Goal: Information Seeking & Learning: Learn about a topic

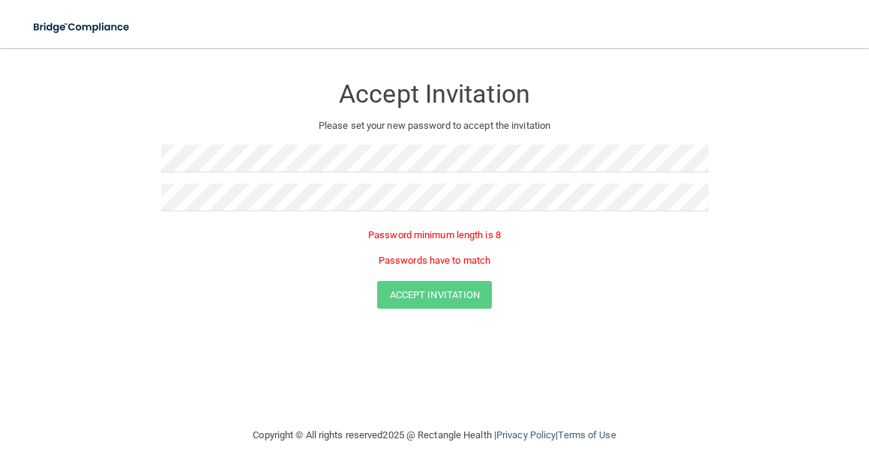
click at [591, 278] on div "Password minimum length is 8 Passwords have to match" at bounding box center [434, 252] width 547 height 58
click at [268, 203] on div at bounding box center [434, 203] width 547 height 39
drag, startPoint x: 306, startPoint y: 212, endPoint x: 47, endPoint y: 193, distance: 259.4
click at [57, 194] on form "Accept Invitation Please set your new password to accept the invitation Passwor…" at bounding box center [434, 195] width 809 height 264
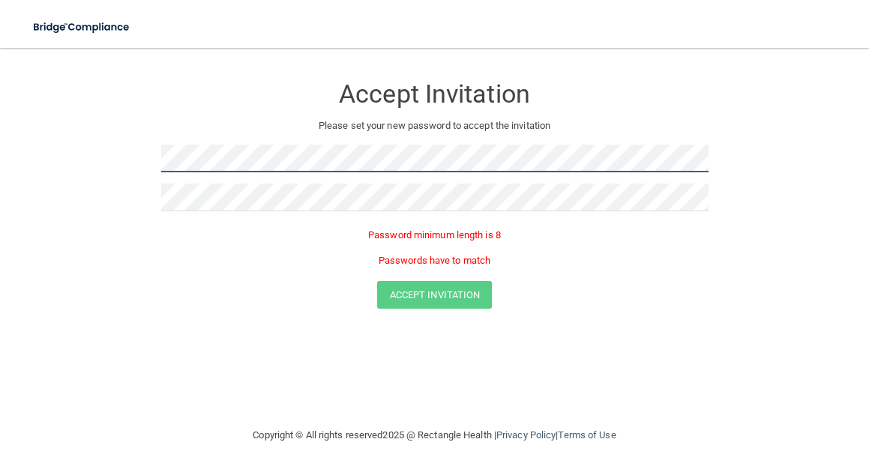
click at [124, 154] on form "Accept Invitation Please set your new password to accept the invitation Passwor…" at bounding box center [434, 195] width 809 height 264
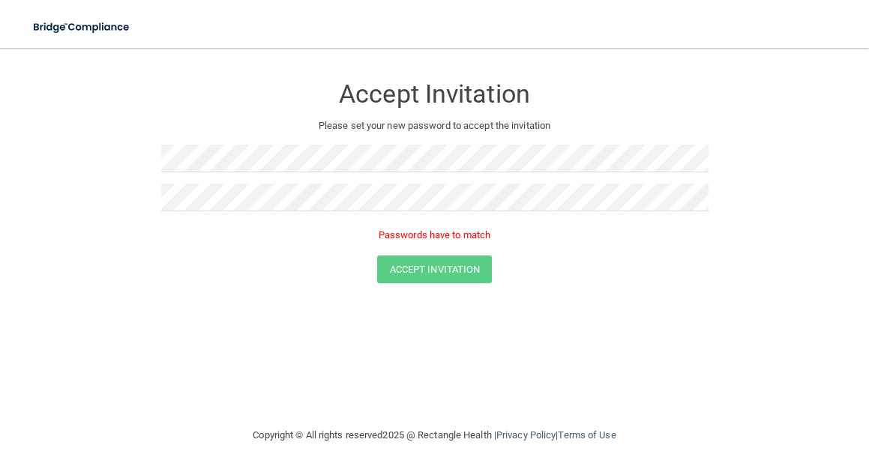
click at [217, 262] on div "Accept Invitation" at bounding box center [434, 270] width 831 height 28
click at [711, 324] on div "Accept Invitation Please set your new password to accept the invitation Passwor…" at bounding box center [434, 237] width 809 height 349
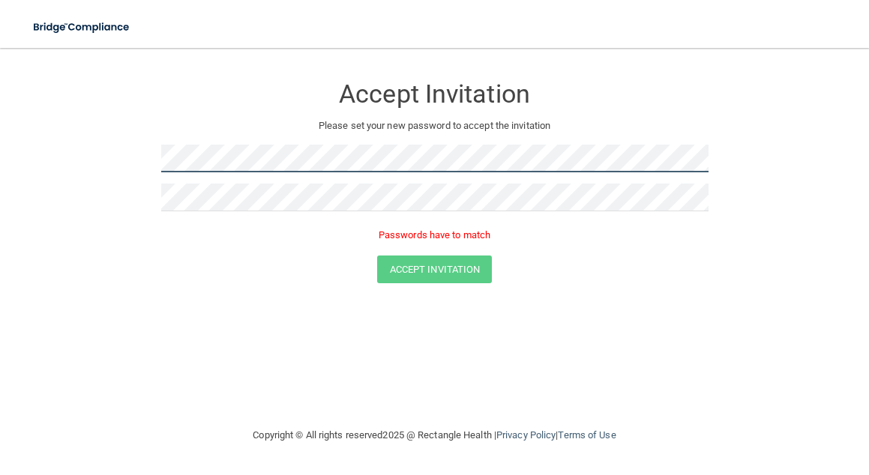
click at [48, 151] on form "Accept Invitation Please set your new password to accept the invitation Passwor…" at bounding box center [434, 182] width 809 height 238
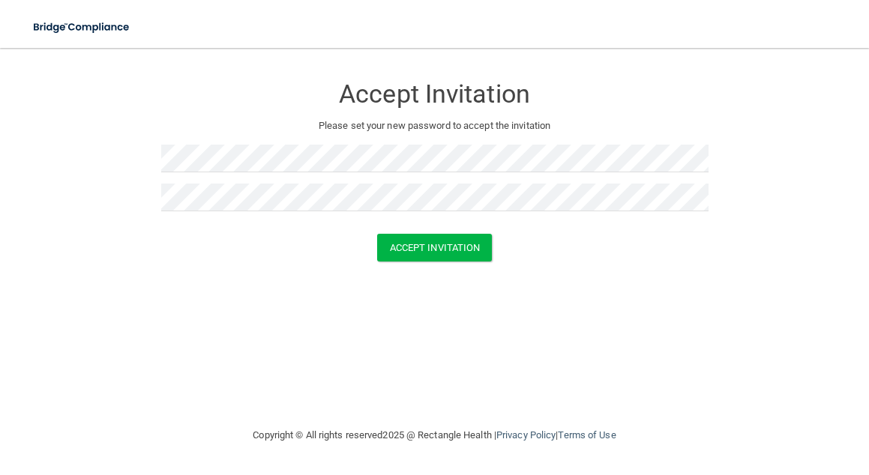
click at [223, 294] on div "Accept Invitation Please set your new password to accept the invitation Accept …" at bounding box center [434, 237] width 809 height 349
click at [458, 247] on button "Accept Invitation" at bounding box center [434, 248] width 115 height 28
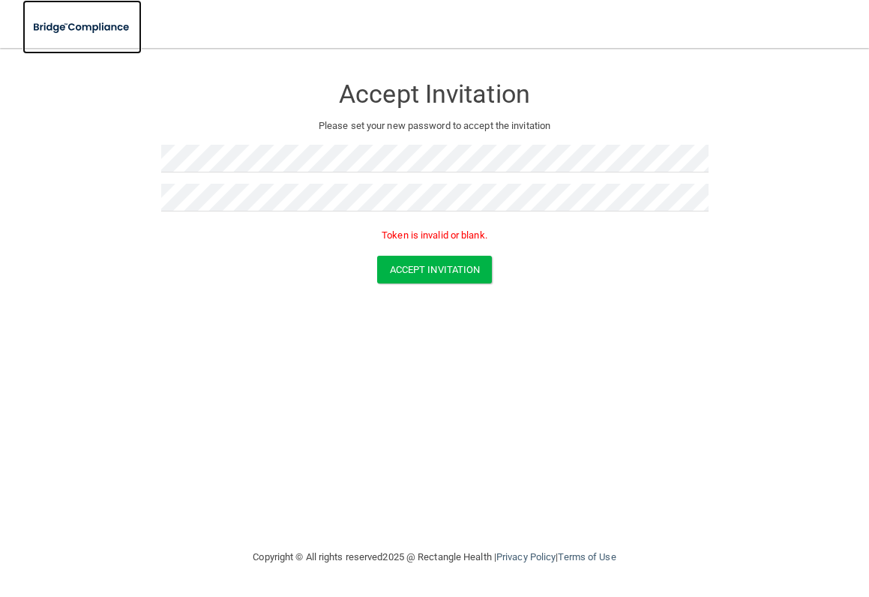
click at [106, 27] on img at bounding box center [81, 27] width 119 height 31
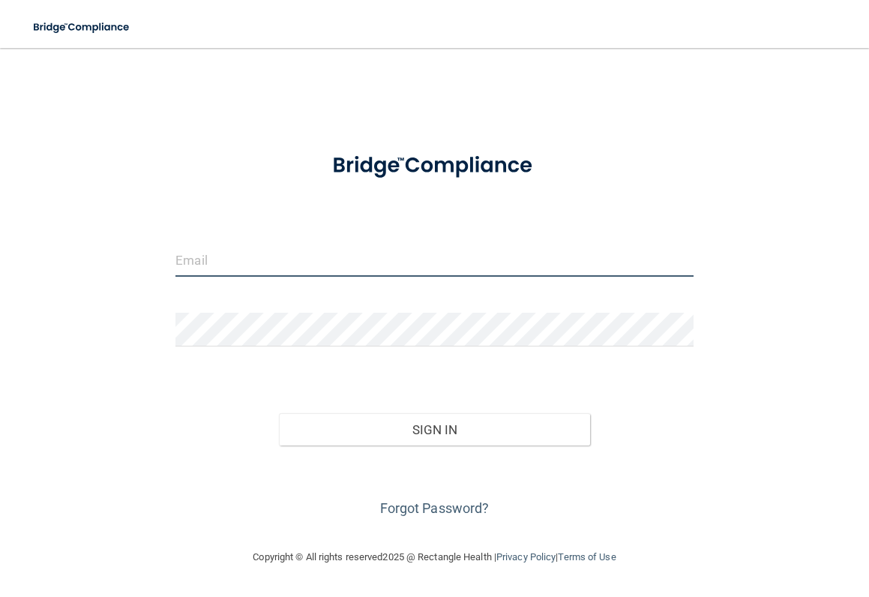
click at [208, 268] on input "email" at bounding box center [434, 260] width 518 height 34
type input "[EMAIL_ADDRESS][DOMAIN_NAME]"
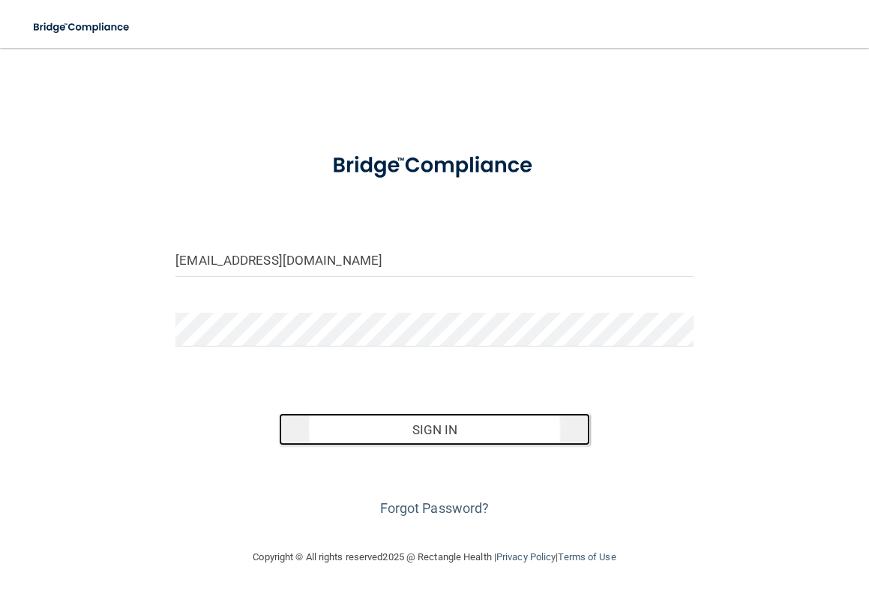
click at [477, 432] on button "Sign In" at bounding box center [434, 429] width 310 height 33
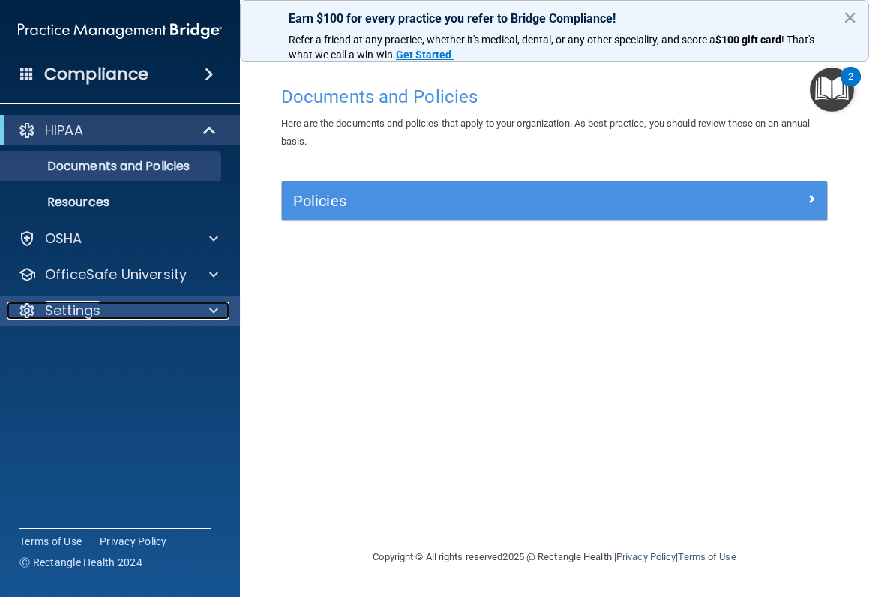
click at [104, 319] on div "Settings" at bounding box center [100, 310] width 186 height 18
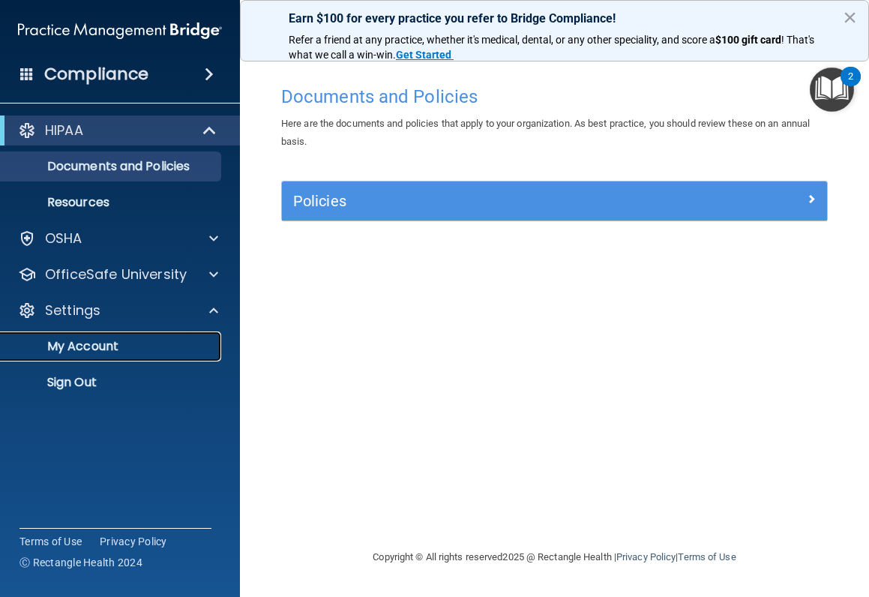
click at [100, 340] on p "My Account" at bounding box center [112, 346] width 205 height 15
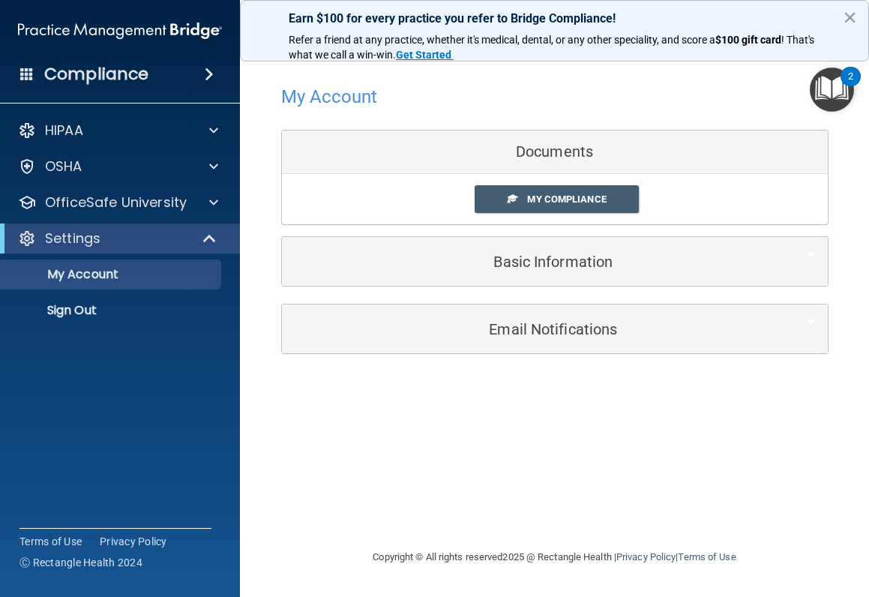
click at [848, 12] on button "×" at bounding box center [850, 17] width 14 height 24
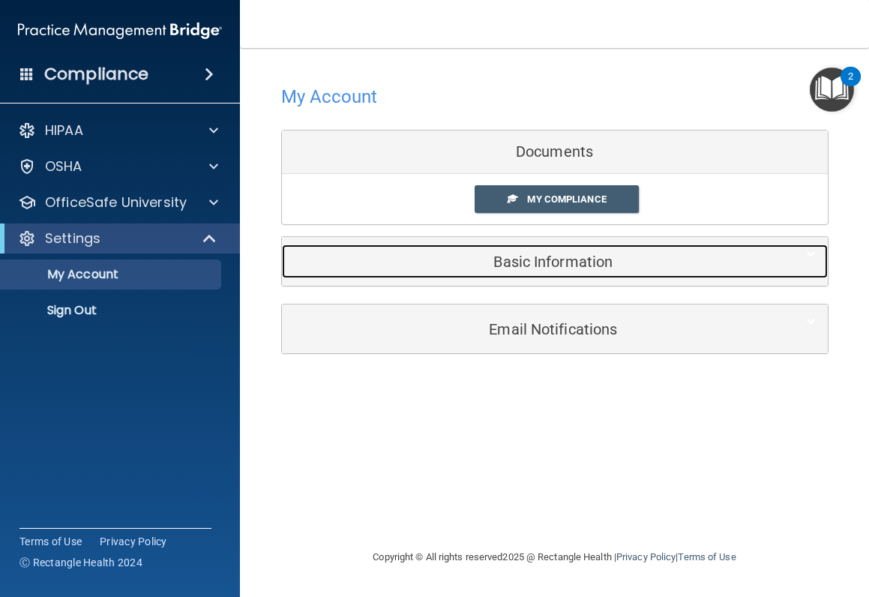
click at [531, 260] on h5 "Basic Information" at bounding box center [532, 261] width 478 height 16
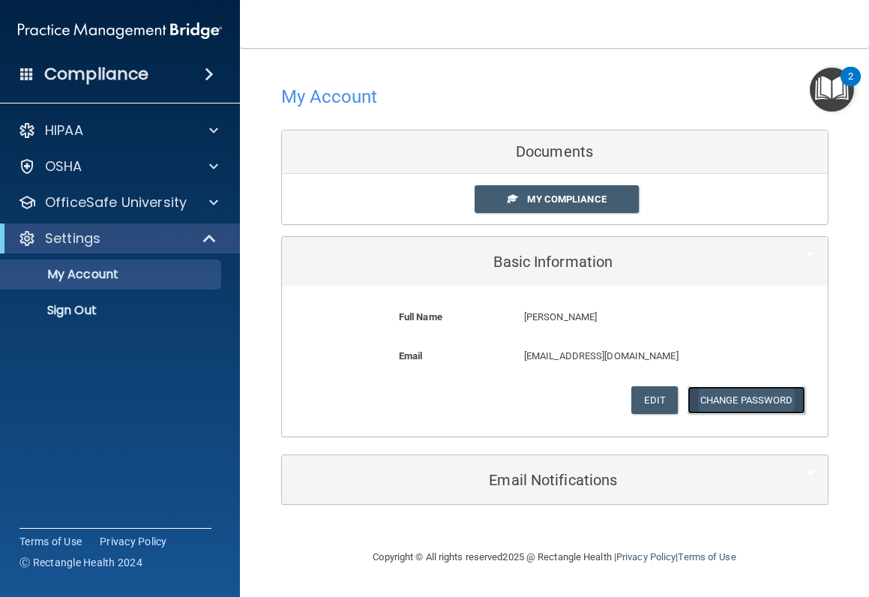
click at [722, 397] on button "Change Password" at bounding box center [746, 400] width 118 height 28
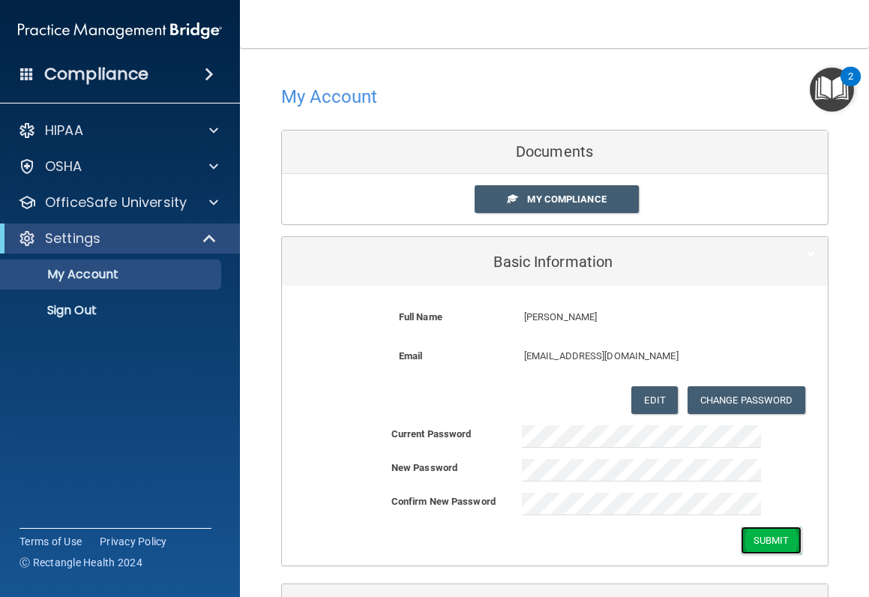
click at [760, 475] on button "Submit" at bounding box center [771, 540] width 61 height 28
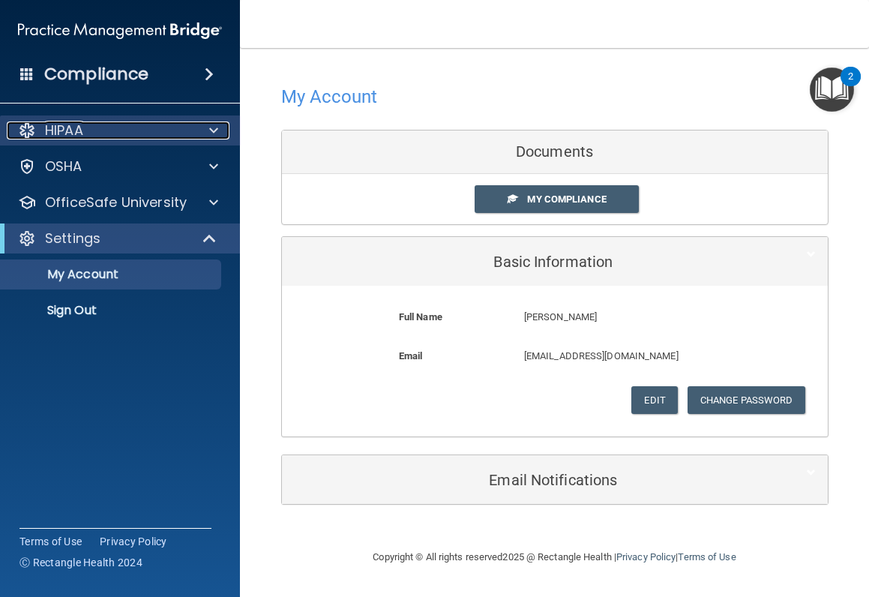
click at [109, 132] on div "HIPAA" at bounding box center [100, 130] width 186 height 18
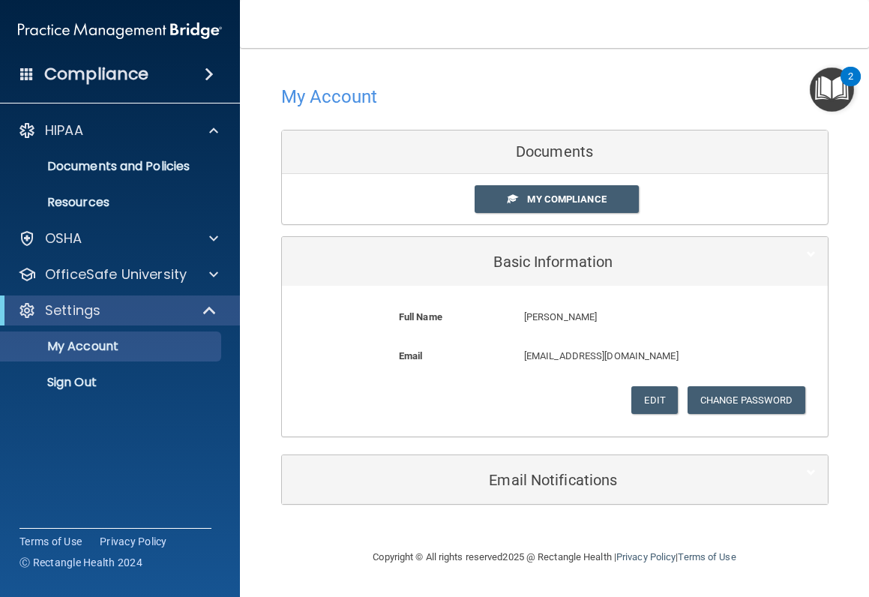
click at [96, 73] on h4 "Compliance" at bounding box center [96, 74] width 104 height 21
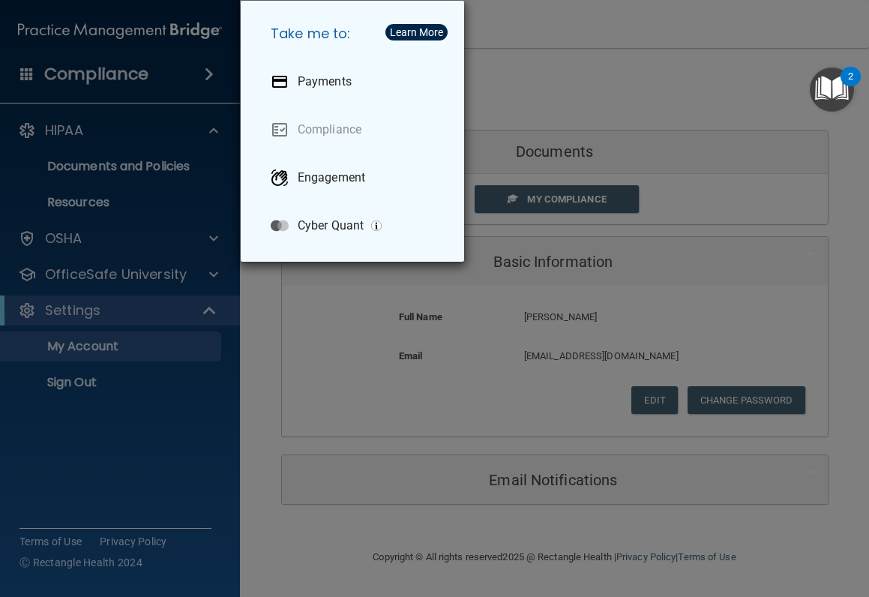
click at [118, 464] on div "Take me to: Payments Compliance Engagement Cyber Quant" at bounding box center [434, 298] width 869 height 597
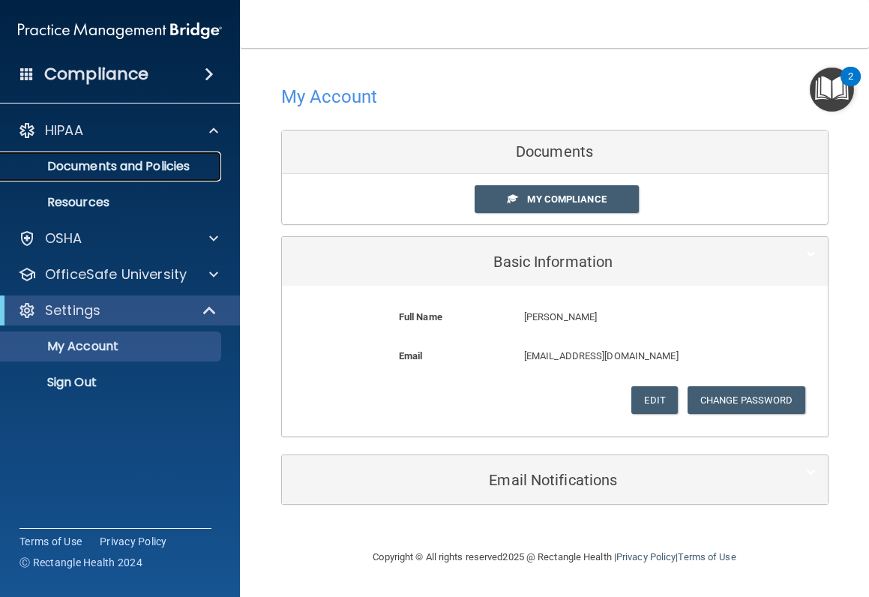
click at [83, 162] on p "Documents and Policies" at bounding box center [112, 166] width 205 height 15
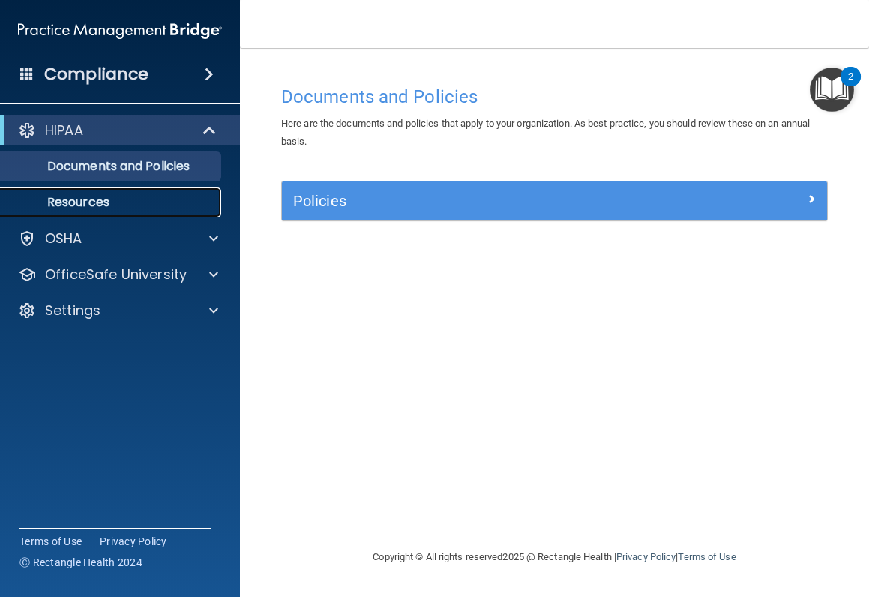
click at [147, 194] on link "Resources" at bounding box center [103, 202] width 236 height 30
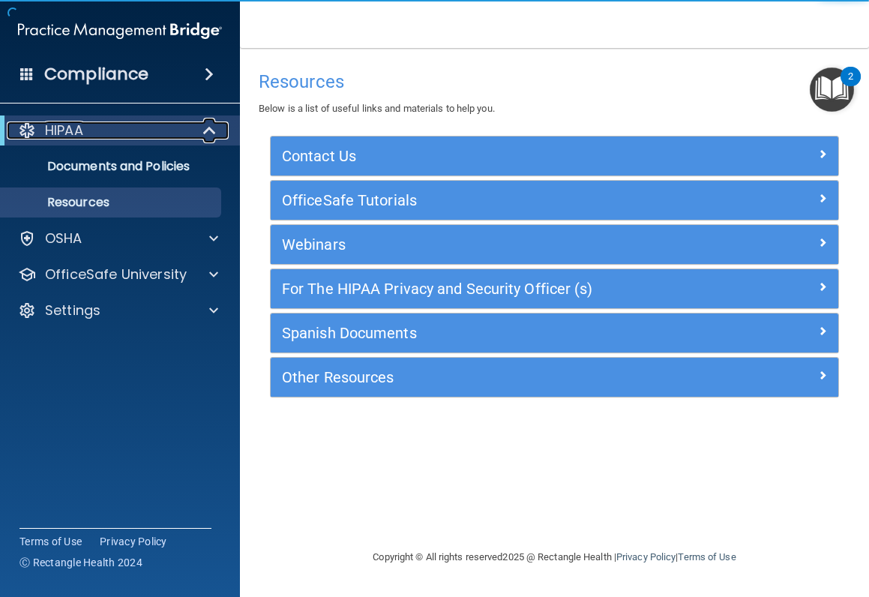
click at [94, 132] on div "HIPAA" at bounding box center [99, 130] width 185 height 18
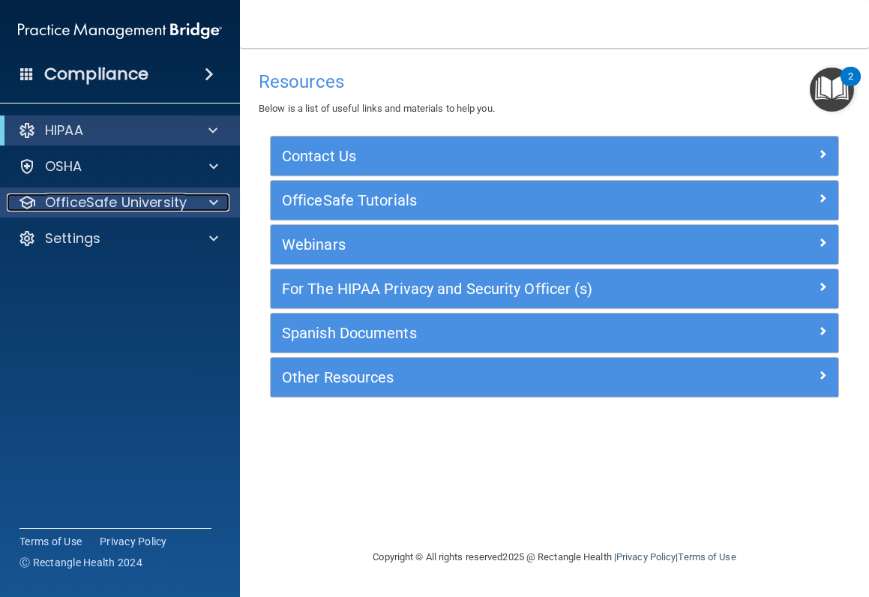
click at [115, 202] on p "OfficeSafe University" at bounding box center [116, 202] width 142 height 18
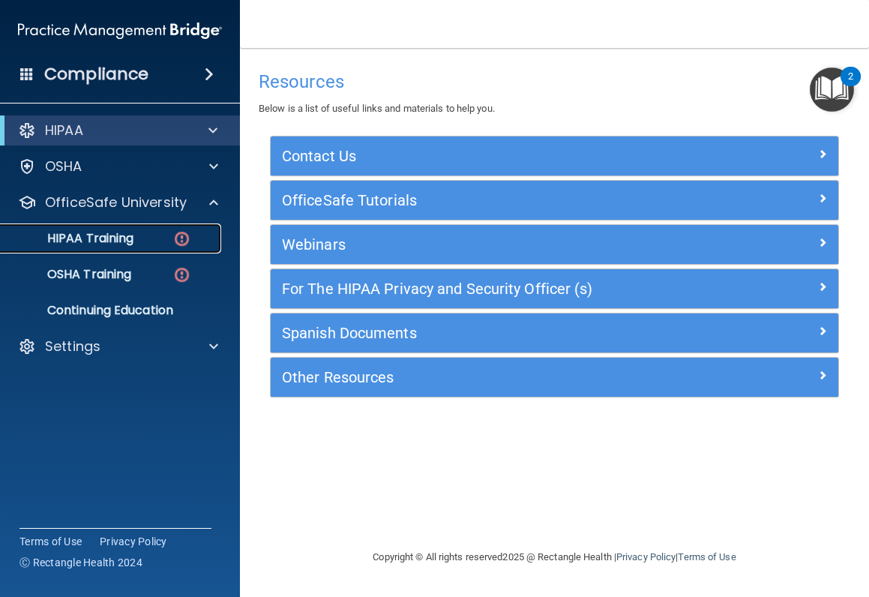
click at [102, 231] on p "HIPAA Training" at bounding box center [72, 238] width 124 height 15
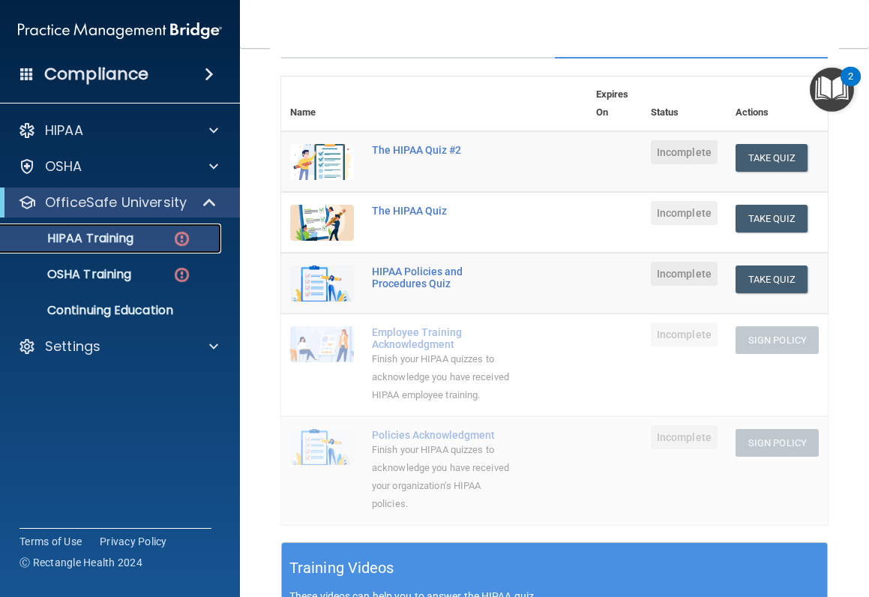
scroll to position [57, 0]
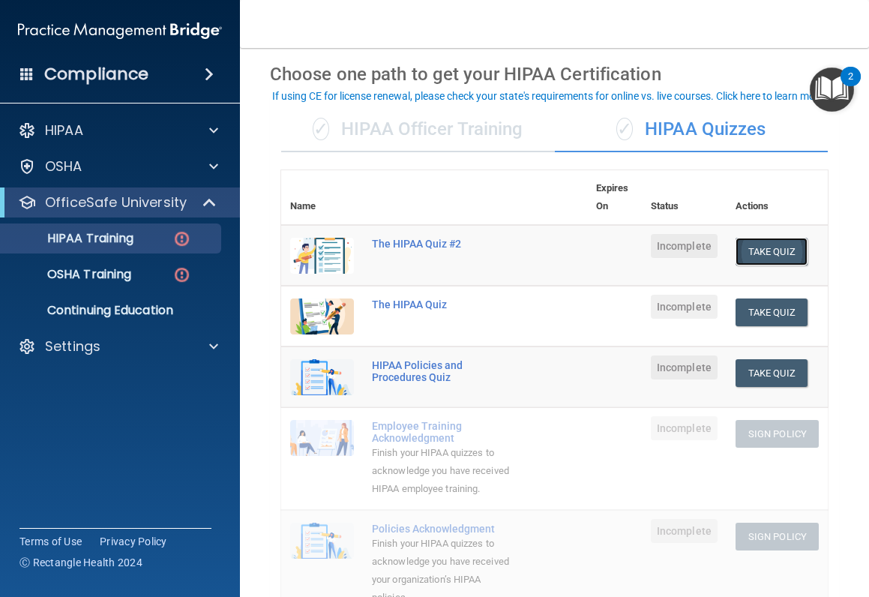
click at [754, 250] on button "Take Quiz" at bounding box center [771, 252] width 72 height 28
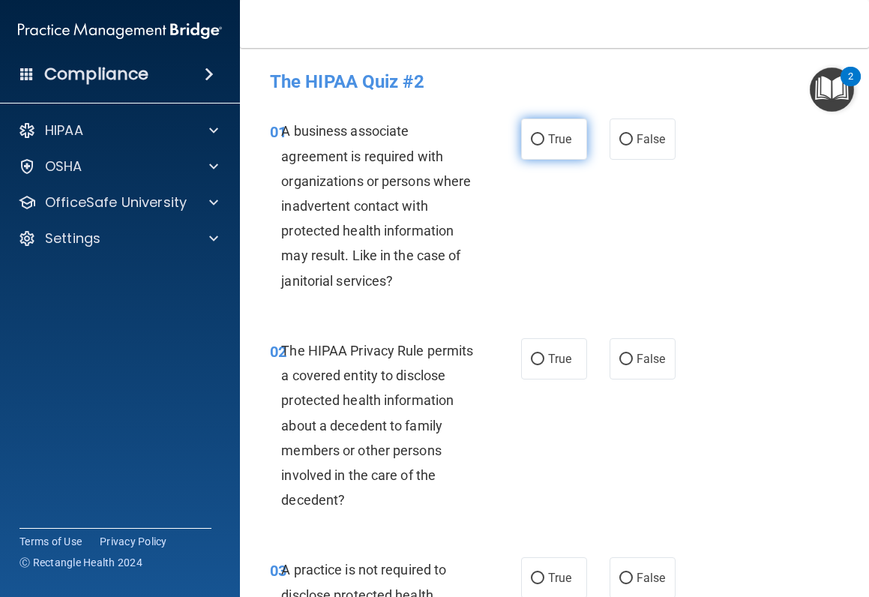
click at [532, 139] on input "True" at bounding box center [537, 139] width 13 height 11
radio input "true"
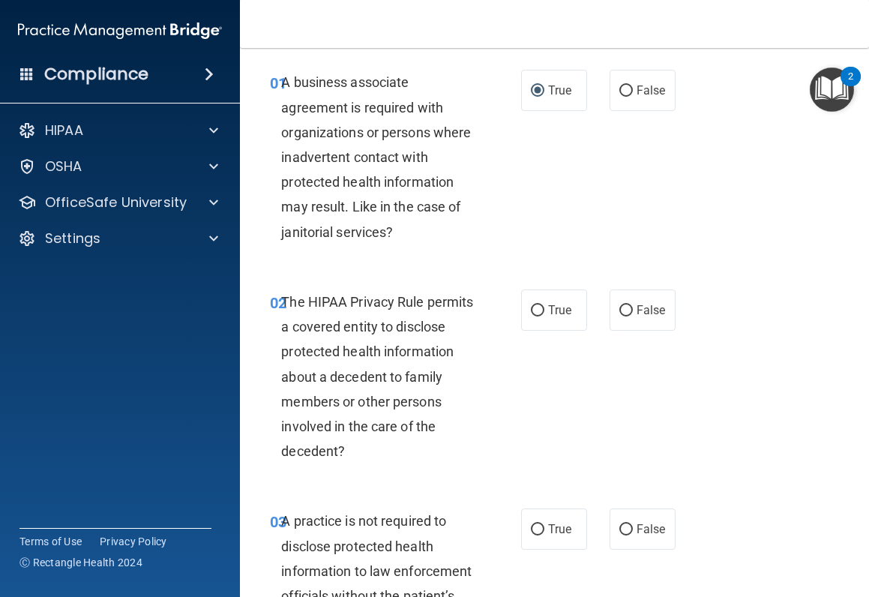
scroll to position [75, 0]
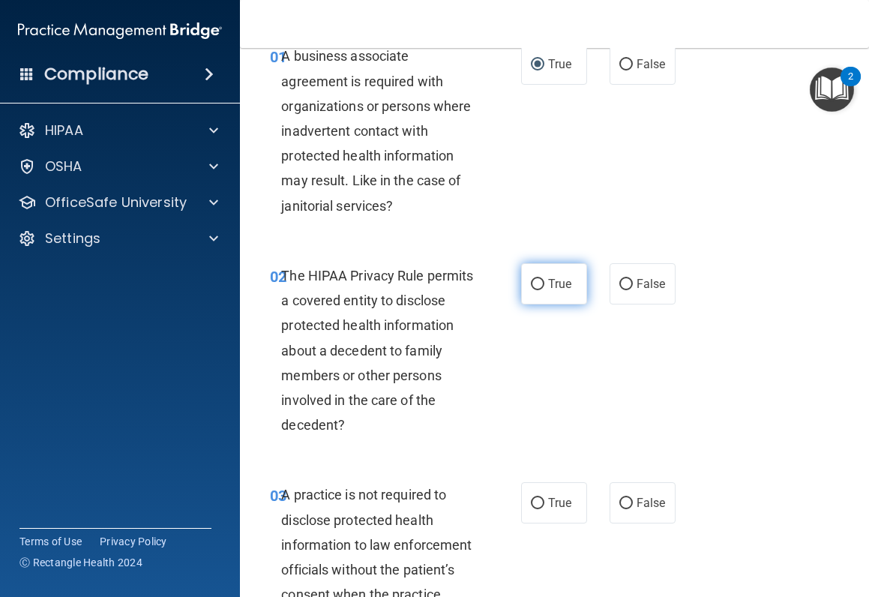
click at [548, 281] on span "True" at bounding box center [559, 284] width 23 height 14
click at [542, 281] on input "True" at bounding box center [537, 284] width 13 height 11
radio input "true"
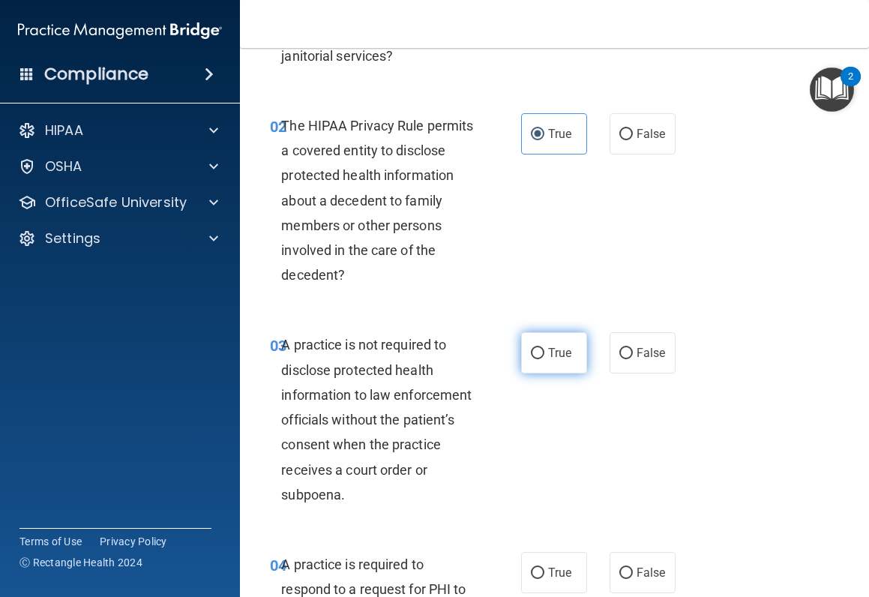
click at [556, 359] on span "True" at bounding box center [559, 353] width 23 height 14
click at [544, 359] on input "True" at bounding box center [537, 353] width 13 height 11
radio input "true"
click at [646, 345] on label "False" at bounding box center [643, 352] width 66 height 41
click at [633, 348] on input "False" at bounding box center [625, 353] width 13 height 11
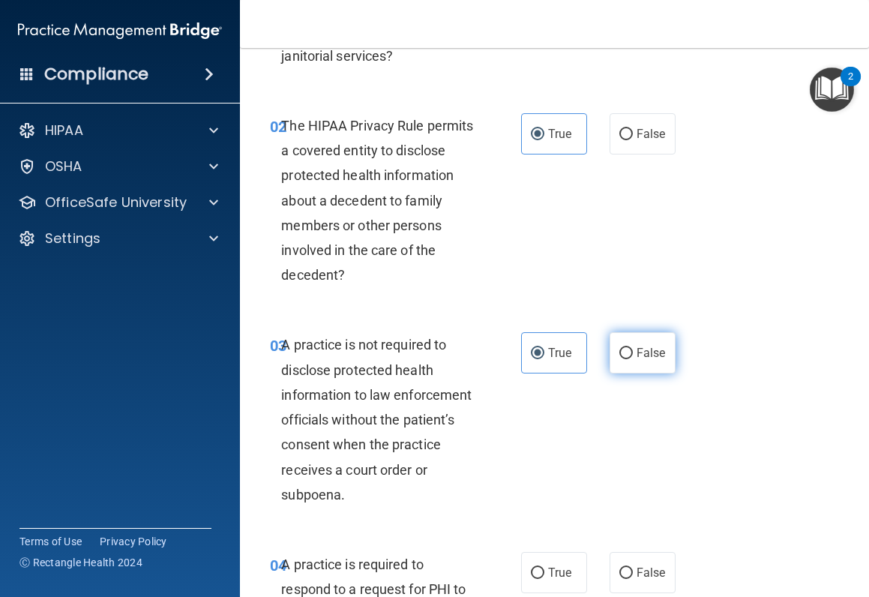
radio input "true"
radio input "false"
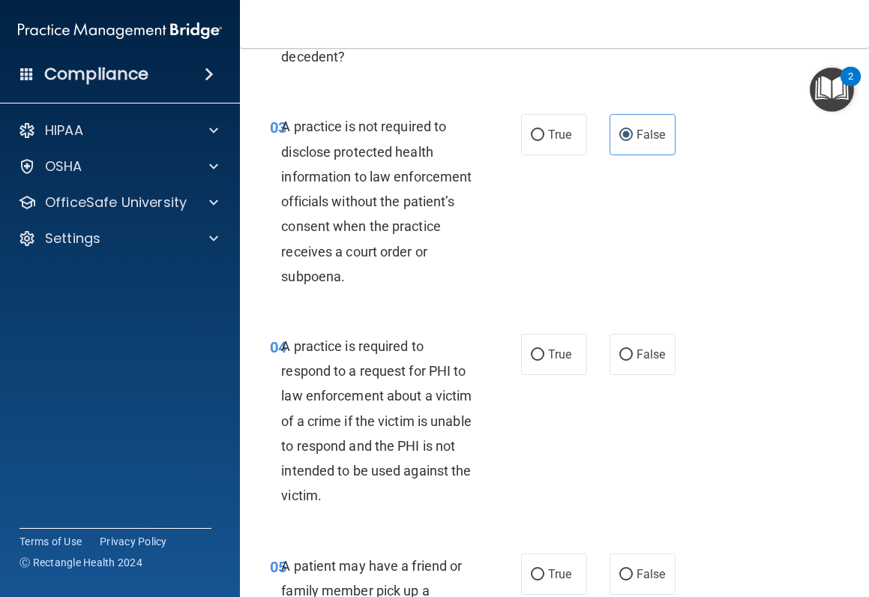
scroll to position [450, 0]
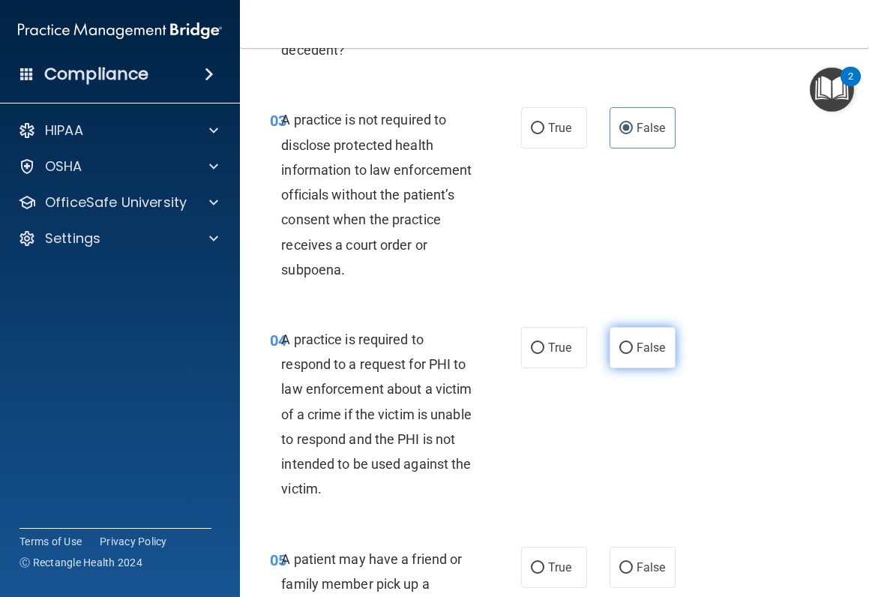
click at [637, 354] on span "False" at bounding box center [651, 347] width 29 height 14
click at [631, 354] on input "False" at bounding box center [625, 348] width 13 height 11
radio input "true"
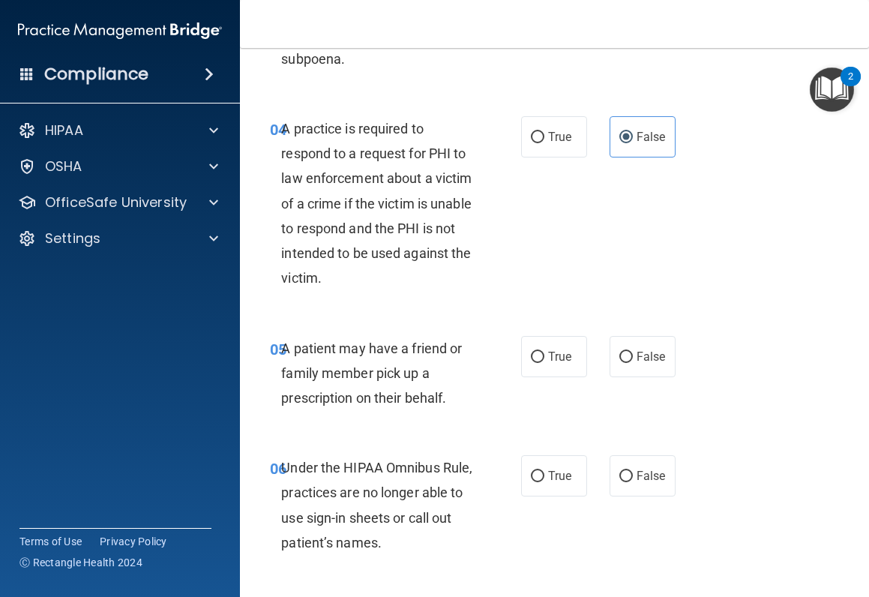
scroll to position [675, 0]
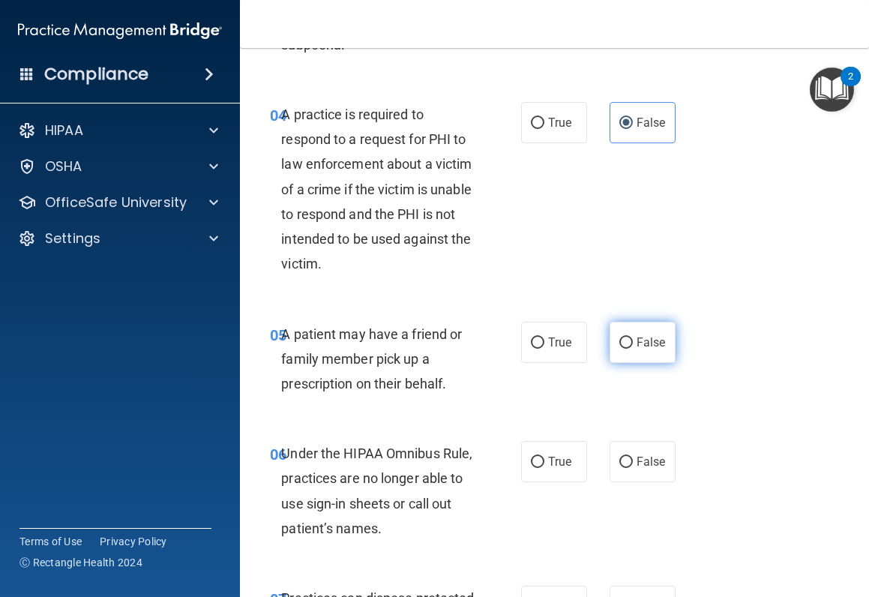
click at [627, 341] on label "False" at bounding box center [643, 342] width 66 height 41
click at [627, 341] on input "False" at bounding box center [625, 342] width 13 height 11
radio input "true"
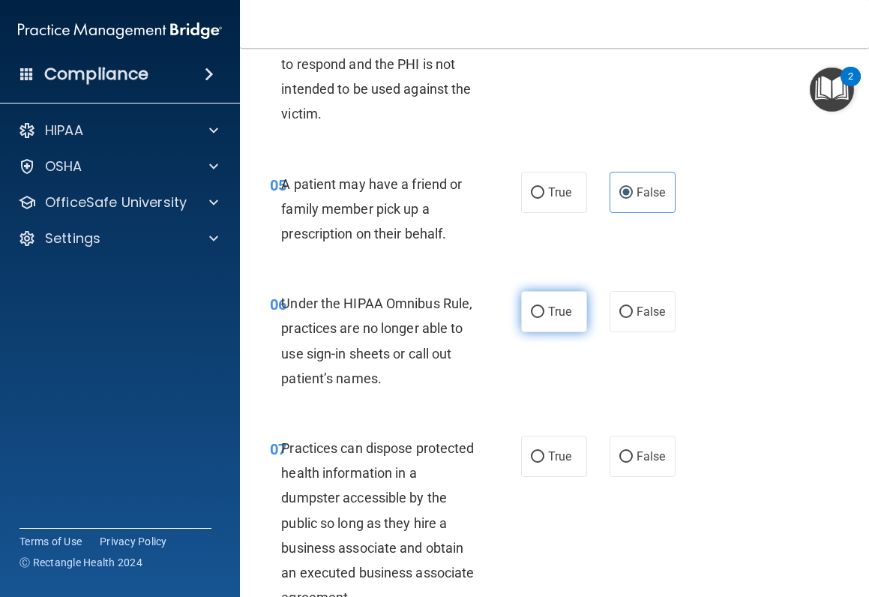
click at [548, 314] on span "True" at bounding box center [559, 311] width 23 height 14
click at [544, 314] on input "True" at bounding box center [537, 312] width 13 height 11
radio input "true"
click at [571, 460] on label "True" at bounding box center [554, 456] width 66 height 41
click at [544, 460] on input "True" at bounding box center [537, 456] width 13 height 11
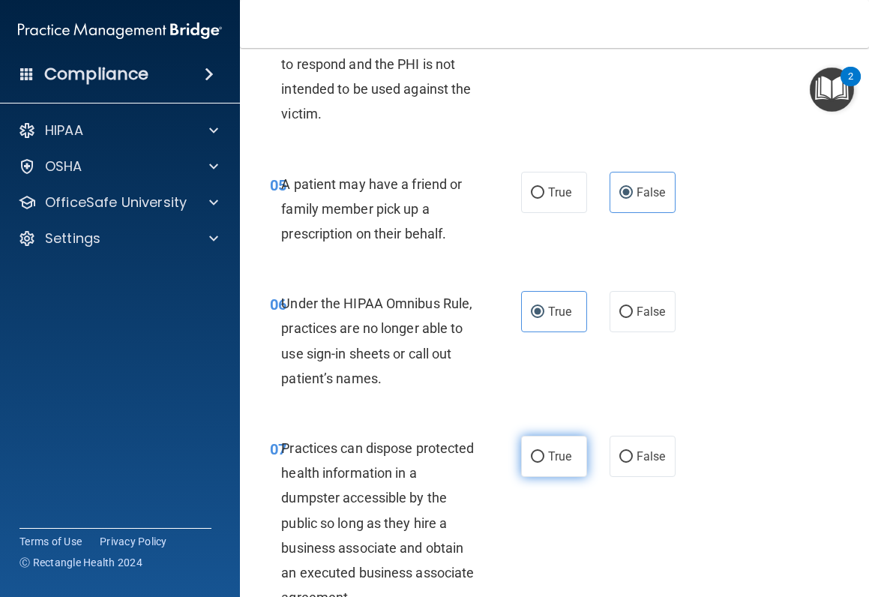
radio input "true"
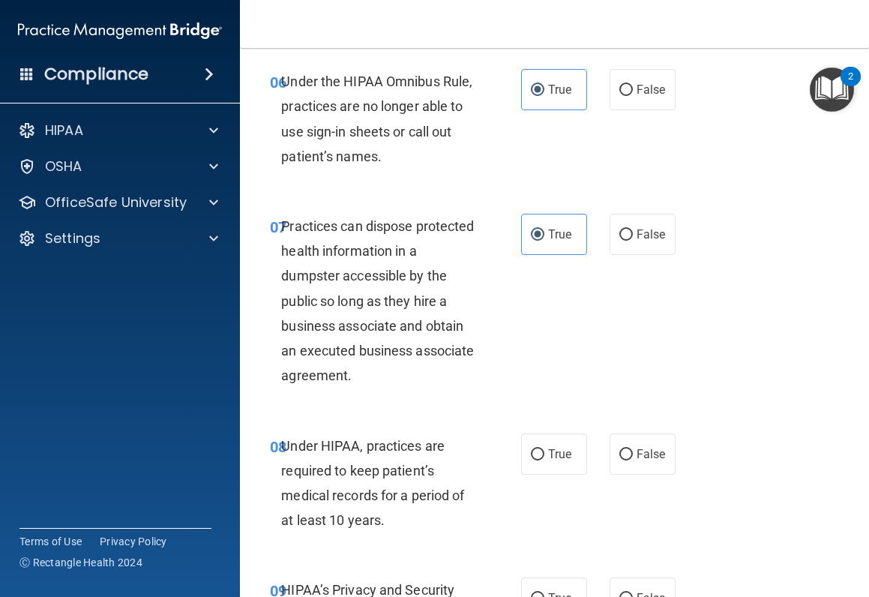
scroll to position [1050, 0]
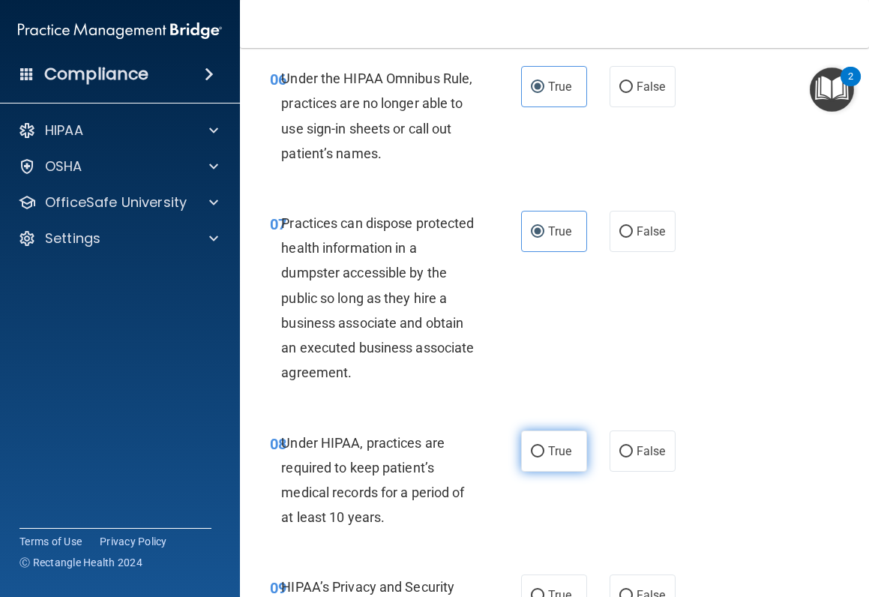
click at [560, 448] on span "True" at bounding box center [559, 451] width 23 height 14
click at [544, 448] on input "True" at bounding box center [537, 451] width 13 height 11
radio input "true"
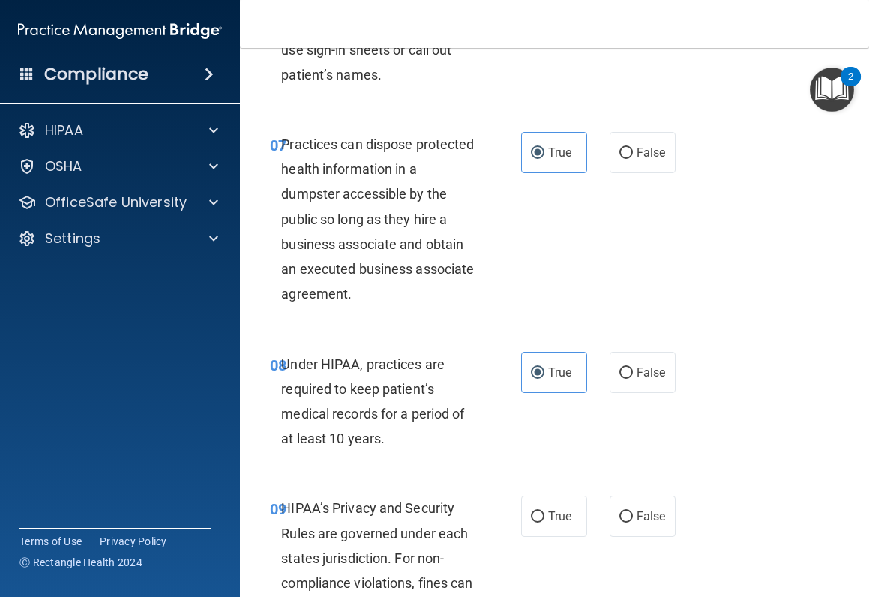
scroll to position [1275, 0]
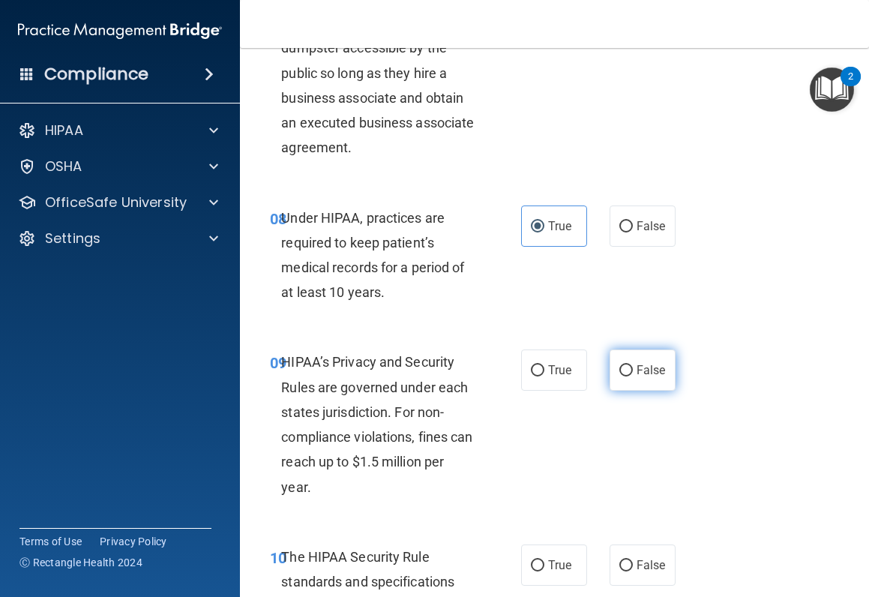
click at [652, 361] on label "False" at bounding box center [643, 369] width 66 height 41
click at [633, 365] on input "False" at bounding box center [625, 370] width 13 height 11
radio input "true"
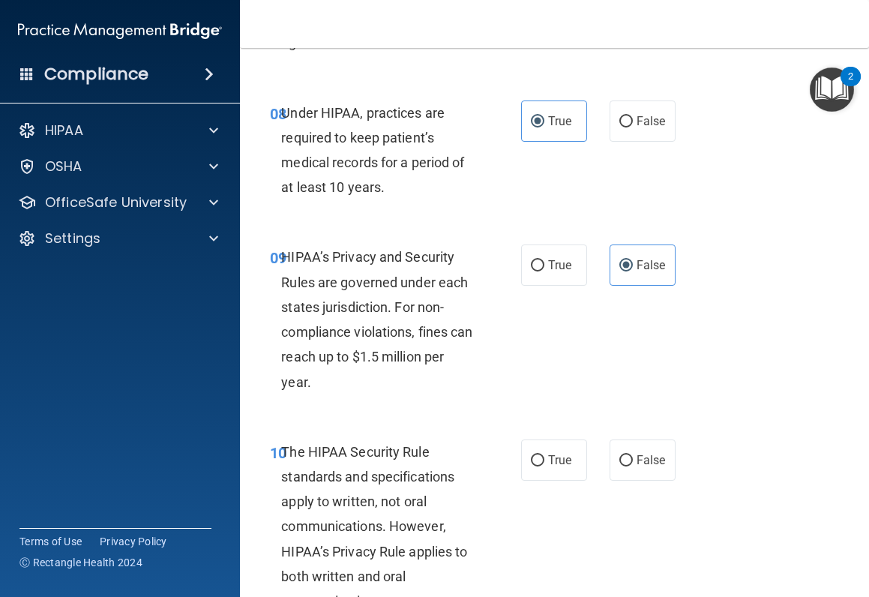
scroll to position [1424, 0]
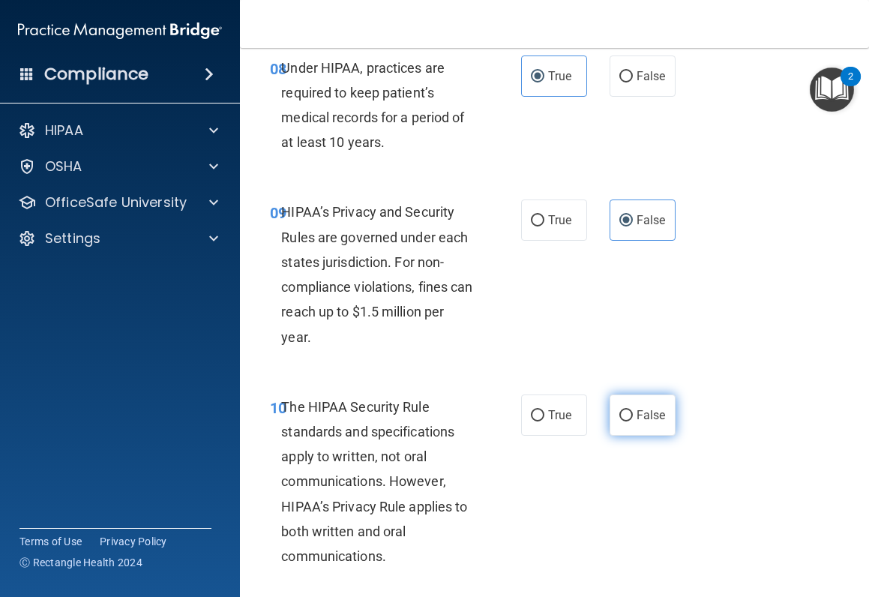
click at [619, 418] on input "False" at bounding box center [625, 415] width 13 height 11
radio input "true"
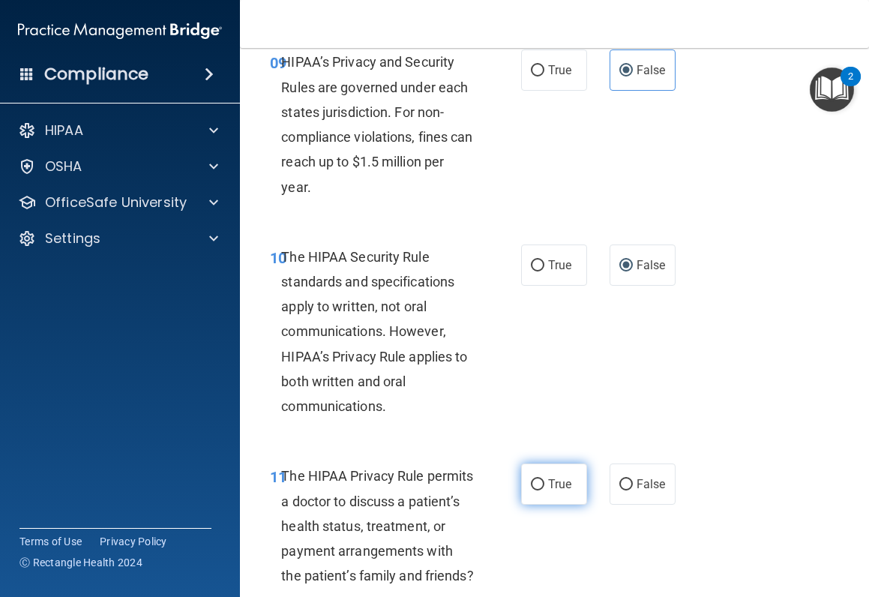
click at [579, 475] on label "True" at bounding box center [554, 483] width 66 height 41
click at [544, 475] on input "True" at bounding box center [537, 484] width 13 height 11
radio input "true"
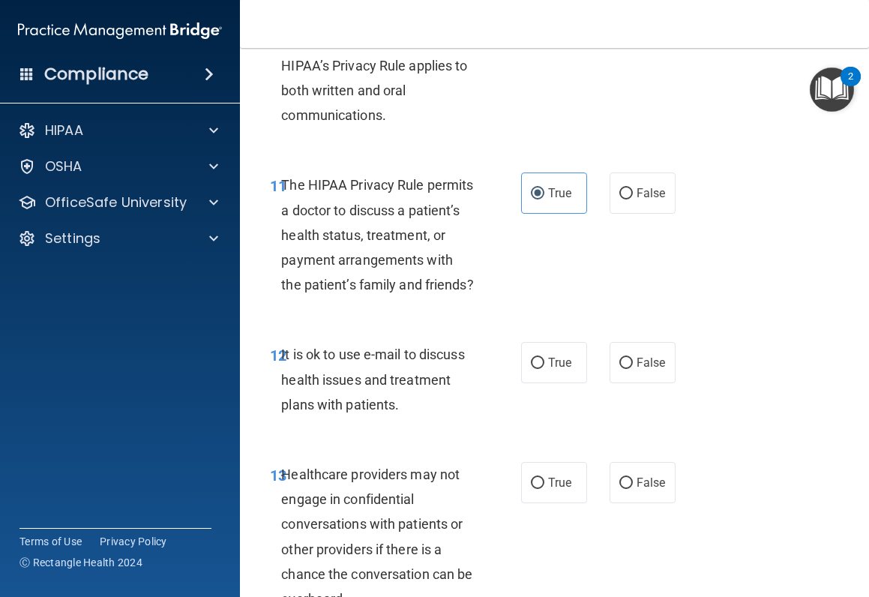
scroll to position [1874, 0]
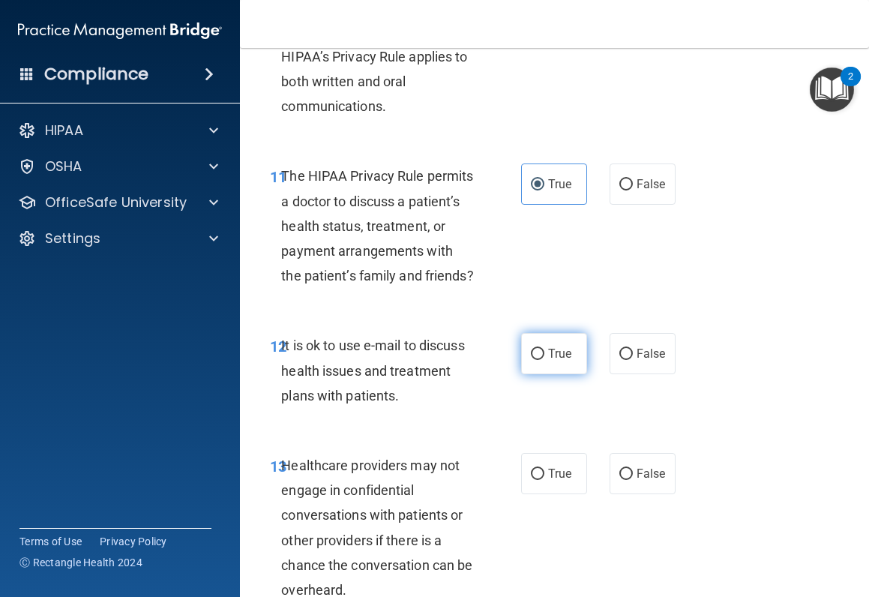
click at [555, 361] on span "True" at bounding box center [559, 353] width 23 height 14
click at [544, 360] on input "True" at bounding box center [537, 354] width 13 height 11
radio input "true"
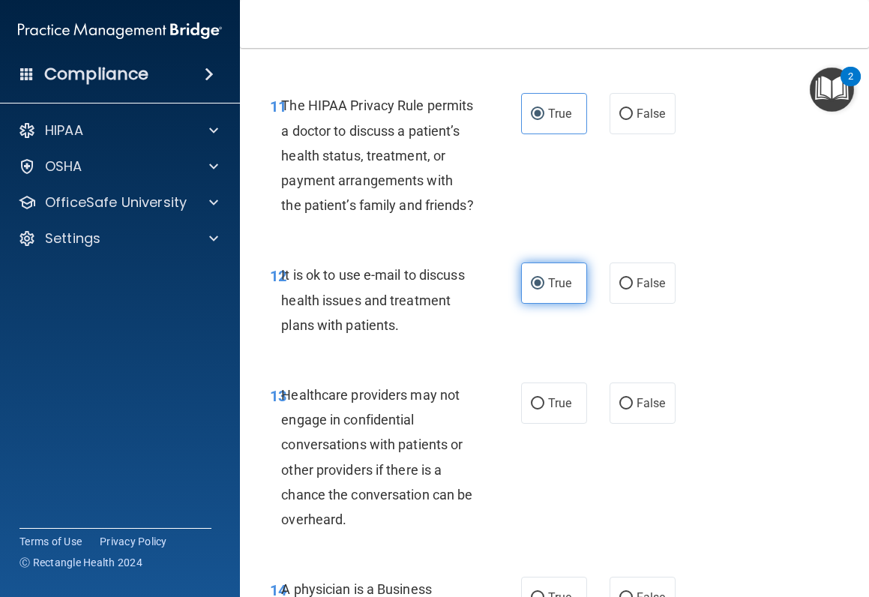
scroll to position [2024, 0]
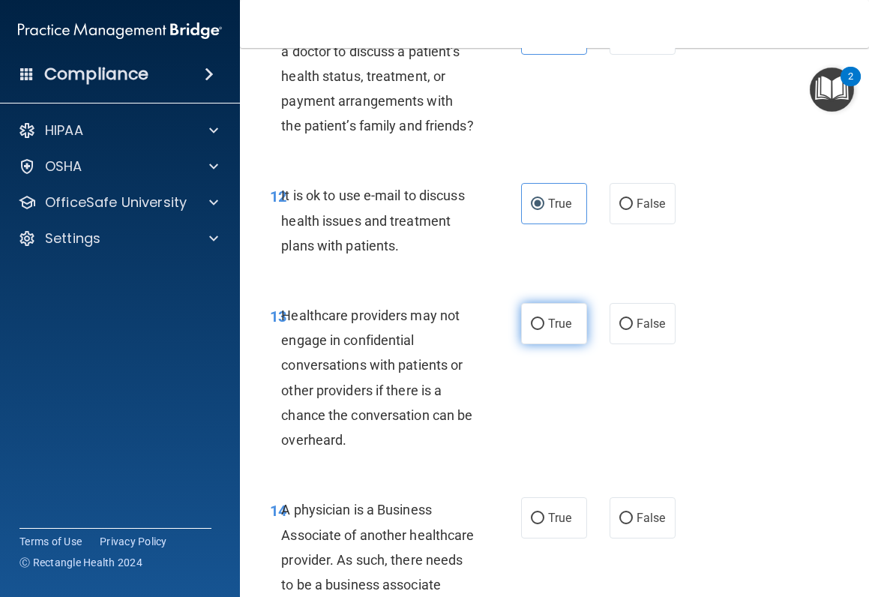
click at [555, 344] on label "True" at bounding box center [554, 323] width 66 height 41
click at [544, 330] on input "True" at bounding box center [537, 324] width 13 height 11
radio input "true"
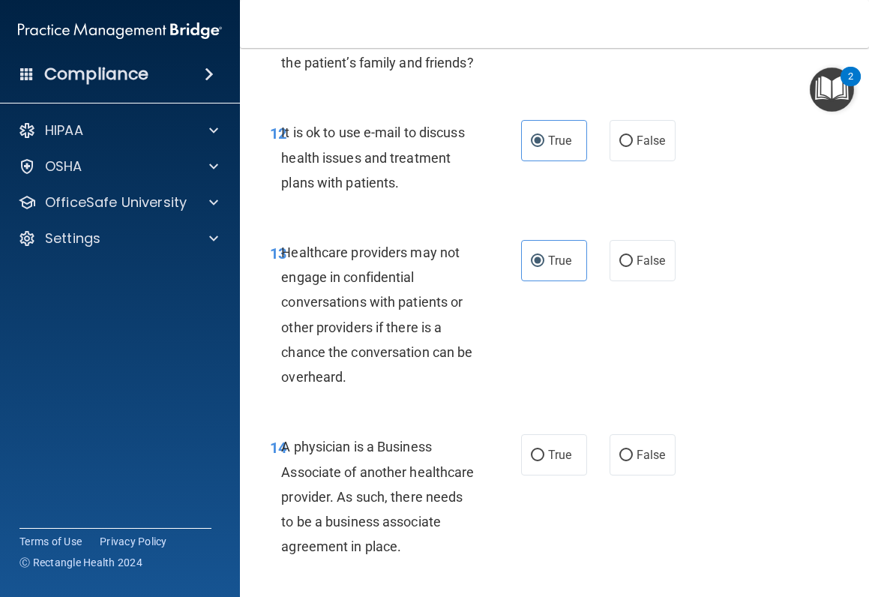
scroll to position [2174, 0]
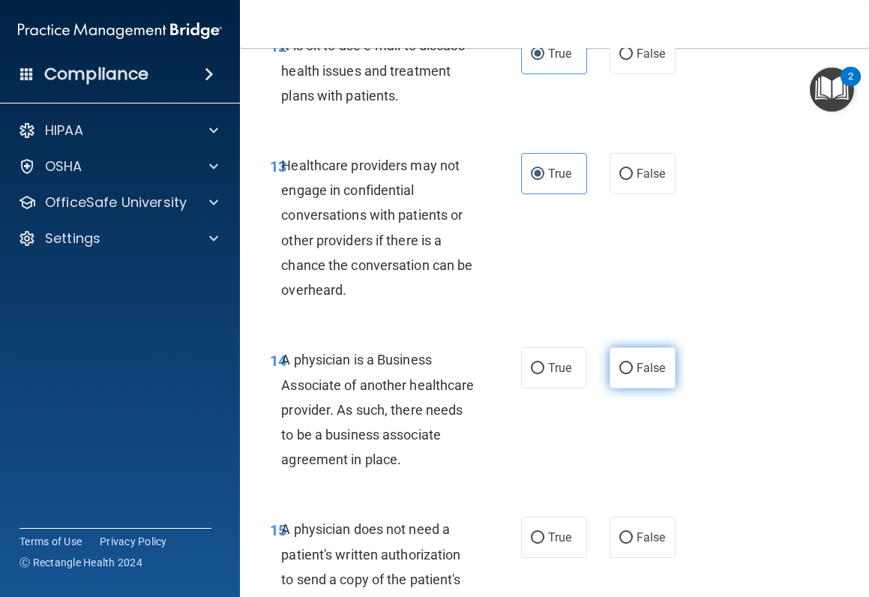
click at [619, 388] on label "False" at bounding box center [643, 367] width 66 height 41
click at [619, 374] on input "False" at bounding box center [625, 368] width 13 height 11
radio input "true"
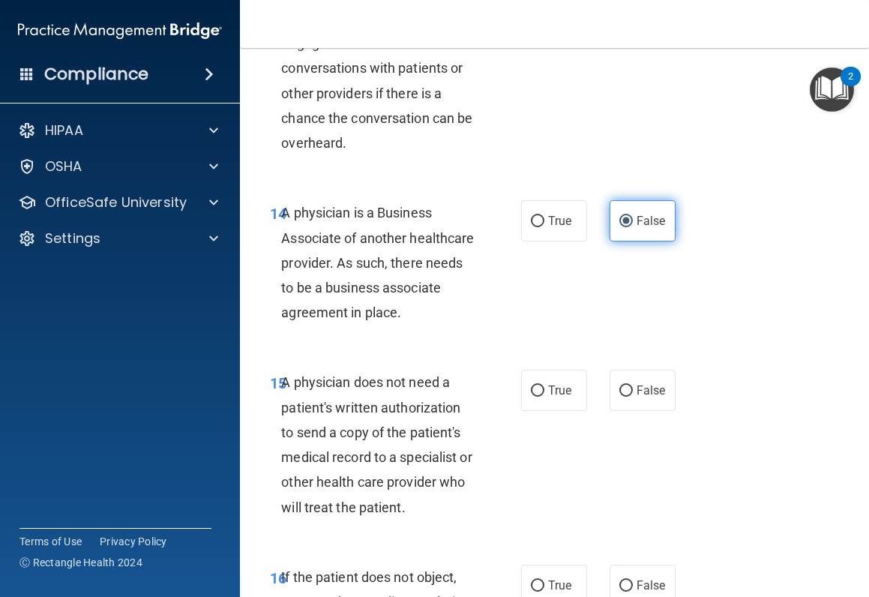
scroll to position [2324, 0]
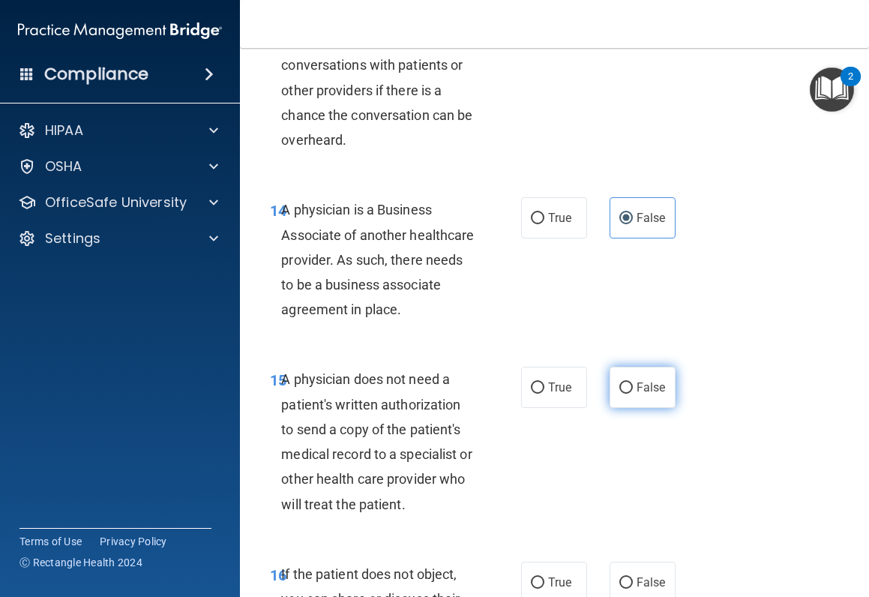
click at [622, 394] on input "False" at bounding box center [625, 387] width 13 height 11
radio input "true"
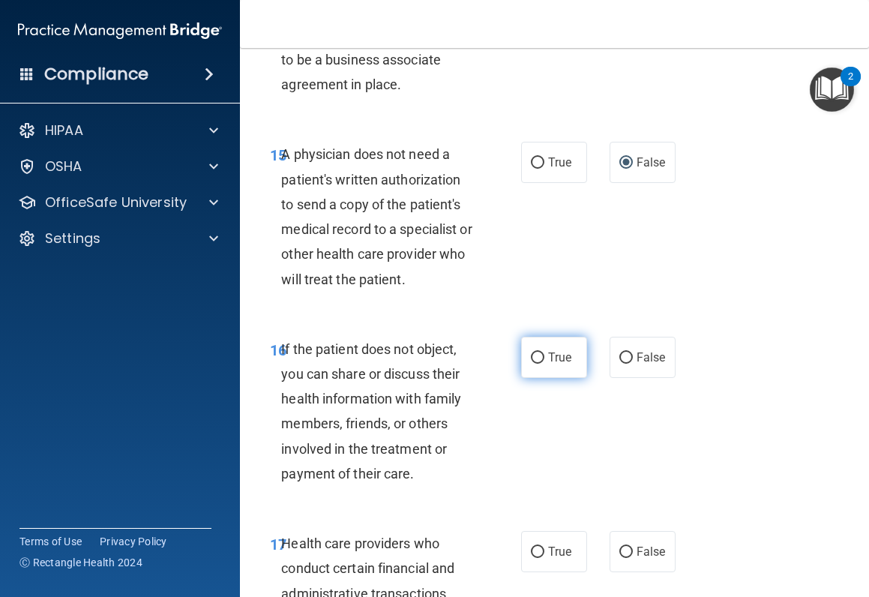
click at [560, 364] on span "True" at bounding box center [559, 357] width 23 height 14
click at [544, 364] on input "True" at bounding box center [537, 357] width 13 height 11
radio input "true"
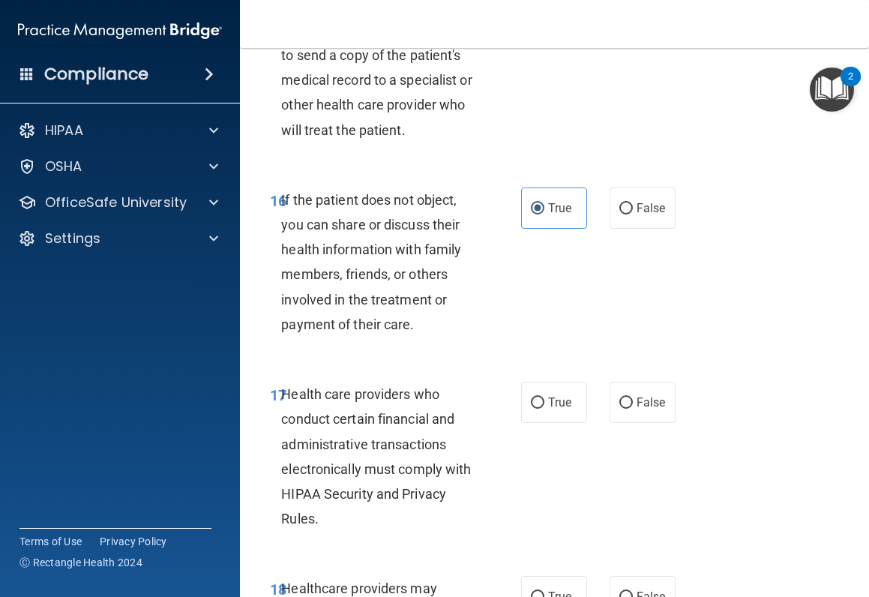
scroll to position [2699, 0]
click at [557, 409] on span "True" at bounding box center [559, 401] width 23 height 14
click at [544, 408] on input "True" at bounding box center [537, 402] width 13 height 11
radio input "true"
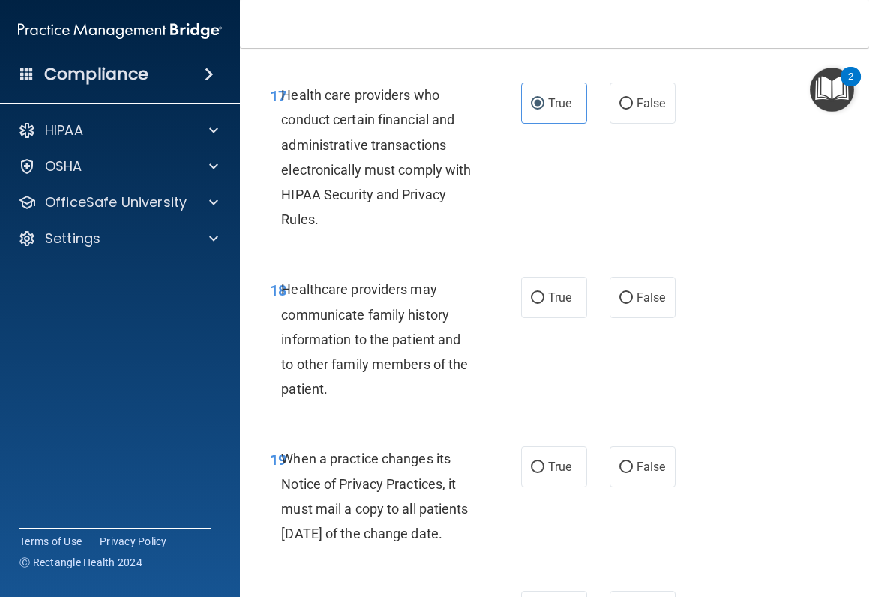
scroll to position [2999, 0]
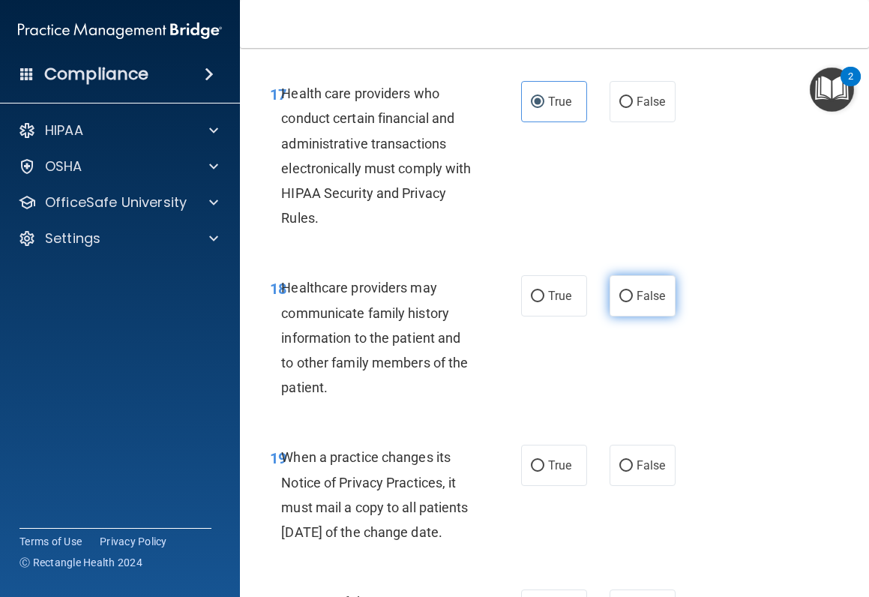
click at [623, 302] on input "False" at bounding box center [625, 296] width 13 height 11
radio input "true"
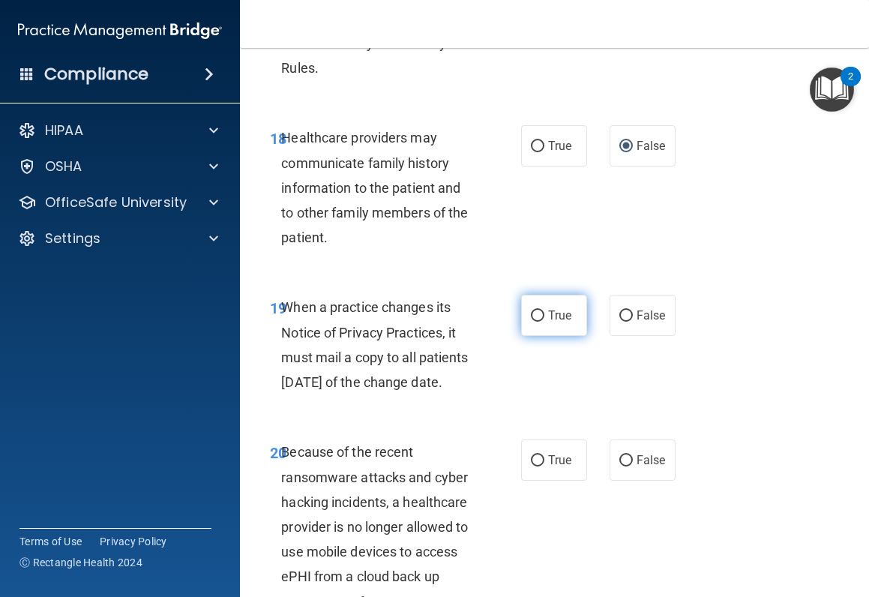
click at [554, 336] on label "True" at bounding box center [554, 315] width 66 height 41
click at [544, 322] on input "True" at bounding box center [537, 315] width 13 height 11
radio input "true"
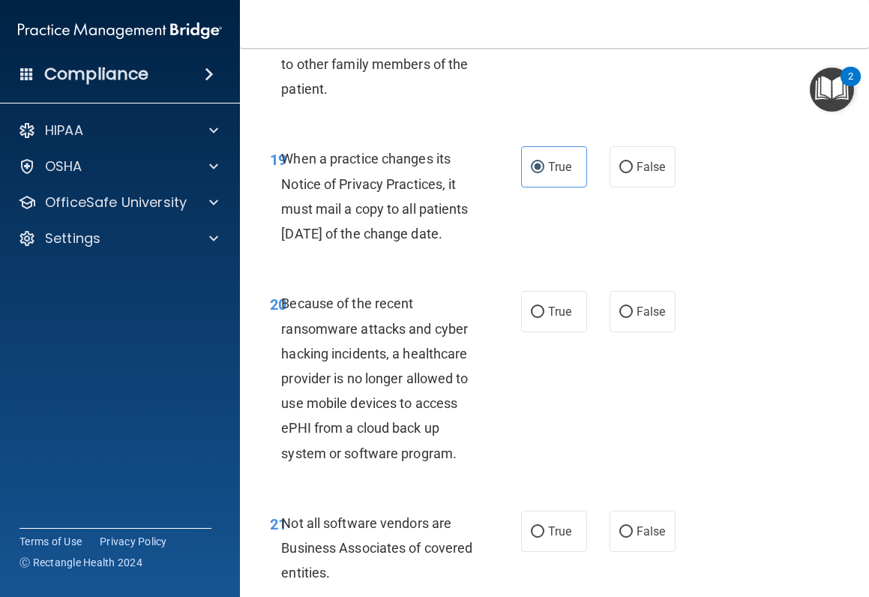
scroll to position [3299, 0]
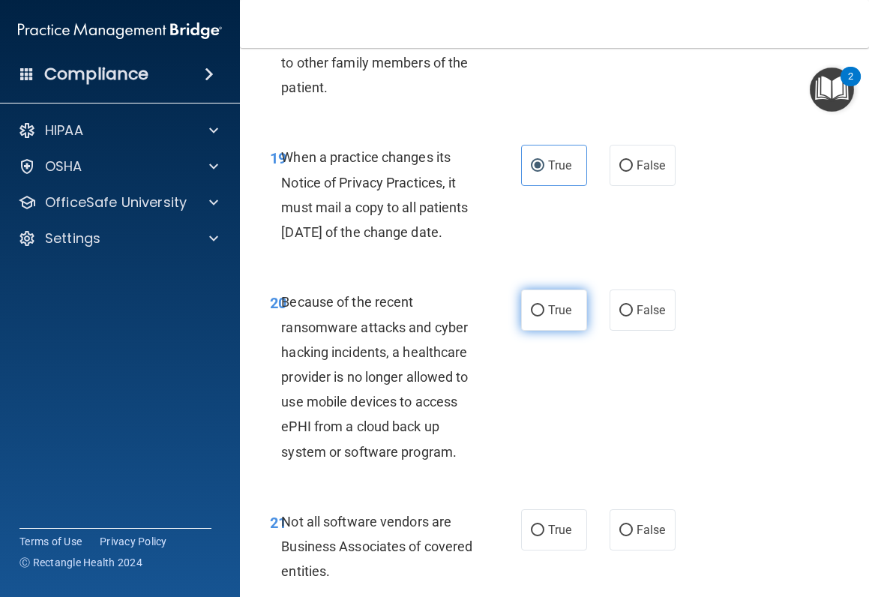
click at [558, 317] on span "True" at bounding box center [559, 310] width 23 height 14
click at [544, 316] on input "True" at bounding box center [537, 310] width 13 height 11
radio input "true"
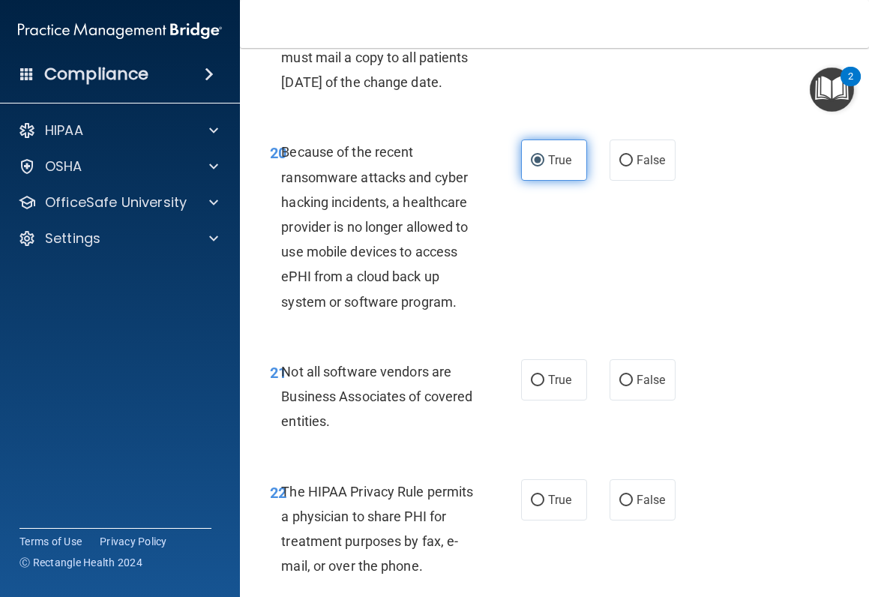
scroll to position [3524, 0]
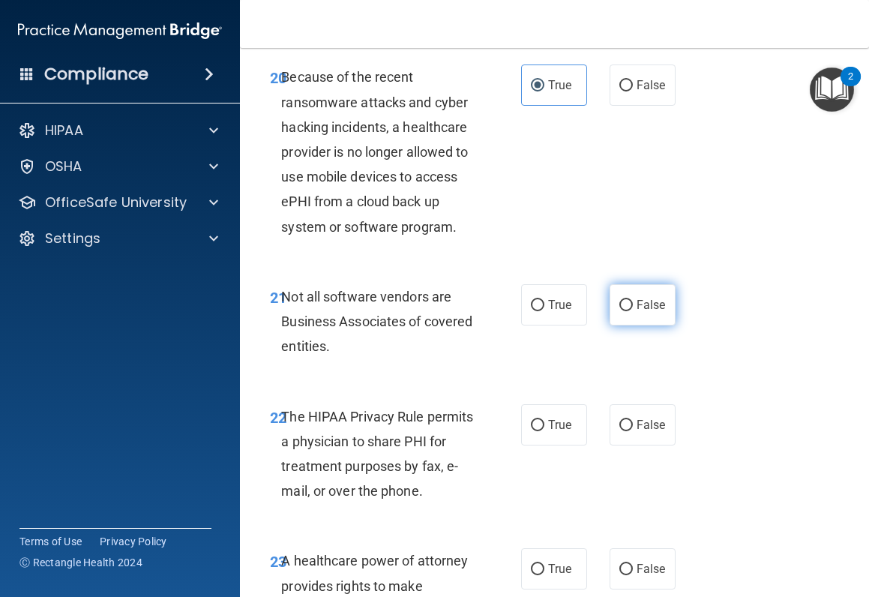
click at [611, 325] on label "False" at bounding box center [643, 304] width 66 height 41
click at [619, 311] on input "False" at bounding box center [625, 305] width 13 height 11
radio input "true"
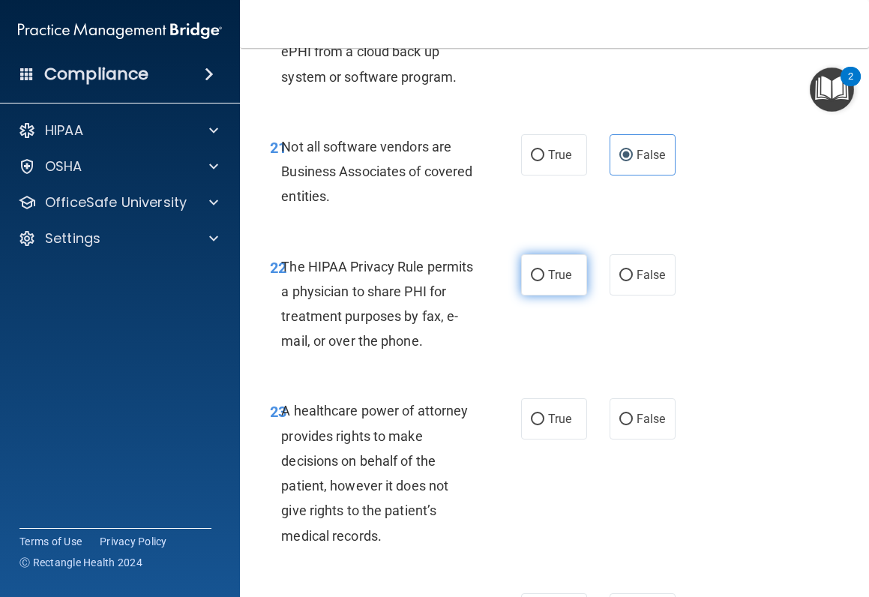
click at [566, 295] on label "True" at bounding box center [554, 274] width 66 height 41
click at [544, 281] on input "True" at bounding box center [537, 275] width 13 height 11
radio input "true"
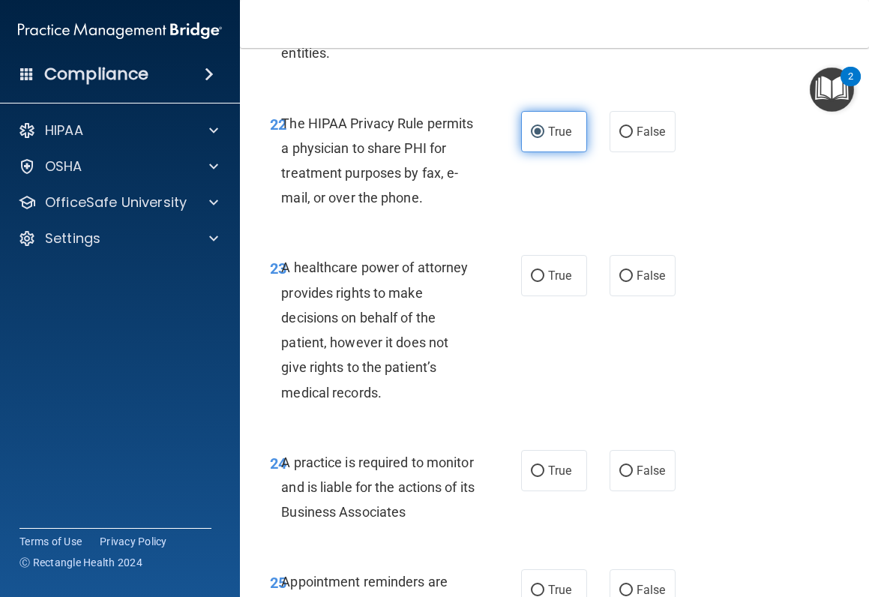
scroll to position [3824, 0]
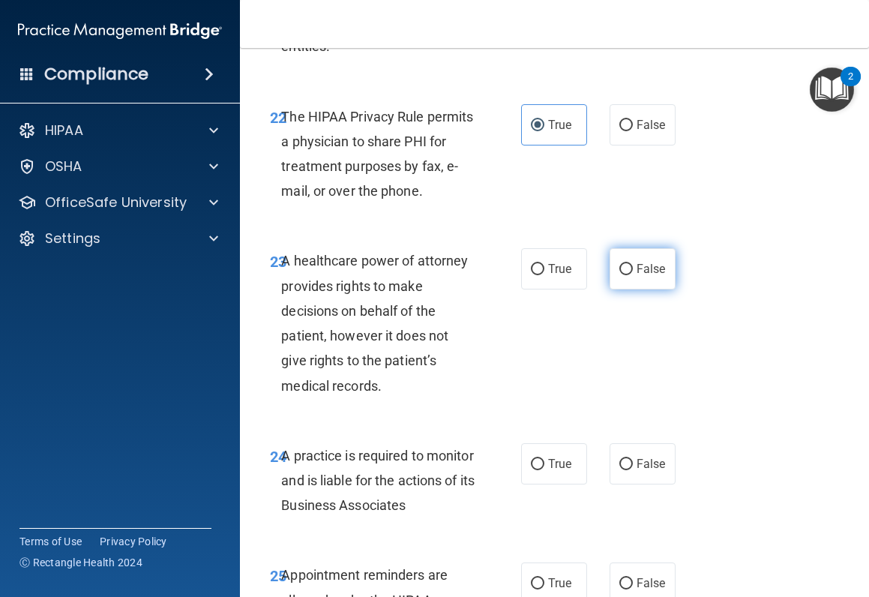
click at [654, 276] on span "False" at bounding box center [651, 269] width 29 height 14
click at [633, 275] on input "False" at bounding box center [625, 269] width 13 height 11
radio input "true"
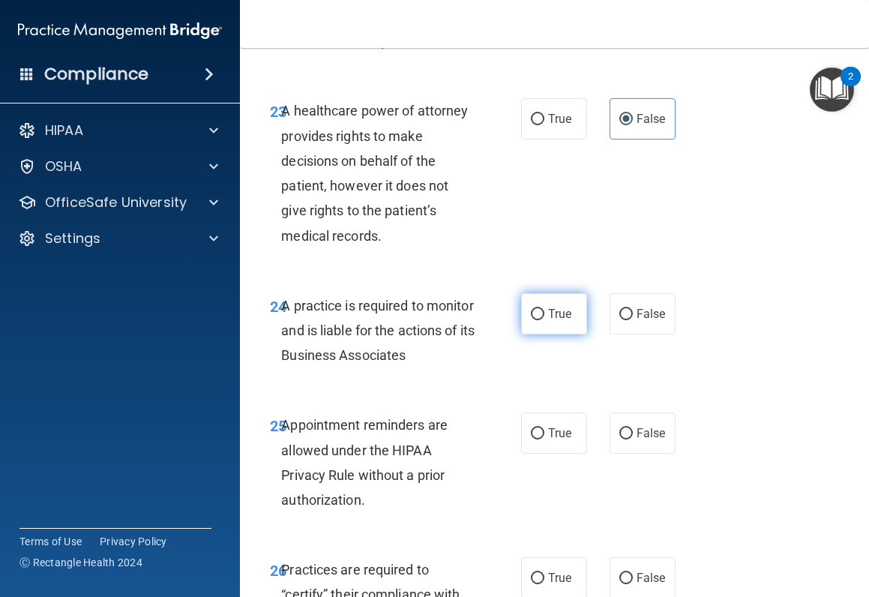
click at [539, 334] on label "True" at bounding box center [554, 313] width 66 height 41
click at [539, 320] on input "True" at bounding box center [537, 314] width 13 height 11
radio input "true"
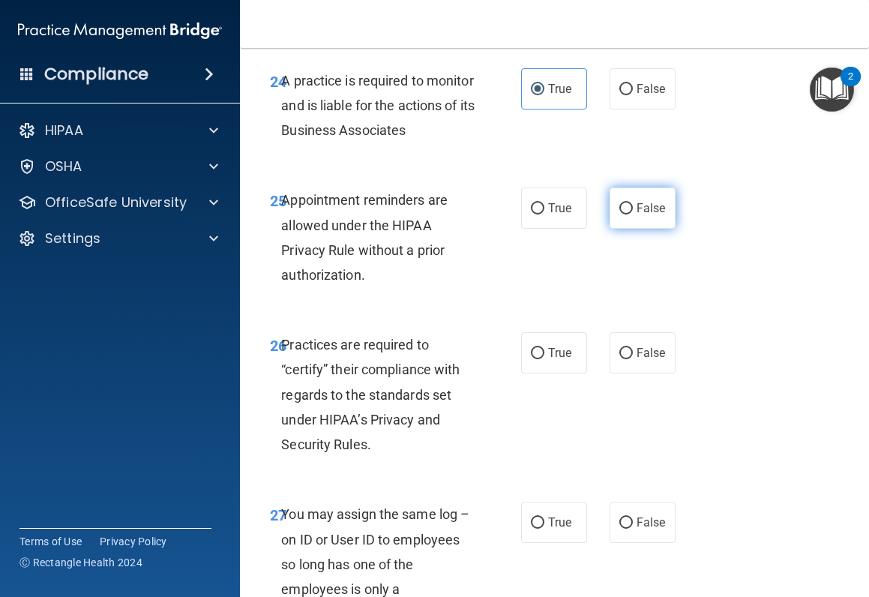
click at [637, 215] on span "False" at bounding box center [651, 208] width 29 height 14
click at [633, 214] on input "False" at bounding box center [625, 208] width 13 height 11
radio input "true"
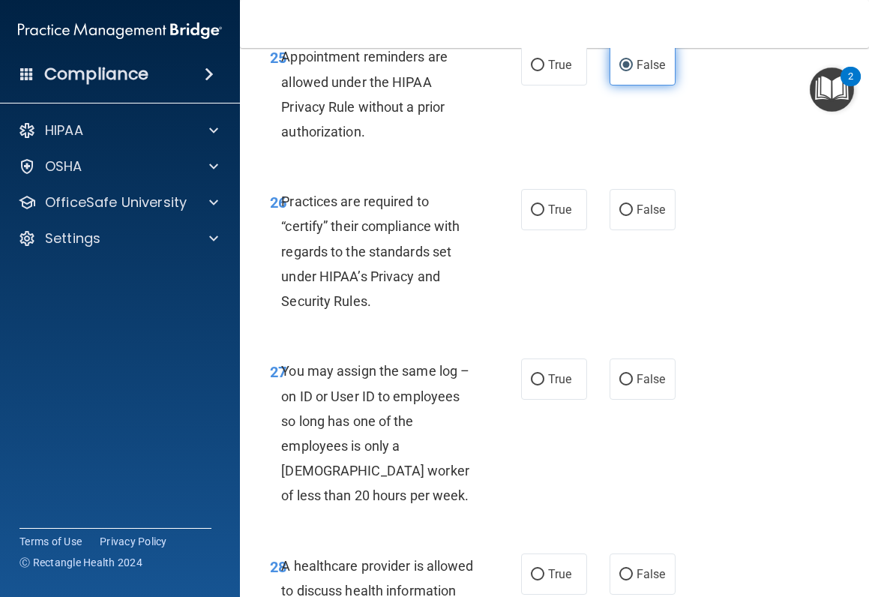
scroll to position [4348, 0]
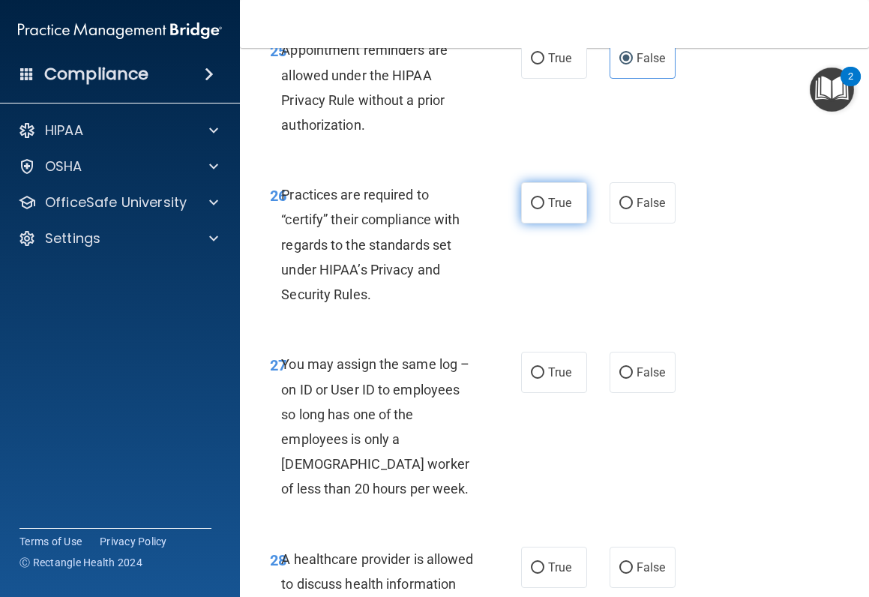
click at [559, 210] on span "True" at bounding box center [559, 203] width 23 height 14
click at [544, 209] on input "True" at bounding box center [537, 203] width 13 height 11
radio input "true"
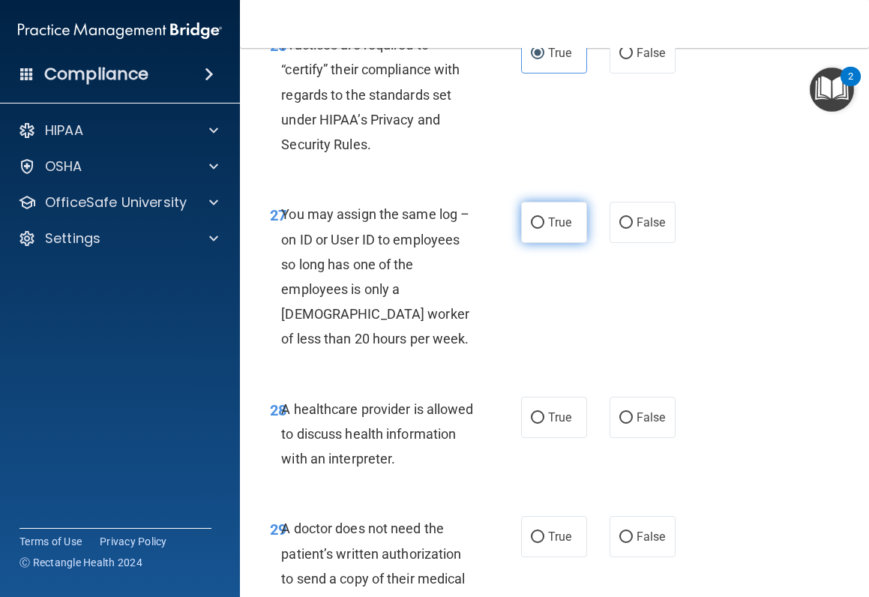
click at [565, 229] on span "True" at bounding box center [559, 222] width 23 height 14
click at [544, 229] on input "True" at bounding box center [537, 222] width 13 height 11
radio input "true"
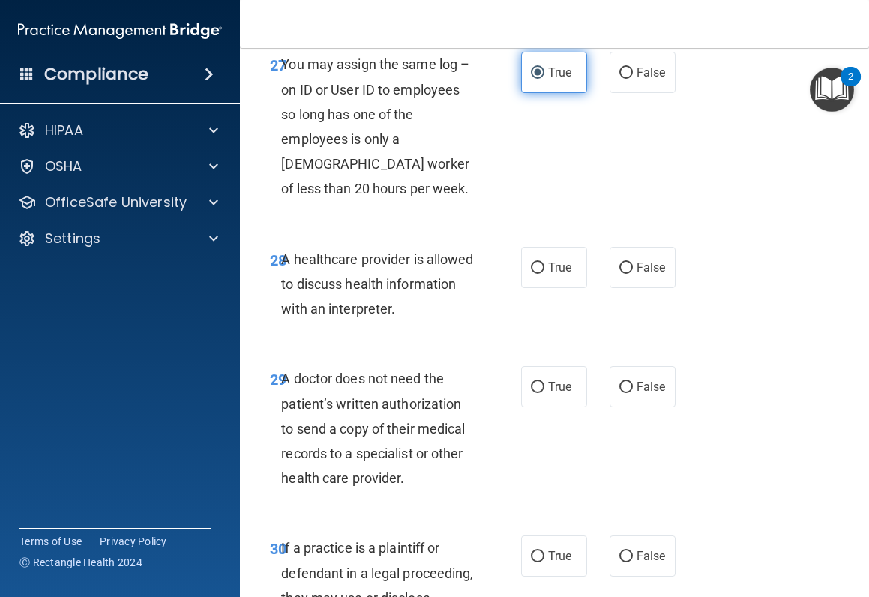
scroll to position [4723, 0]
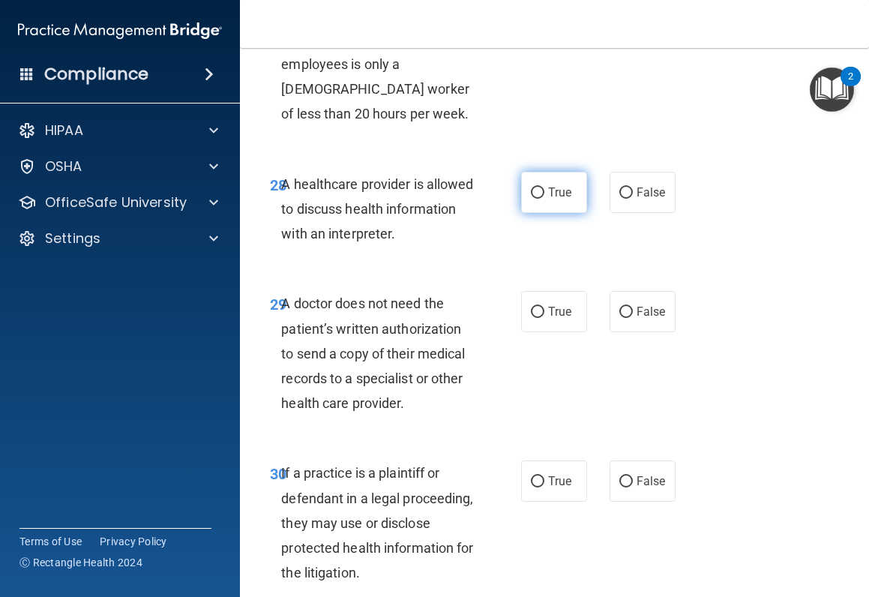
click at [565, 213] on label "True" at bounding box center [554, 192] width 66 height 41
click at [544, 199] on input "True" at bounding box center [537, 192] width 13 height 11
radio input "true"
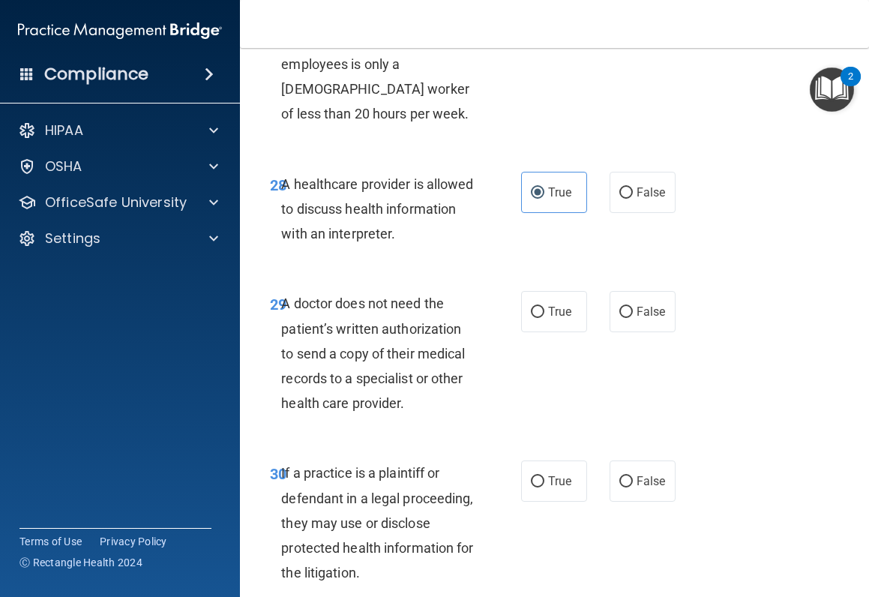
radio input "true"
radio input "false"
click at [638, 213] on label "False" at bounding box center [643, 192] width 66 height 41
click at [633, 199] on input "False" at bounding box center [625, 192] width 13 height 11
radio input "true"
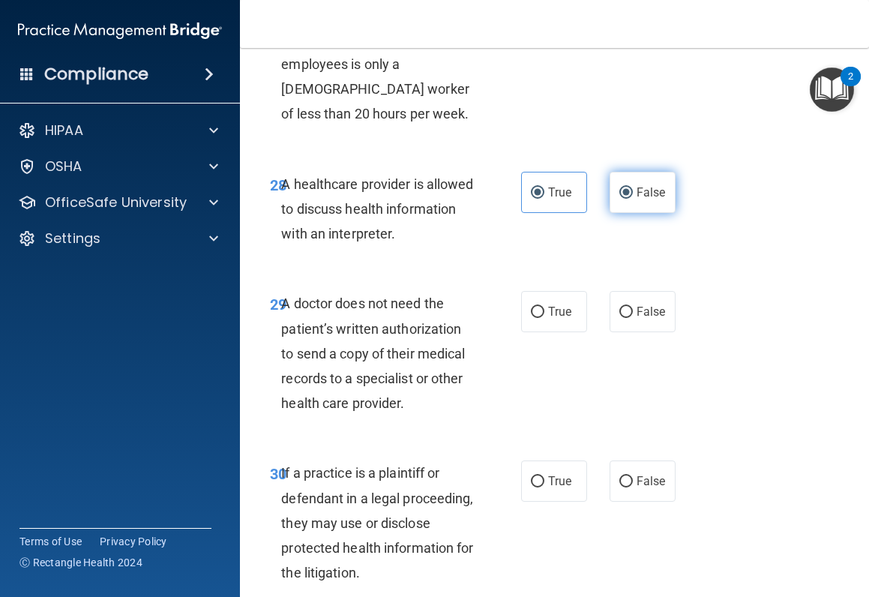
radio input "false"
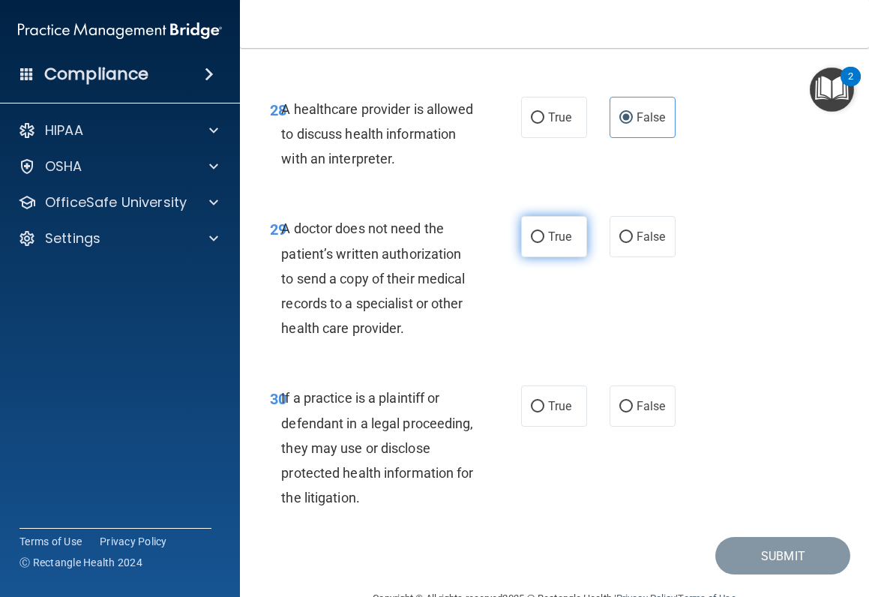
click at [569, 257] on label "True" at bounding box center [554, 236] width 66 height 41
click at [544, 243] on input "True" at bounding box center [537, 237] width 13 height 11
radio input "true"
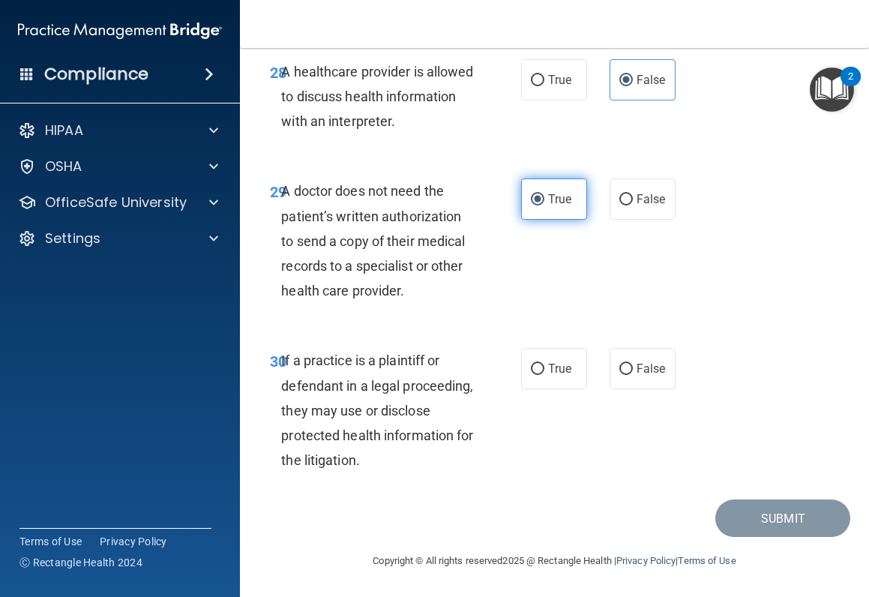
scroll to position [4935, 0]
click at [643, 375] on span "False" at bounding box center [651, 368] width 29 height 14
click at [633, 375] on input "False" at bounding box center [625, 369] width 13 height 11
radio input "true"
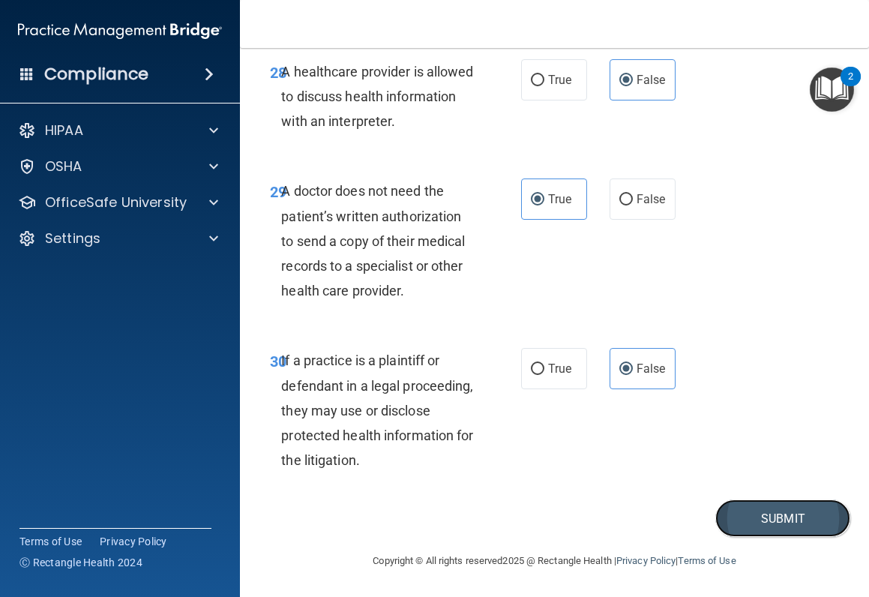
click at [799, 475] on button "Submit" at bounding box center [782, 518] width 135 height 38
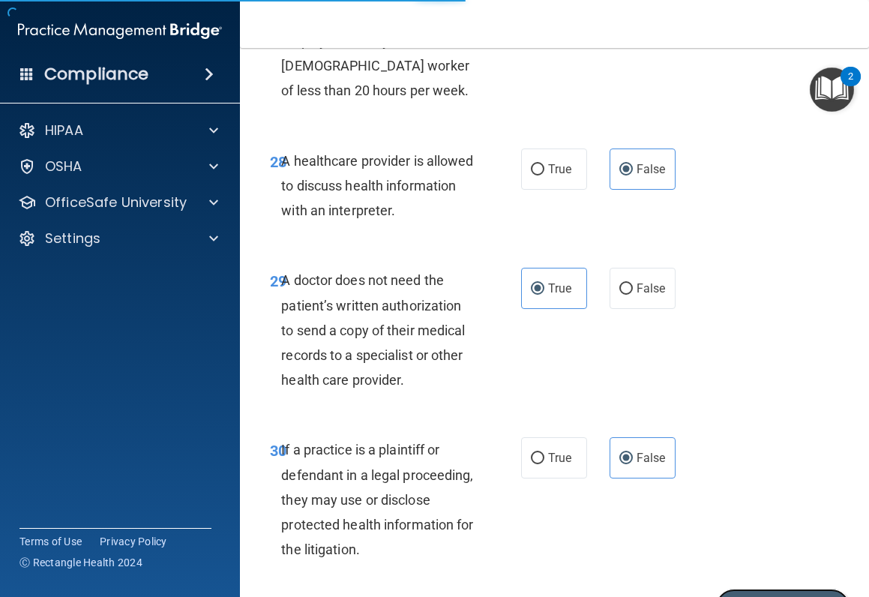
scroll to position [4710, 0]
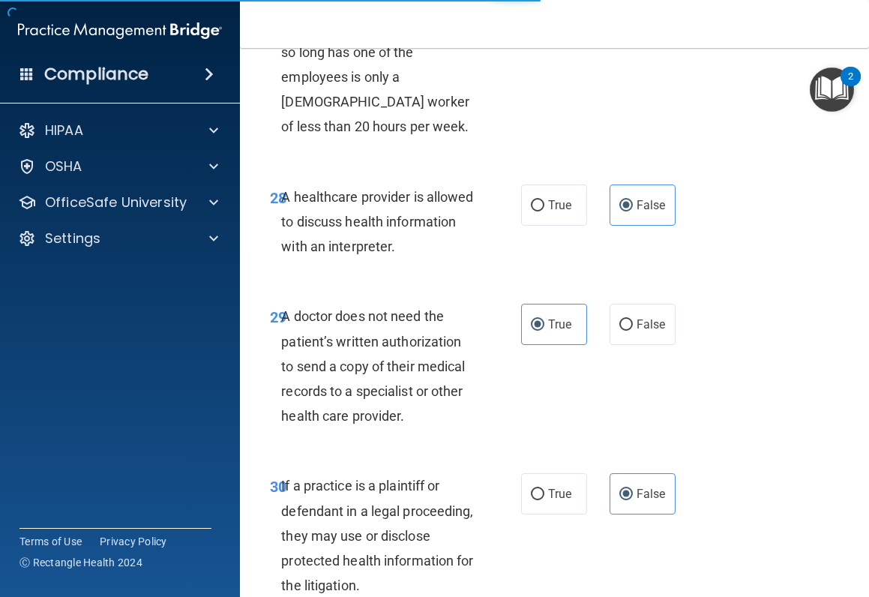
click at [827, 88] on img "Open Resource Center, 2 new notifications" at bounding box center [832, 89] width 44 height 44
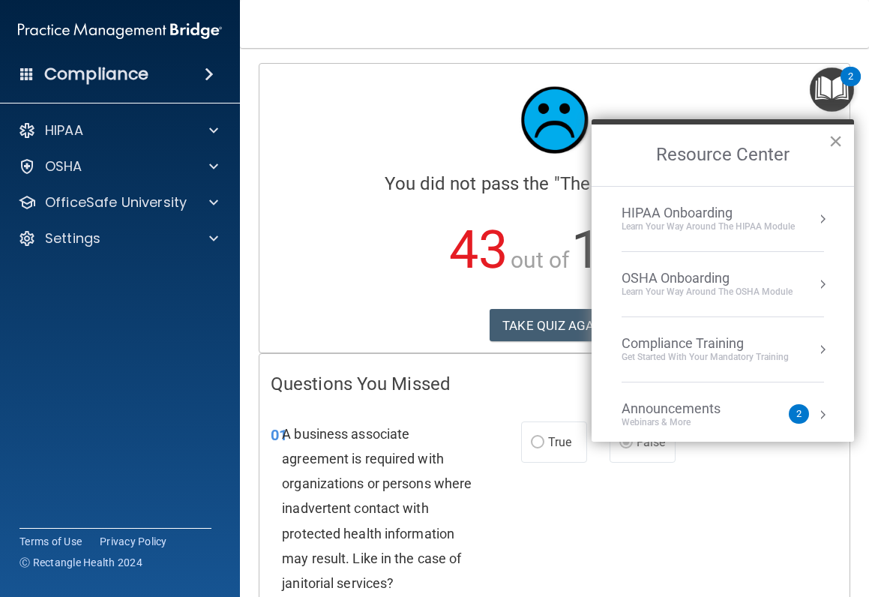
click at [832, 141] on button "×" at bounding box center [835, 141] width 14 height 24
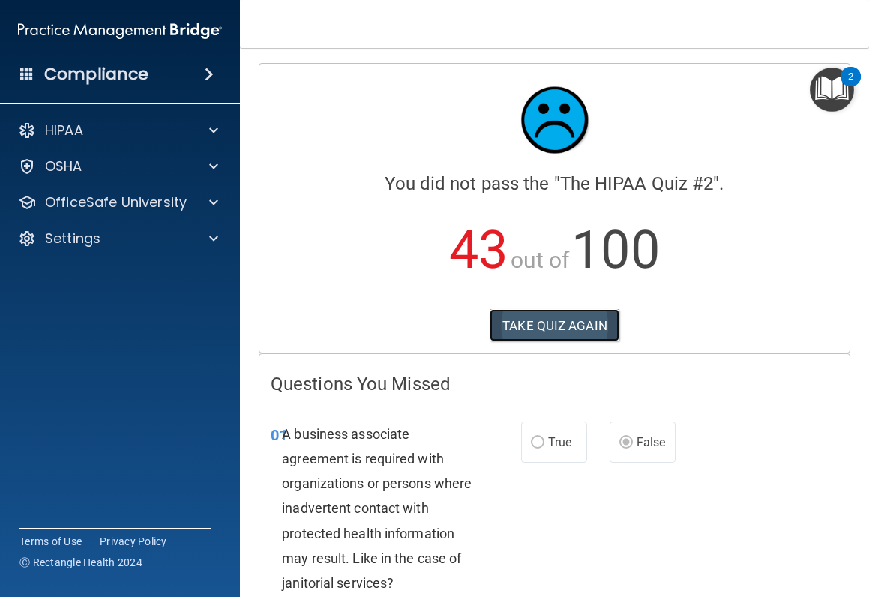
click at [562, 329] on button "TAKE QUIZ AGAIN" at bounding box center [555, 325] width 130 height 33
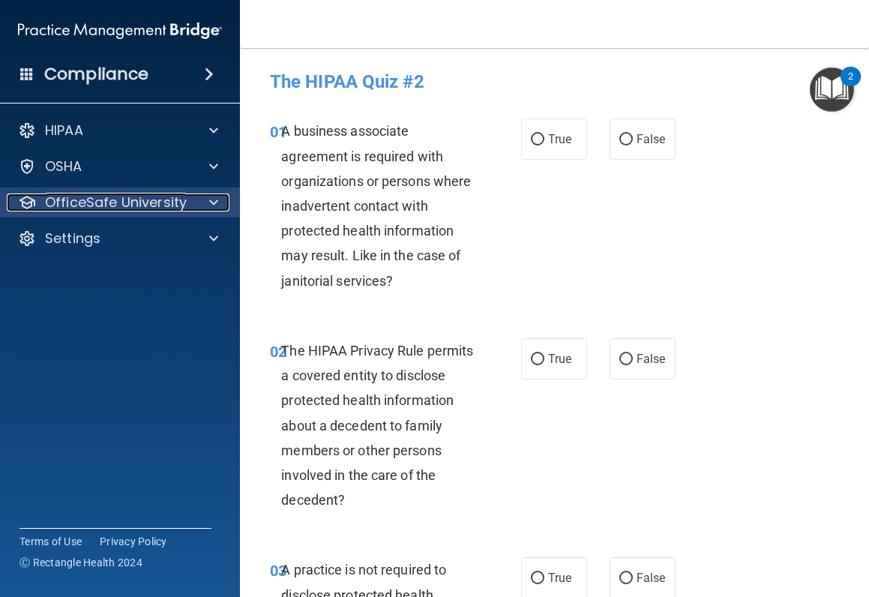
click at [112, 203] on p "OfficeSafe University" at bounding box center [116, 202] width 142 height 18
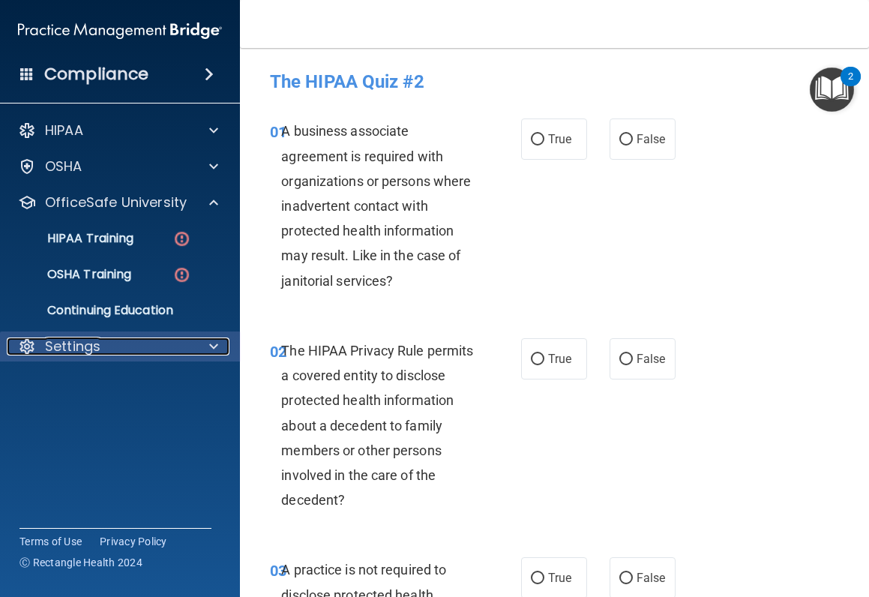
click at [108, 349] on div "Settings" at bounding box center [100, 346] width 186 height 18
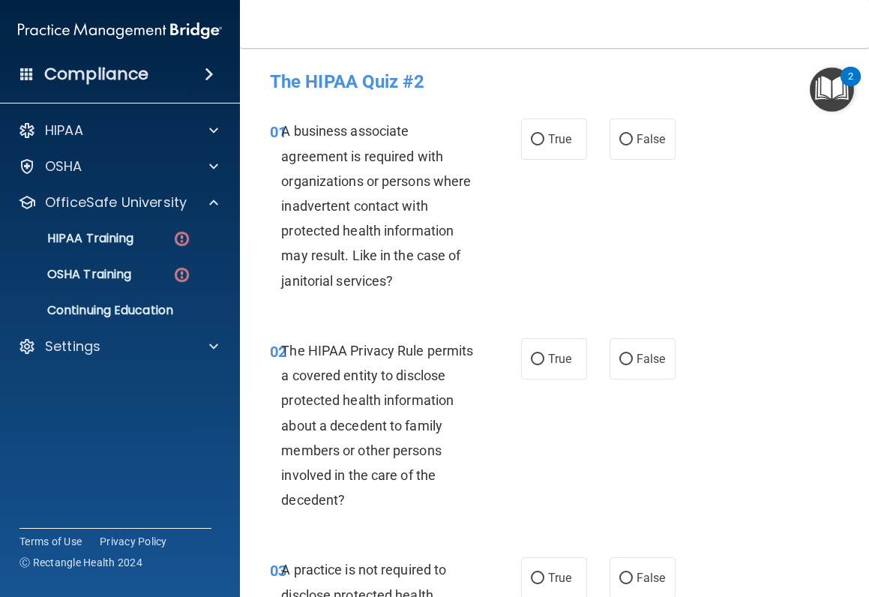
click at [648, 206] on div "01 A business associate agreement is required with organizations or persons whe…" at bounding box center [555, 210] width 592 height 220
click at [619, 144] on input "False" at bounding box center [625, 139] width 13 height 11
radio input "true"
click at [554, 363] on span "True" at bounding box center [559, 359] width 23 height 14
click at [544, 363] on input "True" at bounding box center [537, 359] width 13 height 11
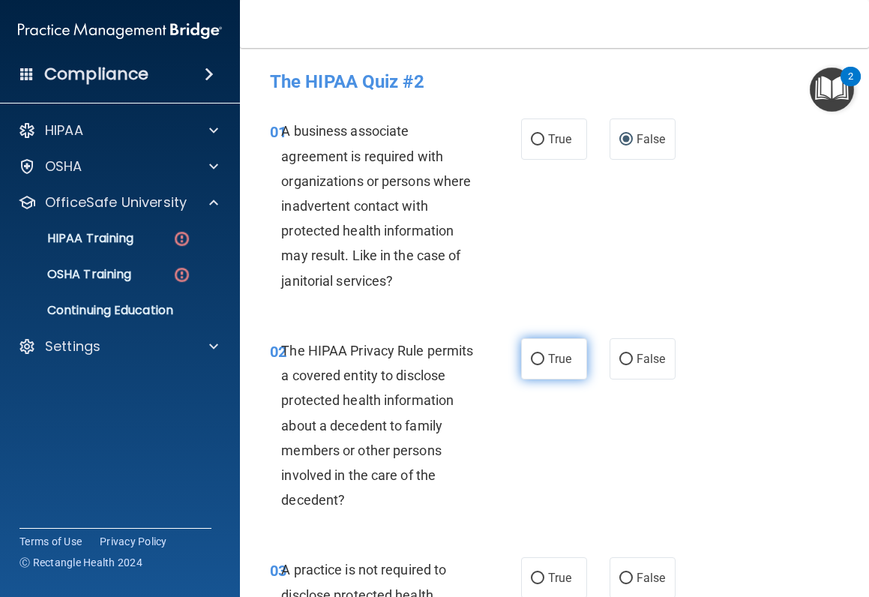
radio input "true"
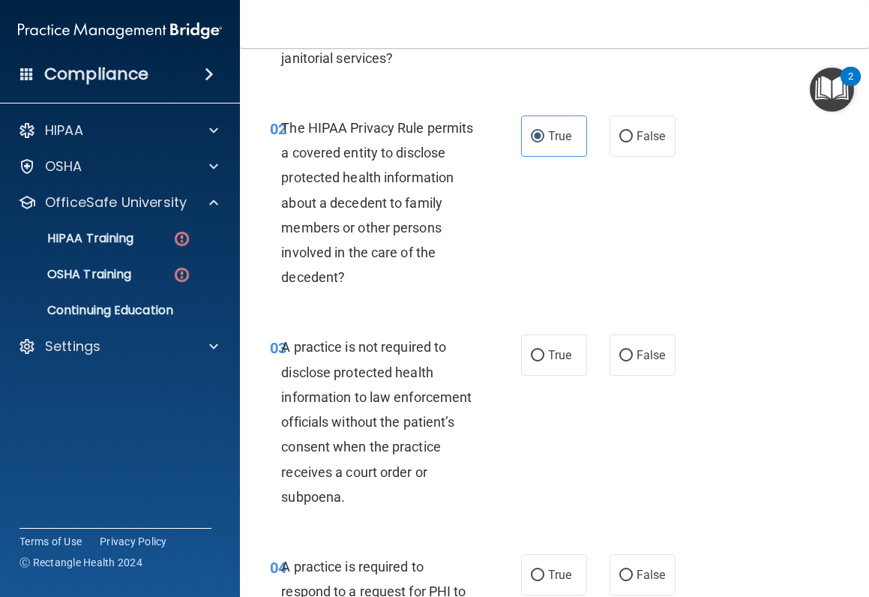
scroll to position [225, 0]
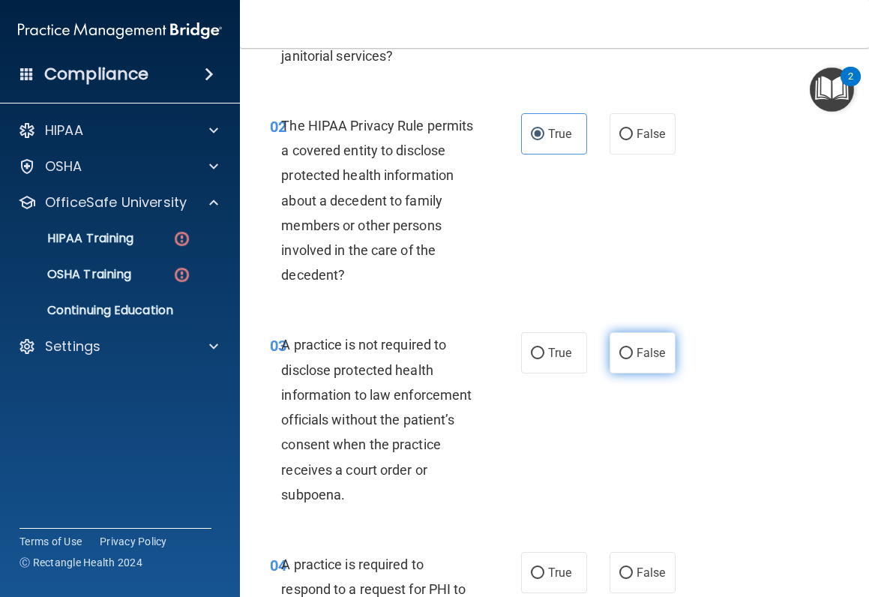
click at [628, 351] on label "False" at bounding box center [643, 352] width 66 height 41
click at [628, 351] on input "False" at bounding box center [625, 353] width 13 height 11
radio input "true"
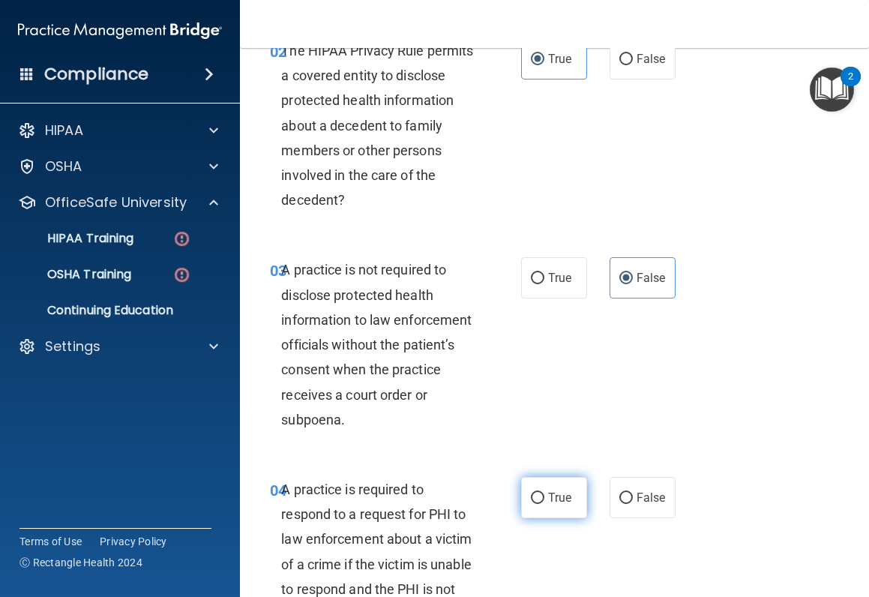
drag, startPoint x: 549, startPoint y: 495, endPoint x: 536, endPoint y: 496, distance: 12.8
click at [549, 475] on span "True" at bounding box center [559, 497] width 23 height 14
click at [544, 475] on input "True" at bounding box center [537, 498] width 13 height 11
radio input "true"
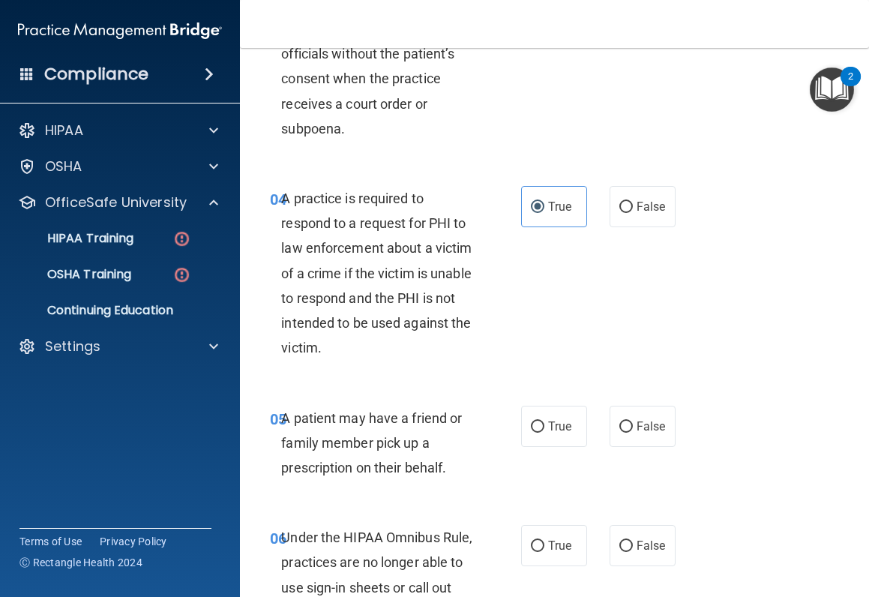
scroll to position [600, 0]
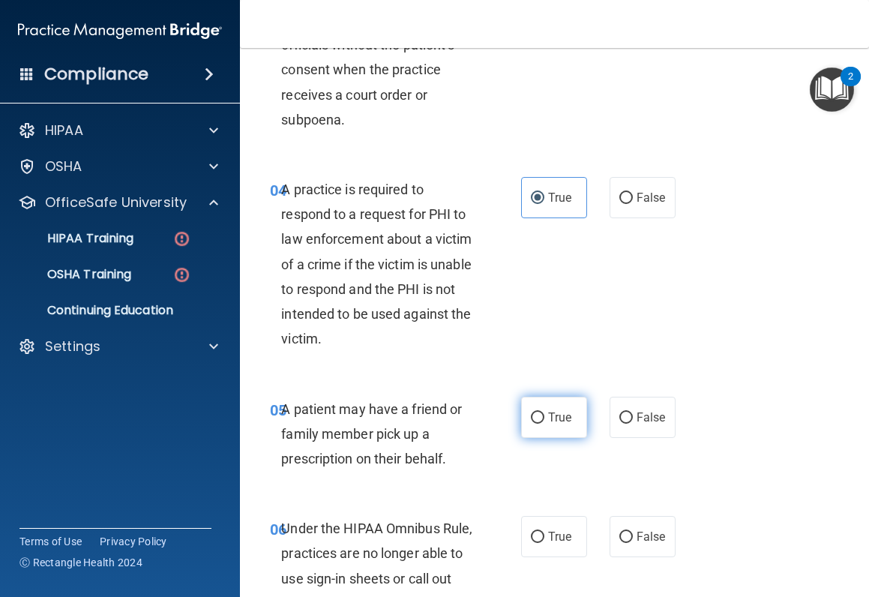
click at [560, 430] on label "True" at bounding box center [554, 417] width 66 height 41
click at [544, 424] on input "True" at bounding box center [537, 417] width 13 height 11
radio input "true"
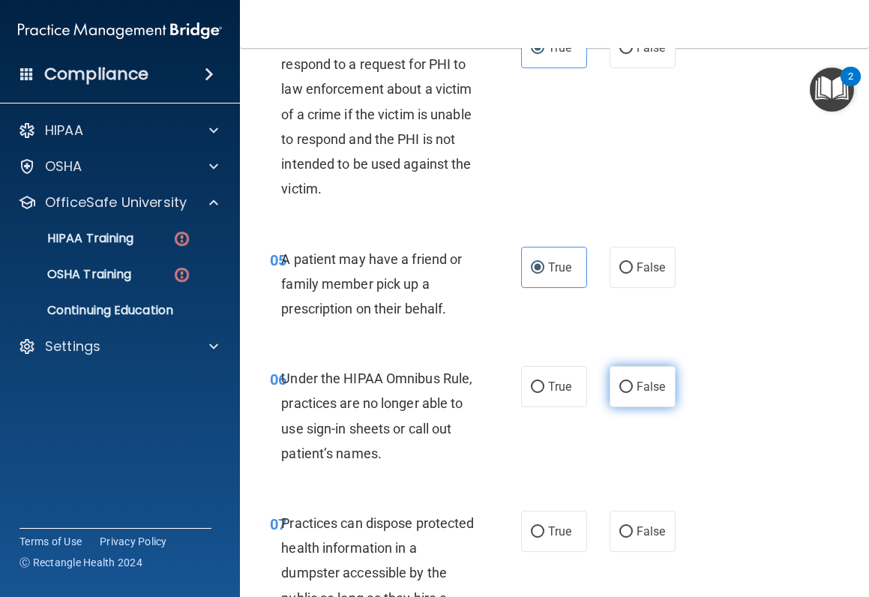
click at [651, 382] on span "False" at bounding box center [651, 386] width 29 height 14
click at [633, 382] on input "False" at bounding box center [625, 387] width 13 height 11
radio input "true"
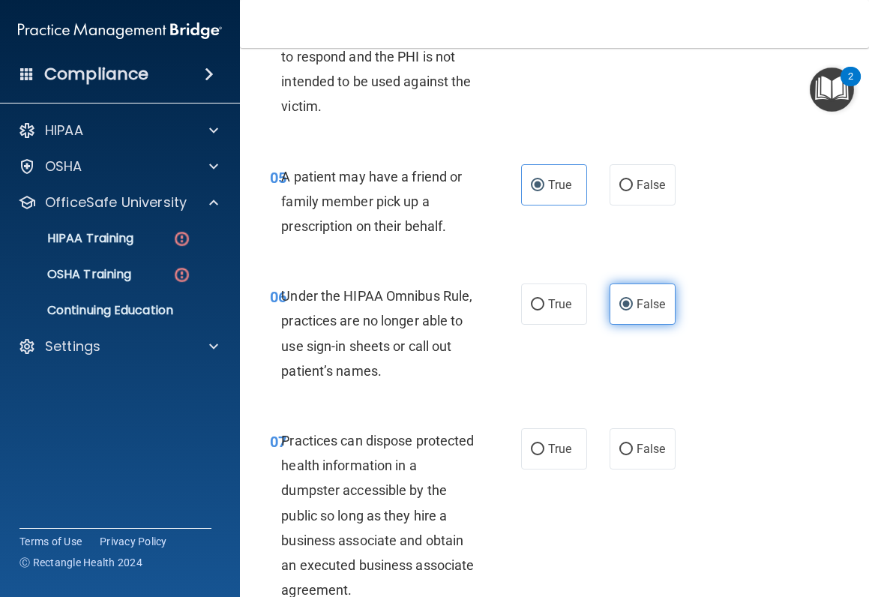
scroll to position [900, 0]
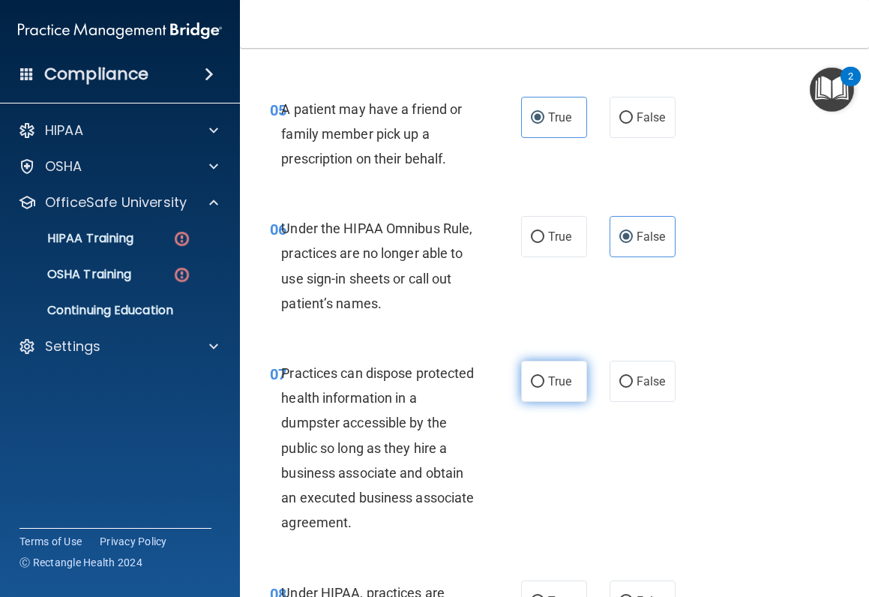
click at [548, 385] on span "True" at bounding box center [559, 381] width 23 height 14
click at [544, 385] on input "True" at bounding box center [537, 381] width 13 height 11
radio input "true"
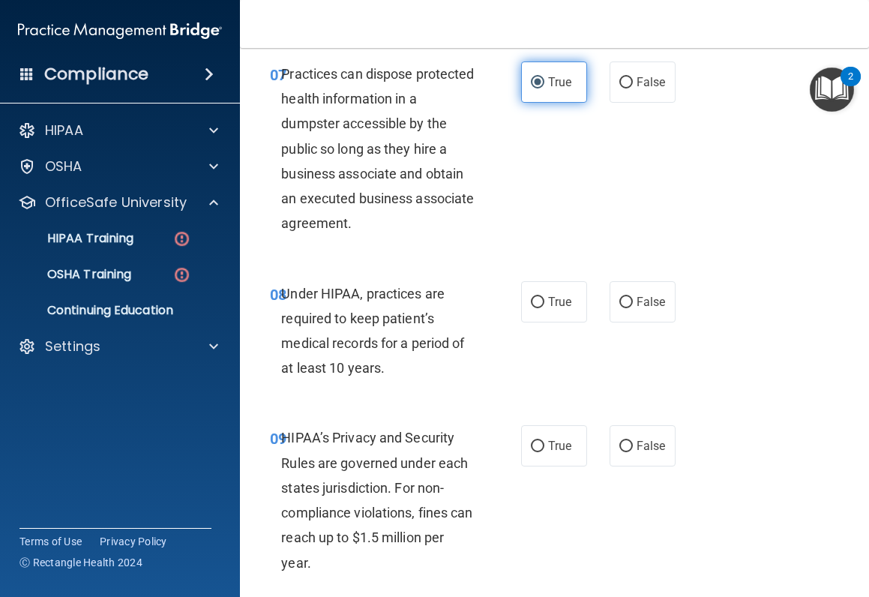
scroll to position [1200, 0]
click at [645, 299] on span "False" at bounding box center [651, 301] width 29 height 14
click at [633, 299] on input "False" at bounding box center [625, 301] width 13 height 11
radio input "true"
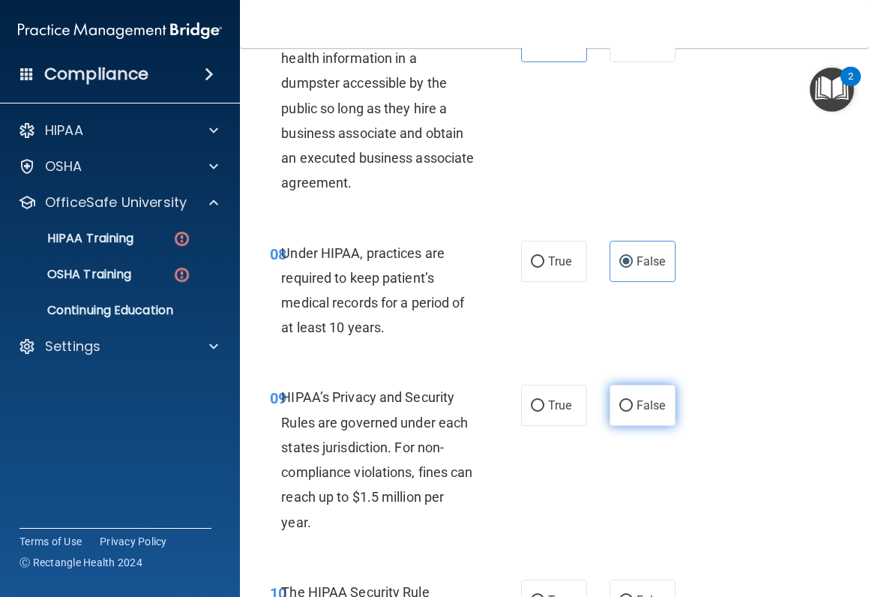
scroll to position [1275, 0]
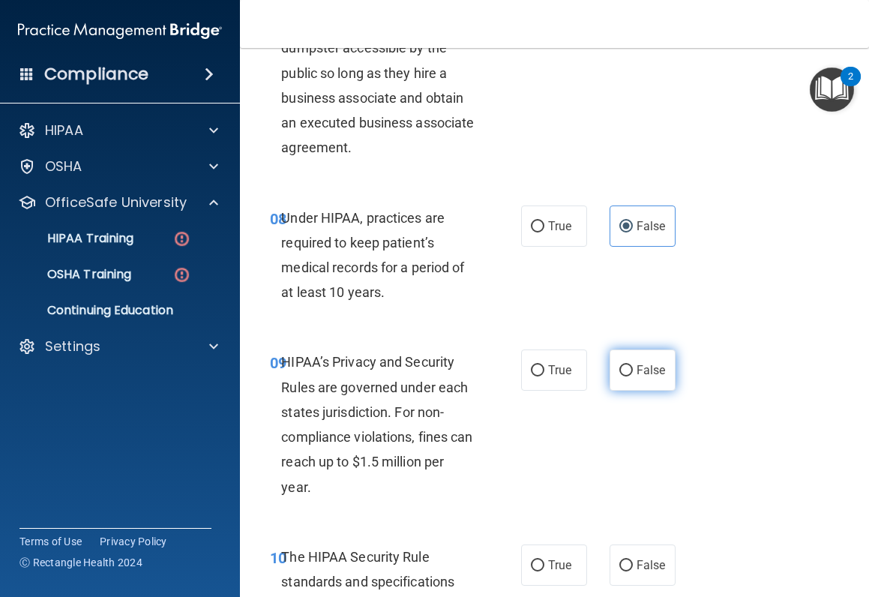
click at [628, 365] on label "False" at bounding box center [643, 369] width 66 height 41
click at [628, 365] on input "False" at bounding box center [625, 370] width 13 height 11
radio input "true"
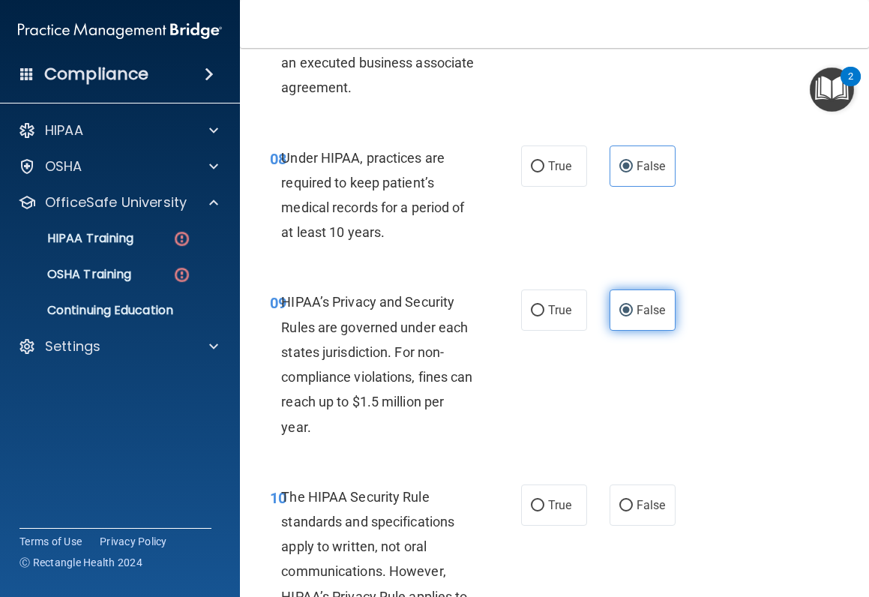
scroll to position [1424, 0]
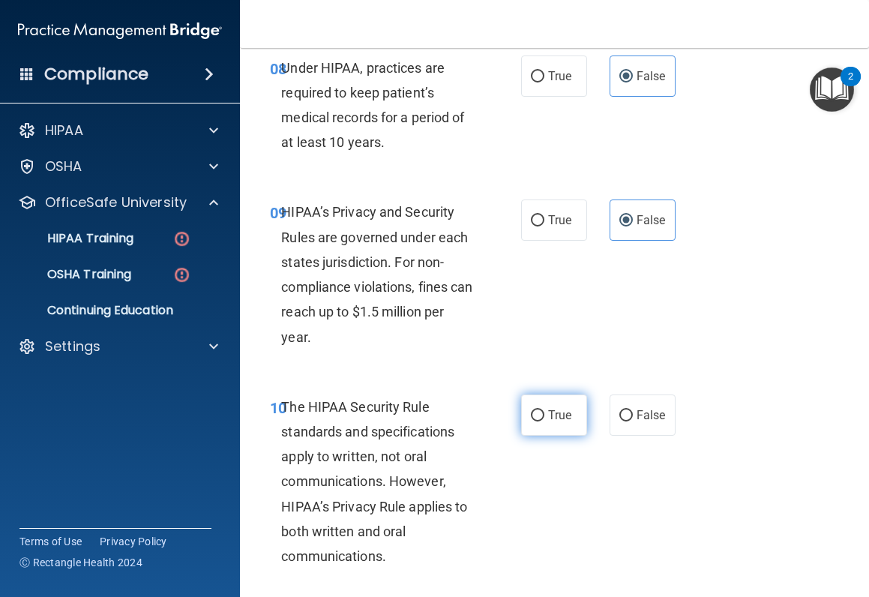
click at [559, 403] on label "True" at bounding box center [554, 414] width 66 height 41
click at [544, 410] on input "True" at bounding box center [537, 415] width 13 height 11
radio input "true"
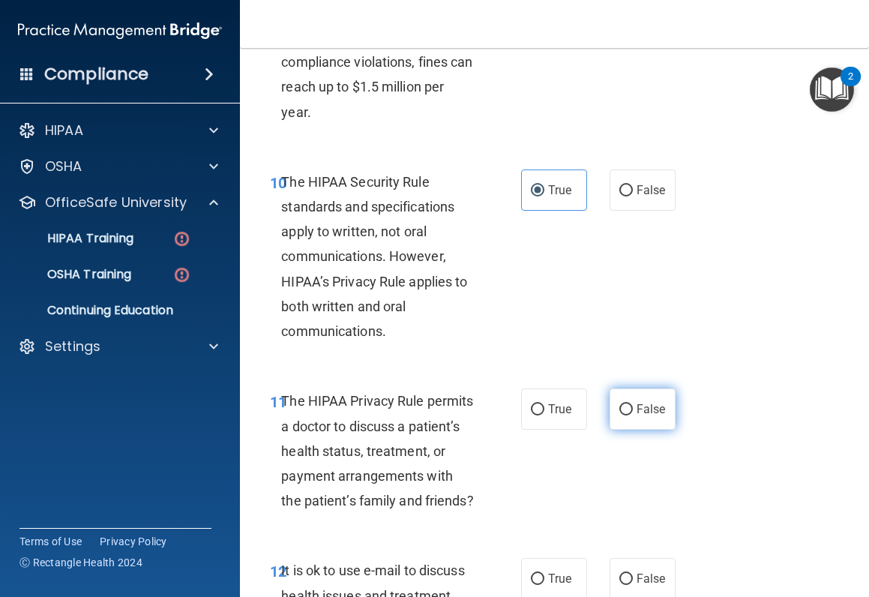
click at [637, 405] on span "False" at bounding box center [651, 409] width 29 height 14
click at [633, 405] on input "False" at bounding box center [625, 409] width 13 height 11
radio input "true"
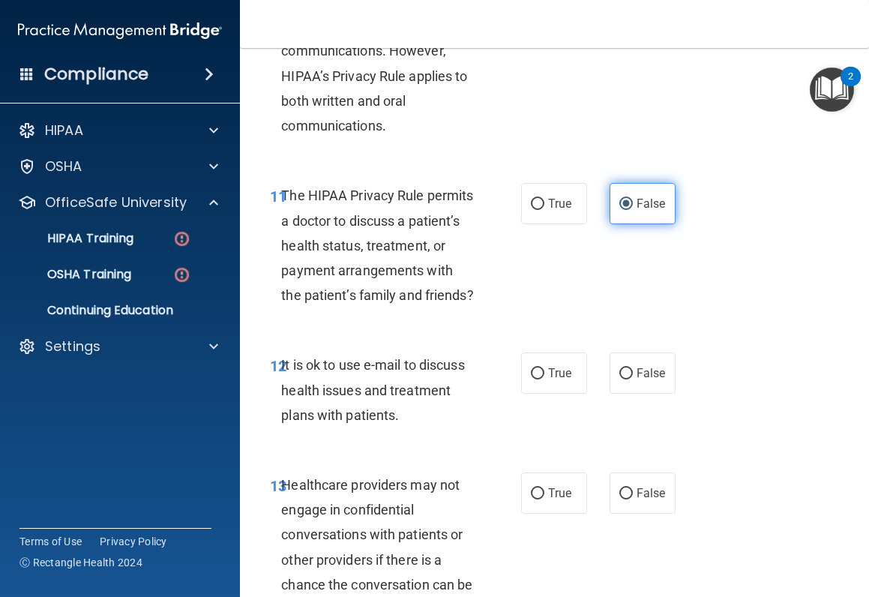
scroll to position [1874, 0]
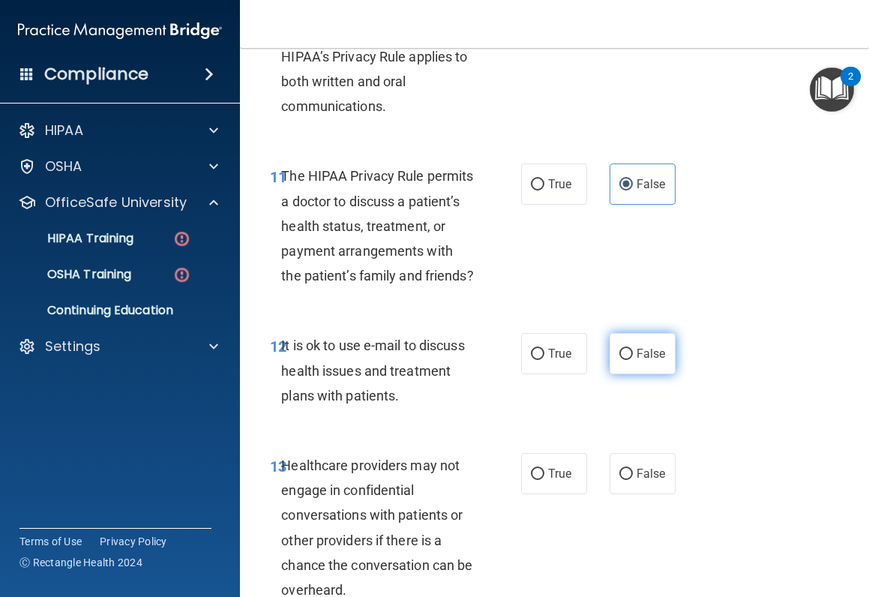
click at [625, 360] on input "False" at bounding box center [625, 354] width 13 height 11
radio input "true"
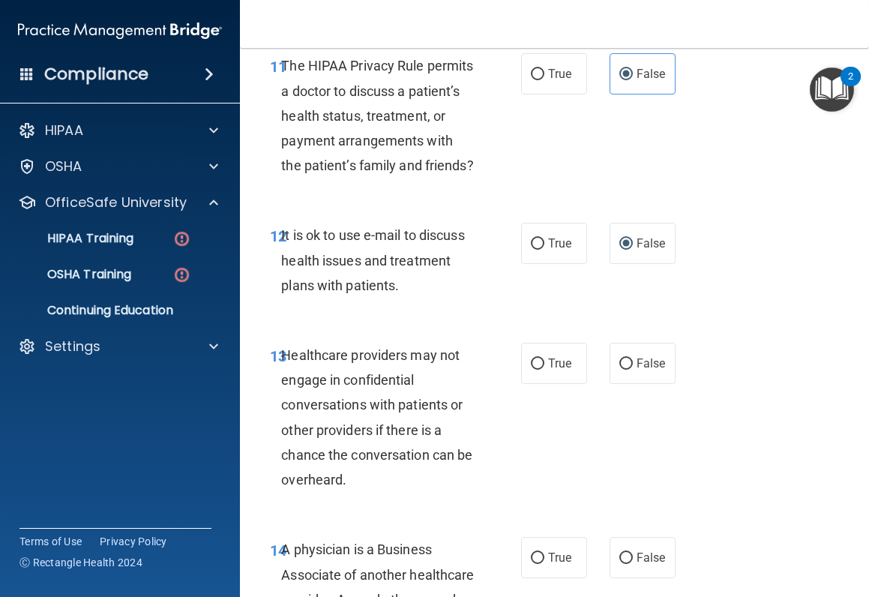
scroll to position [2024, 0]
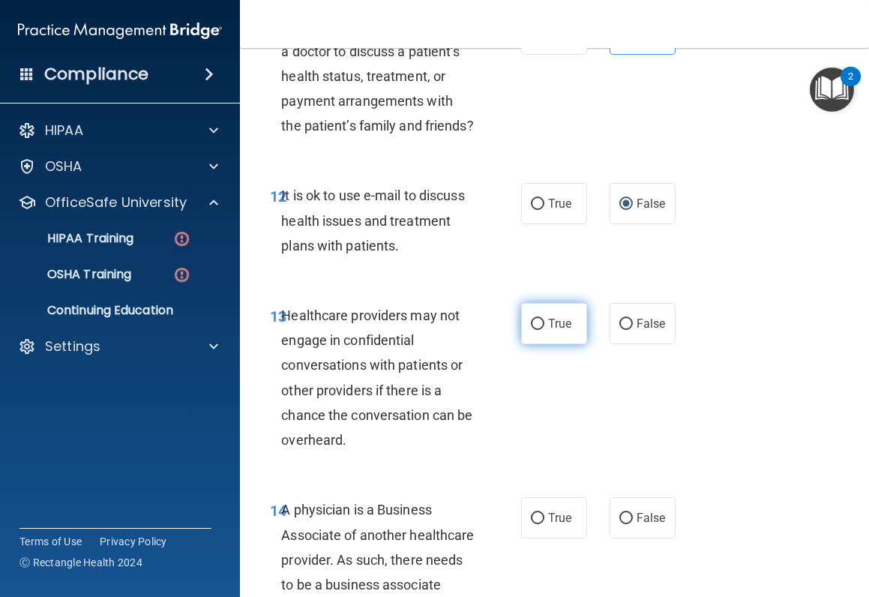
click at [523, 344] on label "True" at bounding box center [554, 323] width 66 height 41
click at [531, 330] on input "True" at bounding box center [537, 324] width 13 height 11
radio input "true"
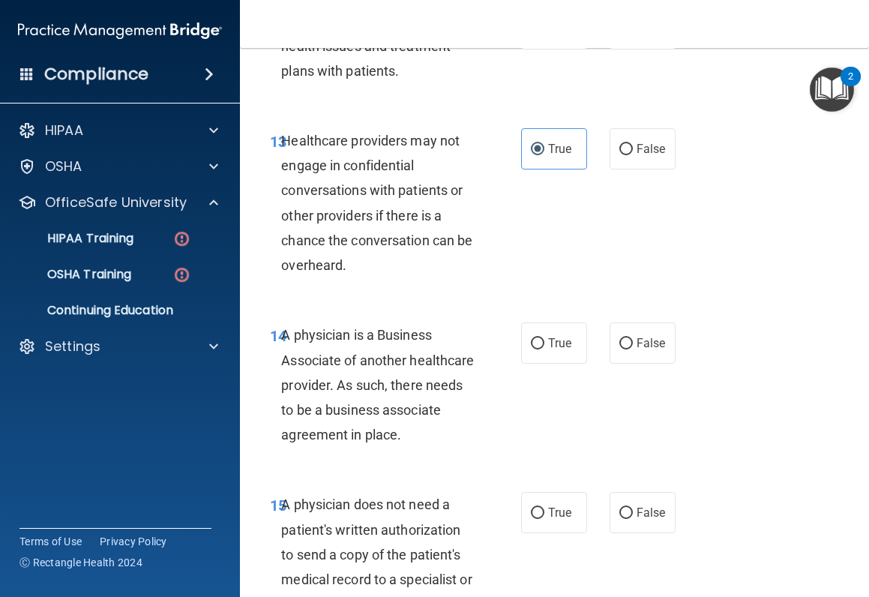
scroll to position [2249, 0]
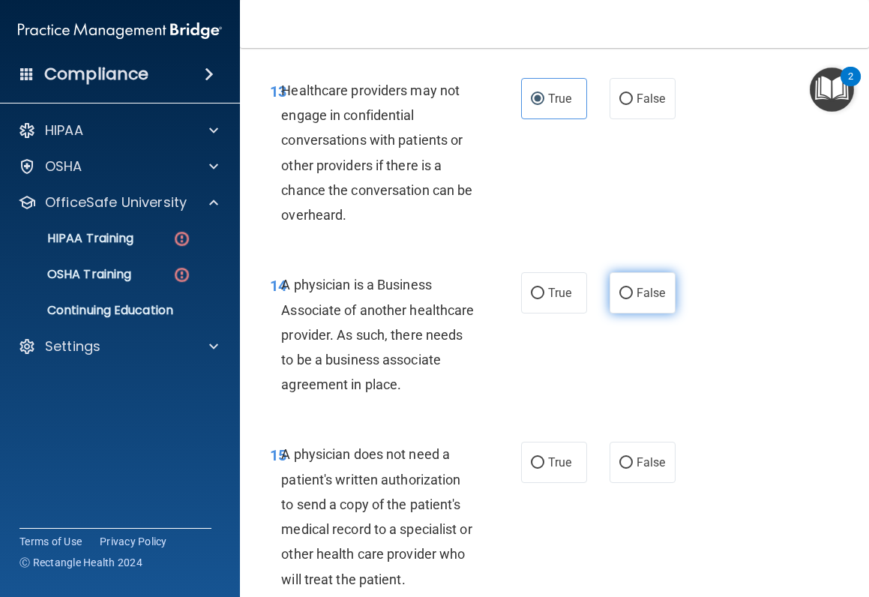
click at [658, 313] on label "False" at bounding box center [643, 292] width 66 height 41
click at [633, 299] on input "False" at bounding box center [625, 293] width 13 height 11
radio input "true"
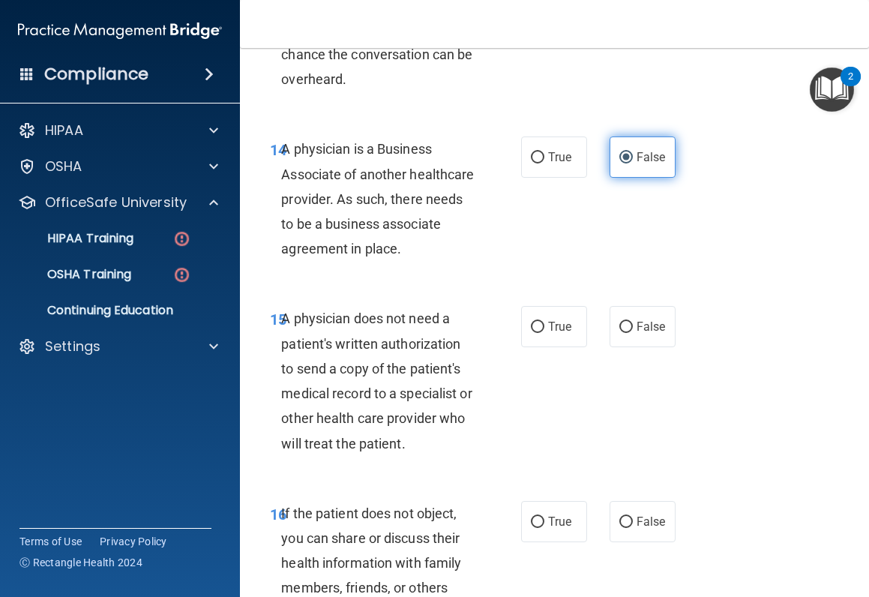
scroll to position [2399, 0]
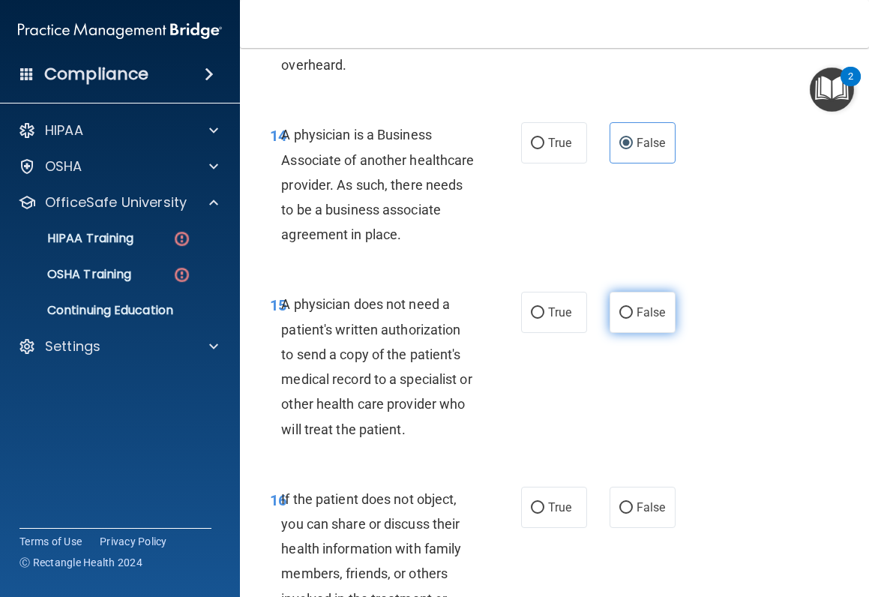
click at [652, 329] on label "False" at bounding box center [643, 312] width 66 height 41
click at [633, 319] on input "False" at bounding box center [625, 312] width 13 height 11
radio input "true"
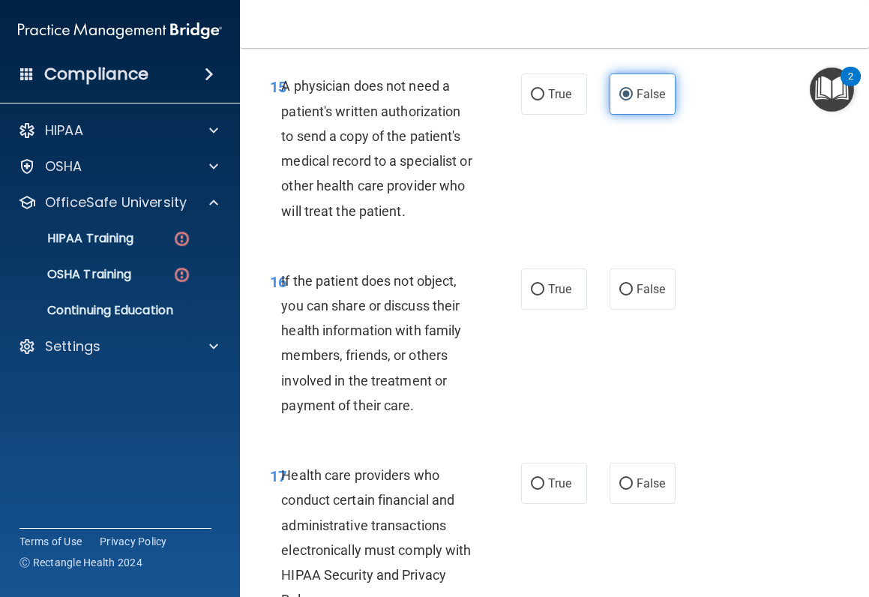
scroll to position [2624, 0]
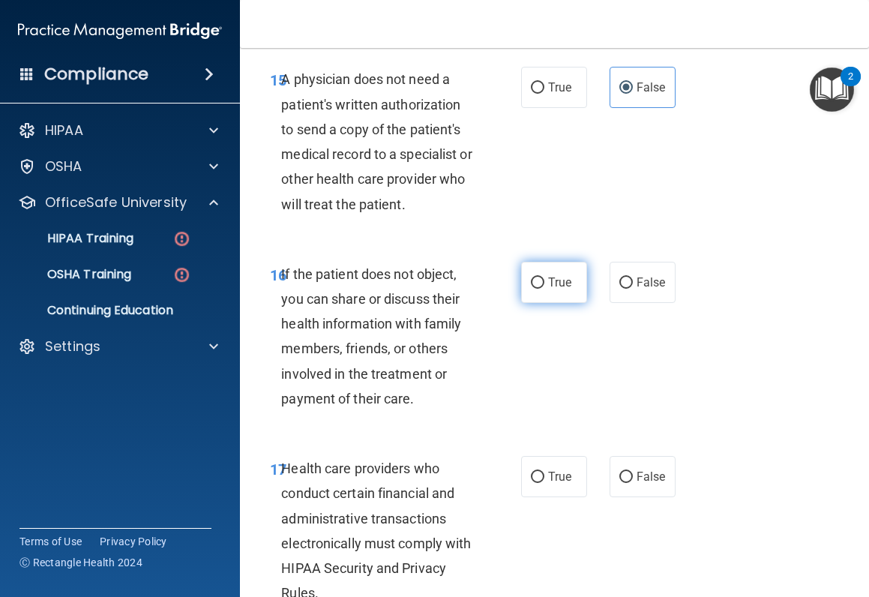
click at [564, 303] on label "True" at bounding box center [554, 282] width 66 height 41
click at [544, 289] on input "True" at bounding box center [537, 282] width 13 height 11
radio input "true"
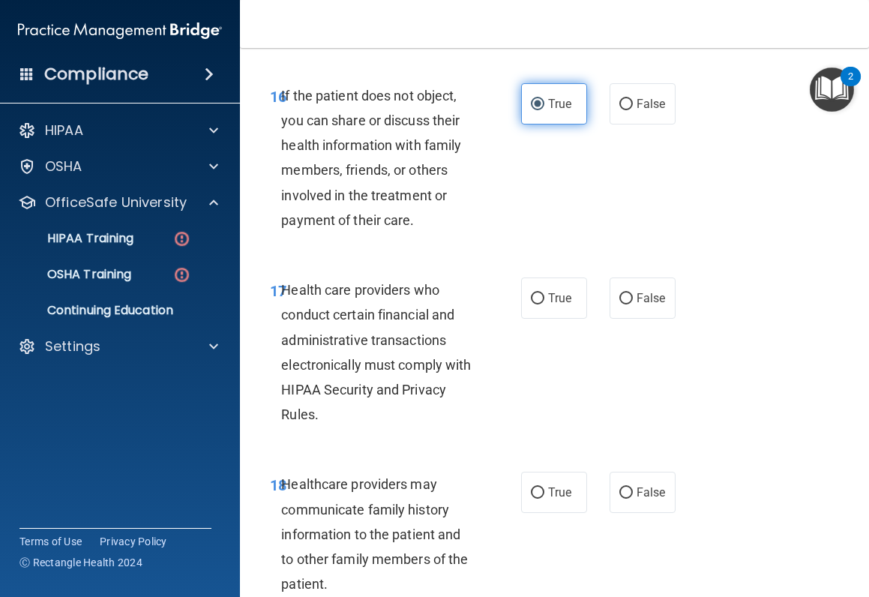
scroll to position [2849, 0]
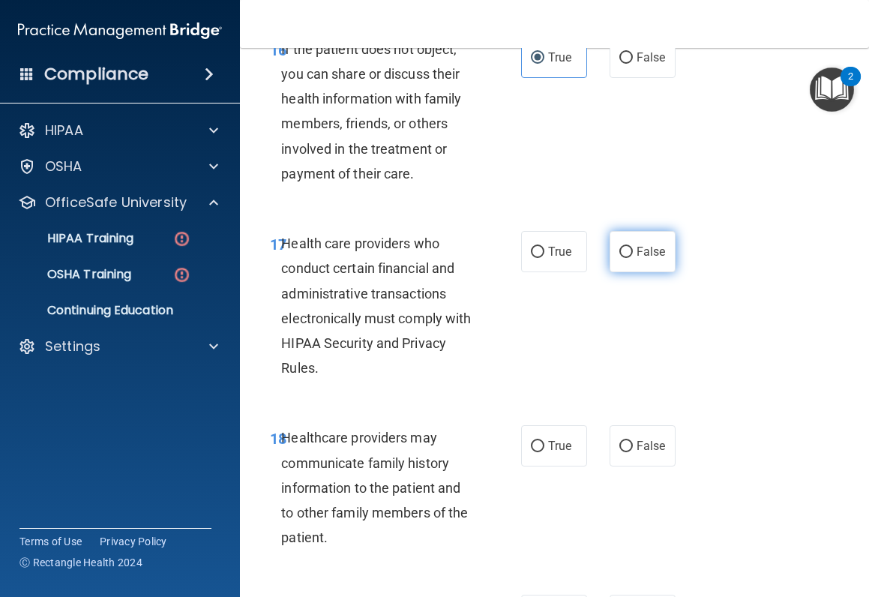
click at [655, 259] on span "False" at bounding box center [651, 251] width 29 height 14
click at [633, 258] on input "False" at bounding box center [625, 252] width 13 height 11
radio input "true"
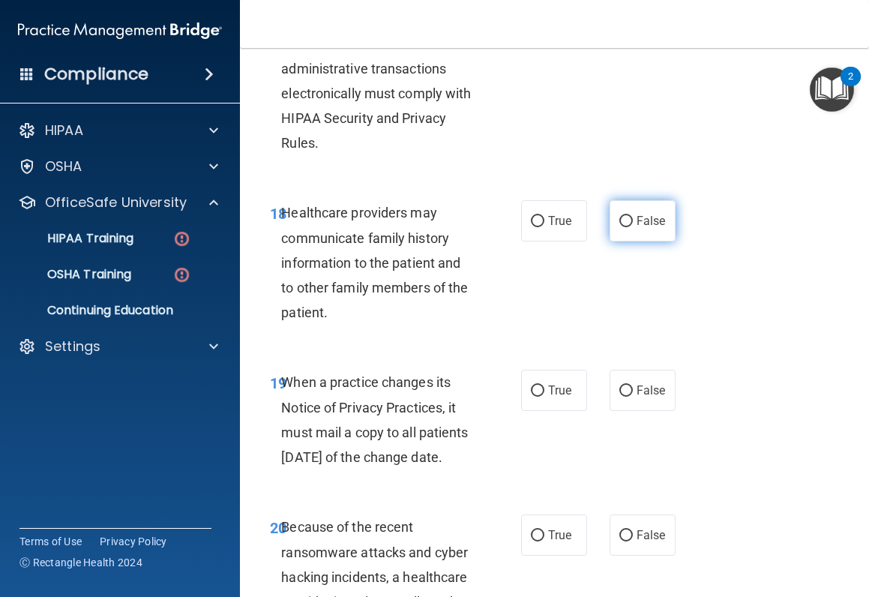
click at [648, 228] on span "False" at bounding box center [651, 221] width 29 height 14
click at [633, 227] on input "False" at bounding box center [625, 221] width 13 height 11
radio input "true"
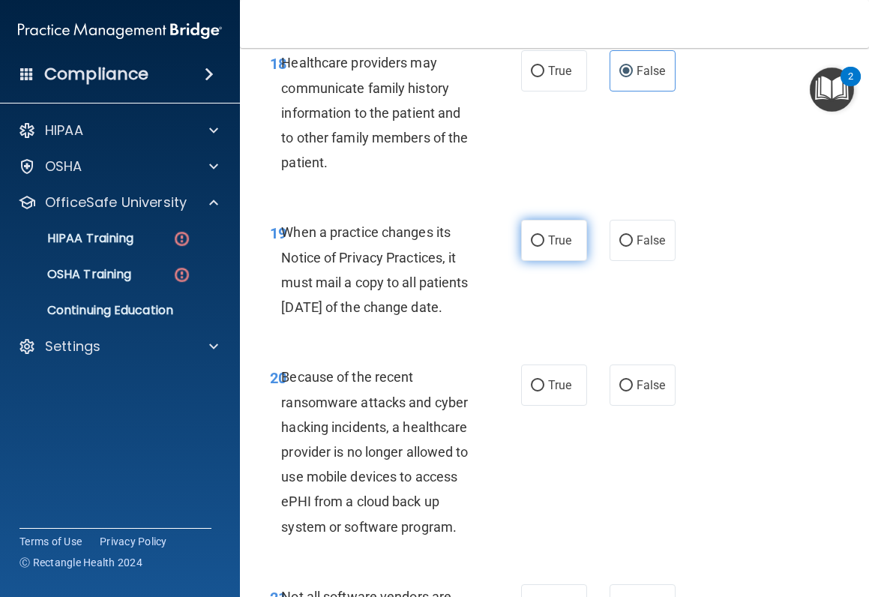
click at [544, 261] on label "True" at bounding box center [554, 240] width 66 height 41
click at [544, 247] on input "True" at bounding box center [537, 240] width 13 height 11
radio input "true"
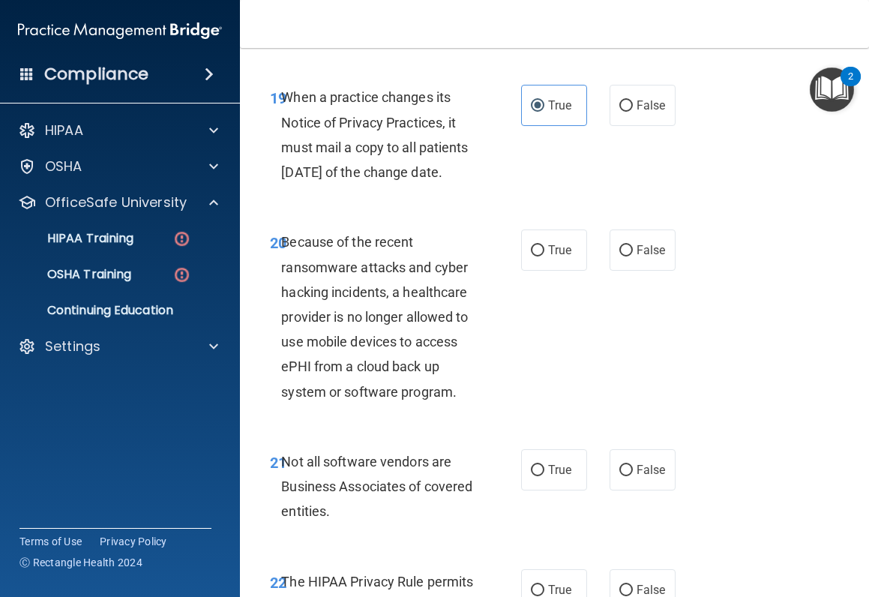
scroll to position [3374, 0]
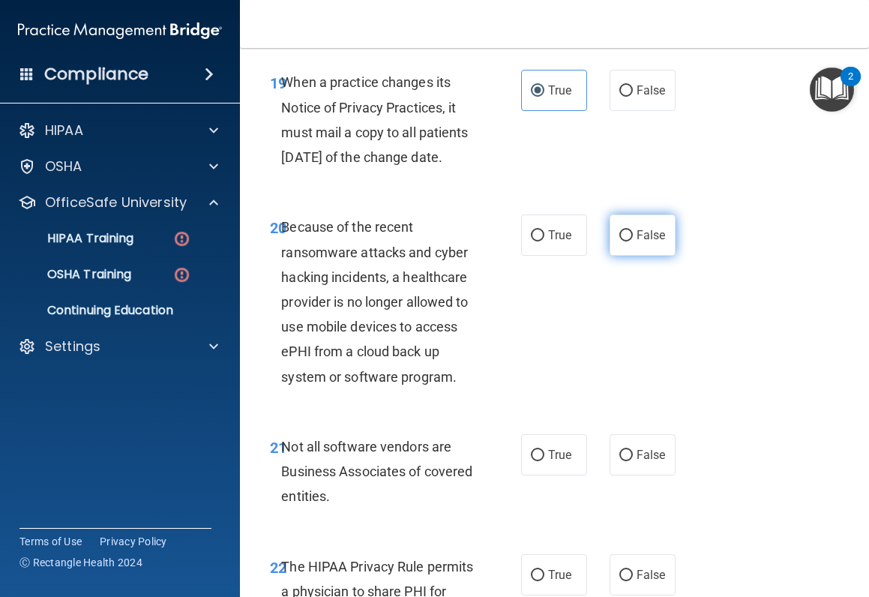
click at [643, 242] on span "False" at bounding box center [651, 235] width 29 height 14
click at [633, 241] on input "False" at bounding box center [625, 235] width 13 height 11
radio input "true"
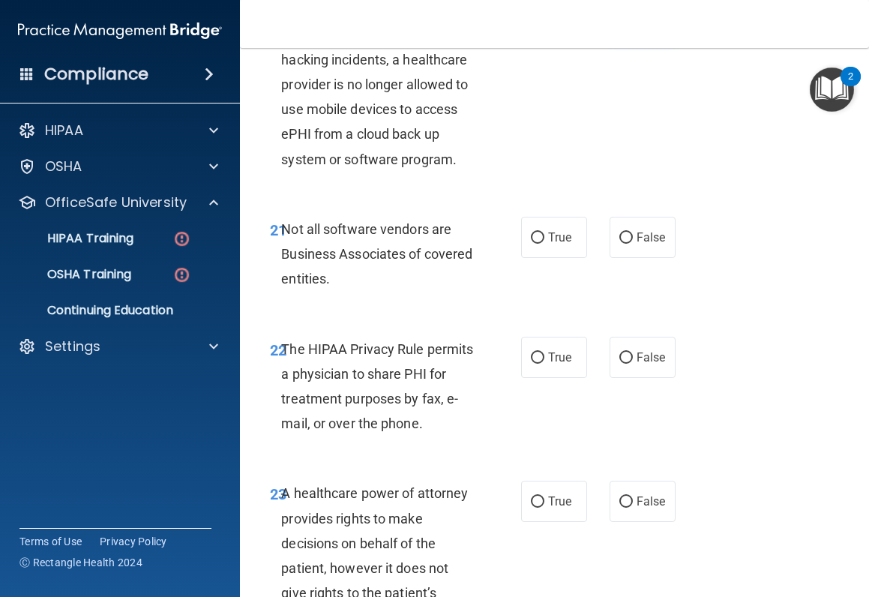
scroll to position [3599, 0]
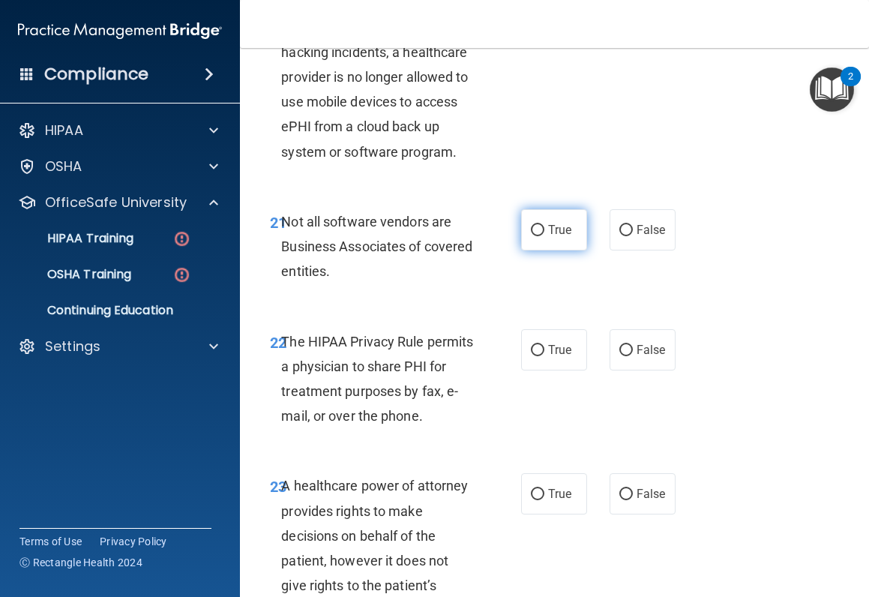
click at [555, 250] on label "True" at bounding box center [554, 229] width 66 height 41
click at [544, 236] on input "True" at bounding box center [537, 230] width 13 height 11
radio input "true"
click at [619, 370] on label "False" at bounding box center [643, 349] width 66 height 41
click at [619, 356] on input "False" at bounding box center [625, 350] width 13 height 11
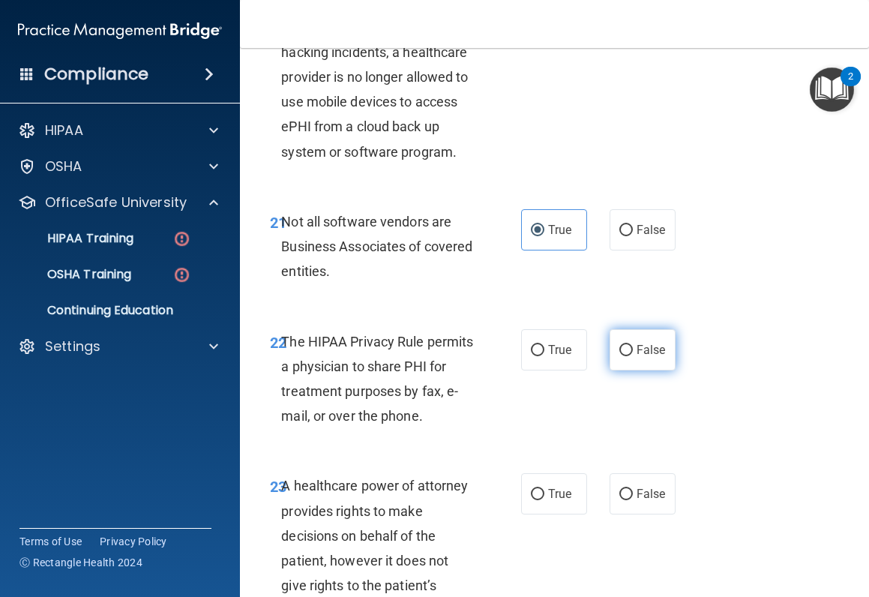
radio input "true"
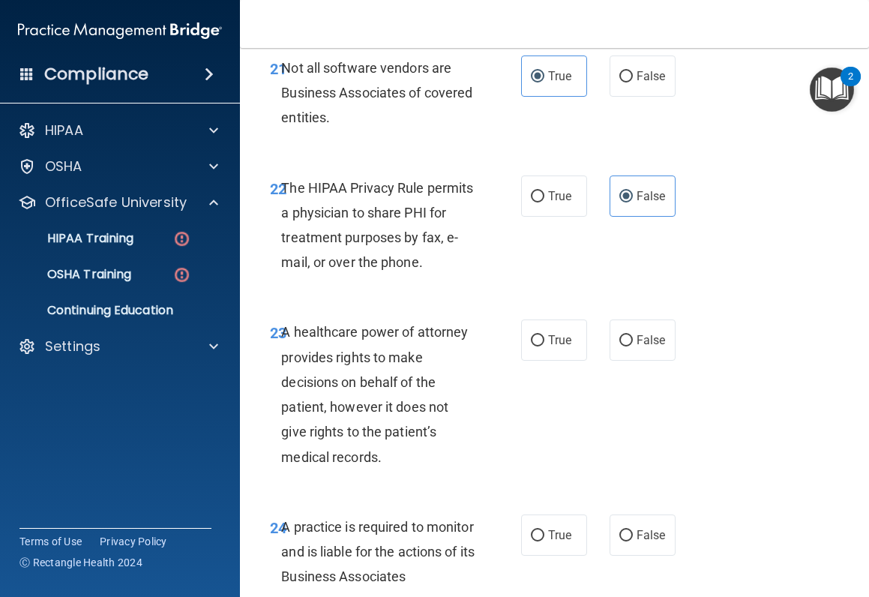
scroll to position [3824, 0]
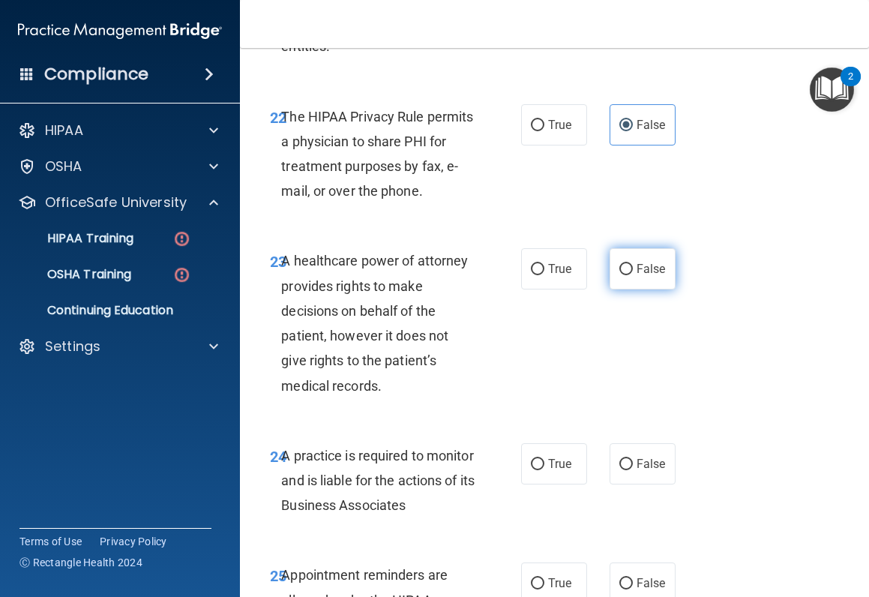
click at [619, 275] on input "False" at bounding box center [625, 269] width 13 height 11
radio input "true"
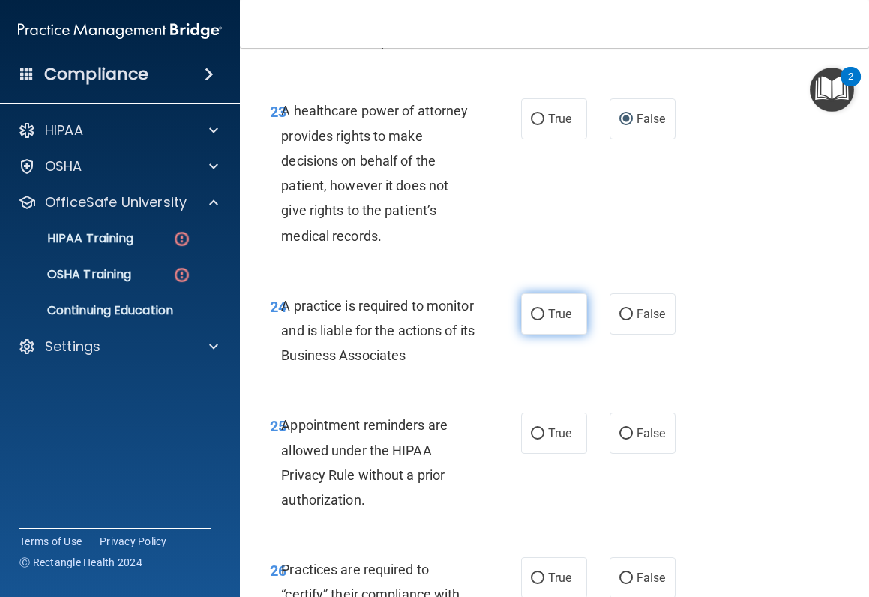
click at [569, 334] on label "True" at bounding box center [554, 313] width 66 height 41
click at [544, 320] on input "True" at bounding box center [537, 314] width 13 height 11
radio input "true"
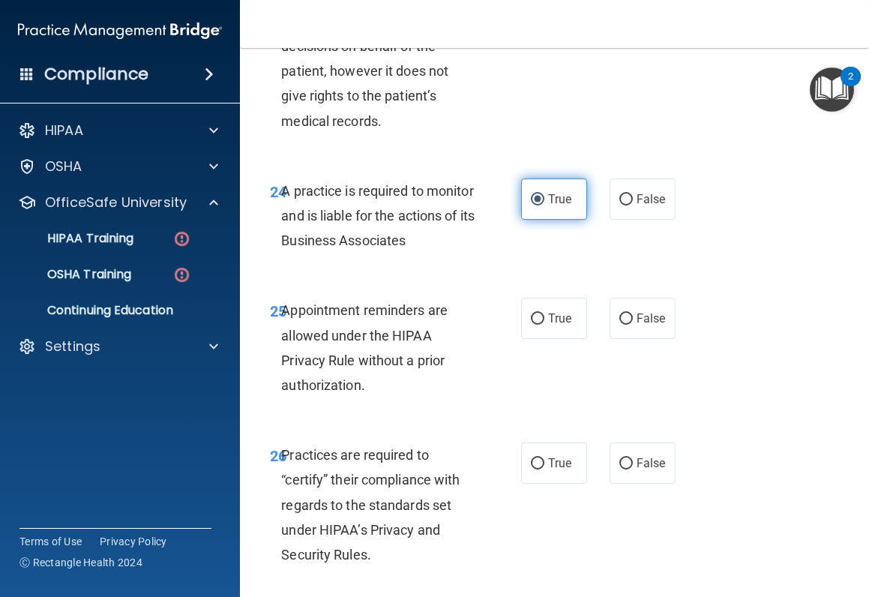
scroll to position [4123, 0]
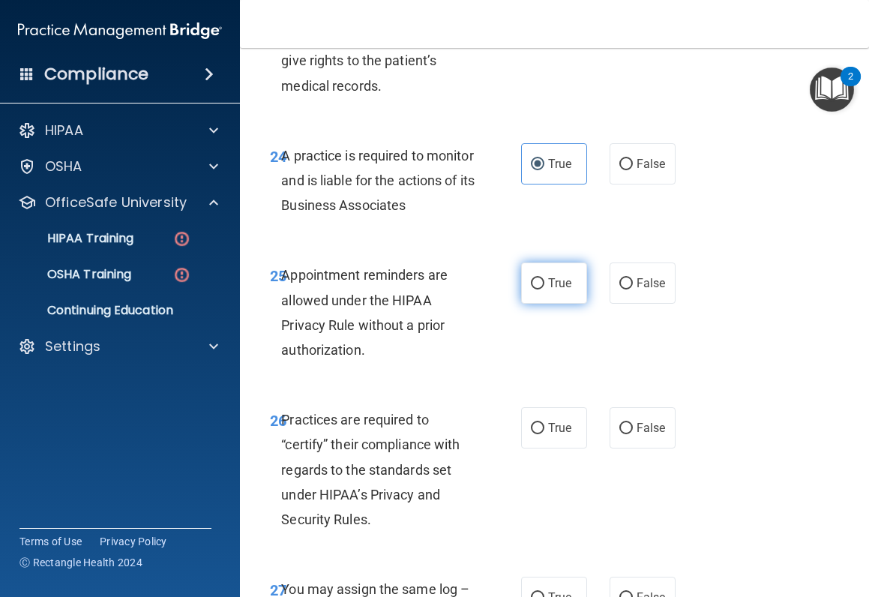
click at [546, 304] on label "True" at bounding box center [554, 282] width 66 height 41
click at [544, 289] on input "True" at bounding box center [537, 283] width 13 height 11
radio input "true"
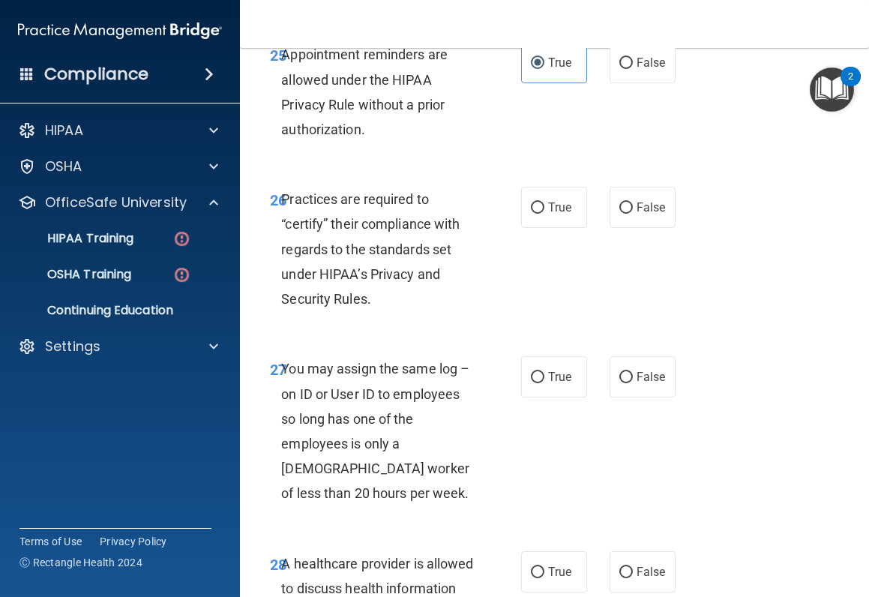
scroll to position [4348, 0]
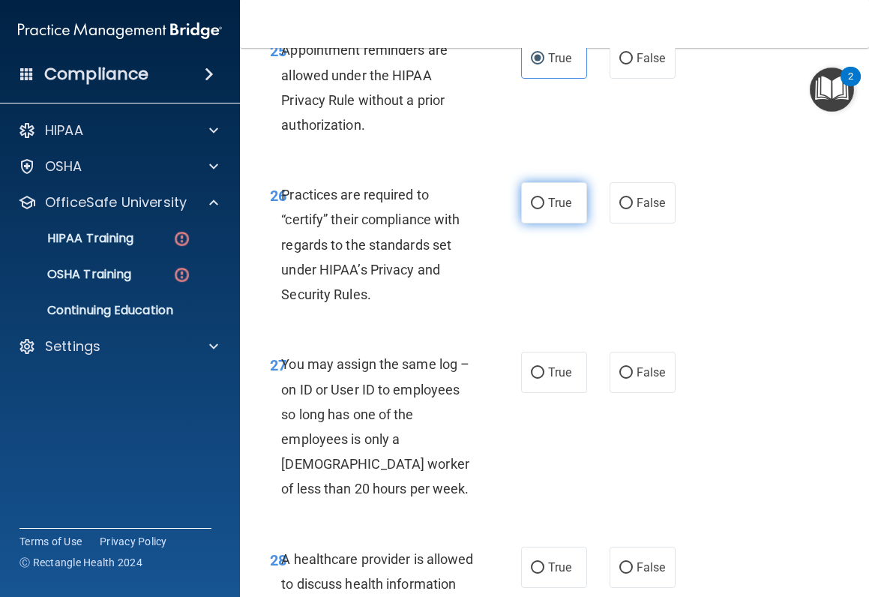
click at [541, 223] on label "True" at bounding box center [554, 202] width 66 height 41
click at [541, 209] on input "True" at bounding box center [537, 203] width 13 height 11
radio input "true"
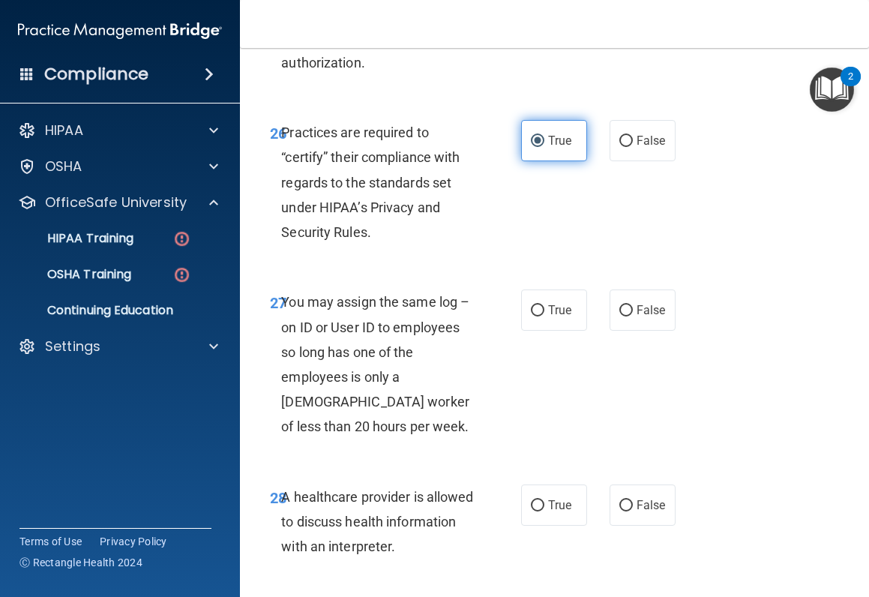
scroll to position [4498, 0]
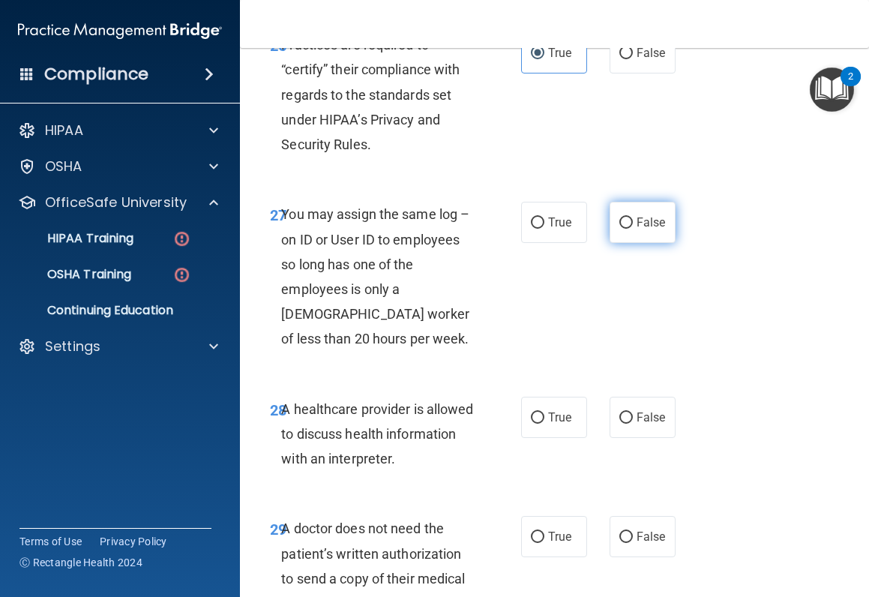
click at [637, 229] on span "False" at bounding box center [651, 222] width 29 height 14
click at [633, 229] on input "False" at bounding box center [625, 222] width 13 height 11
radio input "true"
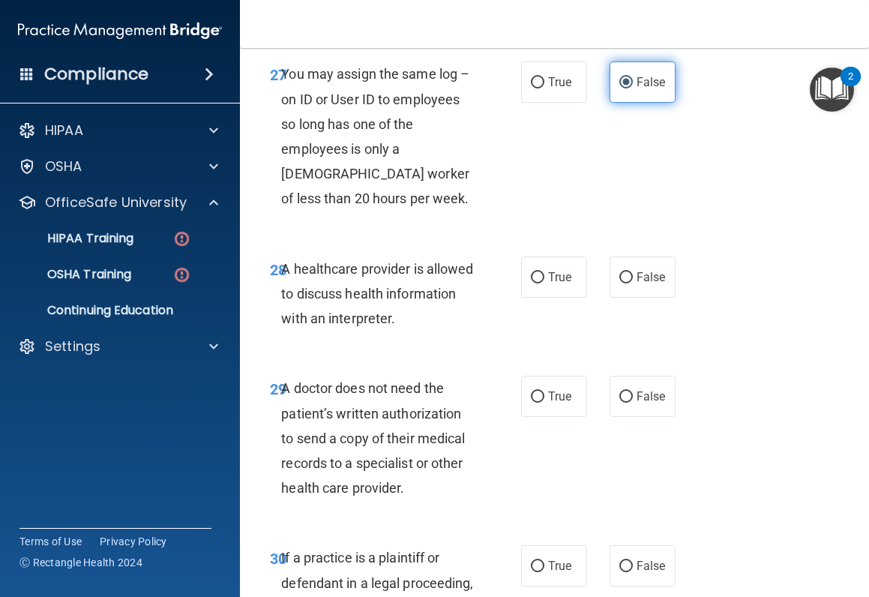
scroll to position [4648, 0]
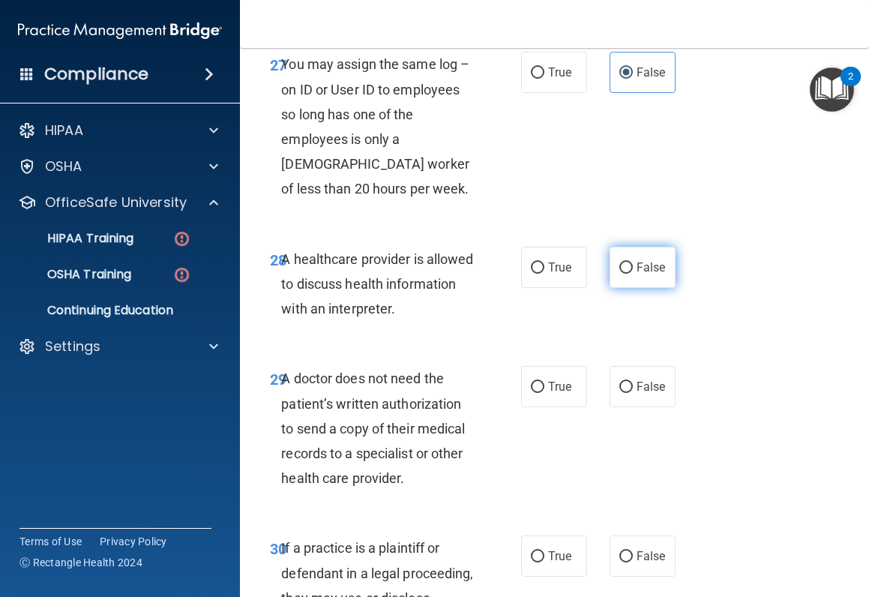
click at [640, 274] on span "False" at bounding box center [651, 267] width 29 height 14
click at [633, 274] on input "False" at bounding box center [625, 267] width 13 height 11
radio input "true"
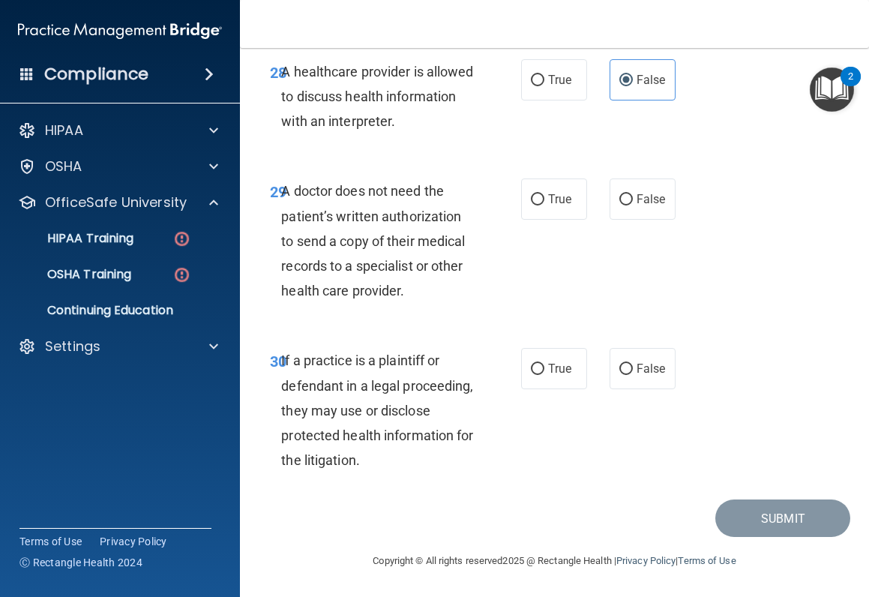
scroll to position [4873, 0]
click at [548, 206] on span "True" at bounding box center [559, 199] width 23 height 14
click at [544, 205] on input "True" at bounding box center [537, 199] width 13 height 11
radio input "true"
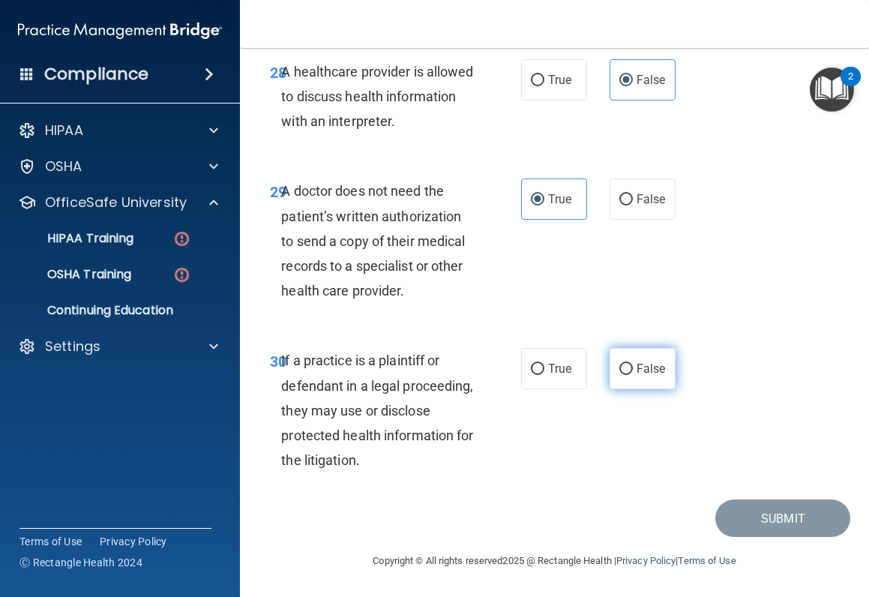
click at [637, 362] on span "False" at bounding box center [651, 368] width 29 height 14
click at [633, 364] on input "False" at bounding box center [625, 369] width 13 height 11
radio input "true"
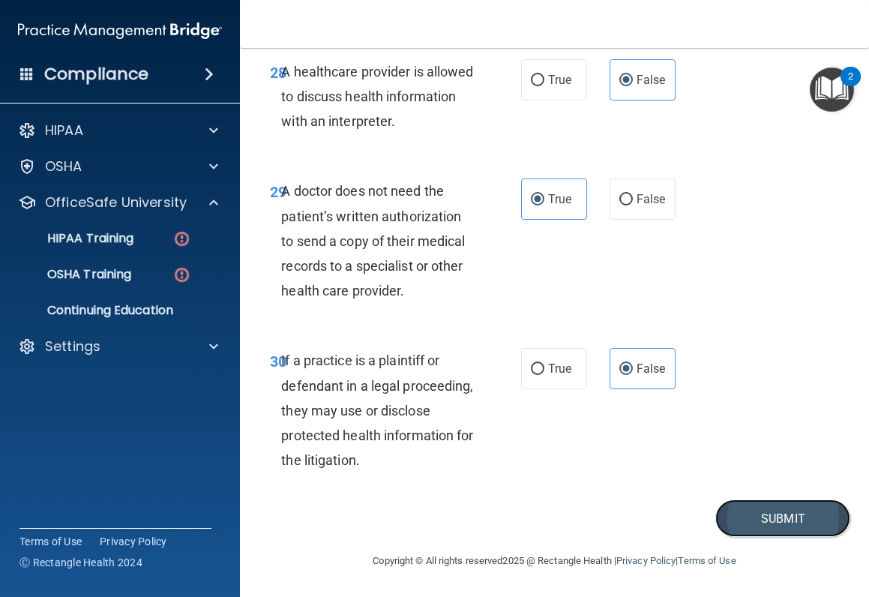
click at [765, 475] on button "Submit" at bounding box center [782, 518] width 135 height 38
click at [750, 475] on button "Submit" at bounding box center [782, 518] width 135 height 38
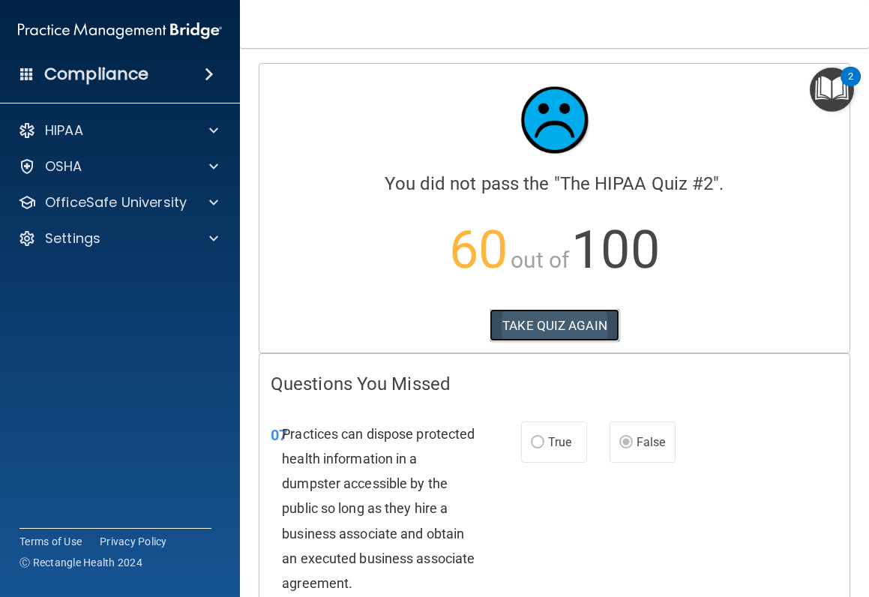
click at [532, 334] on button "TAKE QUIZ AGAIN" at bounding box center [555, 325] width 130 height 33
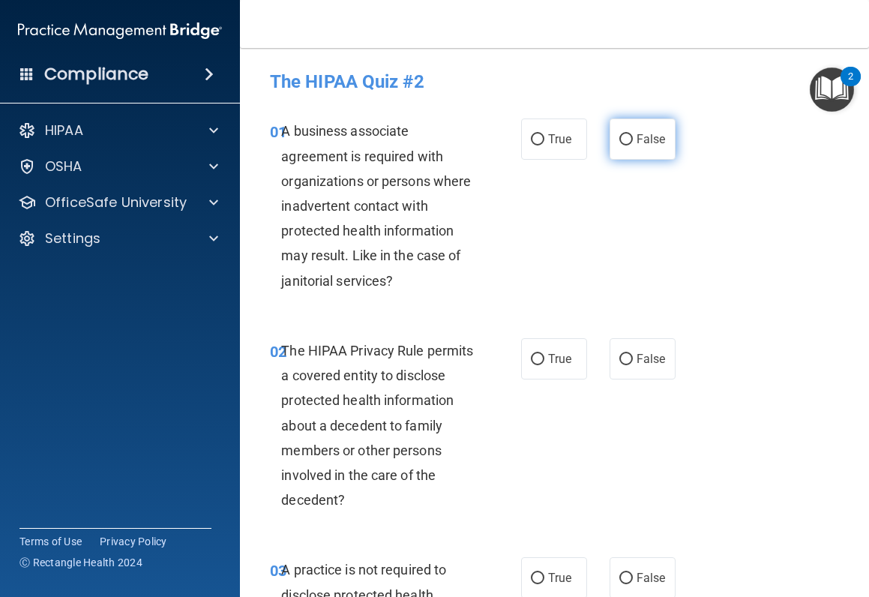
click at [657, 136] on span "False" at bounding box center [651, 139] width 29 height 14
click at [633, 136] on input "False" at bounding box center [625, 139] width 13 height 11
radio input "true"
click at [528, 351] on label "True" at bounding box center [554, 358] width 66 height 41
click at [531, 354] on input "True" at bounding box center [537, 359] width 13 height 11
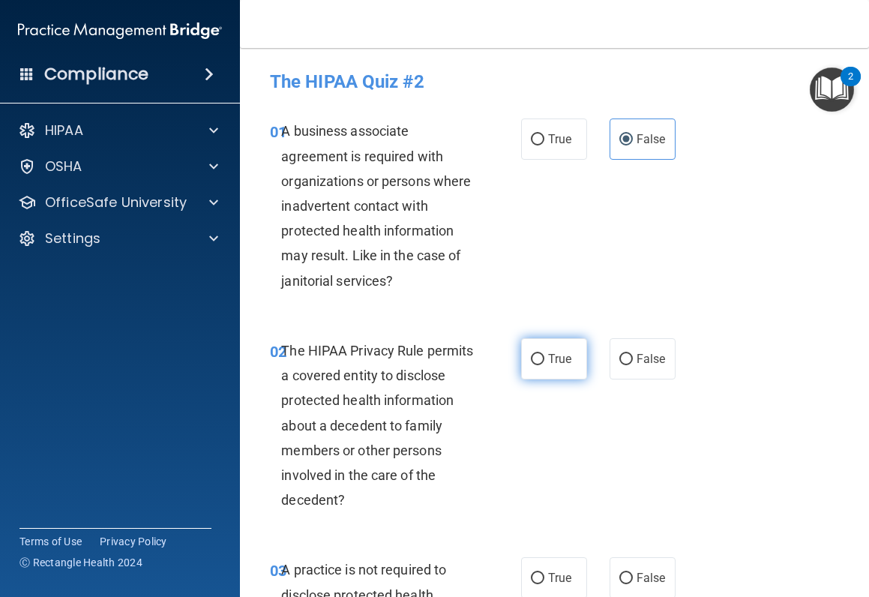
radio input "true"
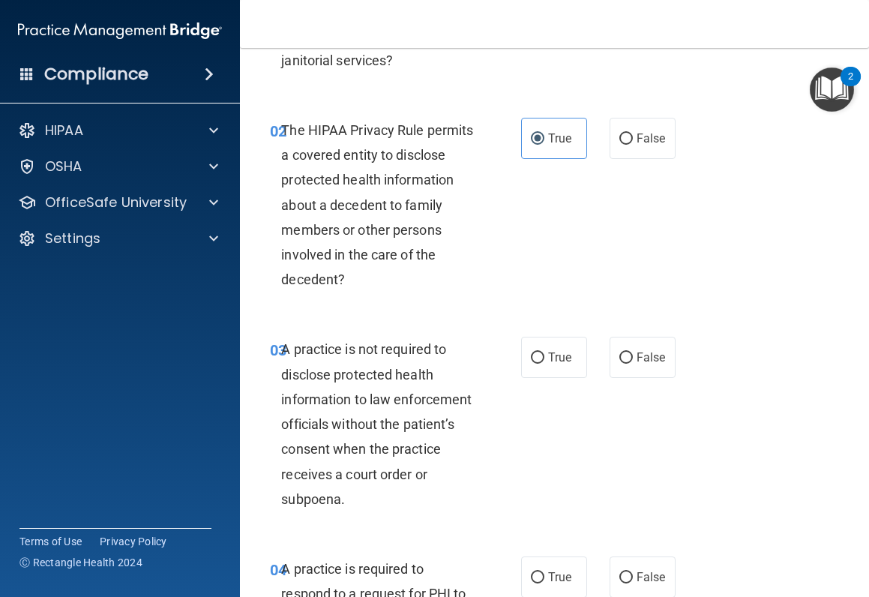
scroll to position [225, 0]
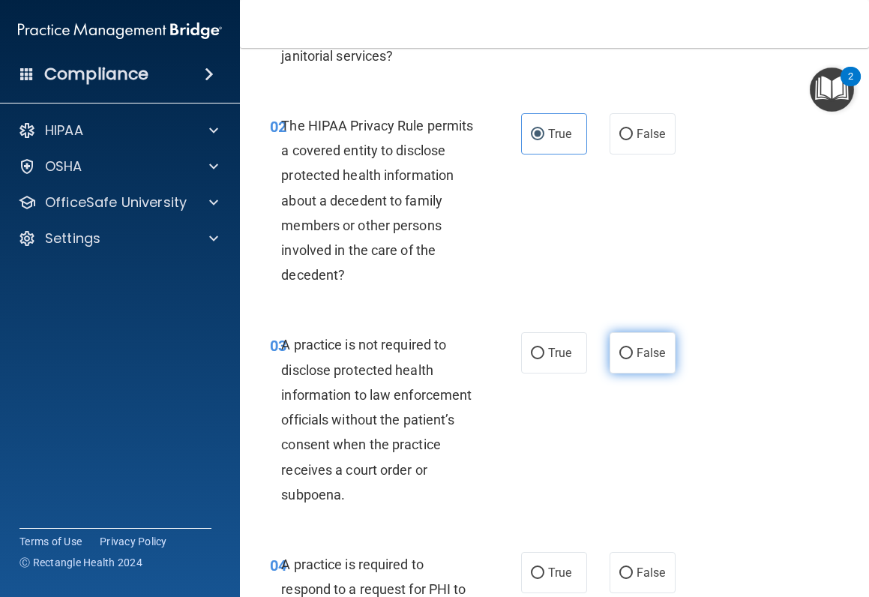
click at [625, 362] on label "False" at bounding box center [643, 352] width 66 height 41
click at [625, 359] on input "False" at bounding box center [625, 353] width 13 height 11
radio input "true"
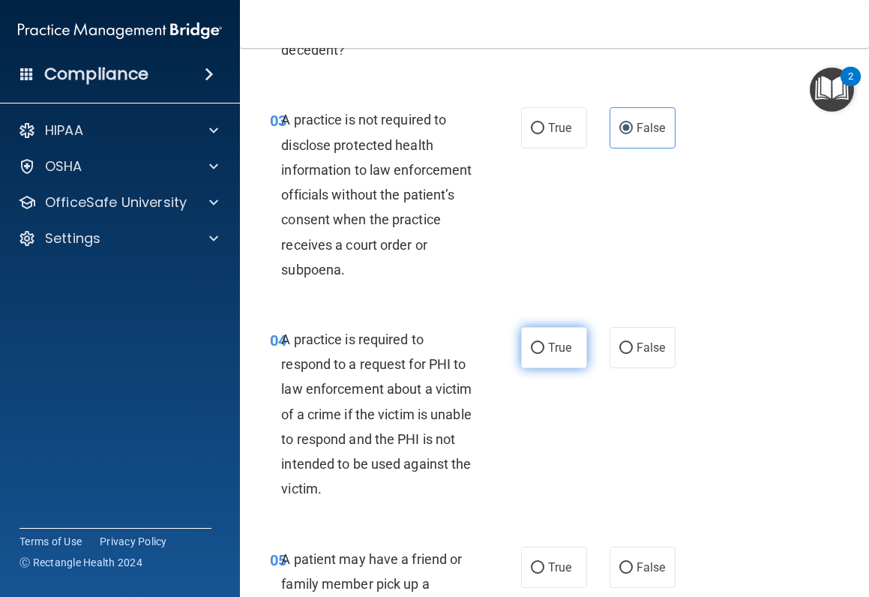
click at [549, 337] on label "True" at bounding box center [554, 347] width 66 height 41
click at [544, 343] on input "True" at bounding box center [537, 348] width 13 height 11
radio input "true"
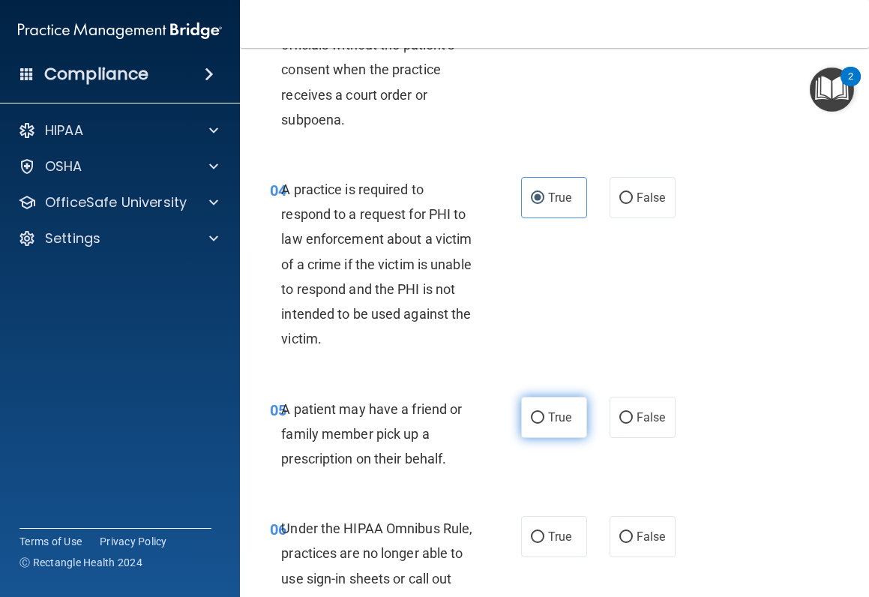
drag, startPoint x: 550, startPoint y: 406, endPoint x: 546, endPoint y: 397, distance: 9.7
click at [549, 406] on label "True" at bounding box center [554, 417] width 66 height 41
click at [544, 412] on input "True" at bounding box center [537, 417] width 13 height 11
radio input "true"
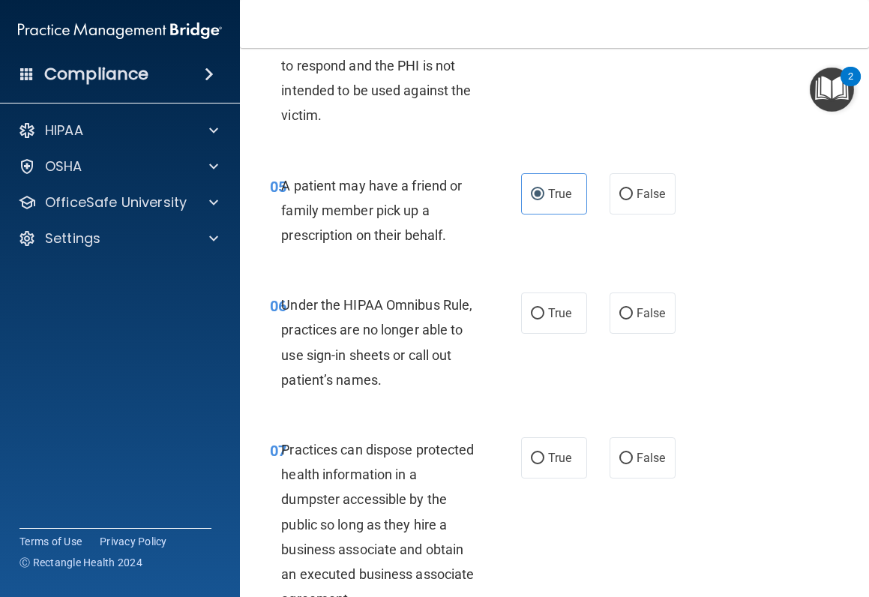
scroll to position [825, 0]
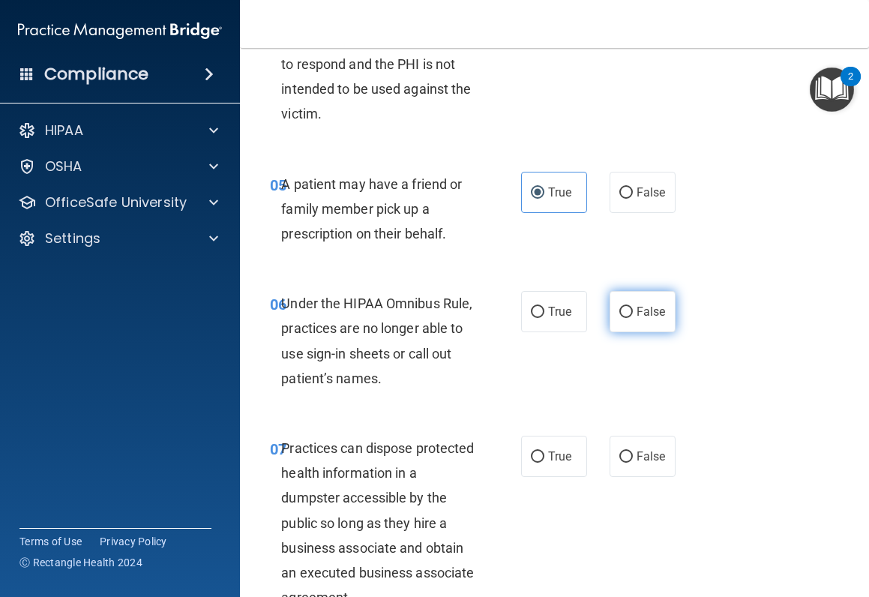
click at [622, 309] on input "False" at bounding box center [625, 312] width 13 height 11
radio input "true"
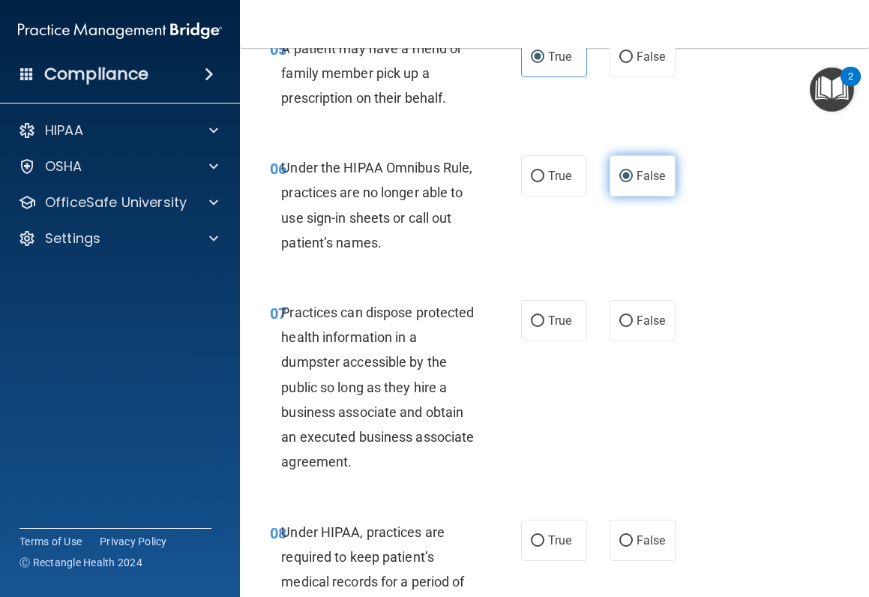
scroll to position [975, 0]
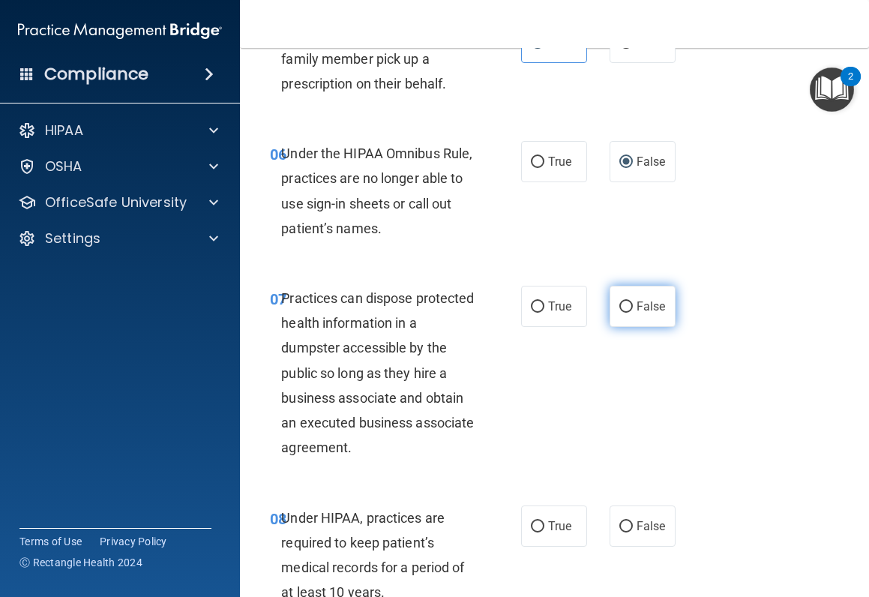
click at [622, 307] on input "False" at bounding box center [625, 306] width 13 height 11
radio input "true"
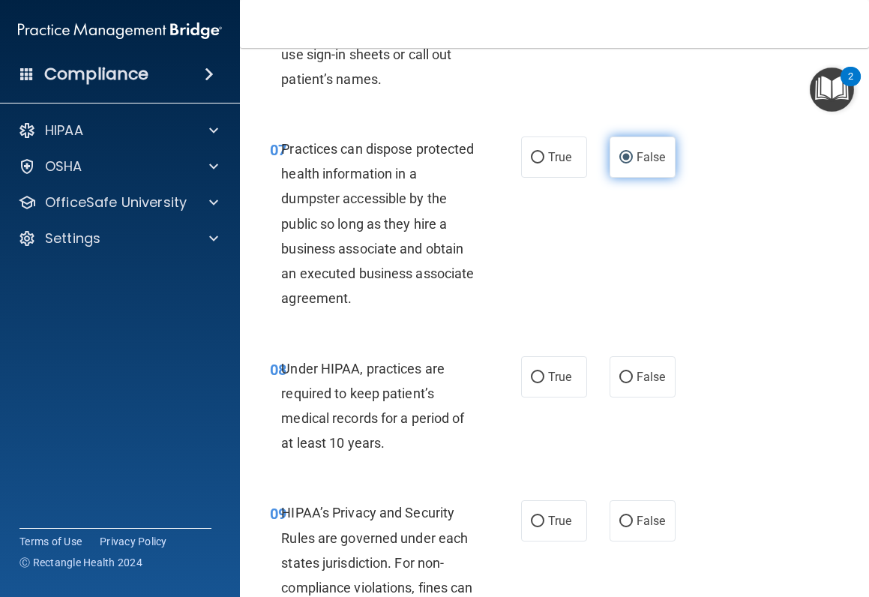
scroll to position [1125, 0]
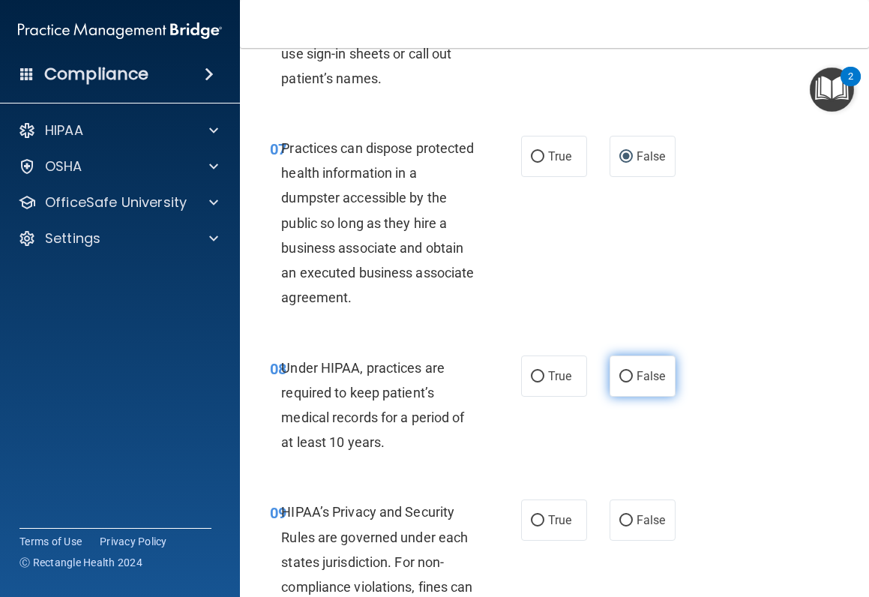
click at [624, 378] on input "False" at bounding box center [625, 376] width 13 height 11
radio input "true"
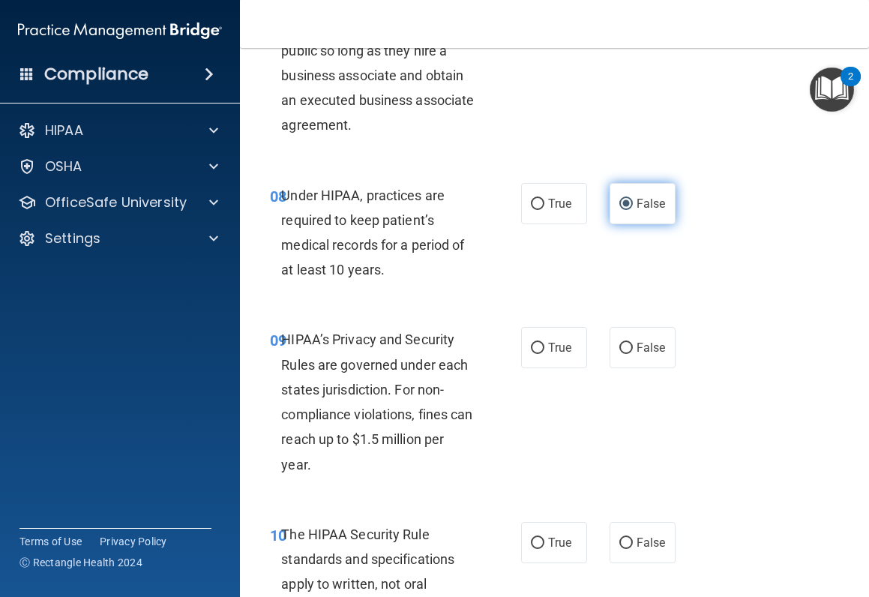
scroll to position [1349, 0]
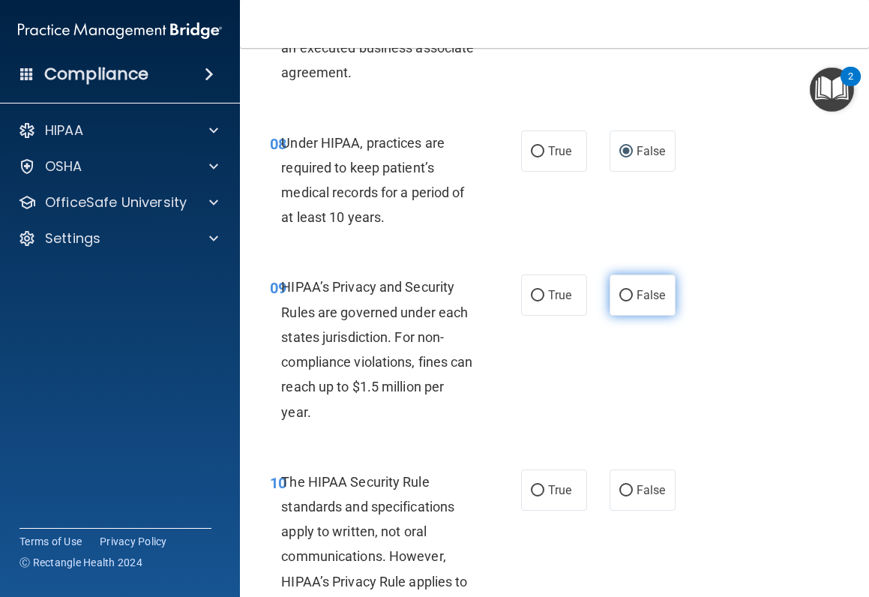
click at [629, 306] on label "False" at bounding box center [643, 294] width 66 height 41
click at [629, 301] on input "False" at bounding box center [625, 295] width 13 height 11
radio input "true"
drag, startPoint x: 548, startPoint y: 483, endPoint x: 556, endPoint y: 417, distance: 66.5
click at [548, 475] on span "True" at bounding box center [559, 490] width 23 height 14
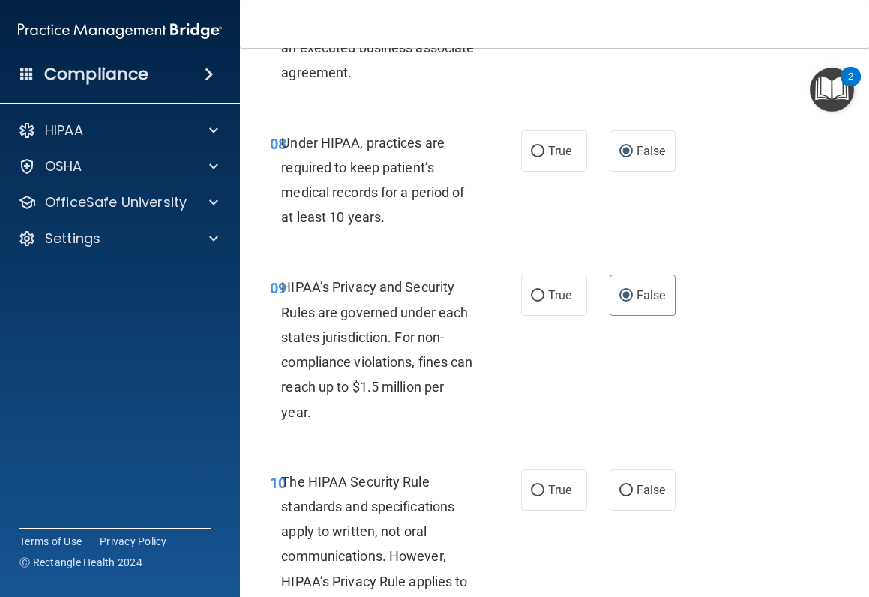
click at [544, 475] on input "True" at bounding box center [537, 490] width 13 height 11
radio input "true"
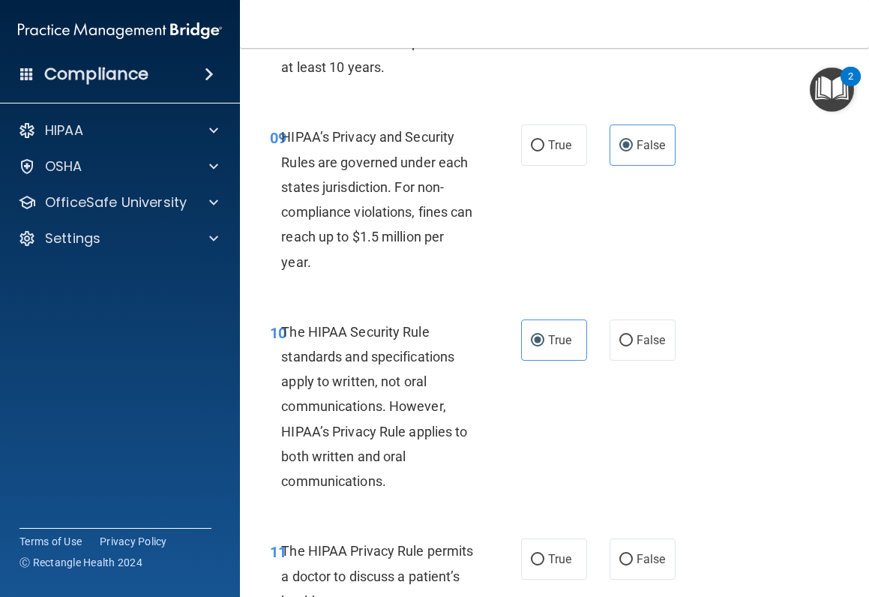
scroll to position [1574, 0]
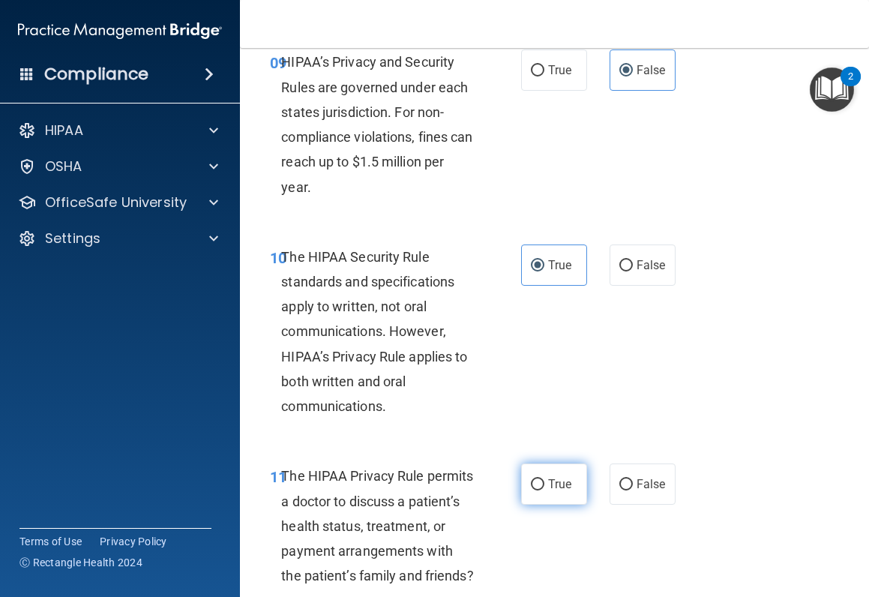
click at [539, 472] on label "True" at bounding box center [554, 483] width 66 height 41
click at [539, 475] on input "True" at bounding box center [537, 484] width 13 height 11
radio input "true"
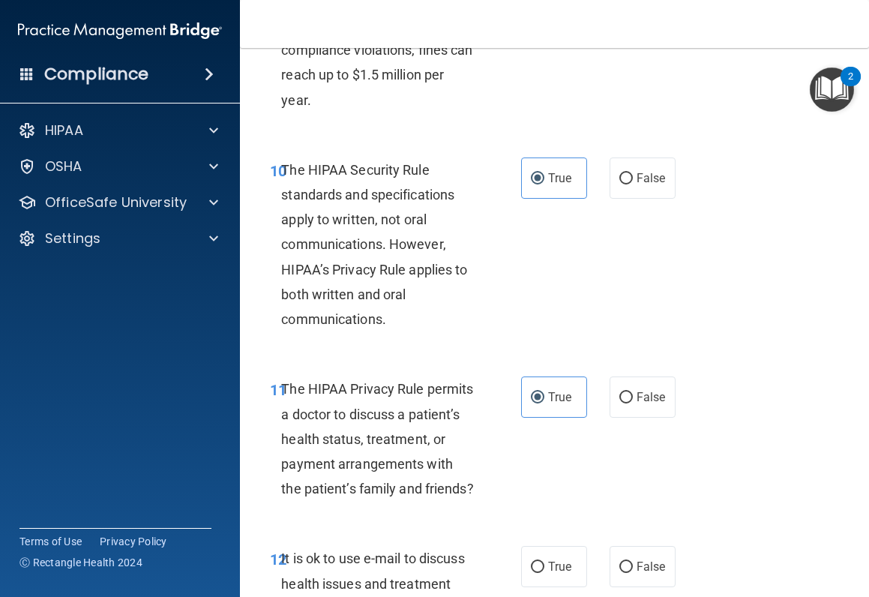
scroll to position [1799, 0]
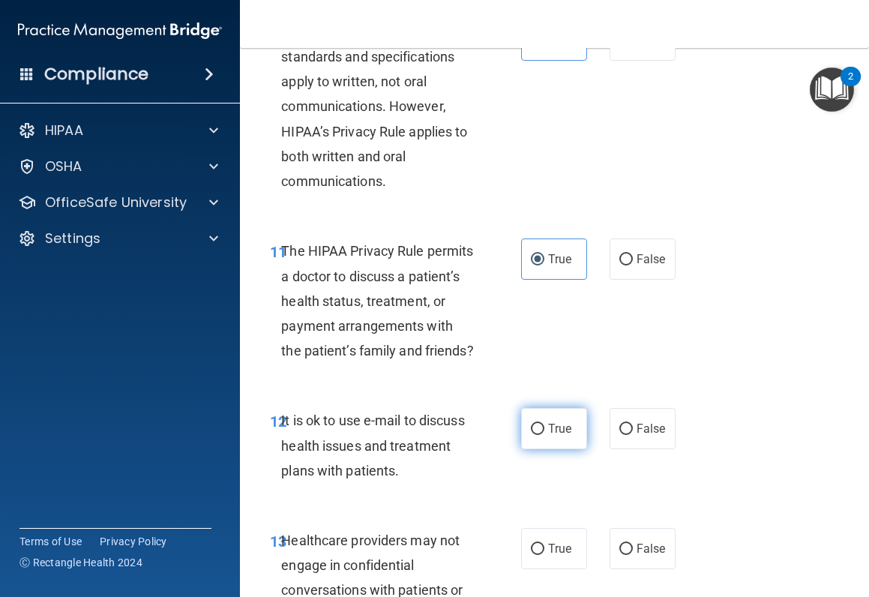
click at [542, 446] on label "True" at bounding box center [554, 428] width 66 height 41
click at [542, 435] on input "True" at bounding box center [537, 429] width 13 height 11
radio input "true"
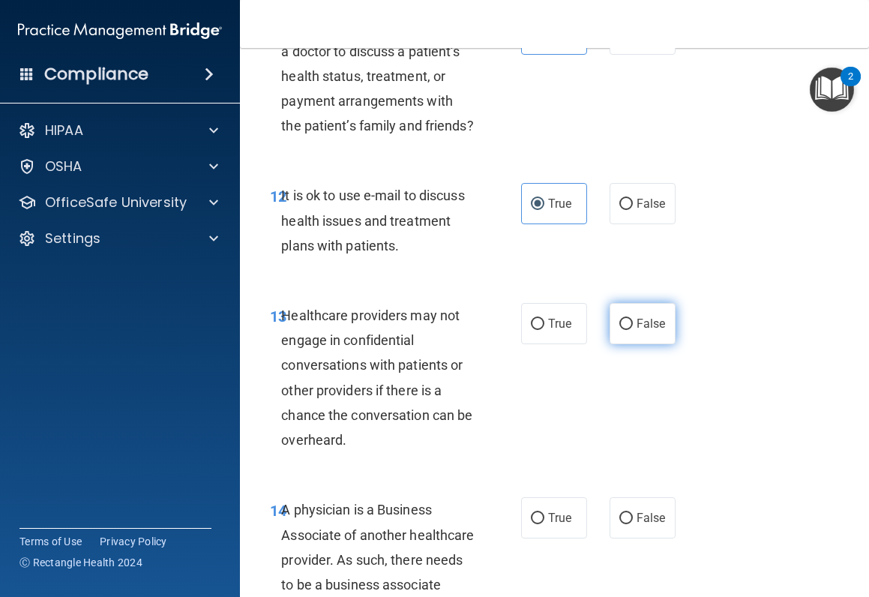
click at [642, 340] on label "False" at bounding box center [643, 323] width 66 height 41
click at [633, 330] on input "False" at bounding box center [625, 324] width 13 height 11
radio input "true"
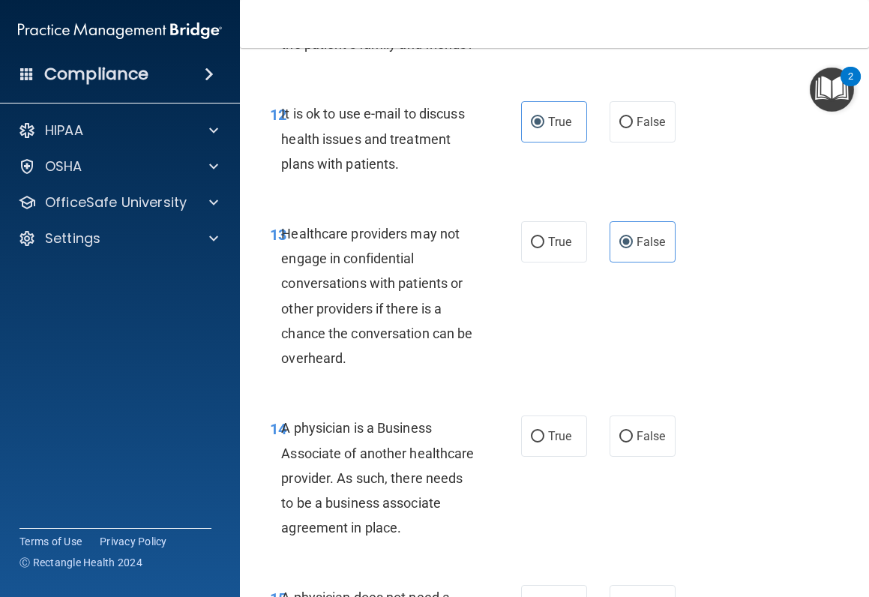
scroll to position [2174, 0]
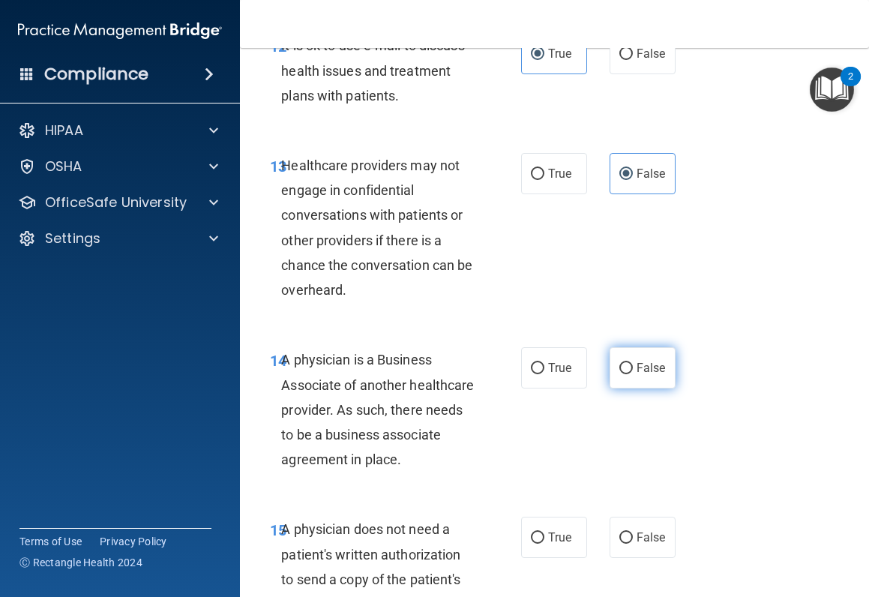
click at [627, 388] on label "False" at bounding box center [643, 367] width 66 height 41
click at [627, 374] on input "False" at bounding box center [625, 368] width 13 height 11
radio input "true"
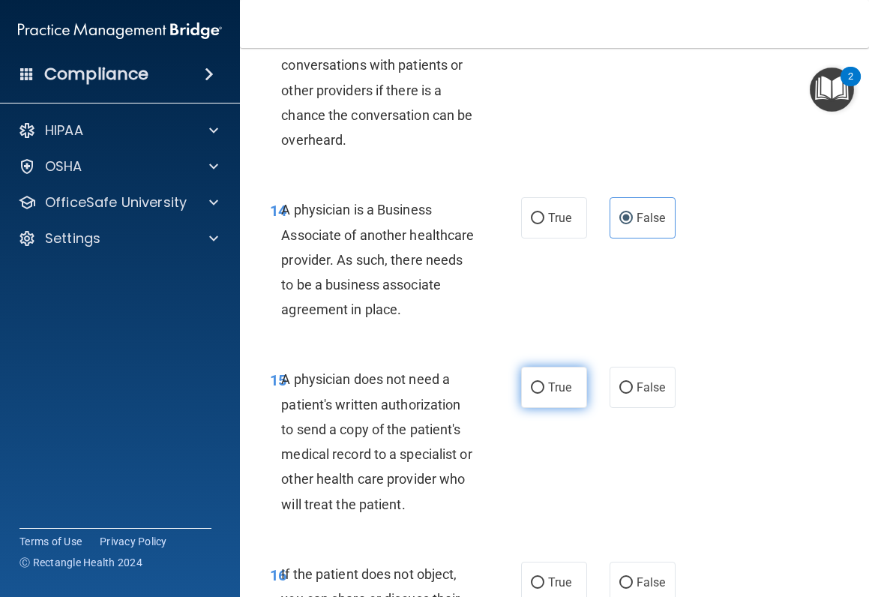
click at [544, 401] on label "True" at bounding box center [554, 387] width 66 height 41
click at [544, 394] on input "True" at bounding box center [537, 387] width 13 height 11
radio input "true"
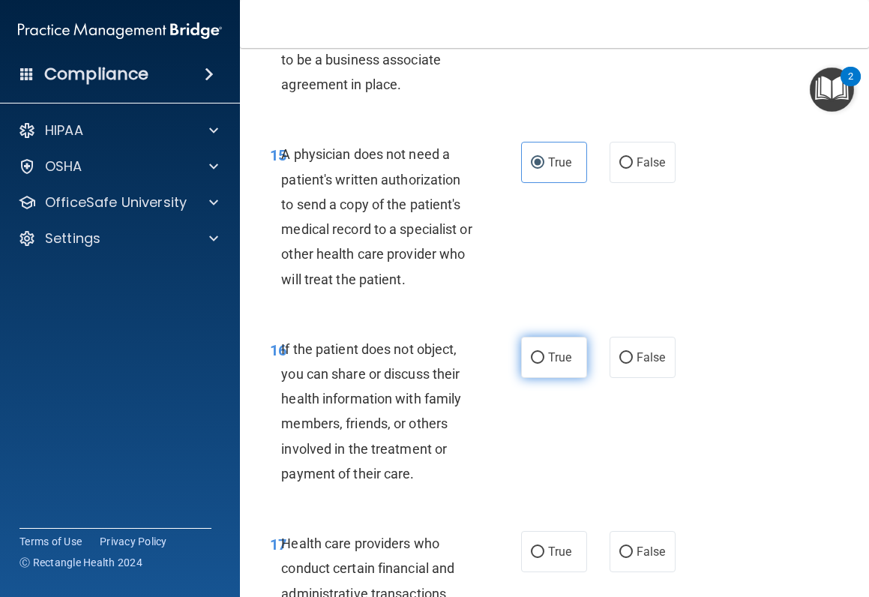
click at [548, 364] on span "True" at bounding box center [559, 357] width 23 height 14
click at [543, 364] on input "True" at bounding box center [537, 357] width 13 height 11
radio input "true"
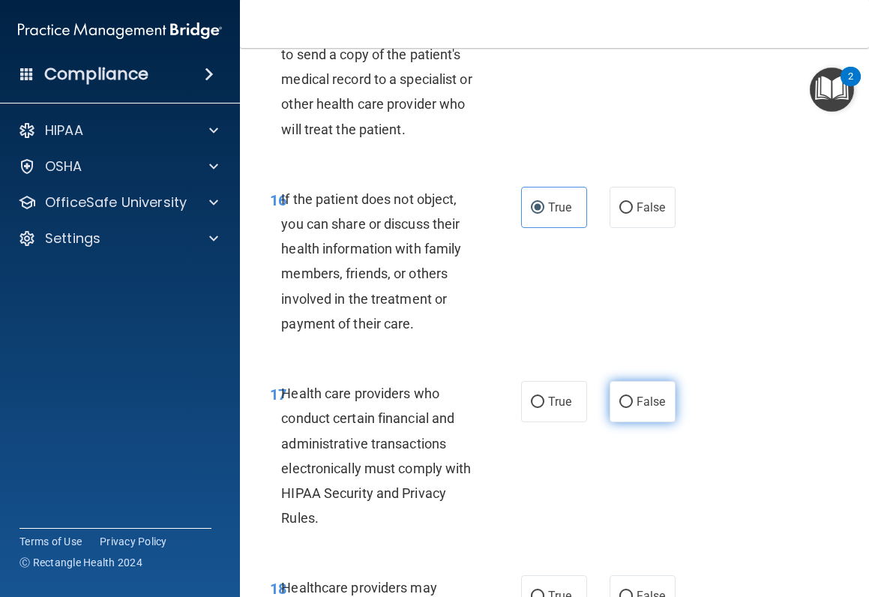
click at [631, 415] on label "False" at bounding box center [643, 401] width 66 height 41
click at [631, 408] on input "False" at bounding box center [625, 402] width 13 height 11
radio input "true"
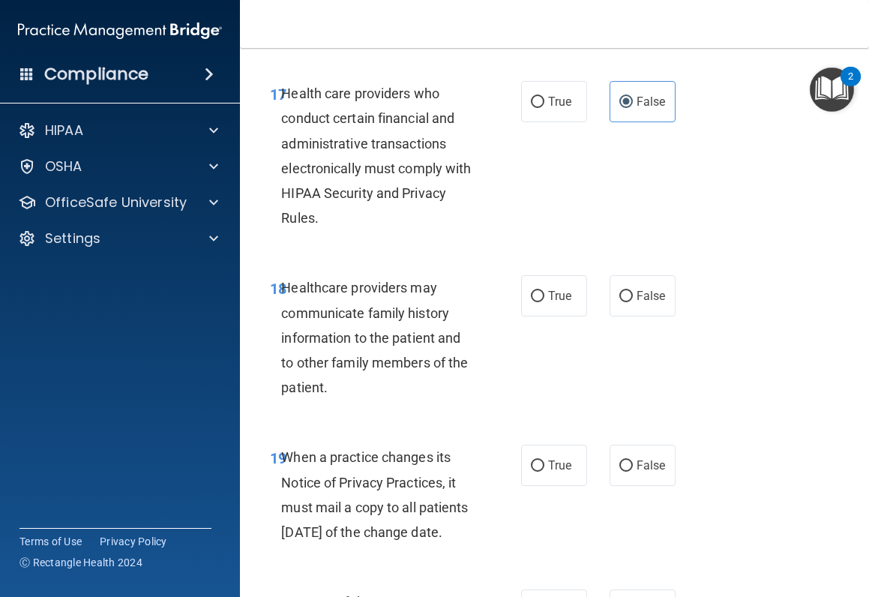
scroll to position [3074, 0]
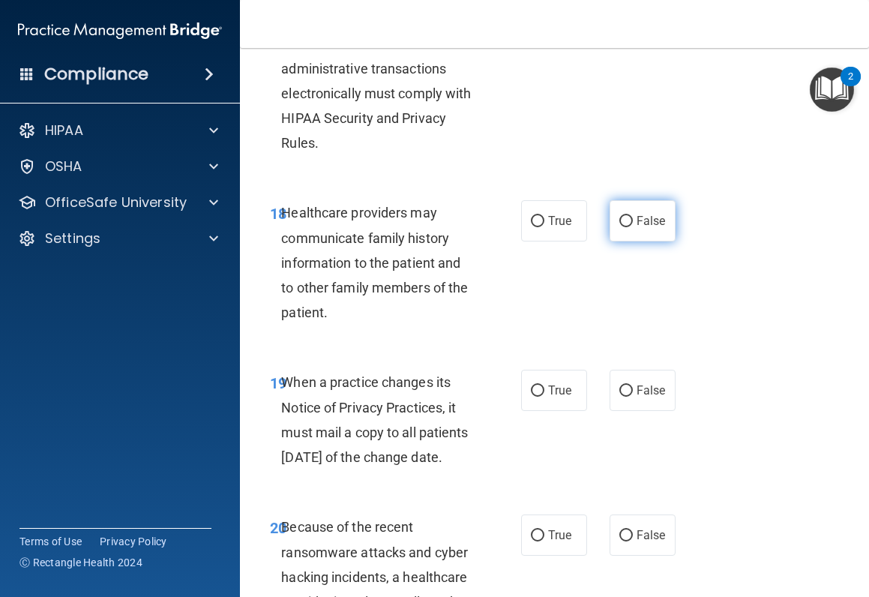
click at [621, 227] on input "False" at bounding box center [625, 221] width 13 height 11
radio input "true"
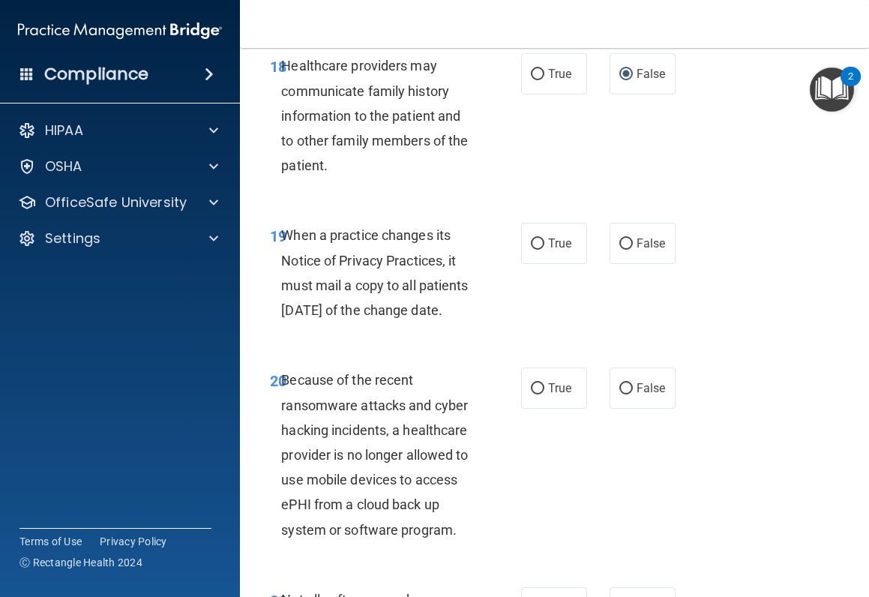
scroll to position [3224, 0]
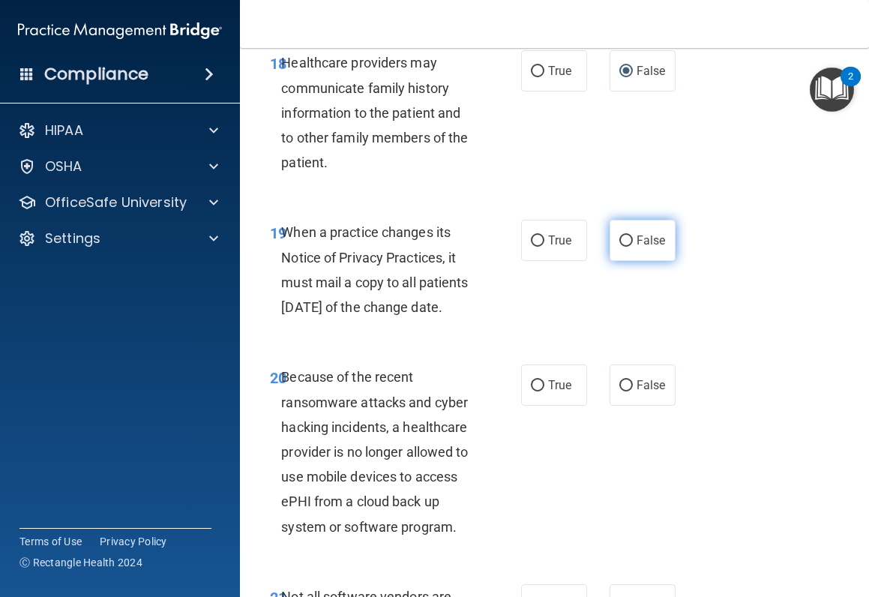
click at [645, 247] on span "False" at bounding box center [651, 240] width 29 height 14
click at [633, 247] on input "False" at bounding box center [625, 240] width 13 height 11
radio input "true"
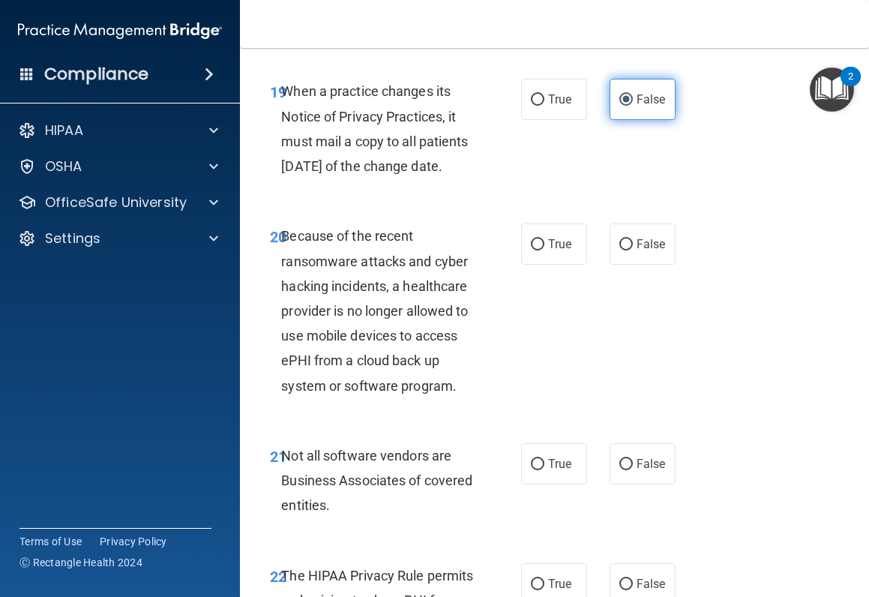
scroll to position [3374, 0]
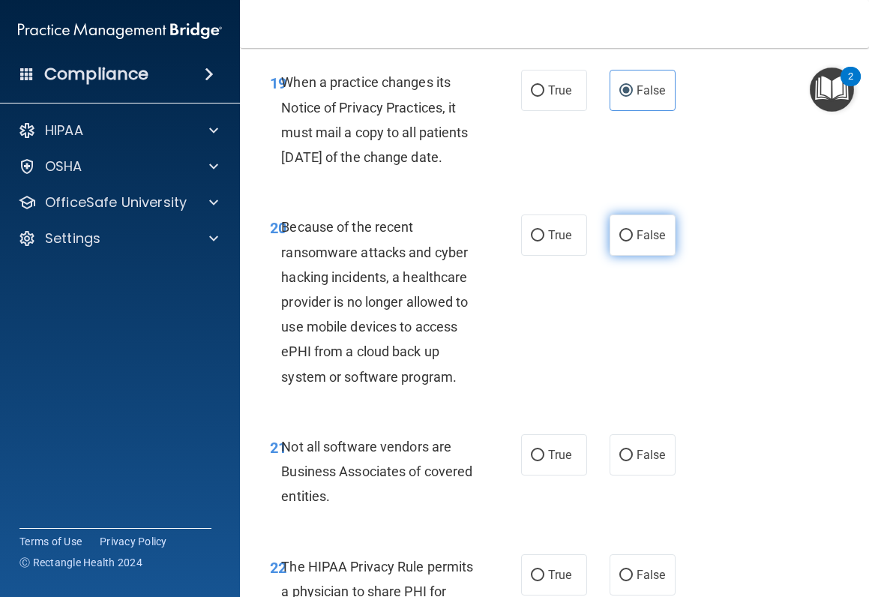
click at [638, 242] on span "False" at bounding box center [651, 235] width 29 height 14
click at [633, 241] on input "False" at bounding box center [625, 235] width 13 height 11
radio input "true"
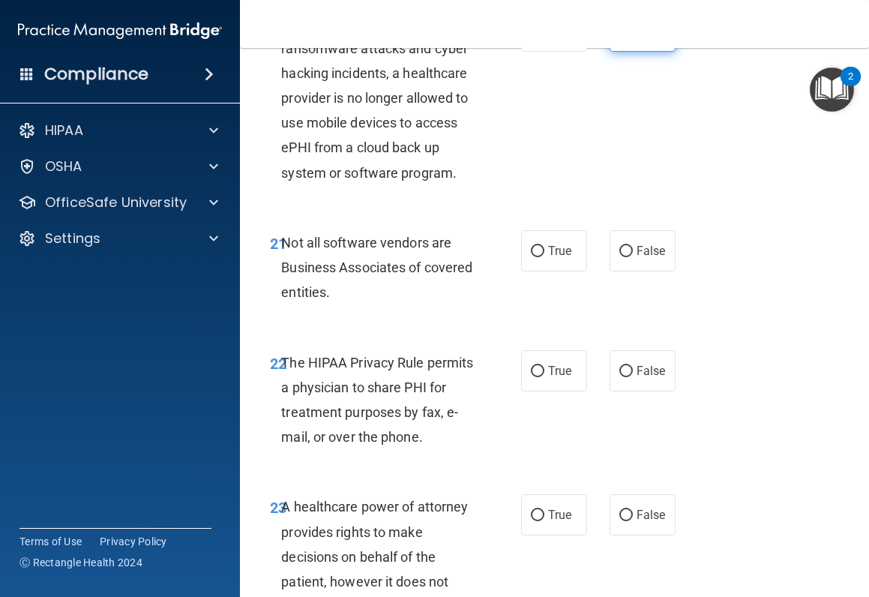
scroll to position [3599, 0]
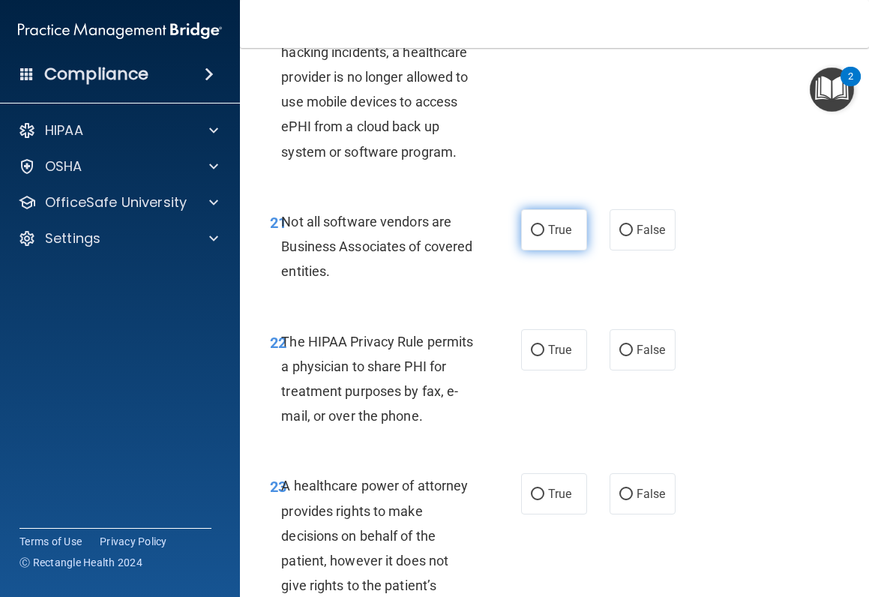
click at [551, 237] on span "True" at bounding box center [559, 230] width 23 height 14
click at [544, 236] on input "True" at bounding box center [537, 230] width 13 height 11
radio input "true"
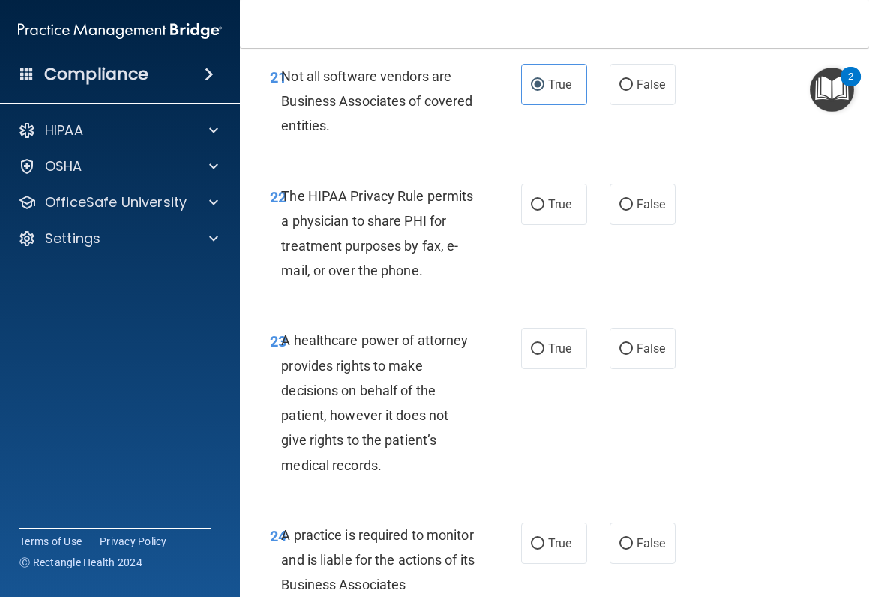
scroll to position [3749, 0]
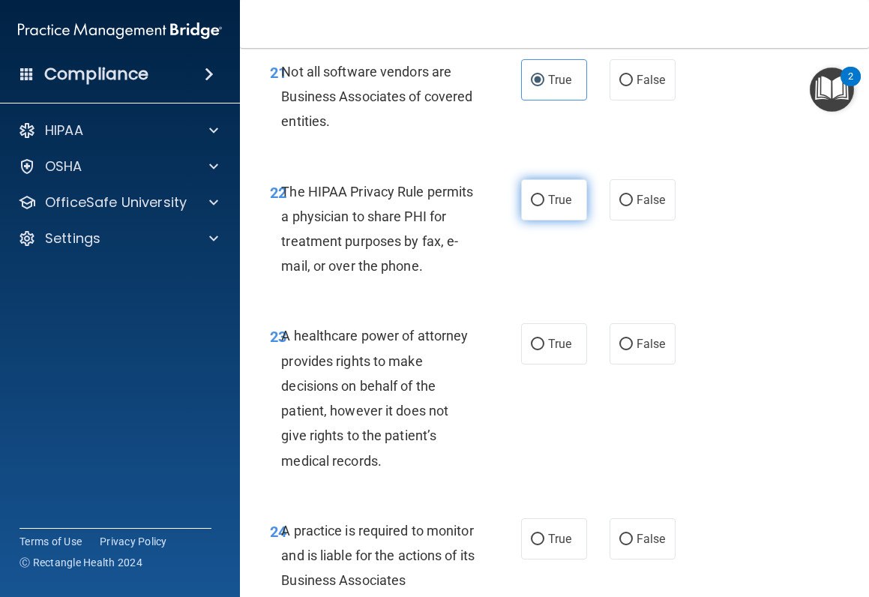
click at [546, 220] on label "True" at bounding box center [554, 199] width 66 height 41
click at [544, 206] on input "True" at bounding box center [537, 200] width 13 height 11
radio input "true"
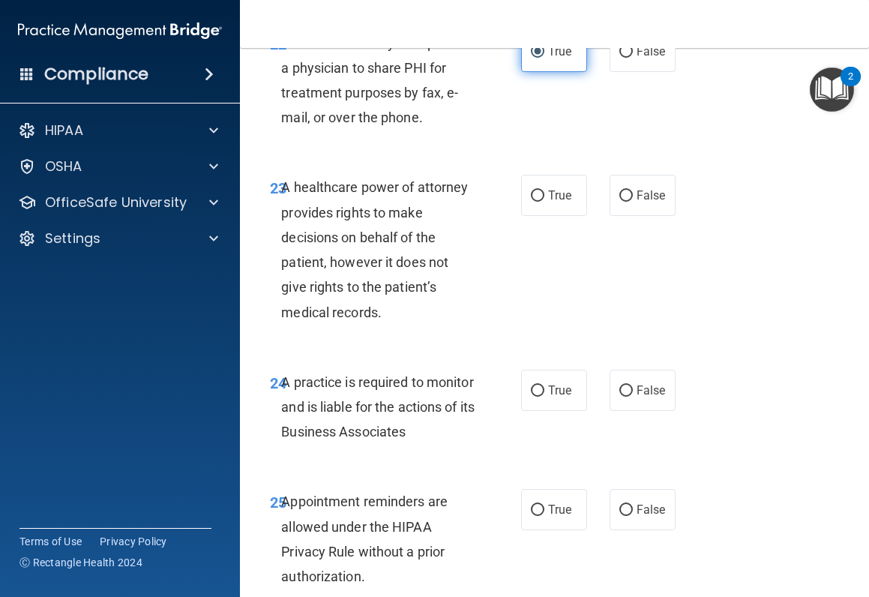
scroll to position [3899, 0]
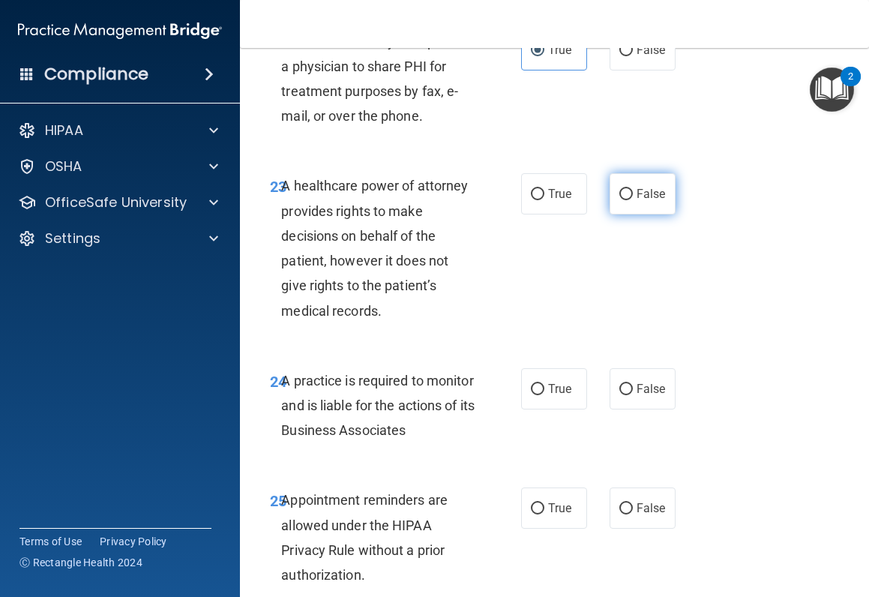
click at [665, 214] on label "False" at bounding box center [643, 193] width 66 height 41
click at [633, 200] on input "False" at bounding box center [625, 194] width 13 height 11
radio input "true"
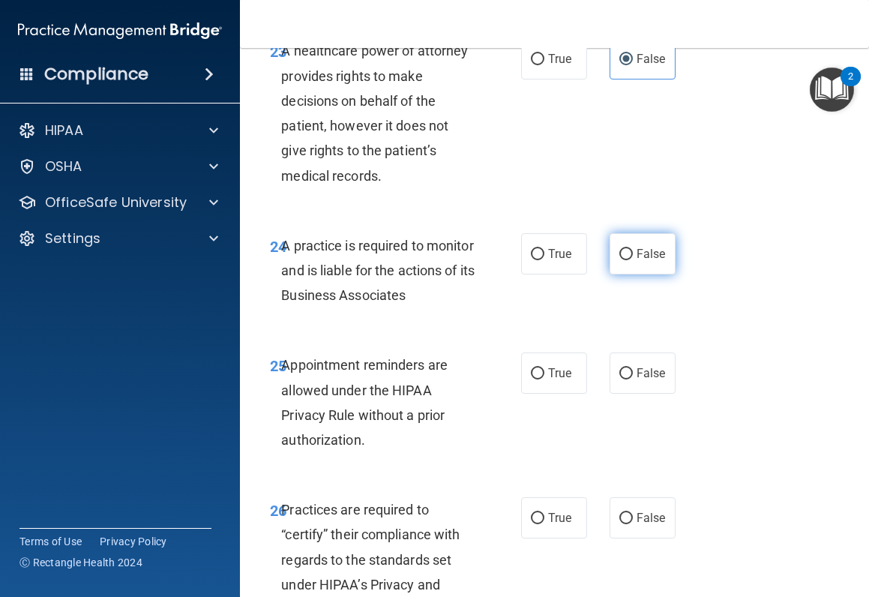
scroll to position [4048, 0]
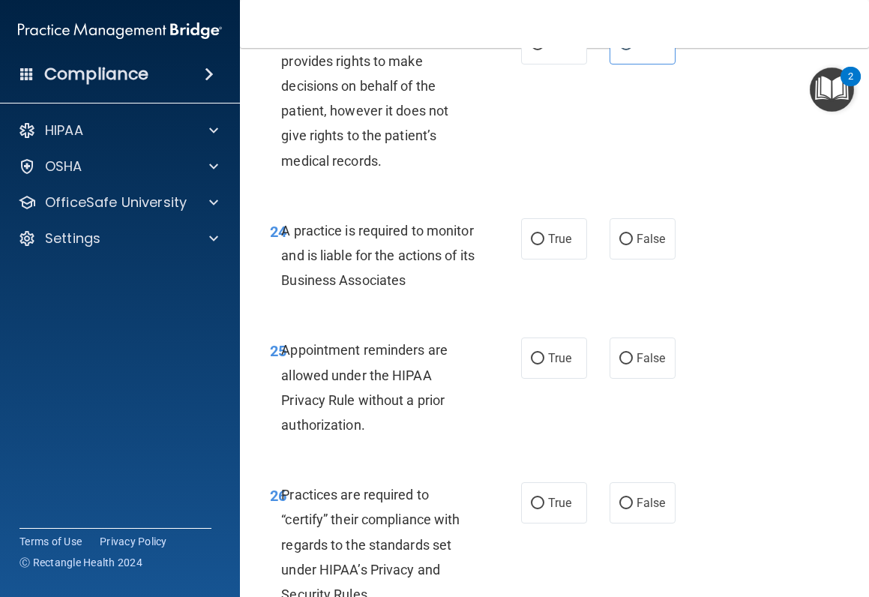
drag, startPoint x: 621, startPoint y: 312, endPoint x: 605, endPoint y: 382, distance: 72.2
click at [621, 245] on input "False" at bounding box center [625, 239] width 13 height 11
radio input "true"
click at [551, 379] on label "True" at bounding box center [554, 357] width 66 height 41
click at [544, 364] on input "True" at bounding box center [537, 358] width 13 height 11
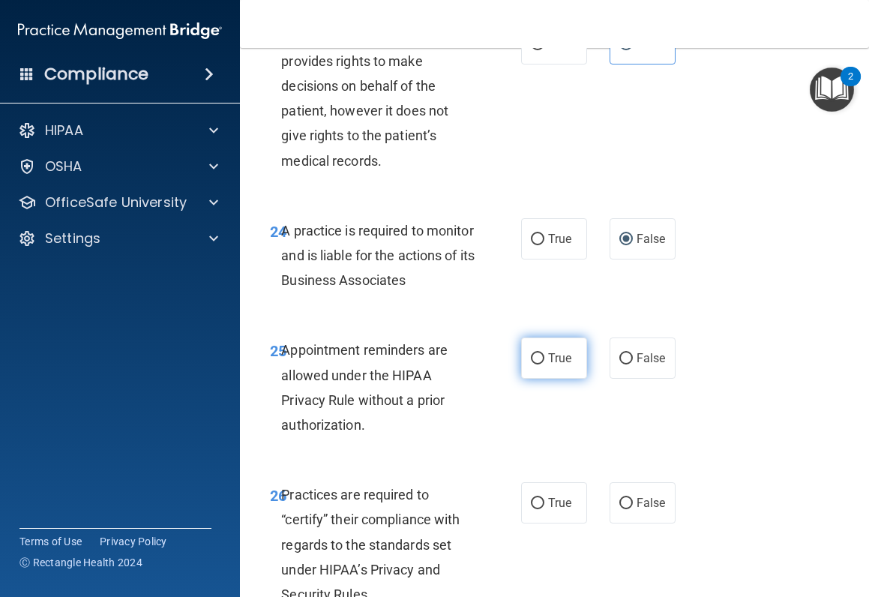
radio input "true"
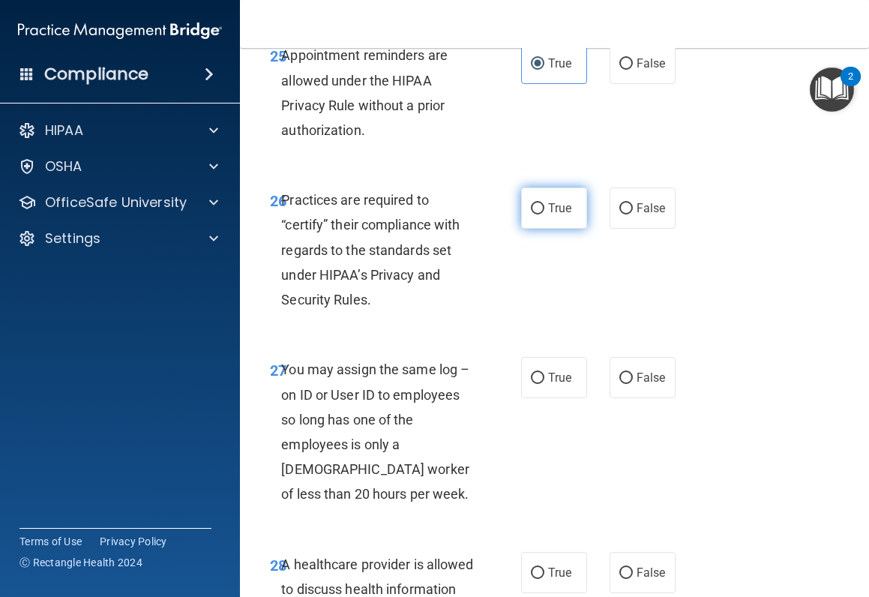
scroll to position [4348, 0]
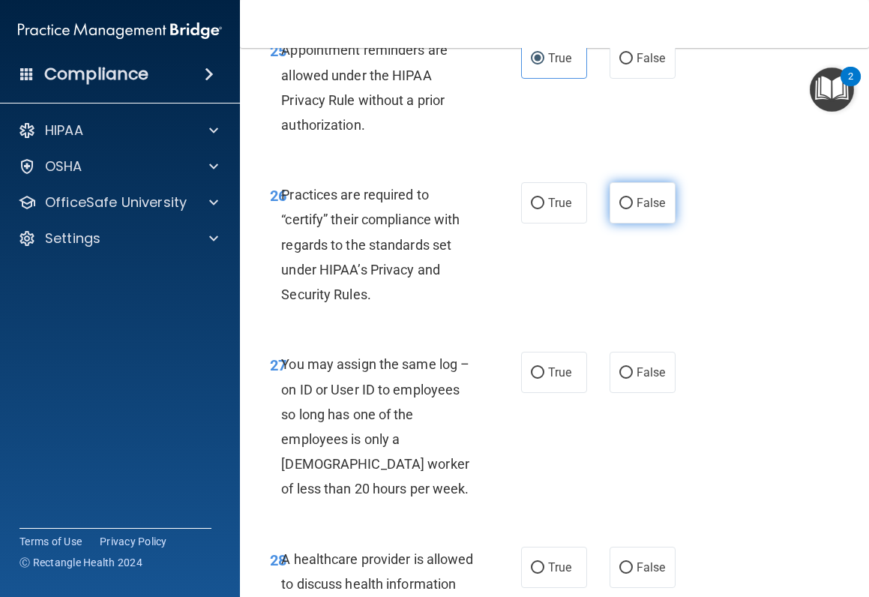
click at [637, 210] on span "False" at bounding box center [651, 203] width 29 height 14
click at [632, 209] on input "False" at bounding box center [625, 203] width 13 height 11
radio input "true"
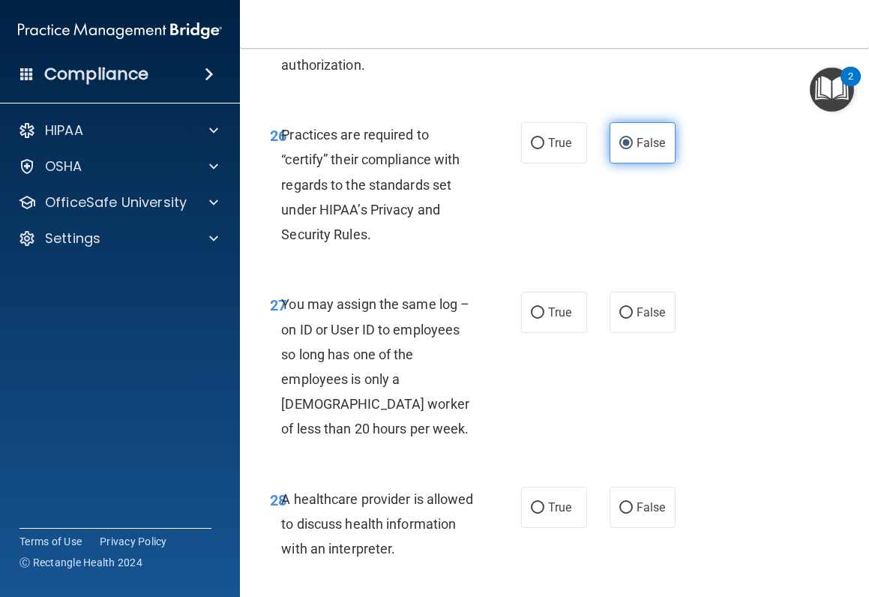
scroll to position [4498, 0]
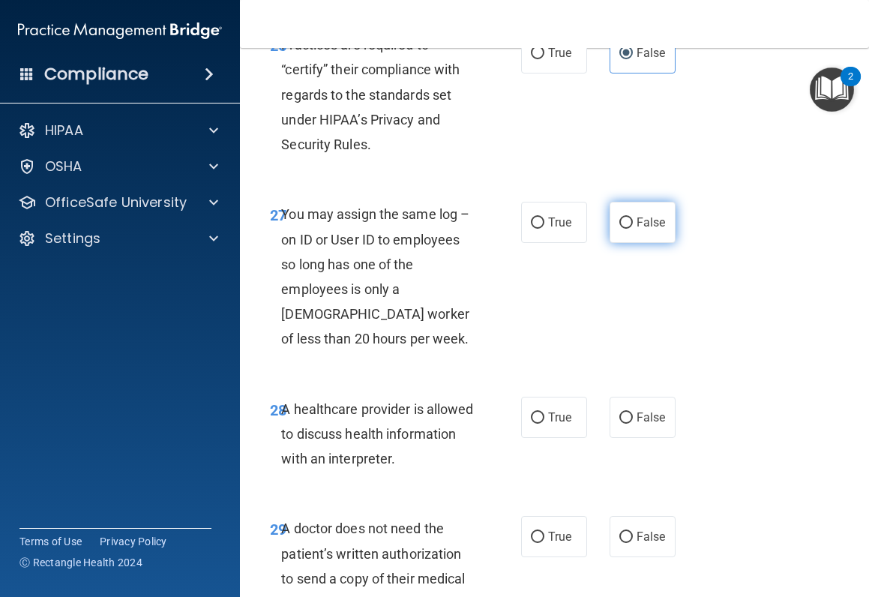
click at [628, 243] on label "False" at bounding box center [643, 222] width 66 height 41
click at [628, 229] on input "False" at bounding box center [625, 222] width 13 height 11
radio input "true"
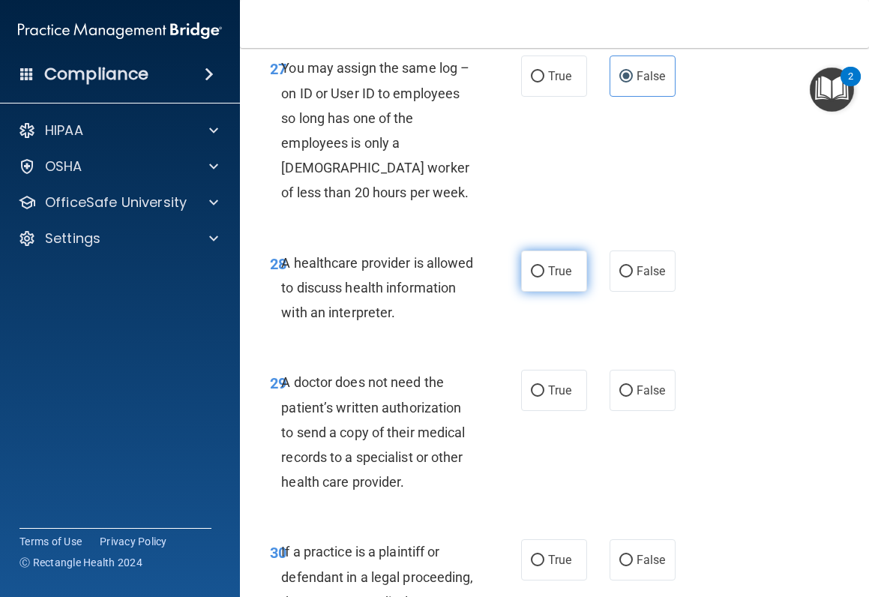
scroll to position [4648, 0]
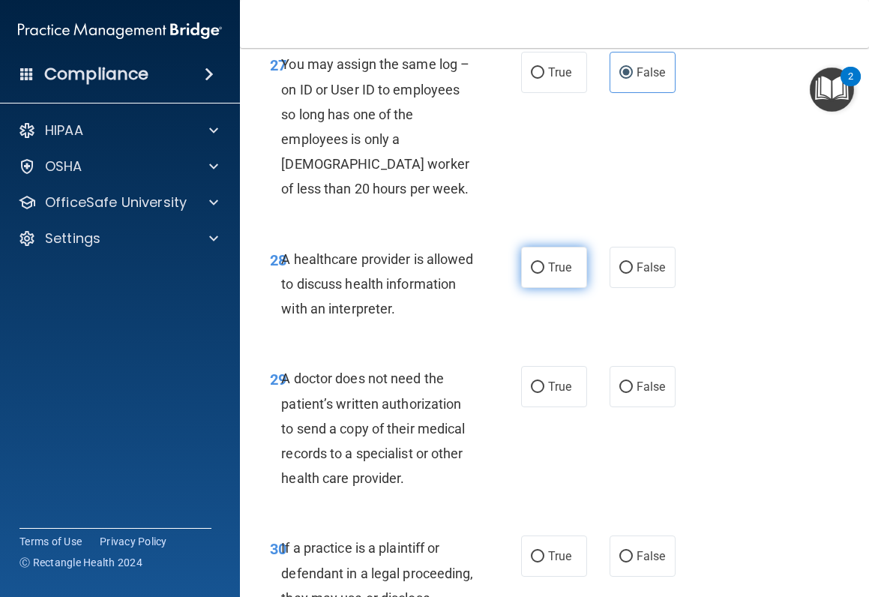
click at [536, 274] on input "True" at bounding box center [537, 267] width 13 height 11
radio input "true"
click at [538, 407] on label "True" at bounding box center [554, 386] width 66 height 41
click at [538, 393] on input "True" at bounding box center [537, 387] width 13 height 11
radio input "true"
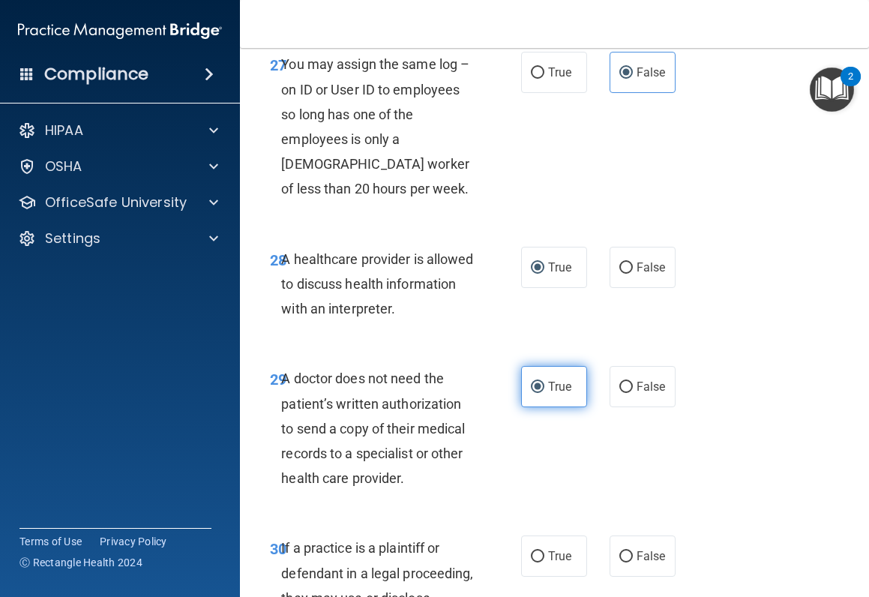
scroll to position [4798, 0]
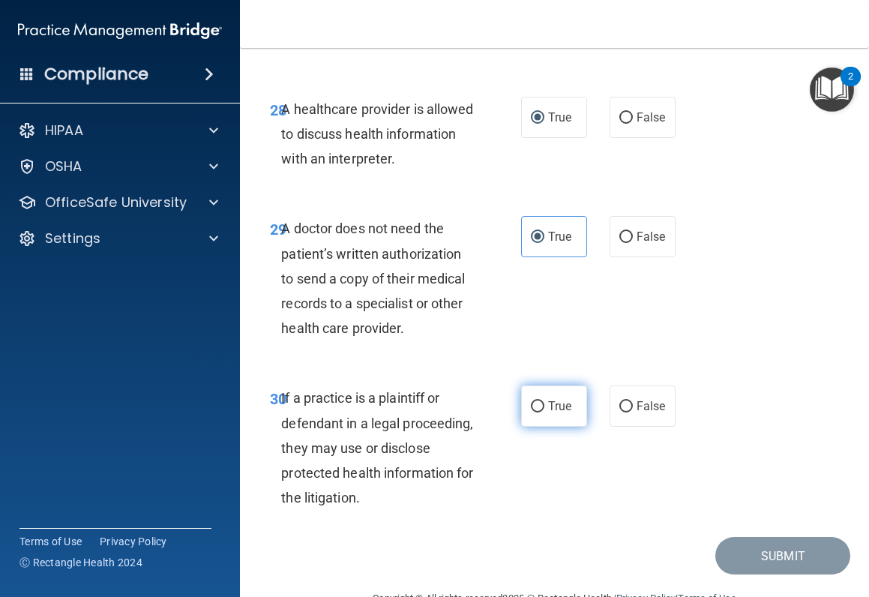
click at [541, 427] on label "True" at bounding box center [554, 405] width 66 height 41
click at [541, 412] on input "True" at bounding box center [537, 406] width 13 height 11
radio input "true"
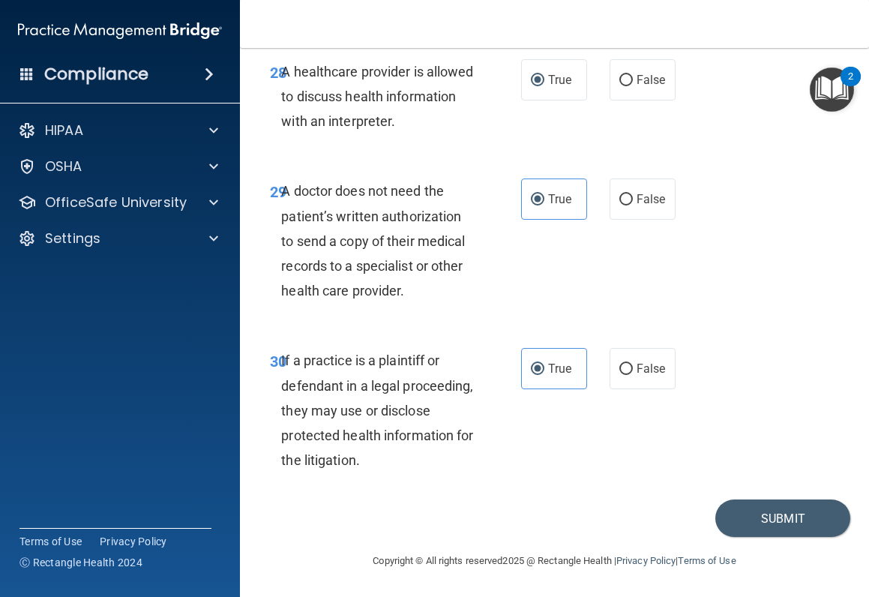
scroll to position [4935, 0]
click at [783, 475] on button "Submit" at bounding box center [782, 518] width 135 height 38
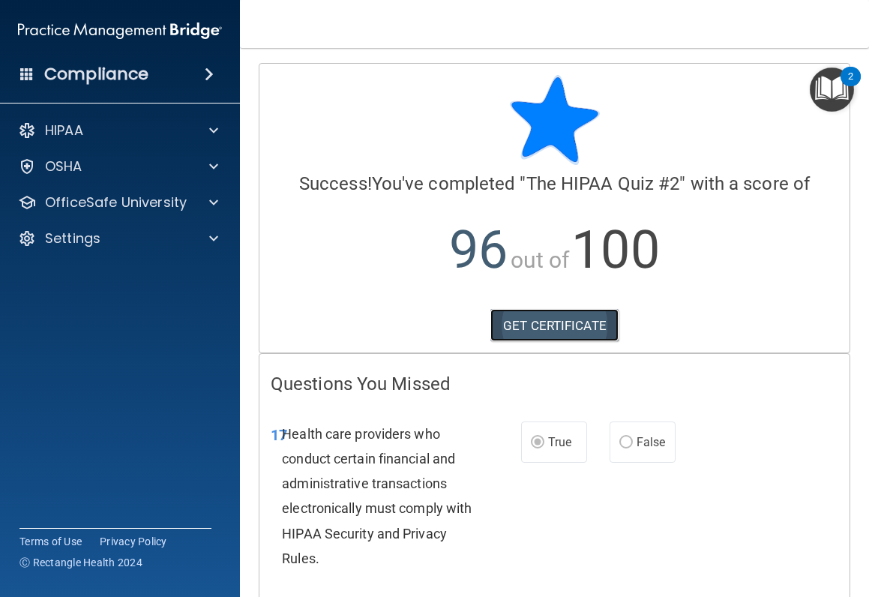
click at [537, 319] on link "GET CERTIFICATE" at bounding box center [554, 325] width 128 height 33
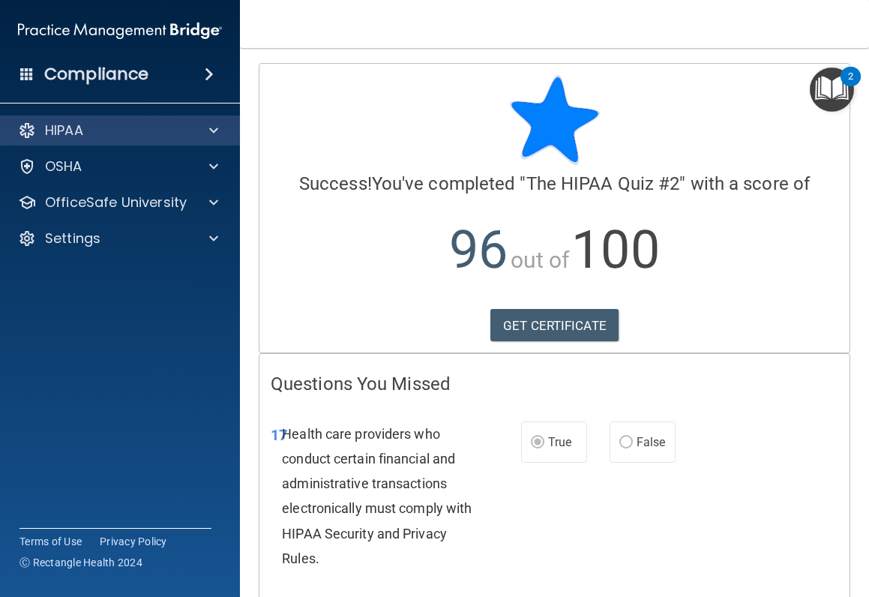
click at [103, 118] on div "HIPAA" at bounding box center [120, 130] width 241 height 30
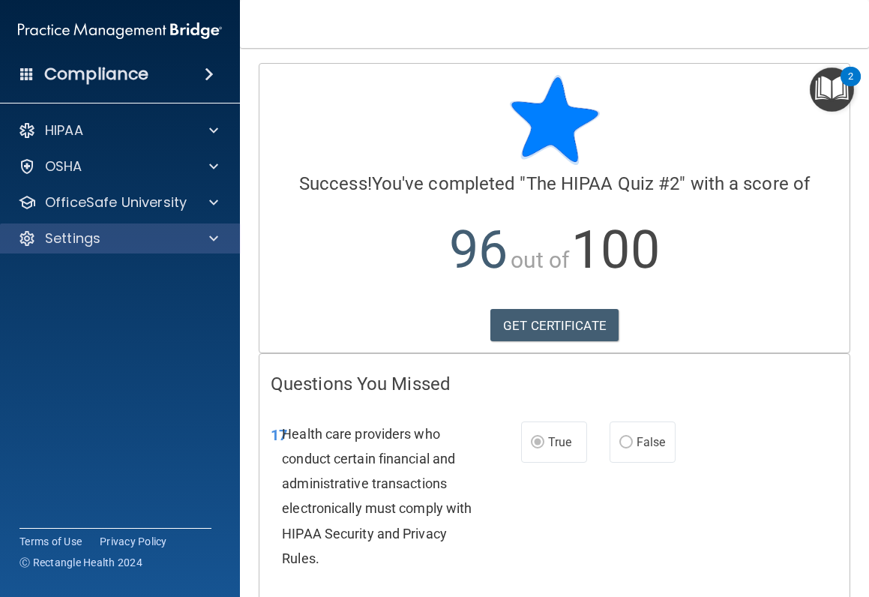
click at [123, 247] on div "Settings" at bounding box center [120, 238] width 241 height 30
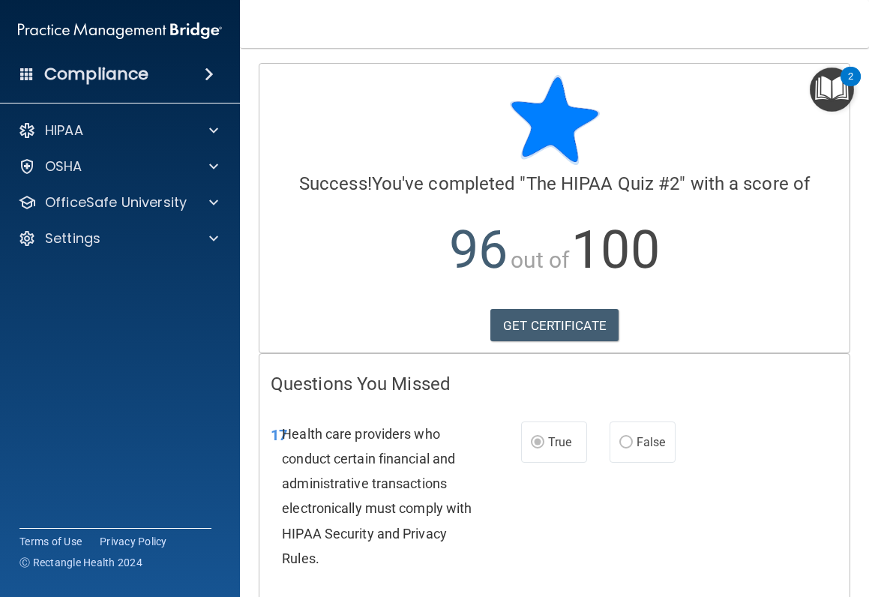
click at [817, 88] on img "Open Resource Center, 2 new notifications" at bounding box center [832, 89] width 44 height 44
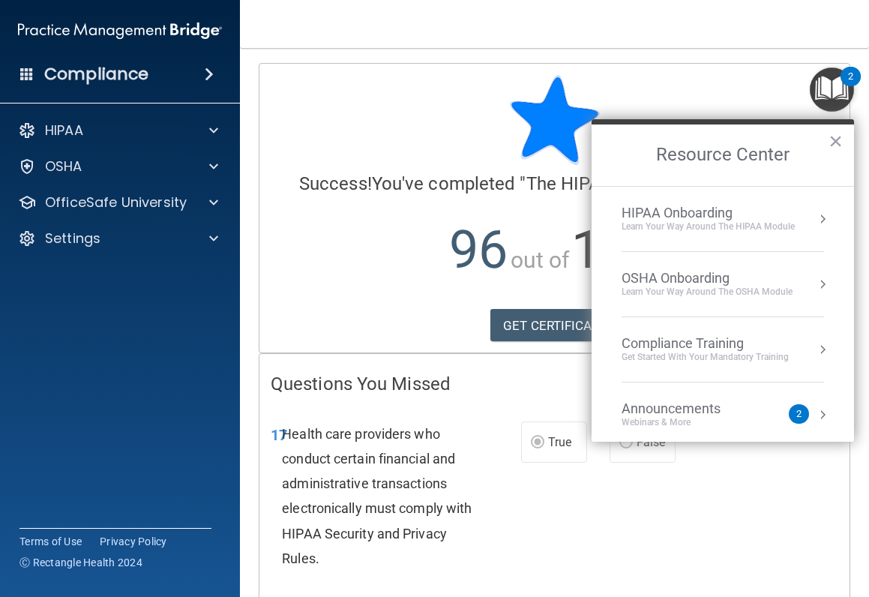
click at [738, 354] on div "Get Started with your mandatory training" at bounding box center [705, 357] width 167 height 13
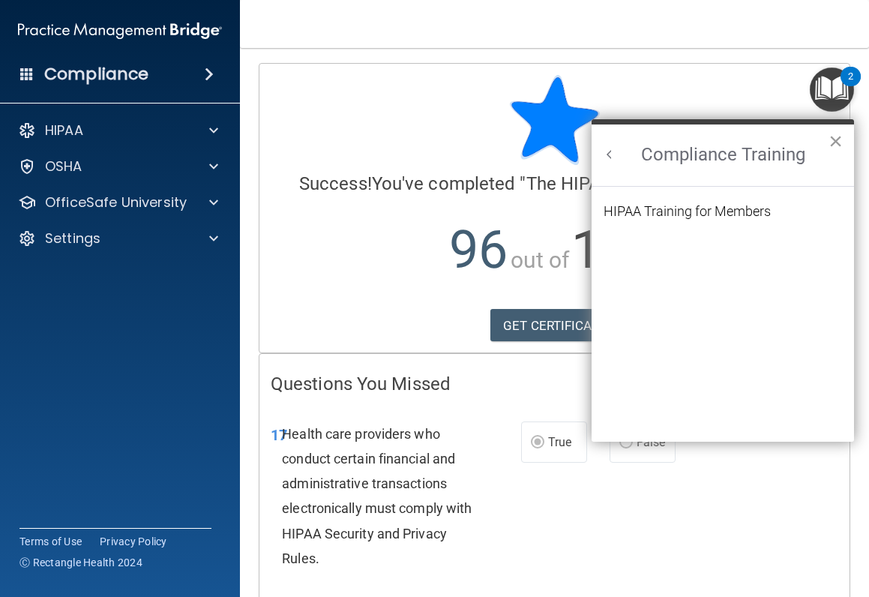
click at [835, 139] on button "×" at bounding box center [835, 141] width 14 height 24
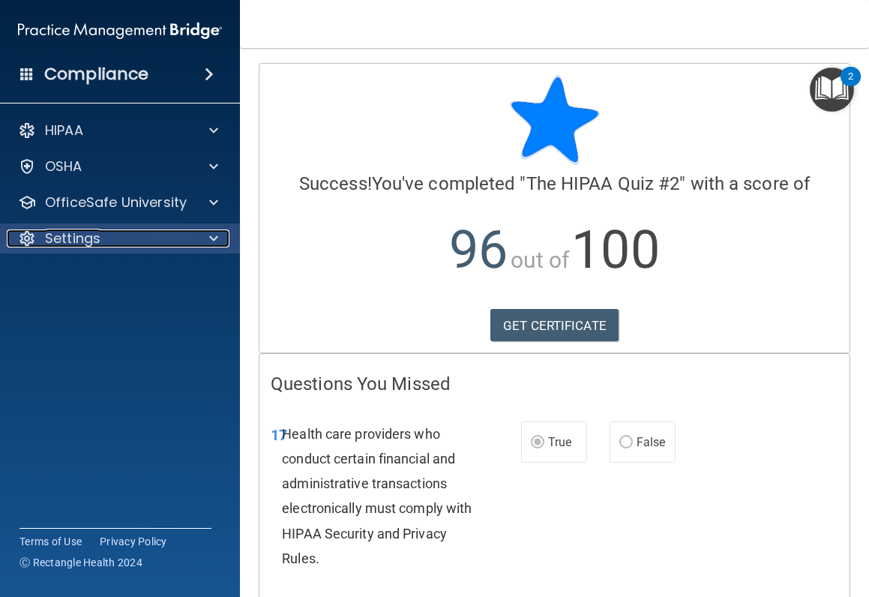
click at [67, 234] on p "Settings" at bounding box center [72, 238] width 55 height 18
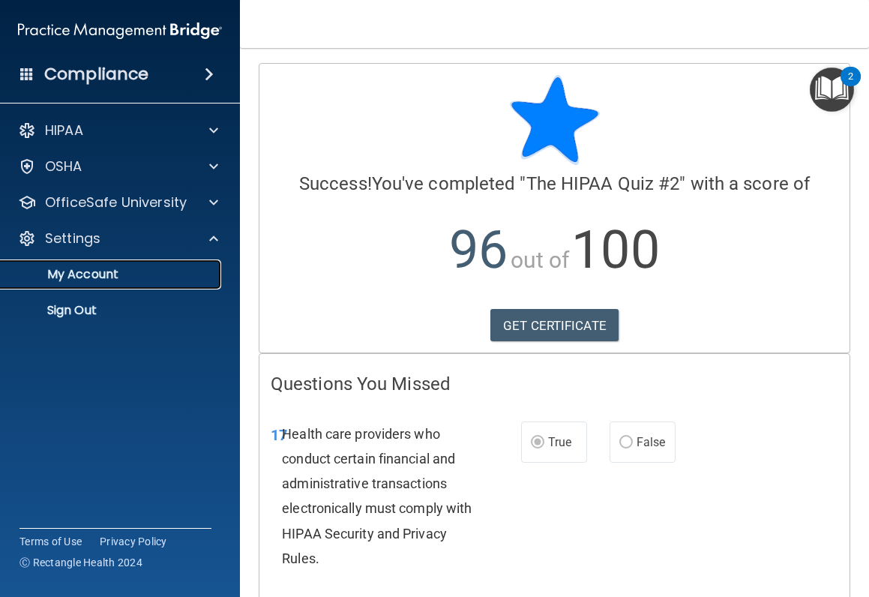
click at [70, 283] on link "My Account" at bounding box center [103, 274] width 236 height 30
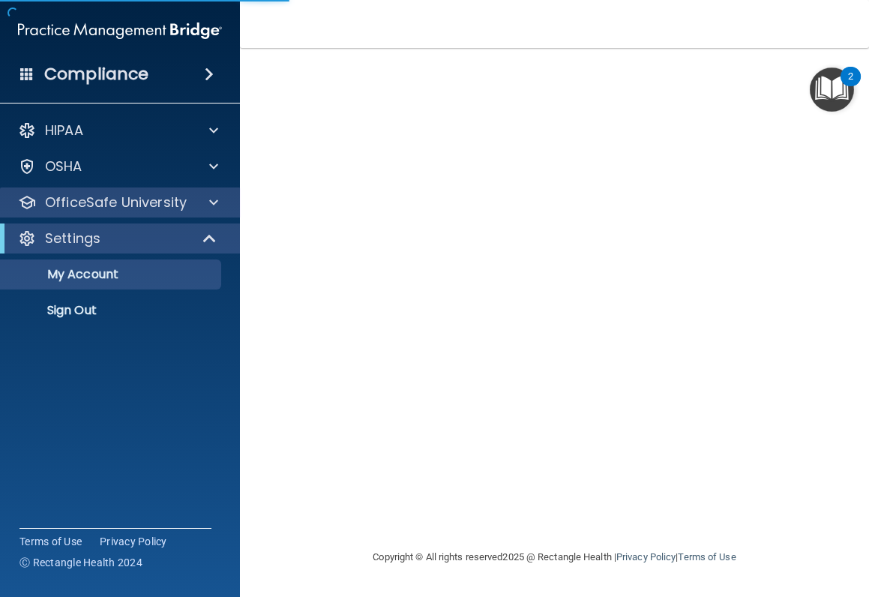
click at [74, 187] on div "OfficeSafe University" at bounding box center [120, 202] width 241 height 30
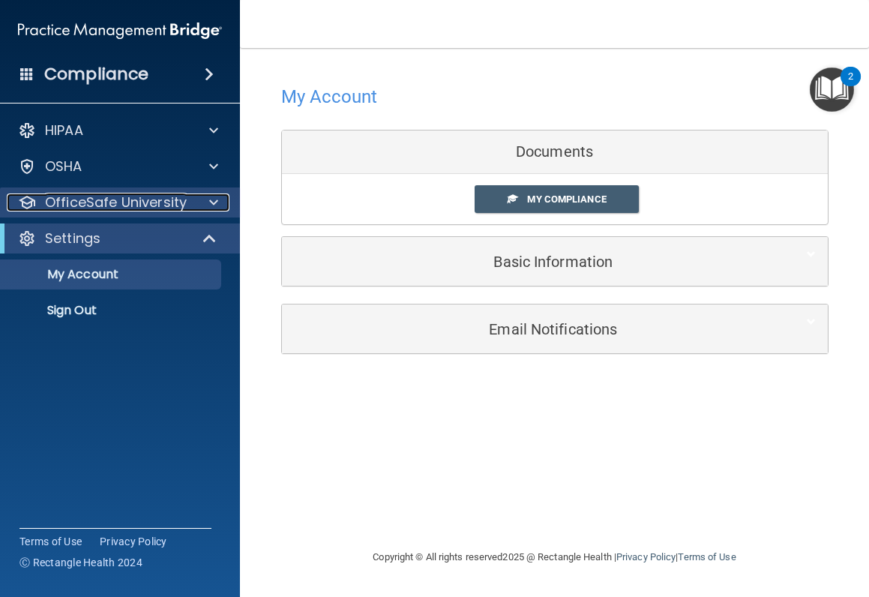
click at [80, 208] on p "OfficeSafe University" at bounding box center [116, 202] width 142 height 18
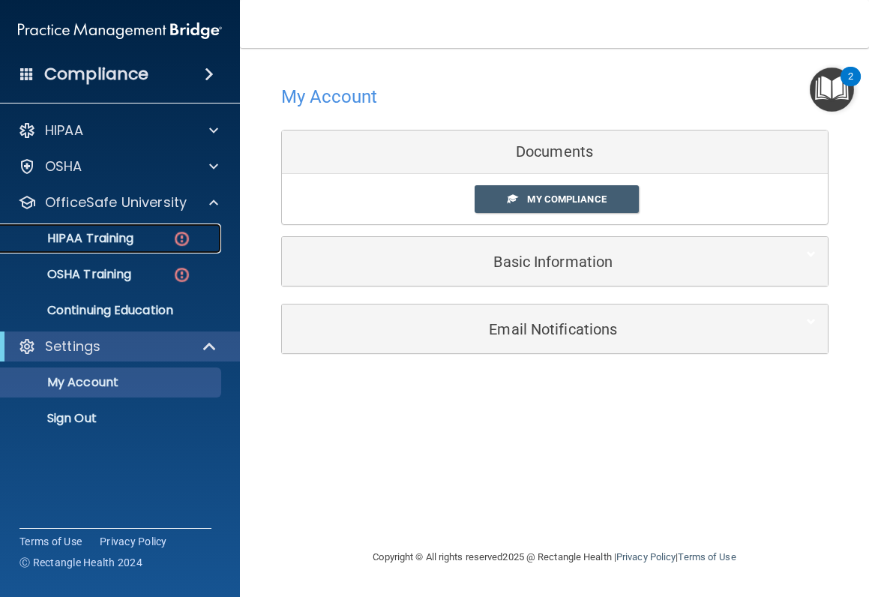
click at [82, 232] on p "HIPAA Training" at bounding box center [72, 238] width 124 height 15
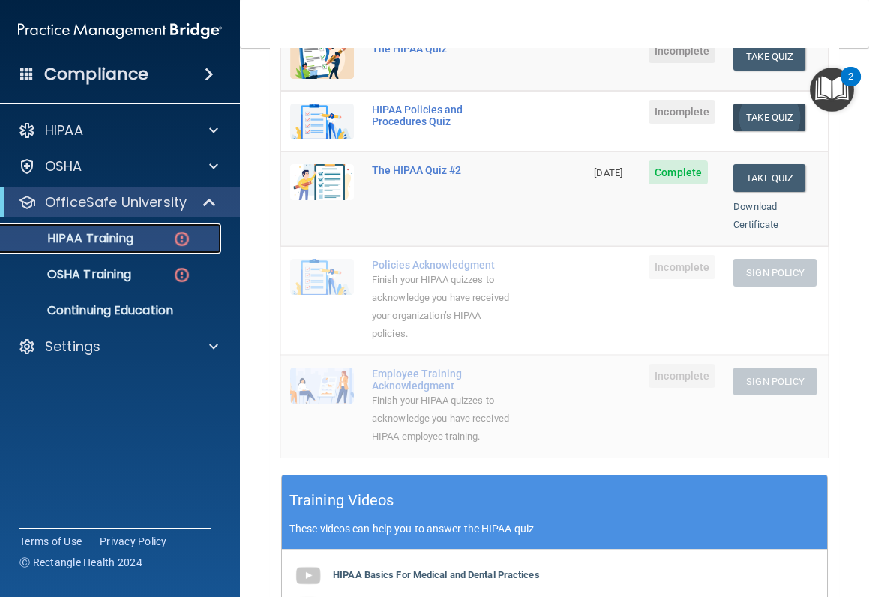
scroll to position [28, 0]
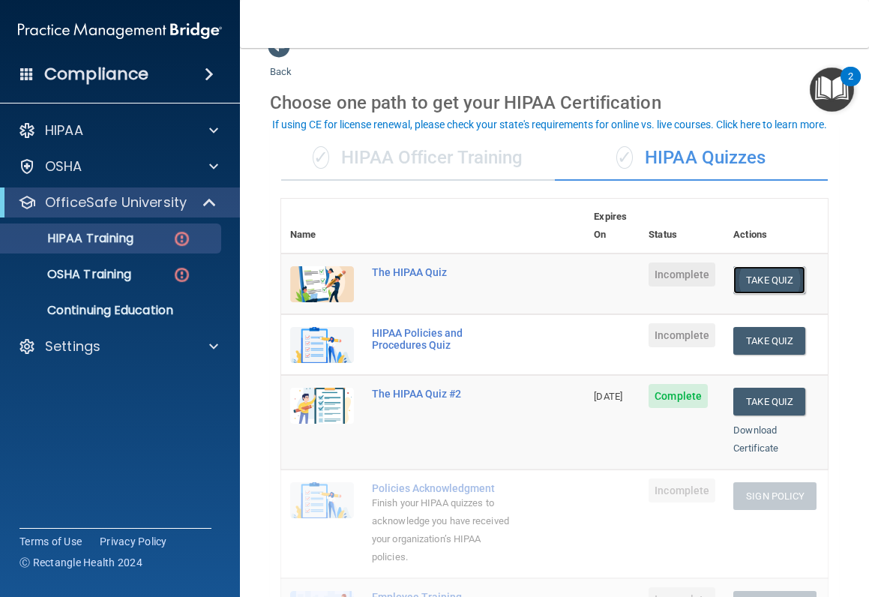
click at [733, 271] on button "Take Quiz" at bounding box center [769, 280] width 72 height 28
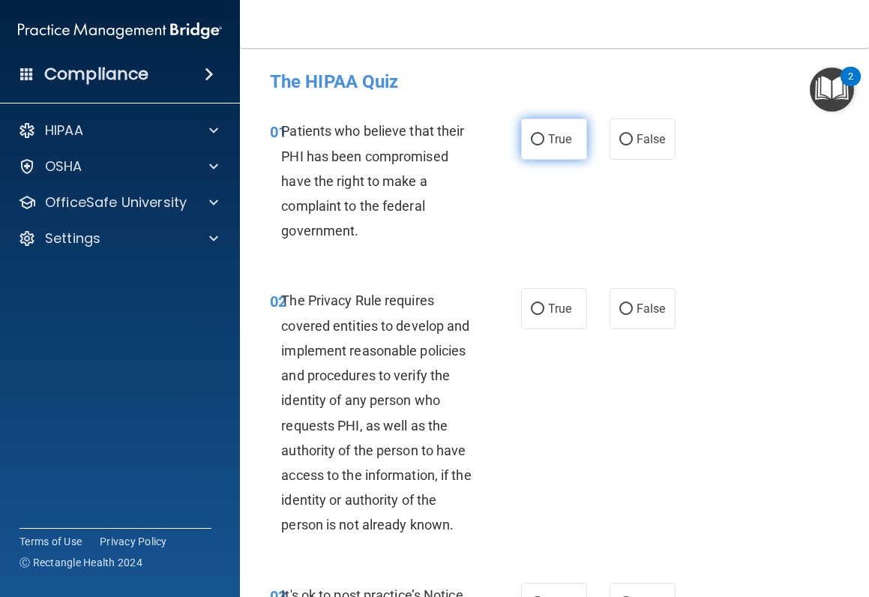
click at [556, 146] on label "True" at bounding box center [554, 138] width 66 height 41
click at [544, 145] on input "True" at bounding box center [537, 139] width 13 height 11
radio input "true"
click at [534, 306] on input "True" at bounding box center [537, 309] width 13 height 11
radio input "true"
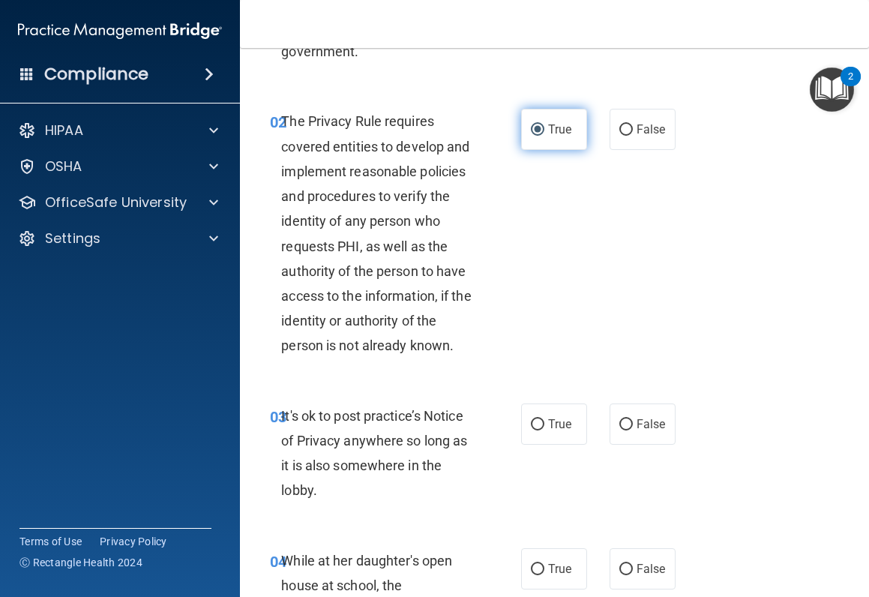
scroll to position [225, 0]
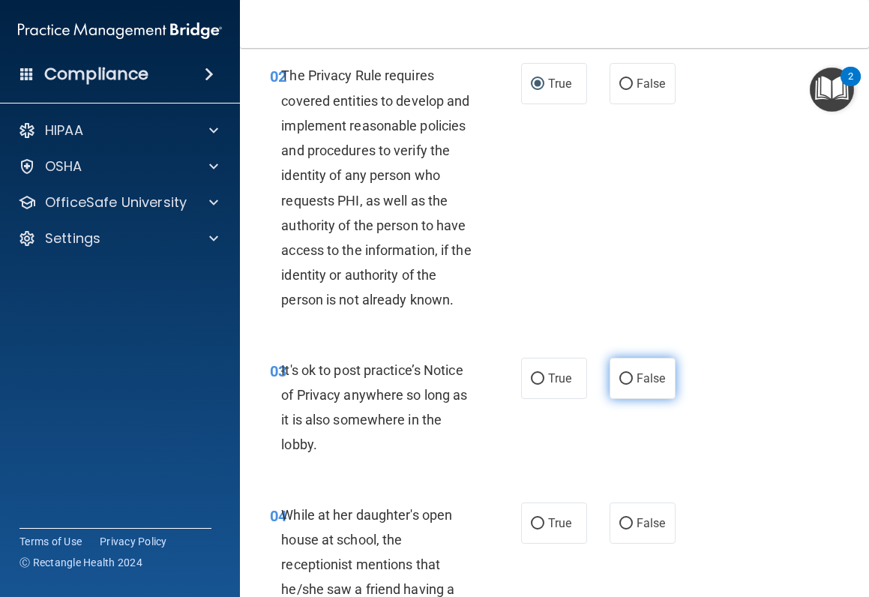
click at [627, 382] on label "False" at bounding box center [643, 378] width 66 height 41
click at [627, 382] on input "False" at bounding box center [625, 378] width 13 height 11
radio input "true"
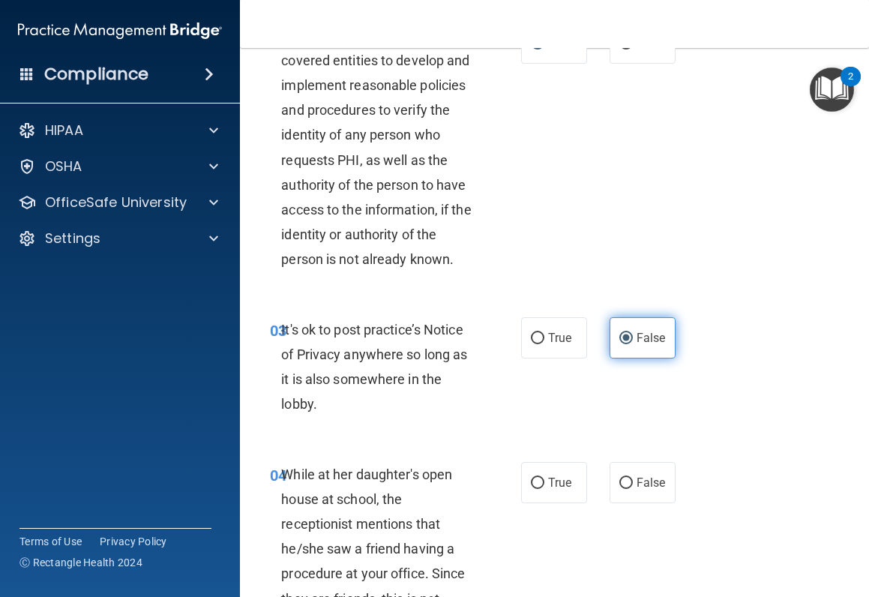
scroll to position [300, 0]
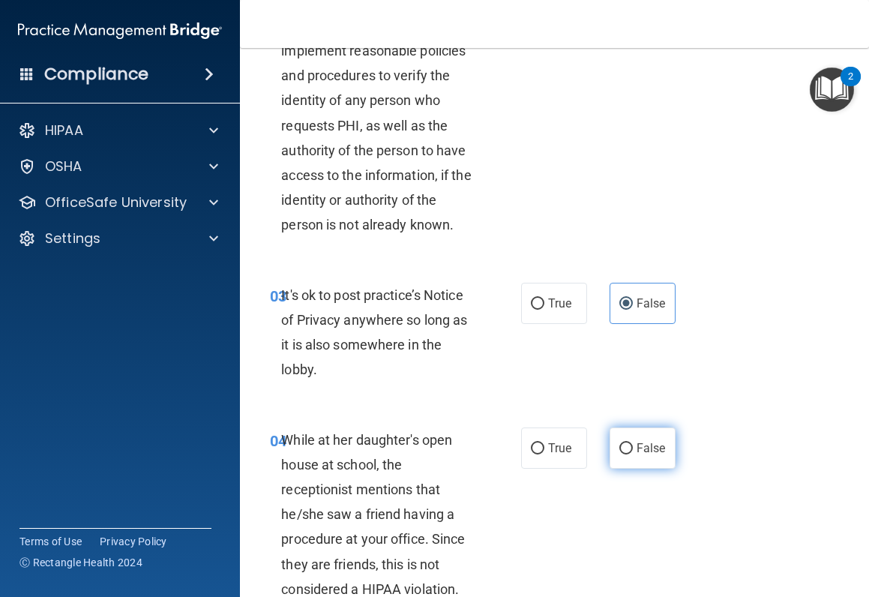
click at [629, 447] on label "False" at bounding box center [643, 447] width 66 height 41
click at [629, 447] on input "False" at bounding box center [625, 448] width 13 height 11
radio input "true"
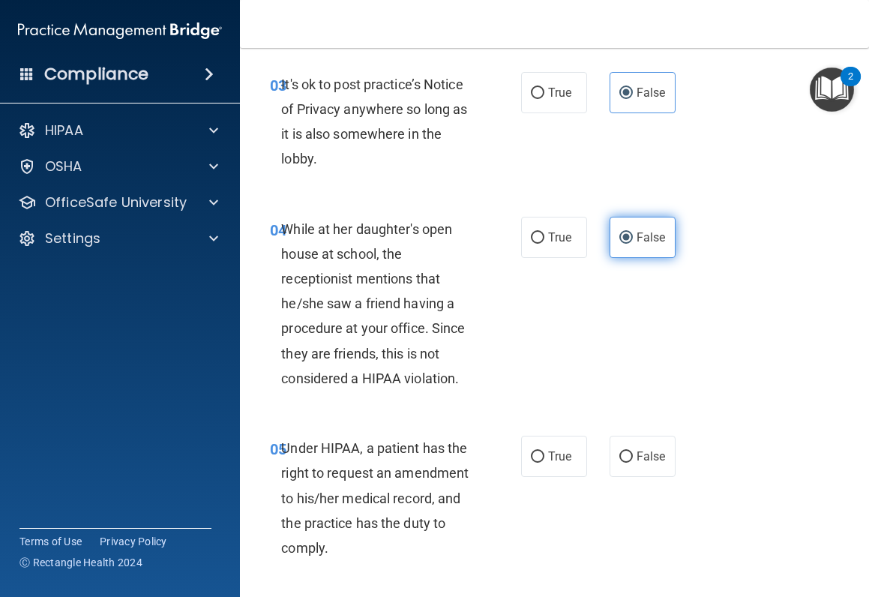
scroll to position [525, 0]
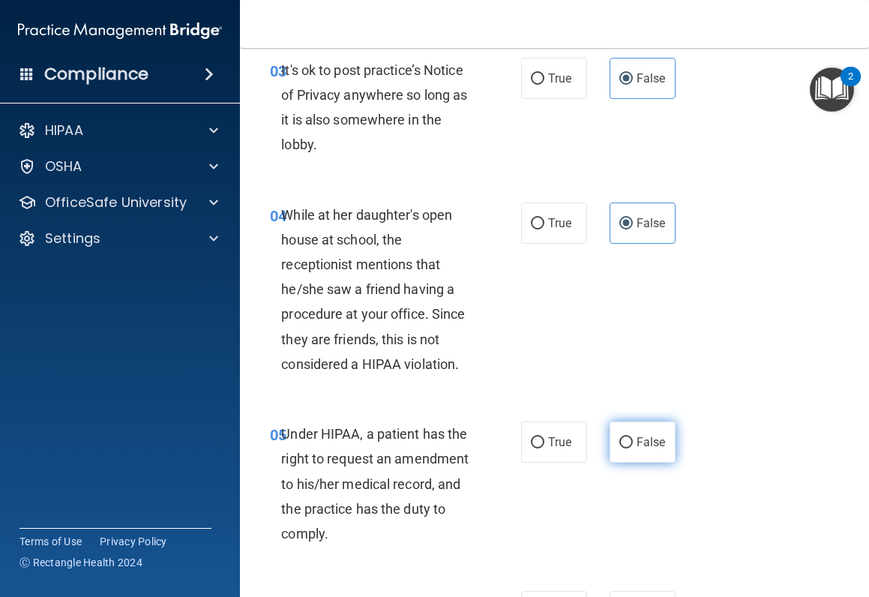
click at [619, 439] on input "False" at bounding box center [625, 442] width 13 height 11
radio input "true"
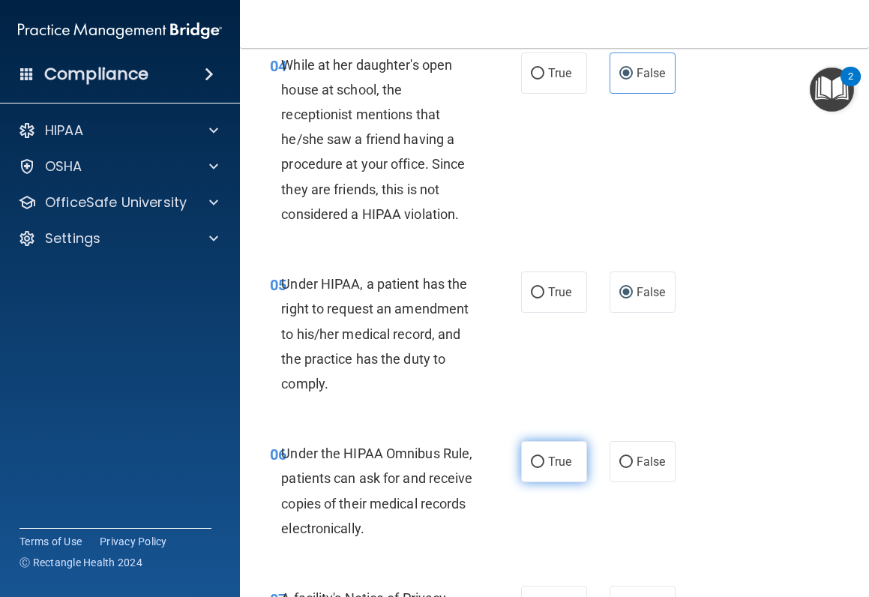
click at [548, 458] on span "True" at bounding box center [559, 461] width 23 height 14
click at [544, 458] on input "True" at bounding box center [537, 462] width 13 height 11
radio input "true"
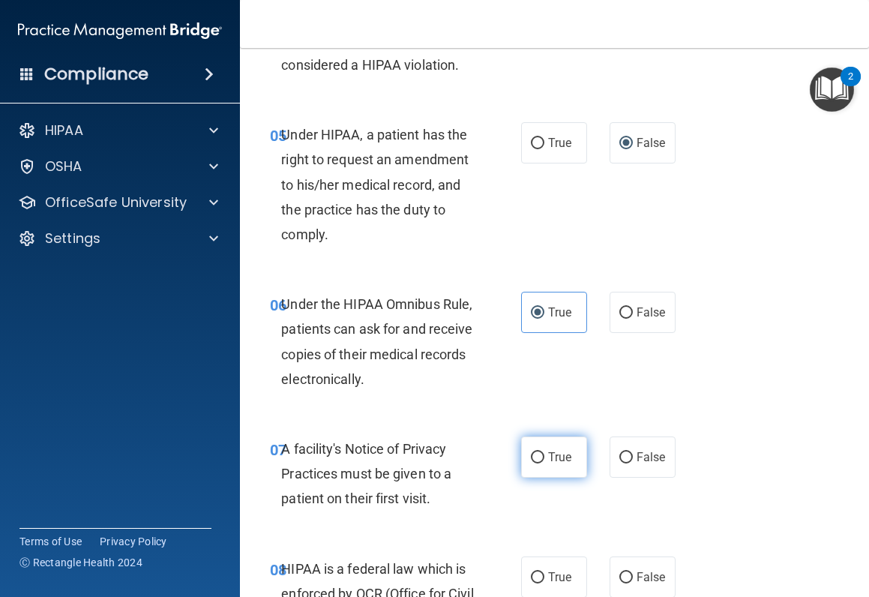
scroll to position [825, 0]
click at [548, 458] on span "True" at bounding box center [559, 456] width 23 height 14
click at [544, 458] on input "True" at bounding box center [537, 456] width 13 height 11
radio input "true"
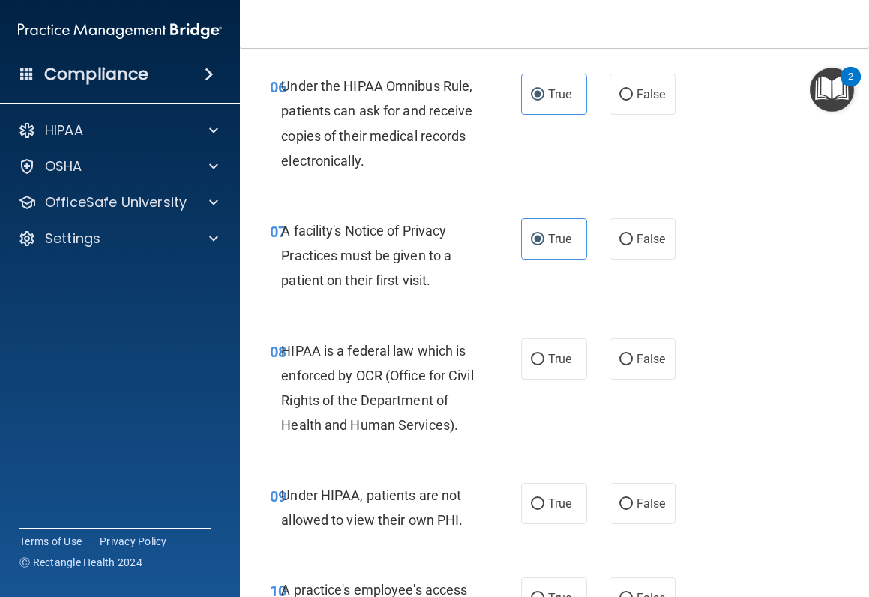
scroll to position [1050, 0]
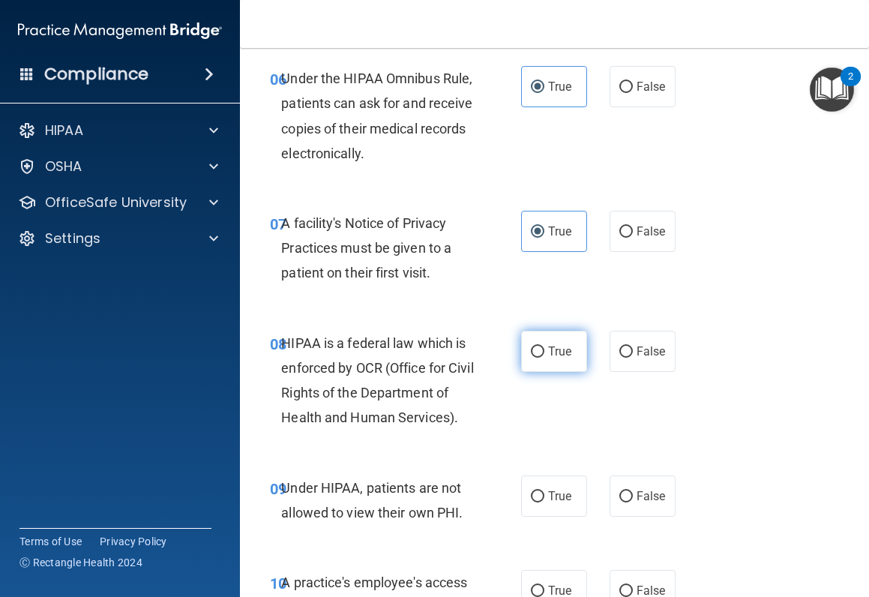
click at [547, 361] on label "True" at bounding box center [554, 351] width 66 height 41
click at [544, 358] on input "True" at bounding box center [537, 351] width 13 height 11
radio input "true"
click at [634, 475] on label "False" at bounding box center [643, 495] width 66 height 41
click at [633, 475] on input "False" at bounding box center [625, 496] width 13 height 11
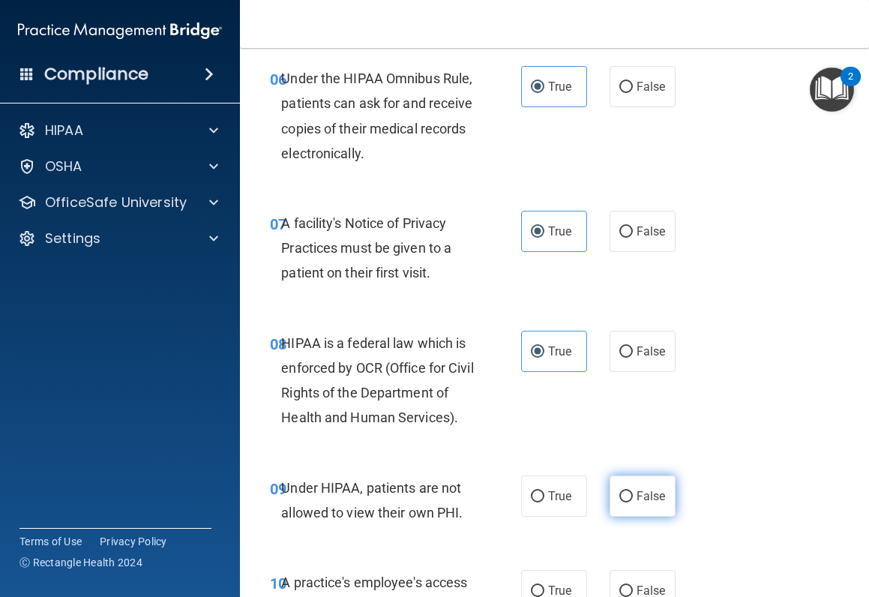
radio input "true"
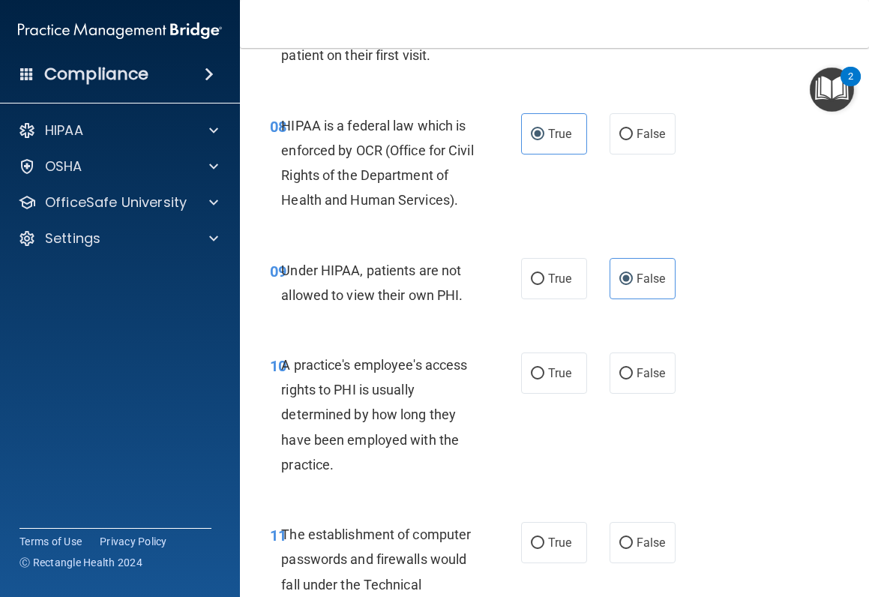
scroll to position [1275, 0]
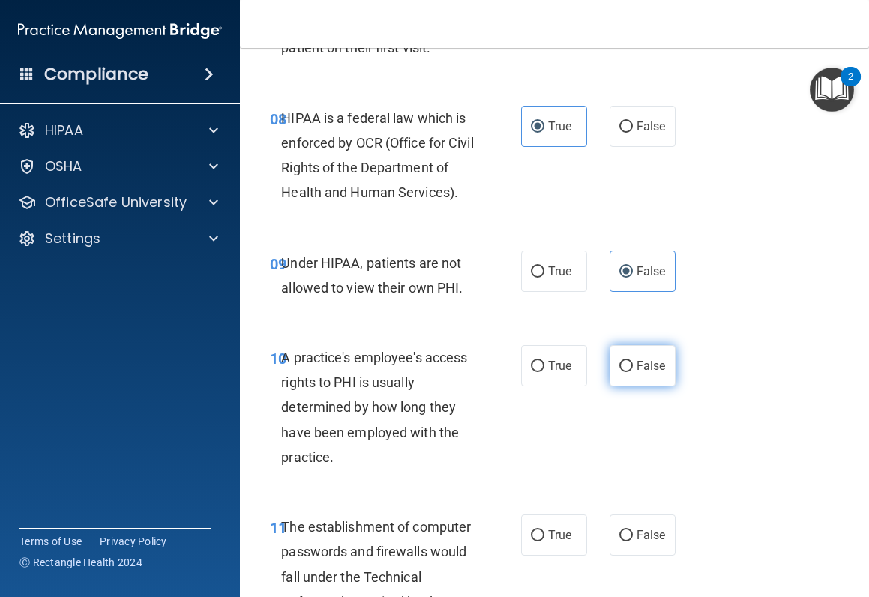
click at [626, 386] on label "False" at bounding box center [643, 365] width 66 height 41
click at [626, 372] on input "False" at bounding box center [625, 366] width 13 height 11
radio input "true"
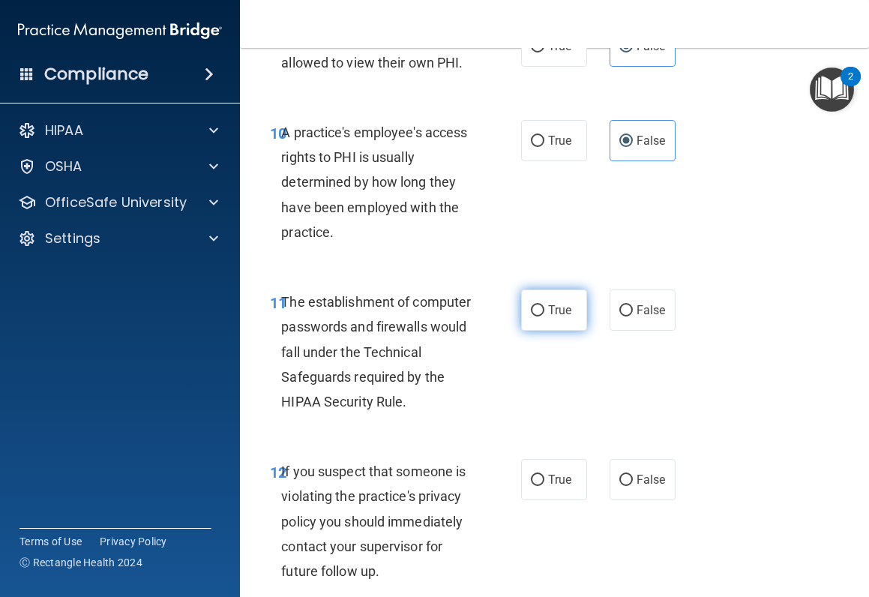
click at [545, 331] on label "True" at bounding box center [554, 309] width 66 height 41
click at [544, 316] on input "True" at bounding box center [537, 310] width 13 height 11
radio input "true"
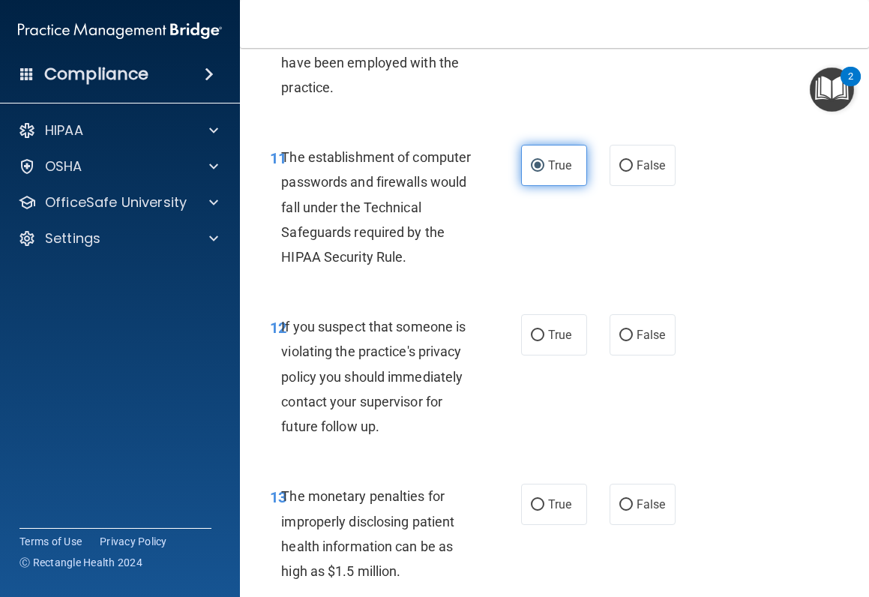
scroll to position [1649, 0]
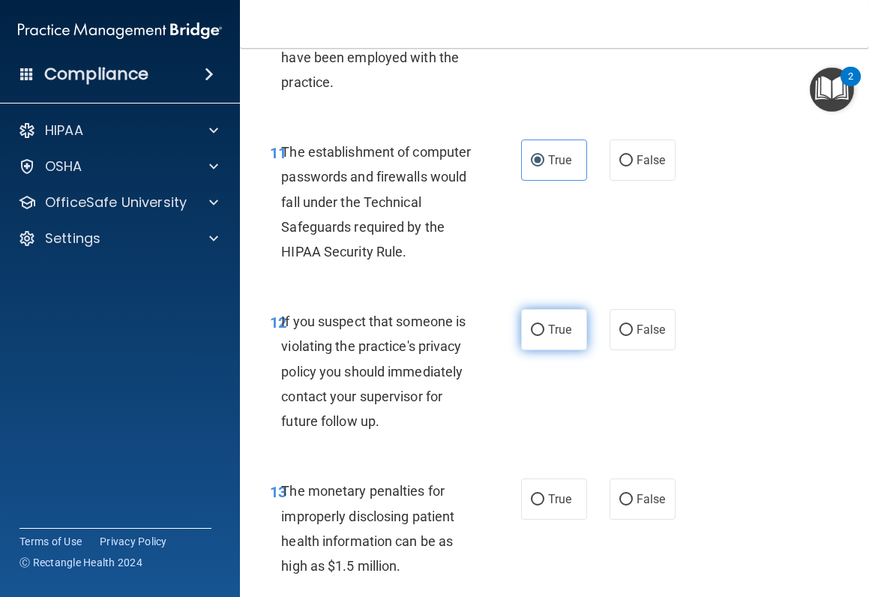
click at [536, 336] on input "True" at bounding box center [537, 330] width 13 height 11
radio input "true"
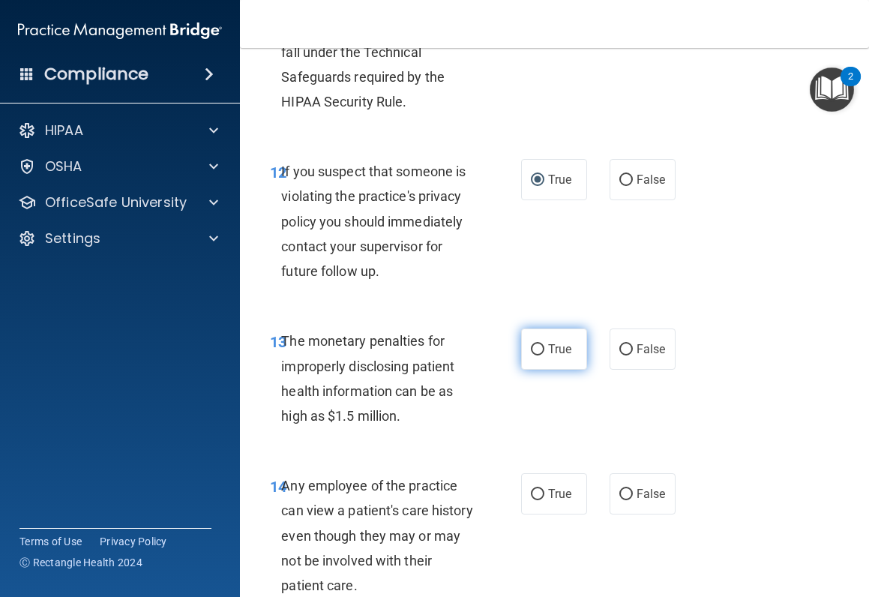
click at [533, 366] on label "True" at bounding box center [554, 348] width 66 height 41
click at [533, 355] on input "True" at bounding box center [537, 349] width 13 height 11
radio input "true"
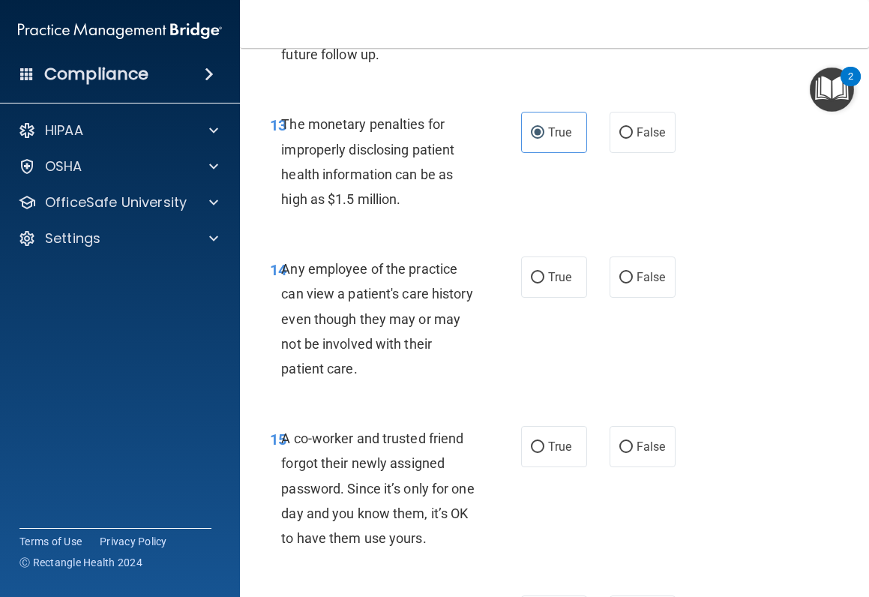
scroll to position [2024, 0]
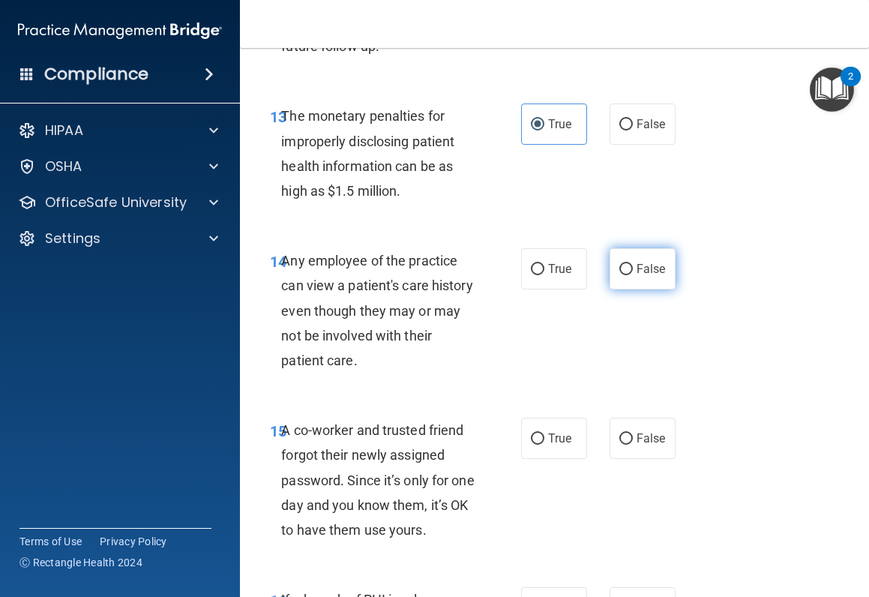
click at [634, 289] on label "False" at bounding box center [643, 268] width 66 height 41
click at [633, 275] on input "False" at bounding box center [625, 269] width 13 height 11
radio input "true"
click at [627, 459] on label "False" at bounding box center [643, 438] width 66 height 41
click at [627, 445] on input "False" at bounding box center [625, 438] width 13 height 11
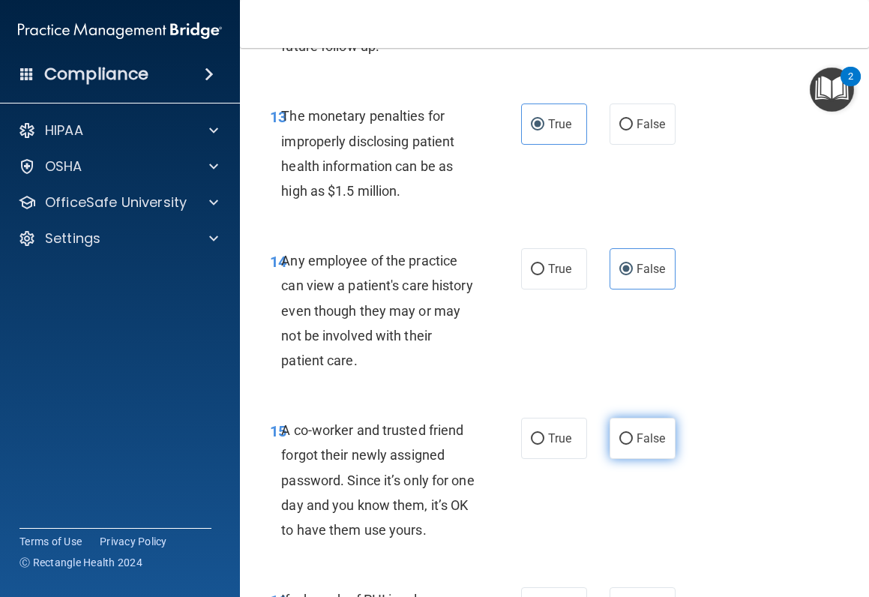
radio input "true"
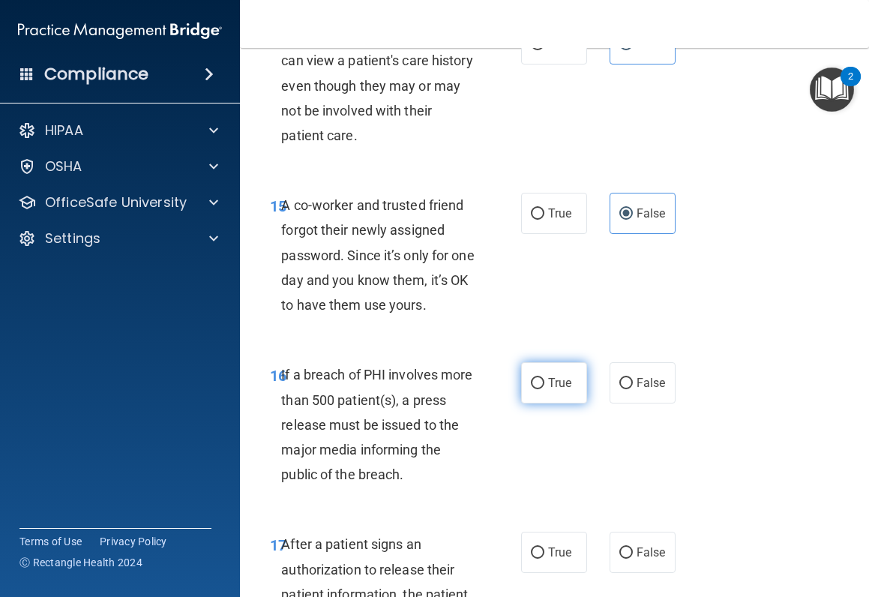
click at [548, 390] on span "True" at bounding box center [559, 383] width 23 height 14
click at [543, 389] on input "True" at bounding box center [537, 383] width 13 height 11
radio input "true"
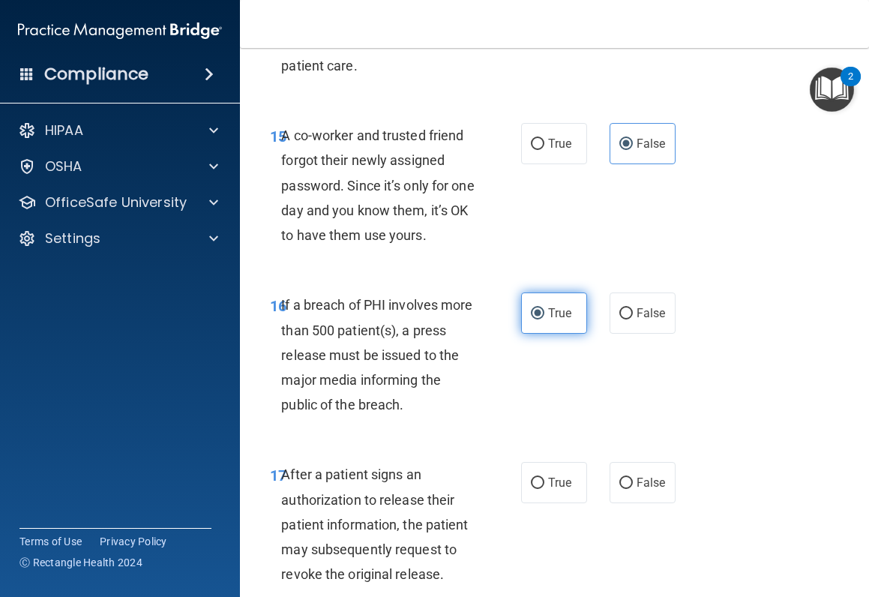
scroll to position [2474, 0]
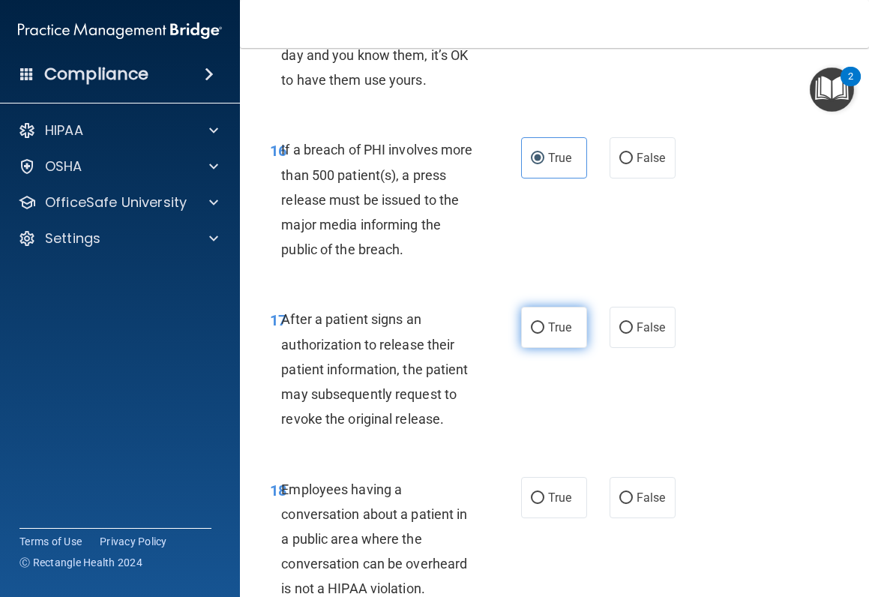
click at [538, 348] on label "True" at bounding box center [554, 327] width 66 height 41
click at [538, 334] on input "True" at bounding box center [537, 327] width 13 height 11
radio input "true"
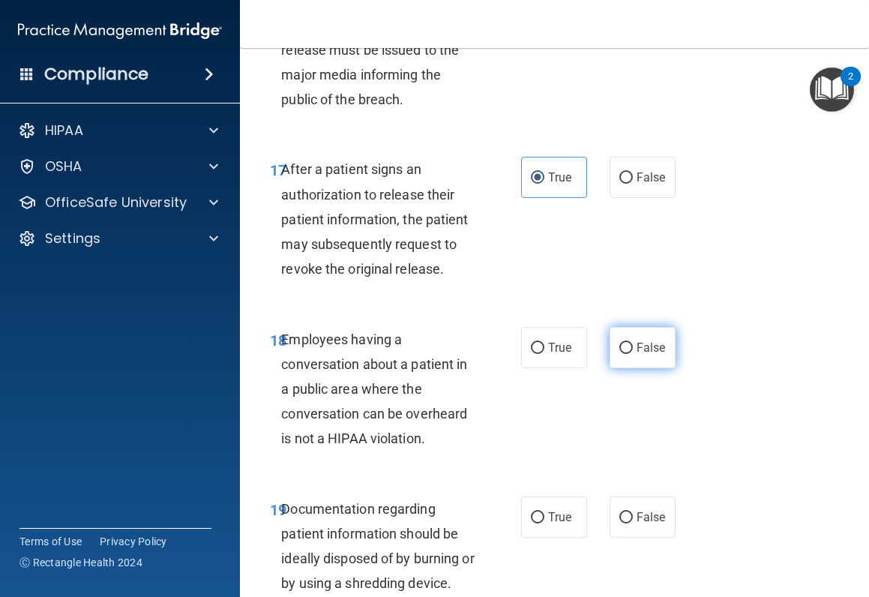
click at [637, 355] on span "False" at bounding box center [651, 347] width 29 height 14
click at [633, 354] on input "False" at bounding box center [625, 348] width 13 height 11
radio input "true"
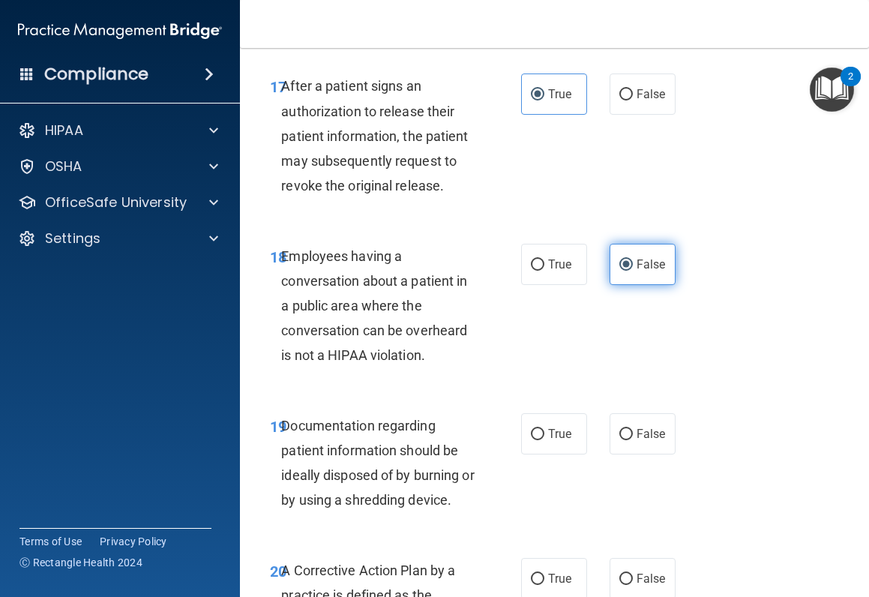
scroll to position [2849, 0]
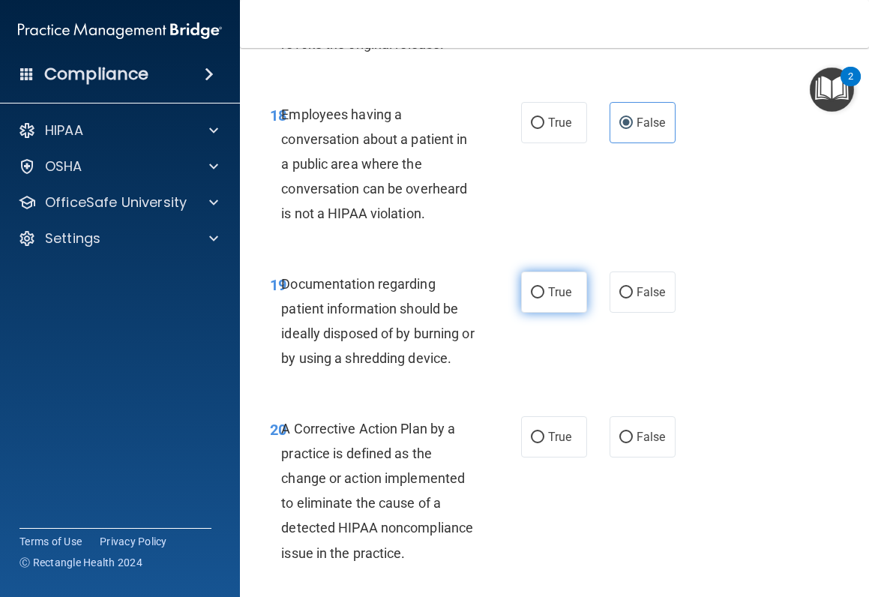
click at [564, 313] on label "True" at bounding box center [554, 291] width 66 height 41
click at [544, 298] on input "True" at bounding box center [537, 292] width 13 height 11
radio input "true"
click at [555, 444] on span "True" at bounding box center [559, 437] width 23 height 14
click at [544, 443] on input "True" at bounding box center [537, 437] width 13 height 11
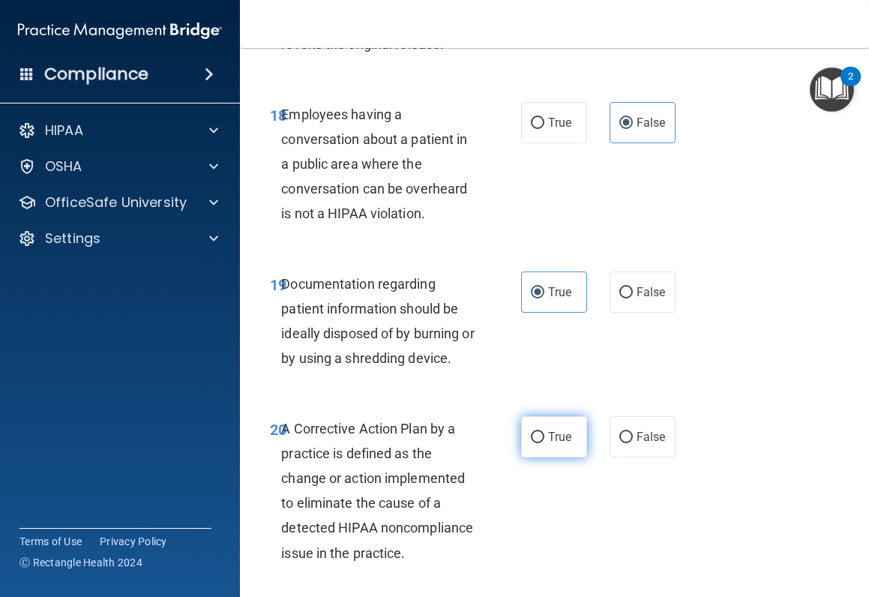
radio input "true"
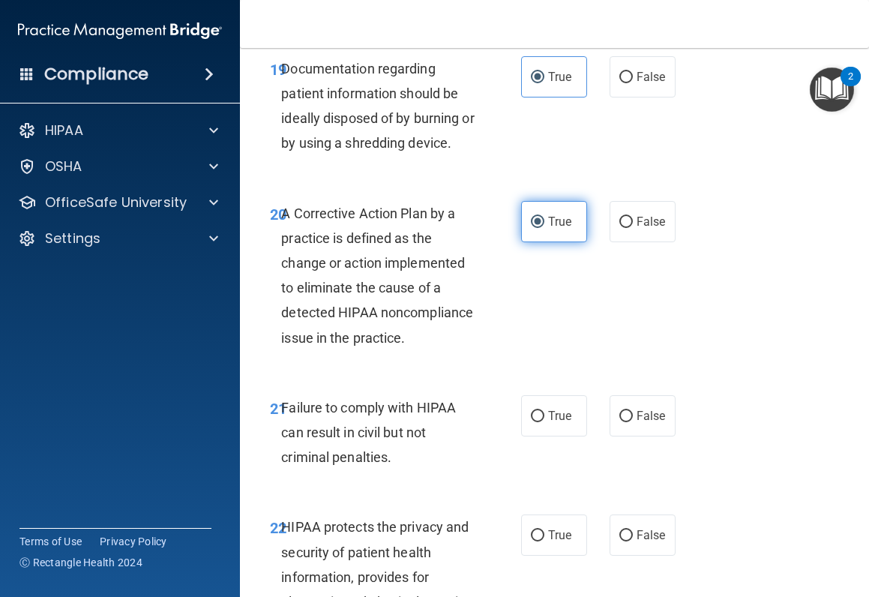
scroll to position [3074, 0]
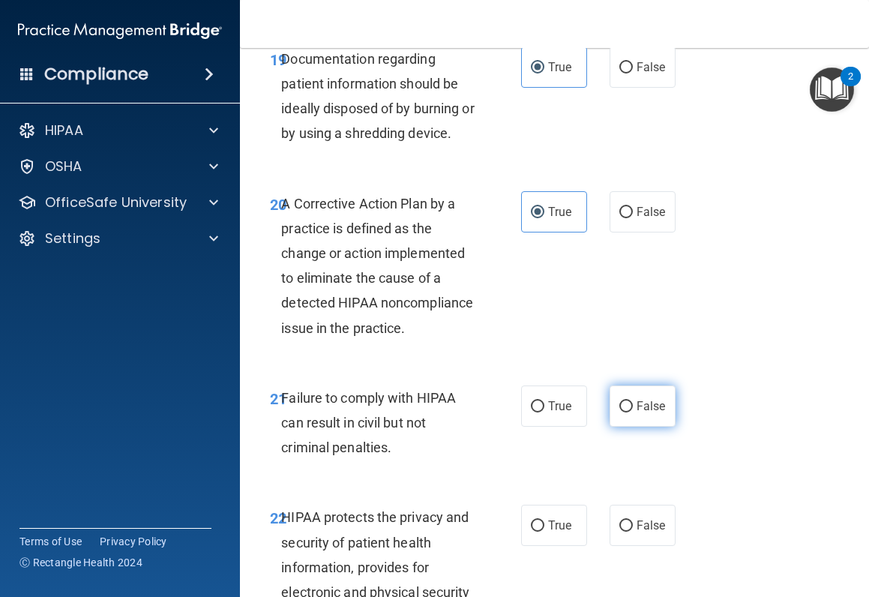
click at [644, 413] on span "False" at bounding box center [651, 406] width 29 height 14
click at [633, 412] on input "False" at bounding box center [625, 406] width 13 height 11
radio input "true"
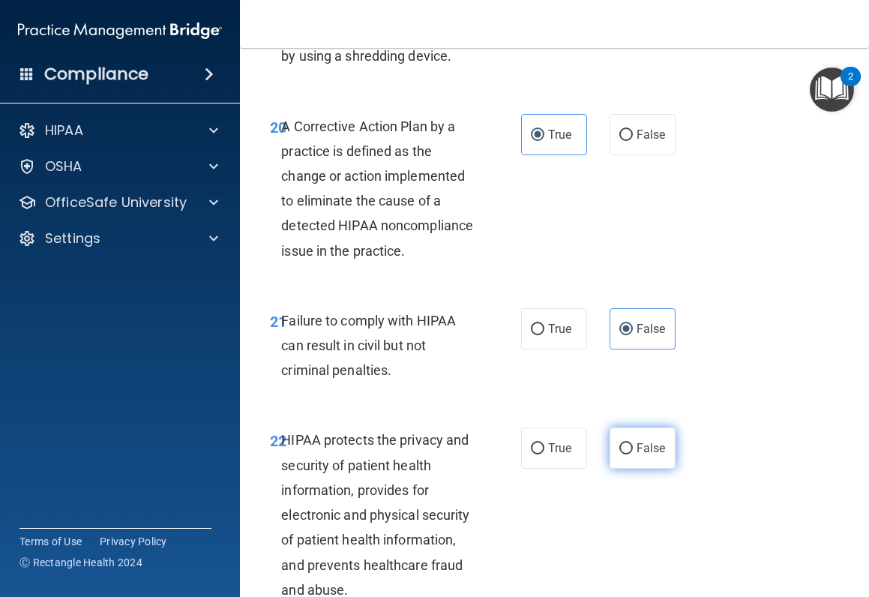
scroll to position [3224, 0]
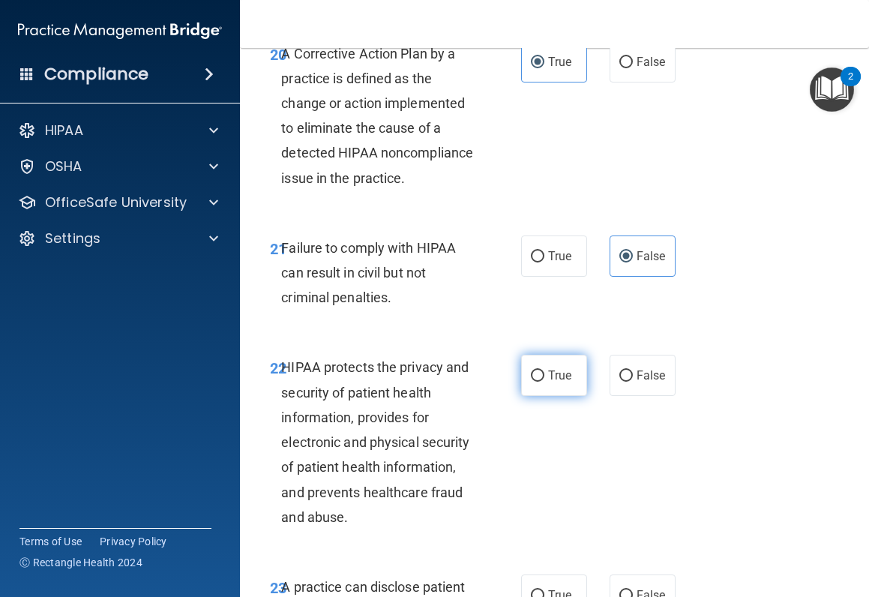
click at [534, 382] on input "True" at bounding box center [537, 375] width 13 height 11
radio input "true"
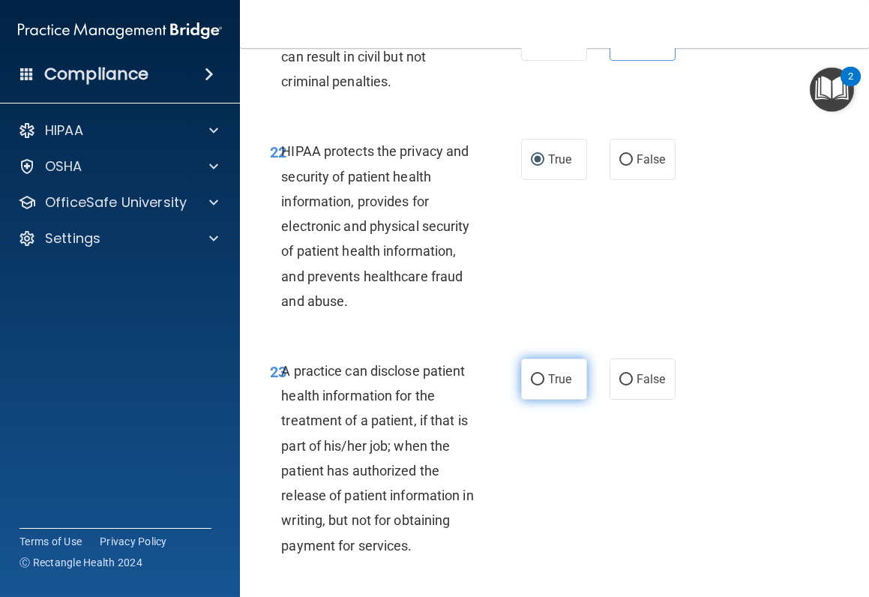
scroll to position [3449, 0]
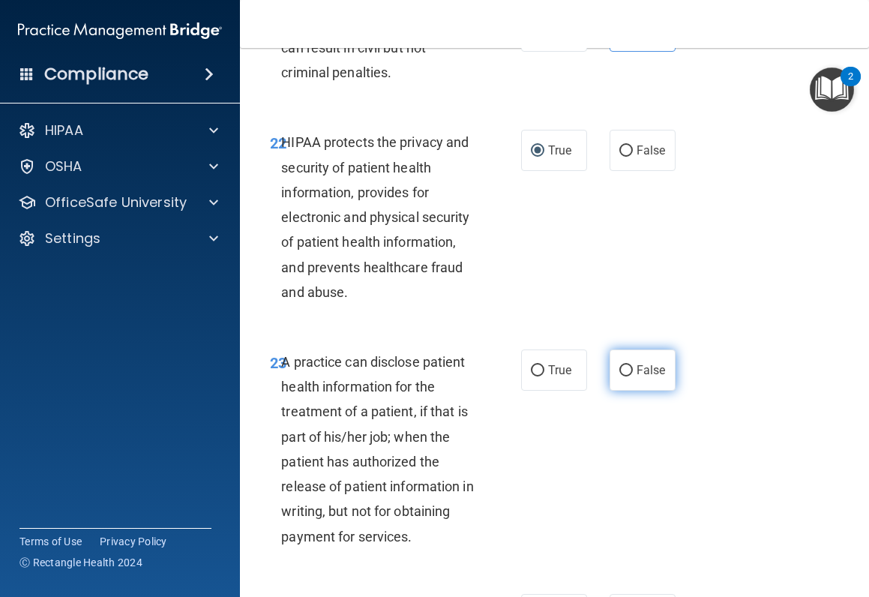
click at [619, 376] on input "False" at bounding box center [625, 370] width 13 height 11
radio input "true"
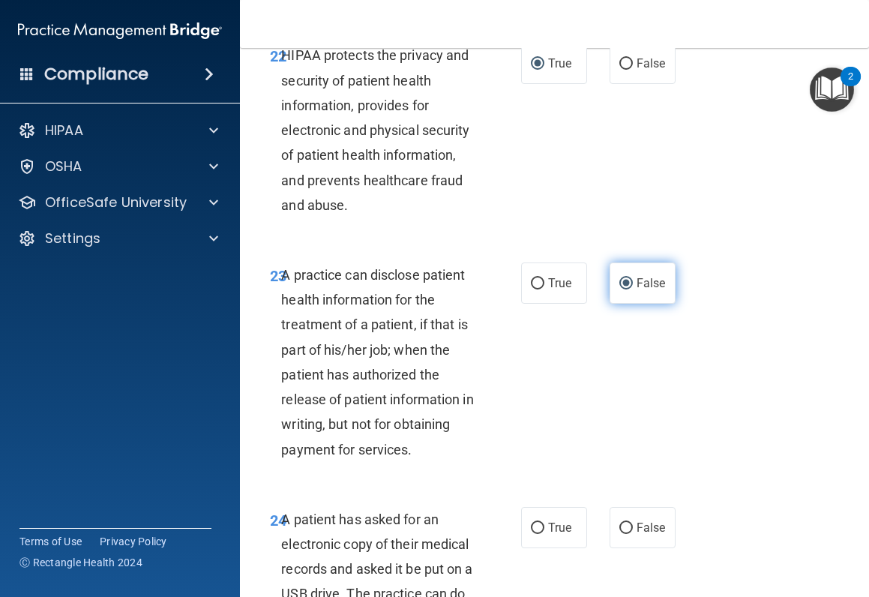
scroll to position [3674, 0]
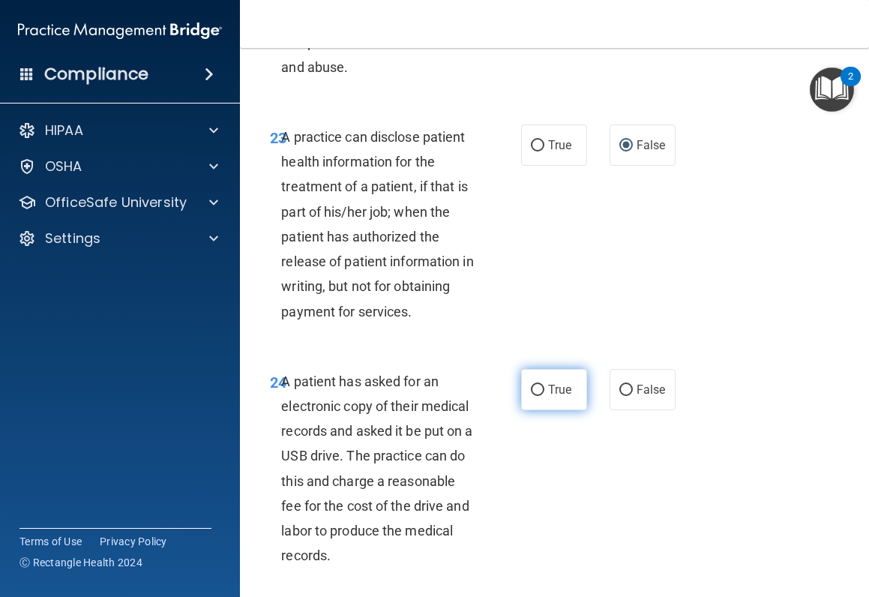
click at [566, 410] on label "True" at bounding box center [554, 389] width 66 height 41
click at [544, 396] on input "True" at bounding box center [537, 390] width 13 height 11
radio input "true"
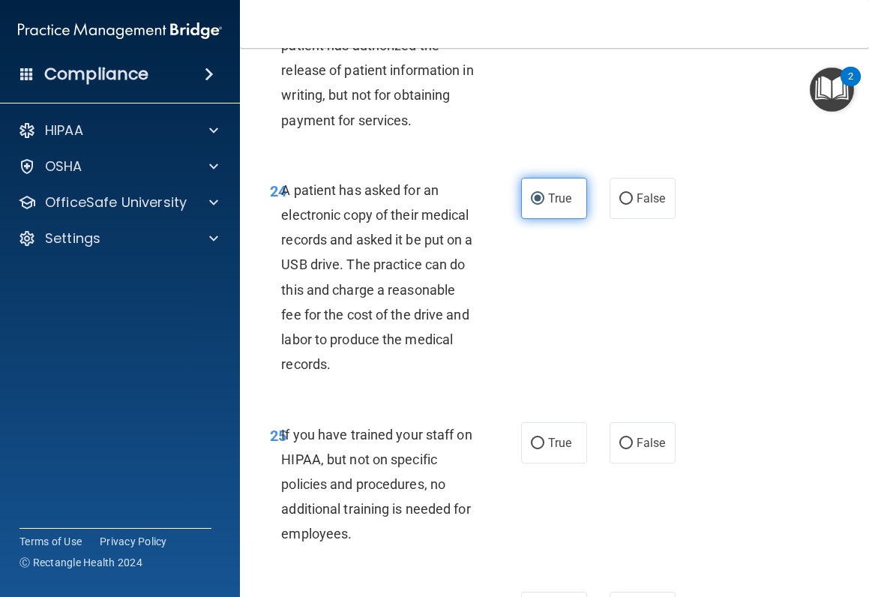
scroll to position [3899, 0]
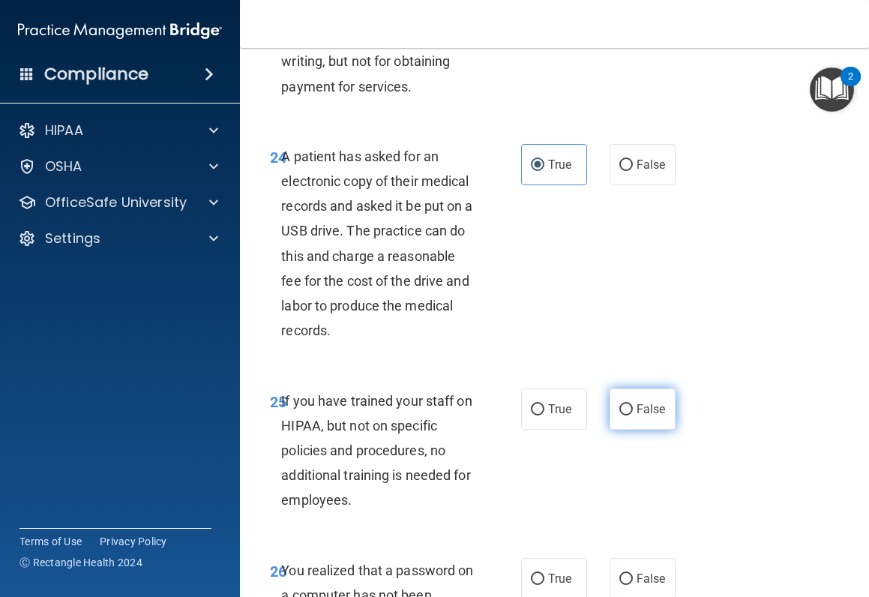
click at [619, 415] on input "False" at bounding box center [625, 409] width 13 height 11
radio input "true"
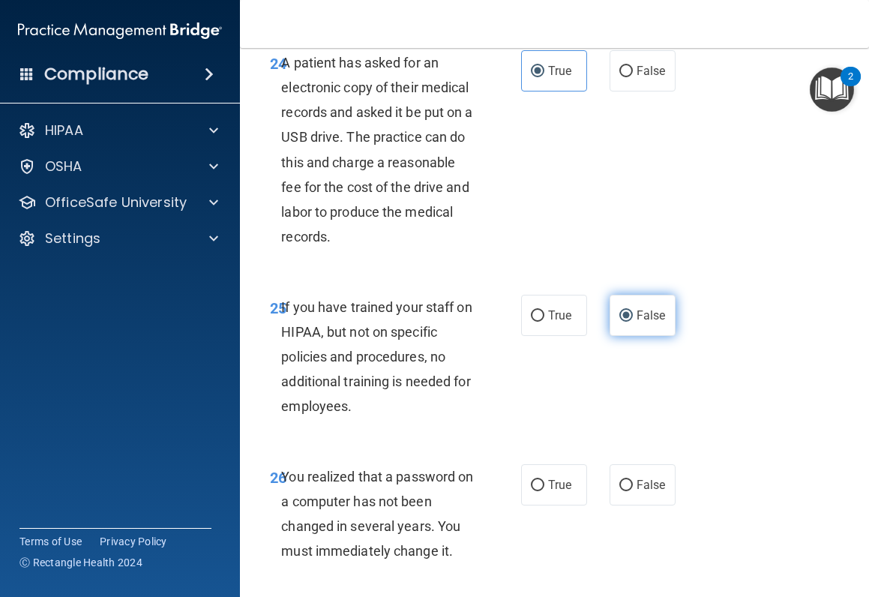
scroll to position [4123, 0]
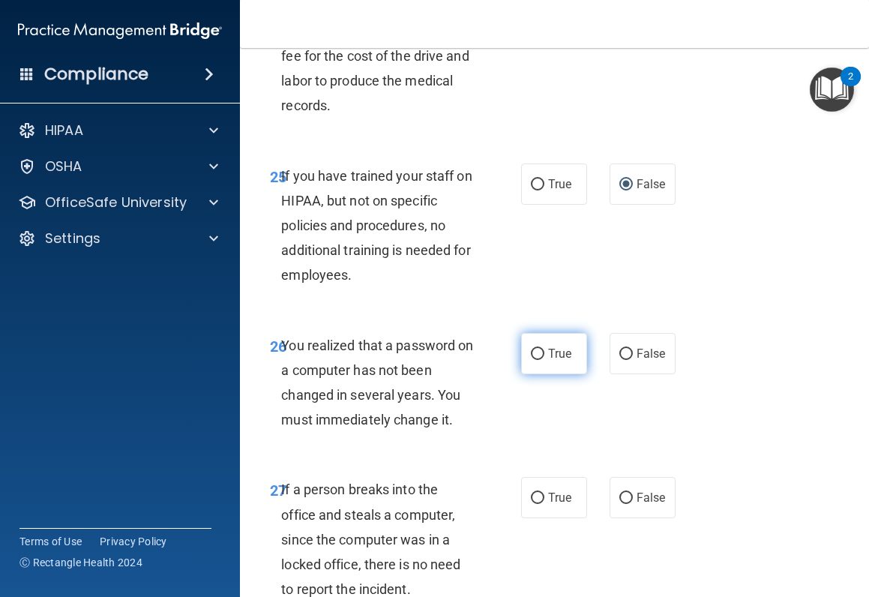
click at [537, 374] on label "True" at bounding box center [554, 353] width 66 height 41
click at [537, 360] on input "True" at bounding box center [537, 354] width 13 height 11
radio input "true"
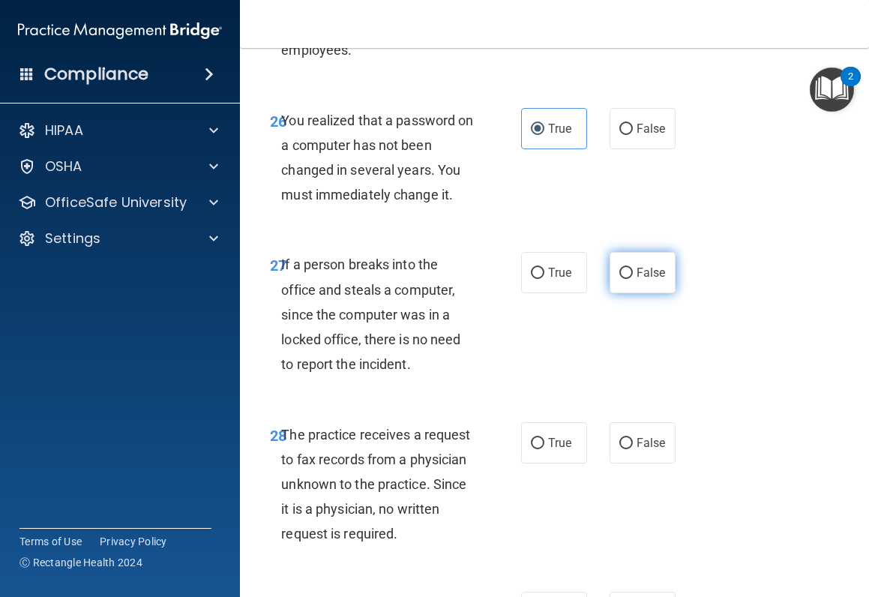
click at [637, 280] on span "False" at bounding box center [651, 272] width 29 height 14
click at [630, 279] on input "False" at bounding box center [625, 273] width 13 height 11
radio input "true"
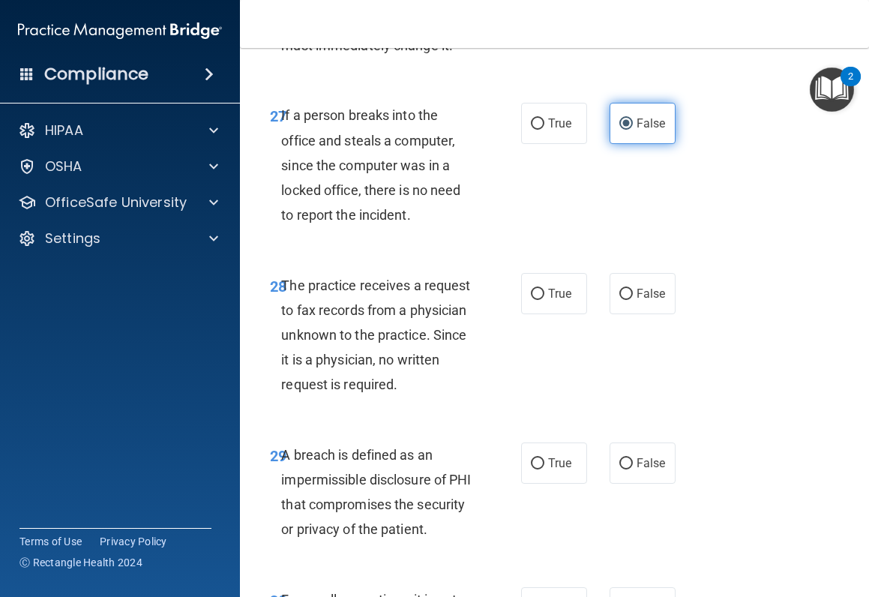
scroll to position [4498, 0]
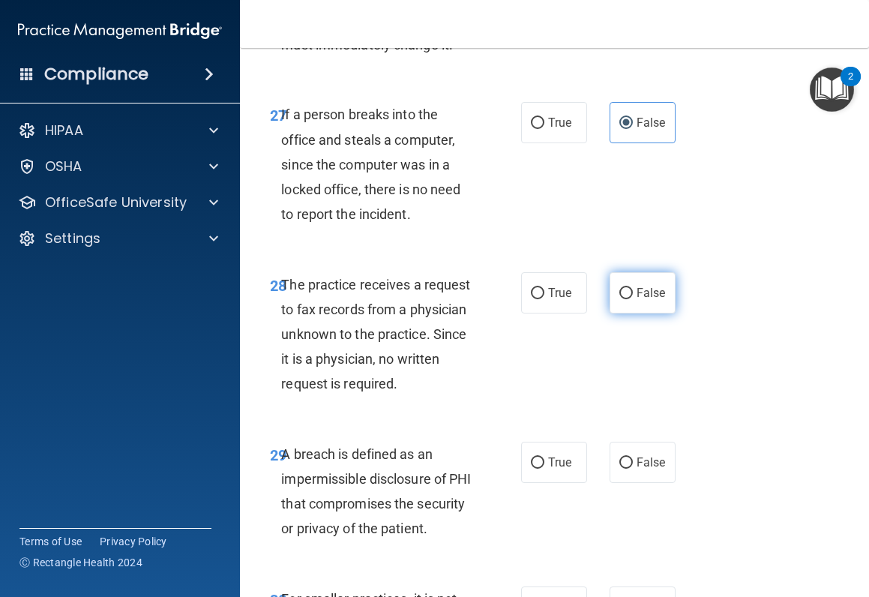
click at [637, 300] on span "False" at bounding box center [651, 293] width 29 height 14
click at [631, 299] on input "False" at bounding box center [625, 293] width 13 height 11
radio input "true"
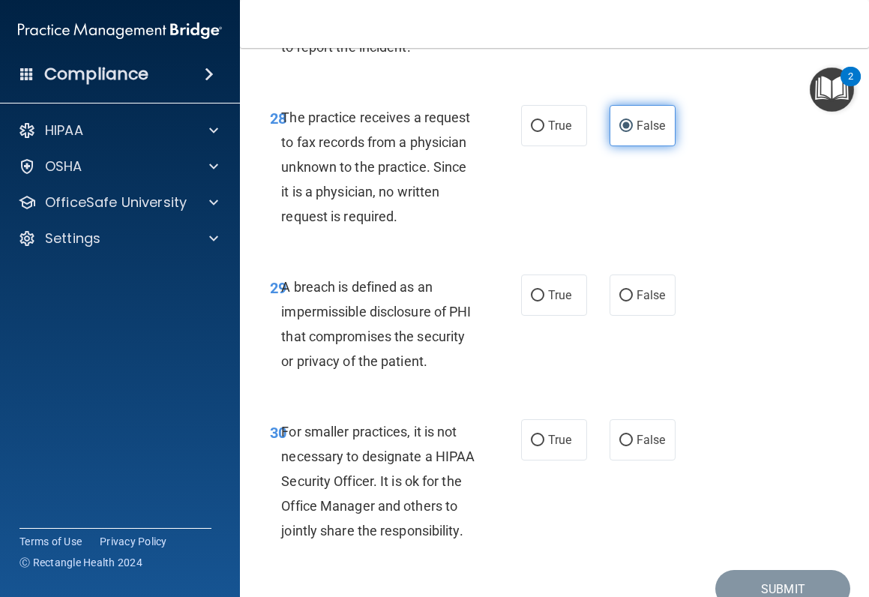
scroll to position [4723, 0]
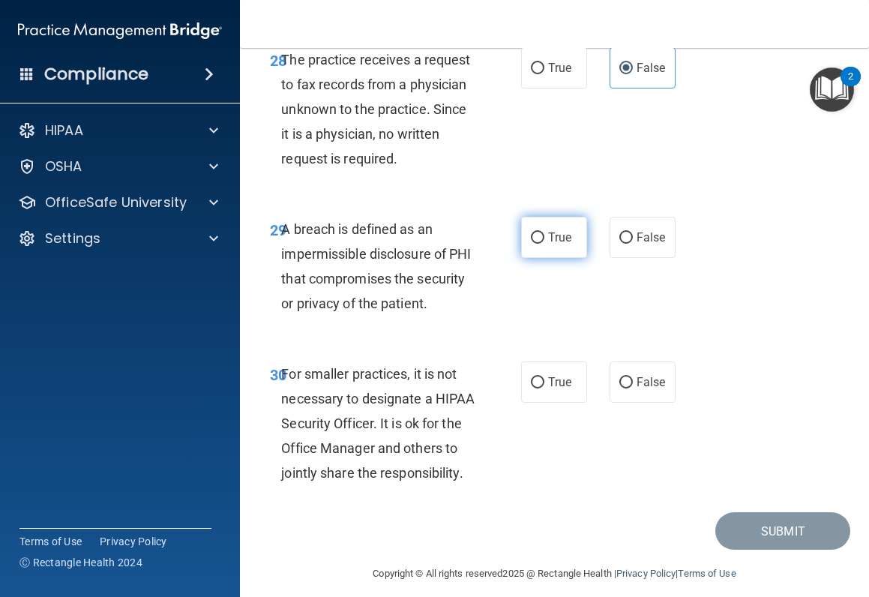
click at [548, 244] on span "True" at bounding box center [559, 237] width 23 height 14
click at [544, 244] on input "True" at bounding box center [537, 237] width 13 height 11
radio input "true"
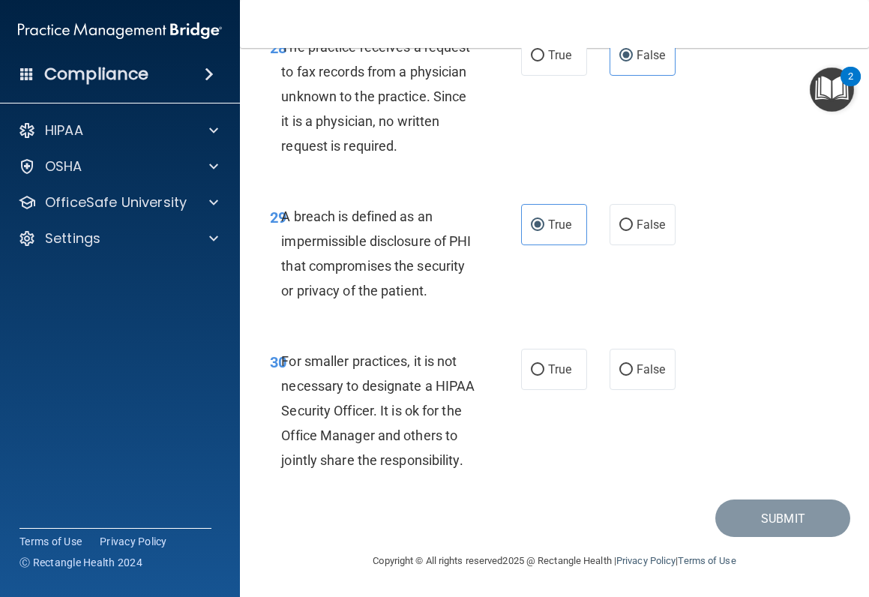
scroll to position [4836, 0]
click at [641, 362] on span "False" at bounding box center [651, 369] width 29 height 14
click at [633, 364] on input "False" at bounding box center [625, 369] width 13 height 11
radio input "true"
click at [736, 475] on button "Submit" at bounding box center [782, 518] width 135 height 38
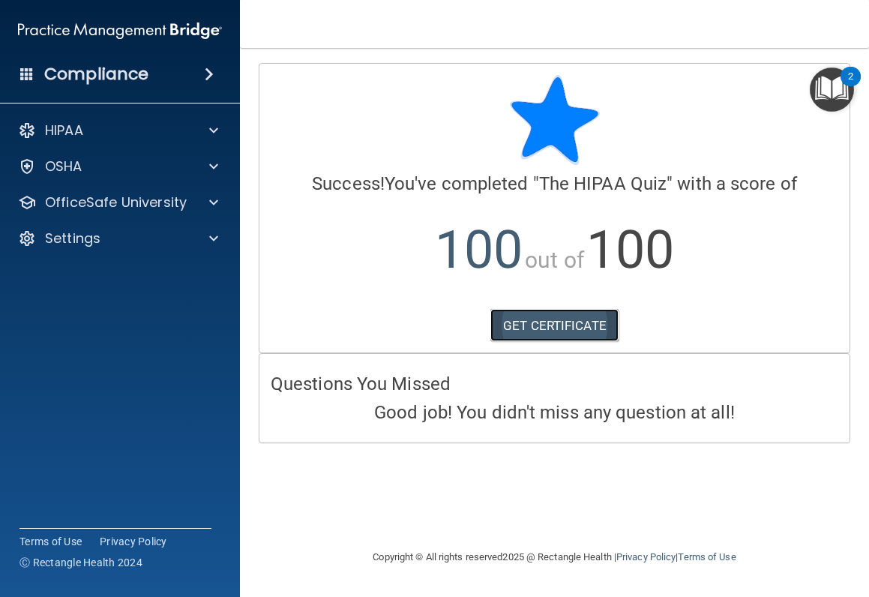
click at [526, 327] on link "GET CERTIFICATE" at bounding box center [554, 325] width 128 height 33
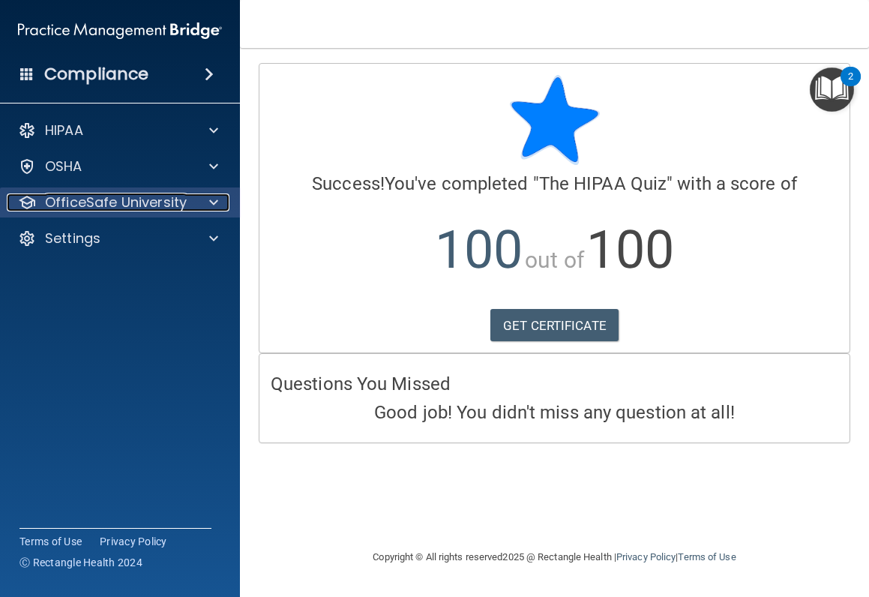
click at [96, 202] on p "OfficeSafe University" at bounding box center [116, 202] width 142 height 18
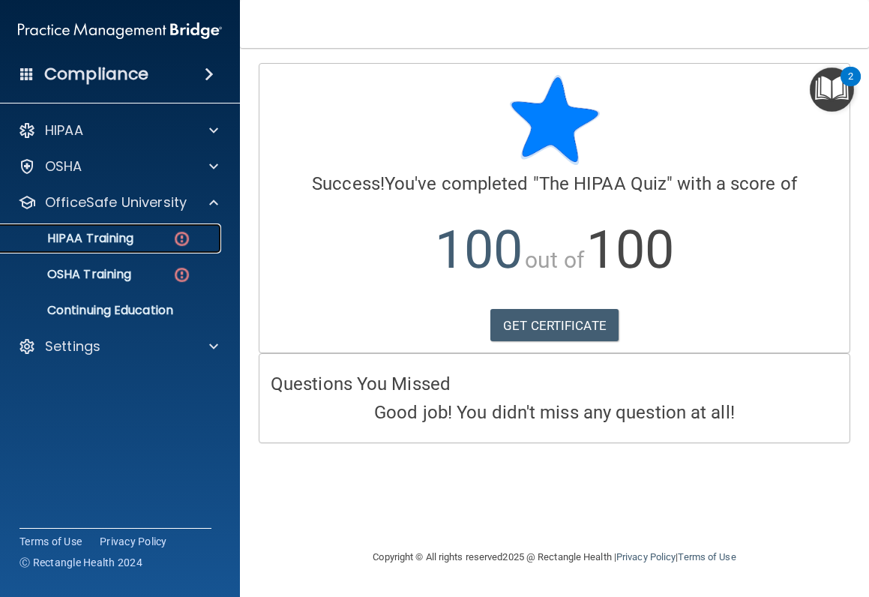
click at [88, 242] on p "HIPAA Training" at bounding box center [72, 238] width 124 height 15
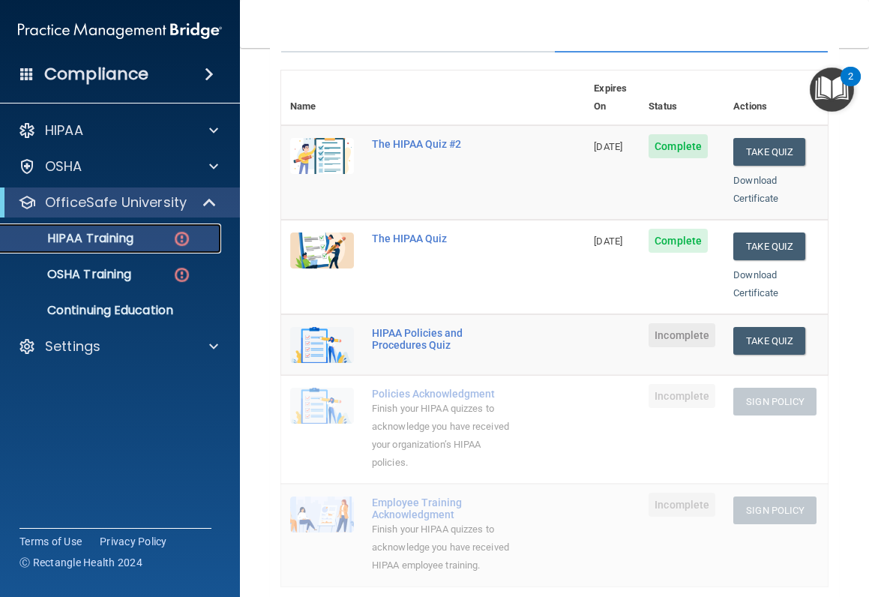
scroll to position [150, 0]
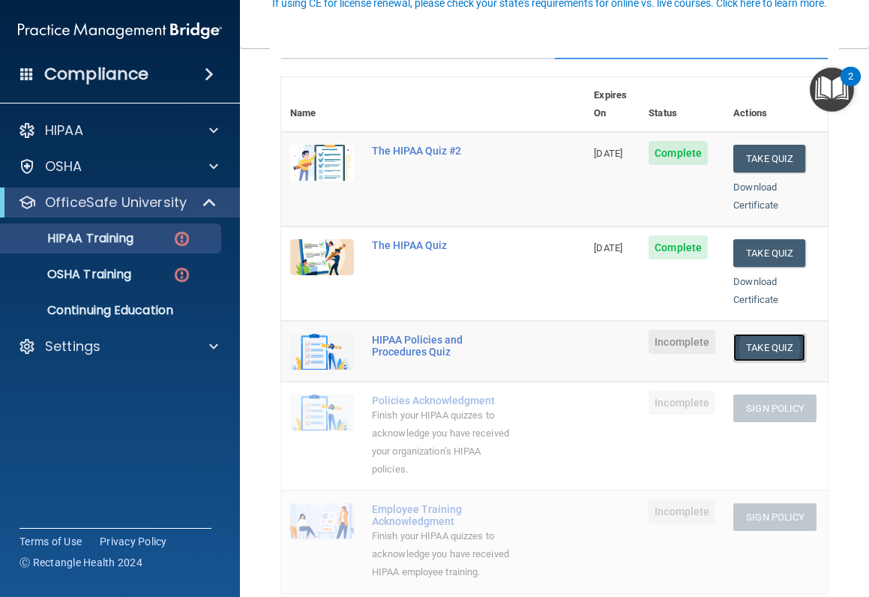
click at [738, 334] on button "Take Quiz" at bounding box center [769, 348] width 72 height 28
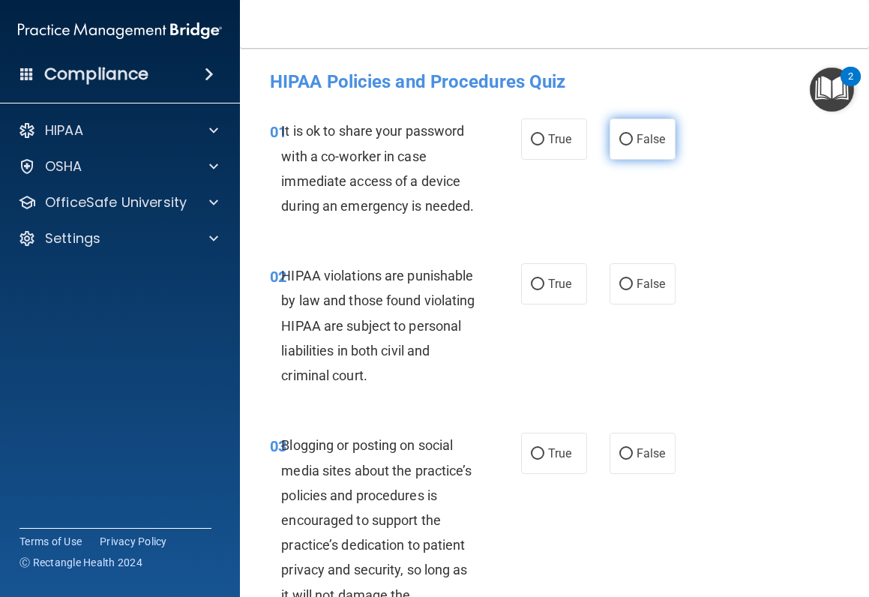
click at [619, 141] on input "False" at bounding box center [625, 139] width 13 height 11
radio input "true"
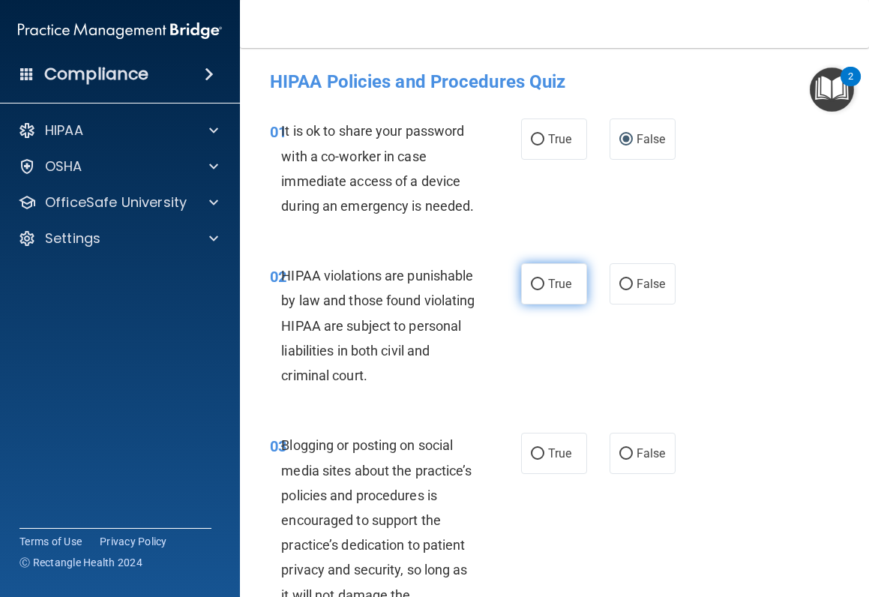
click at [534, 290] on input "True" at bounding box center [537, 284] width 13 height 11
radio input "true"
click at [628, 470] on label "False" at bounding box center [643, 453] width 66 height 41
click at [628, 460] on input "False" at bounding box center [625, 453] width 13 height 11
radio input "true"
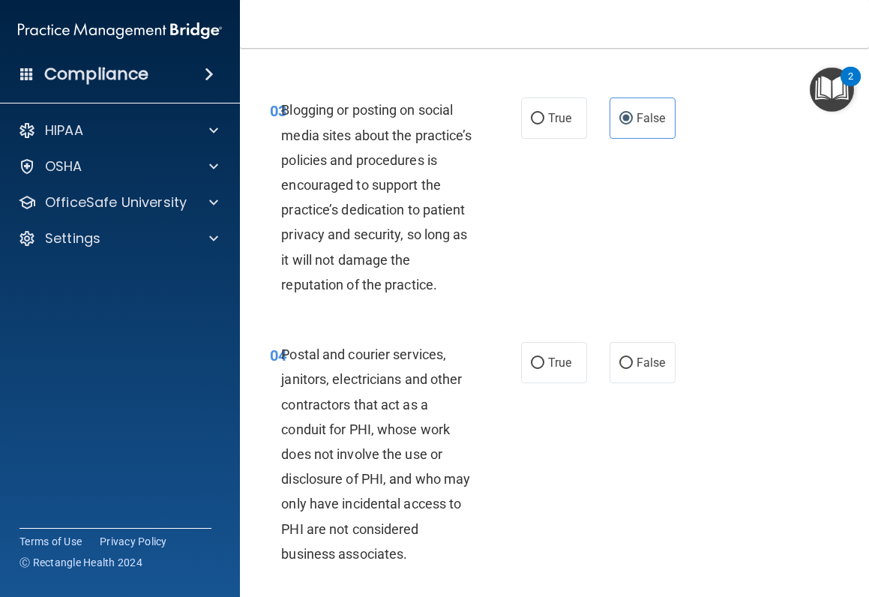
scroll to position [375, 0]
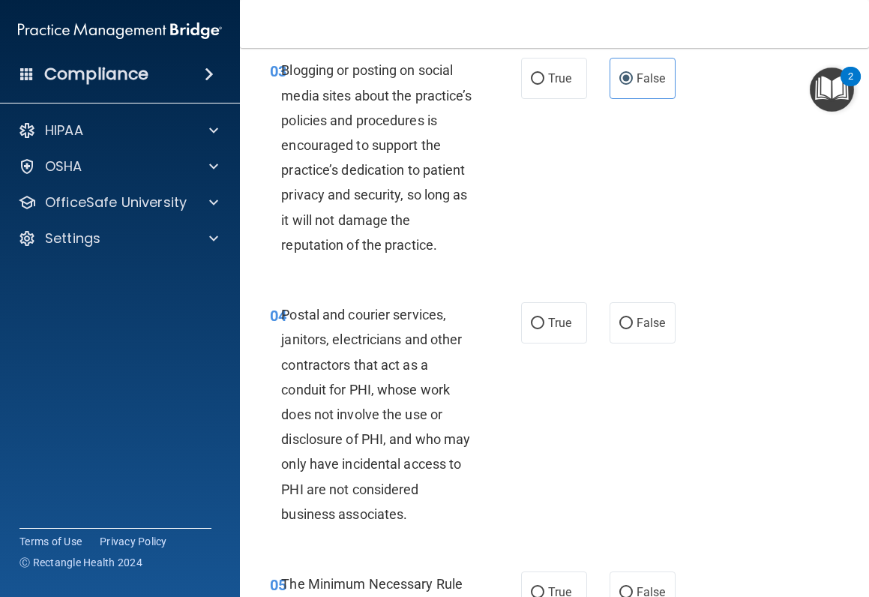
drag, startPoint x: 535, startPoint y: 361, endPoint x: 439, endPoint y: 347, distance: 97.8
click at [535, 343] on label "True" at bounding box center [554, 322] width 66 height 41
click at [535, 329] on input "True" at bounding box center [537, 323] width 13 height 11
radio input "true"
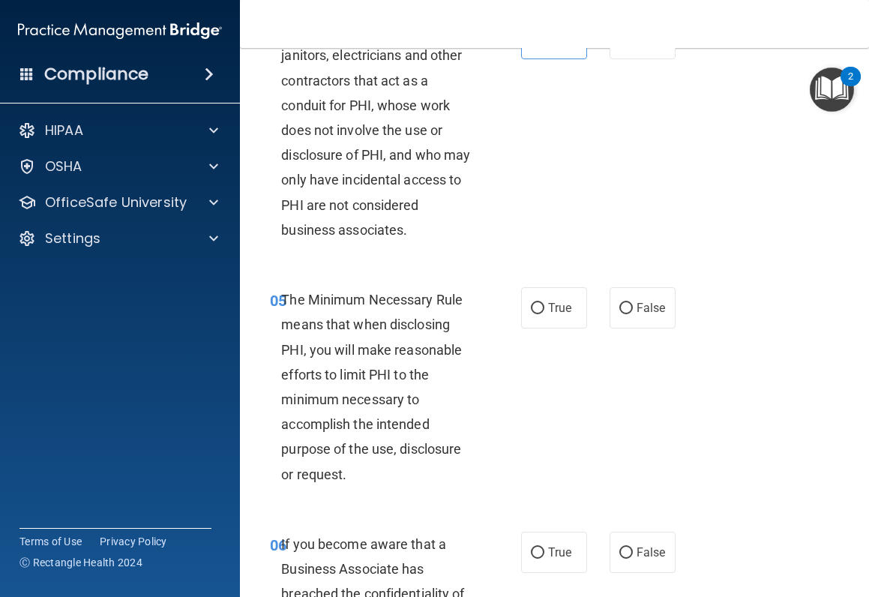
scroll to position [675, 0]
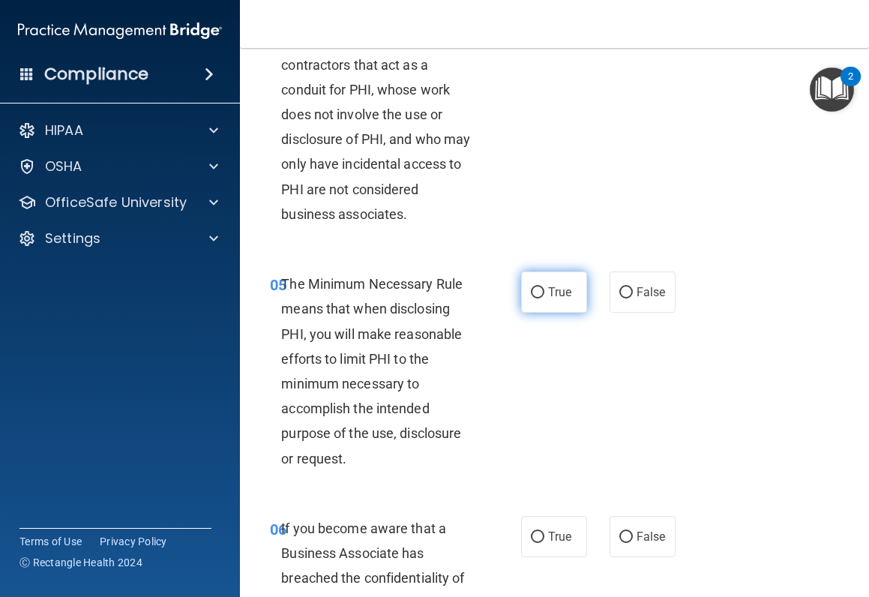
click at [531, 298] on input "True" at bounding box center [537, 292] width 13 height 11
radio input "true"
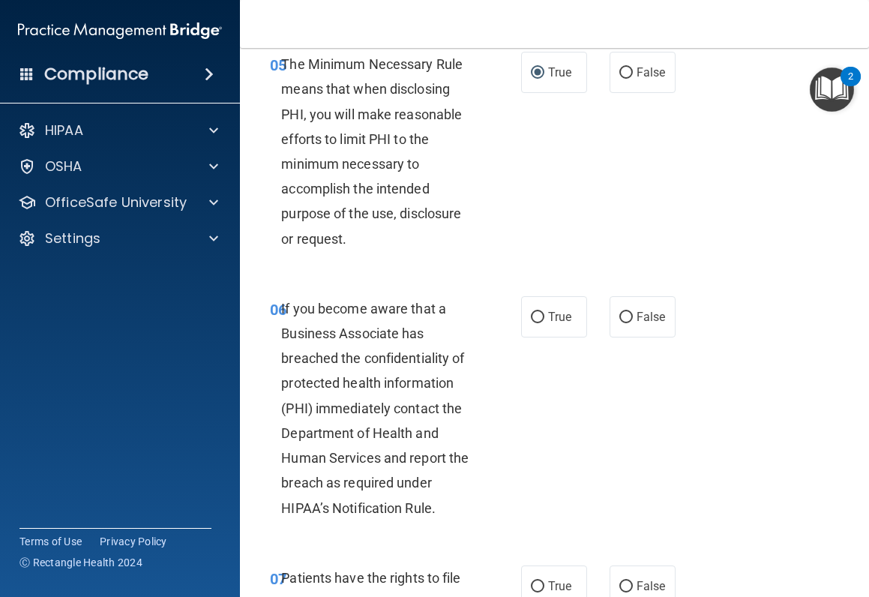
scroll to position [900, 0]
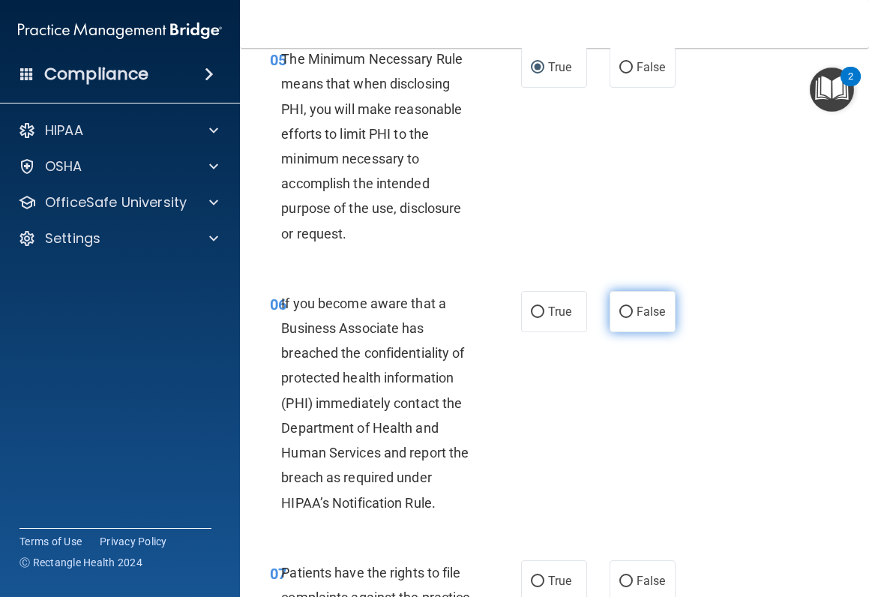
click at [616, 332] on label "False" at bounding box center [643, 311] width 66 height 41
click at [619, 318] on input "False" at bounding box center [625, 312] width 13 height 11
radio input "true"
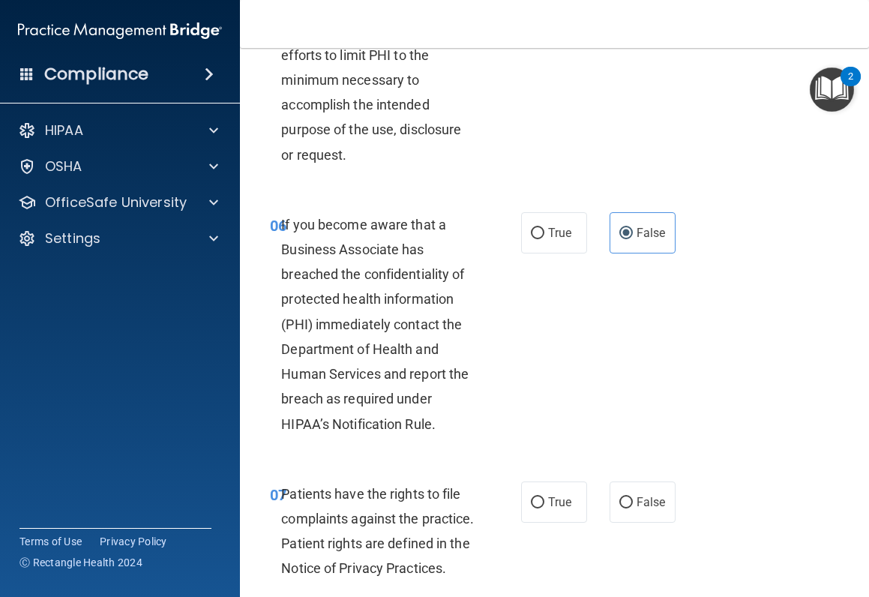
scroll to position [1125, 0]
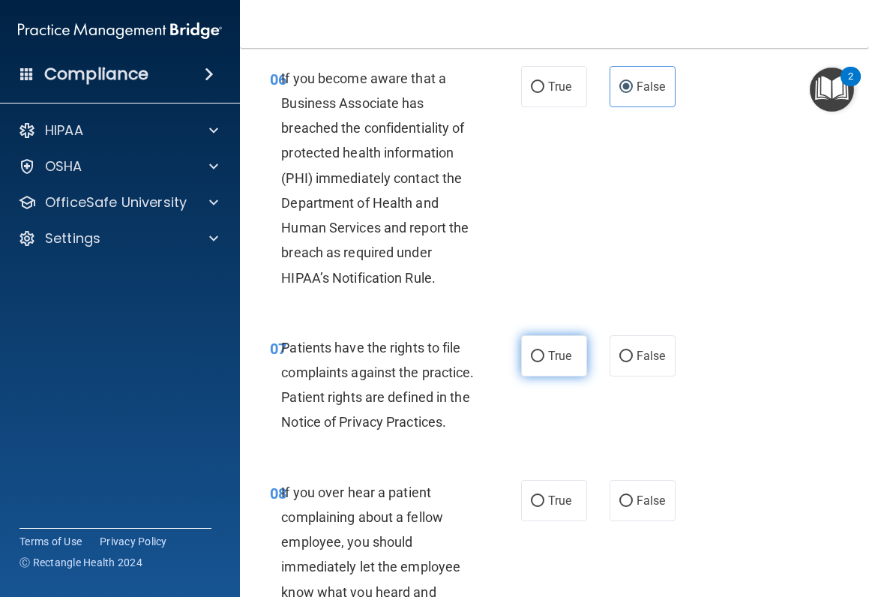
click at [553, 363] on span "True" at bounding box center [559, 356] width 23 height 14
click at [544, 362] on input "True" at bounding box center [537, 356] width 13 height 11
radio input "true"
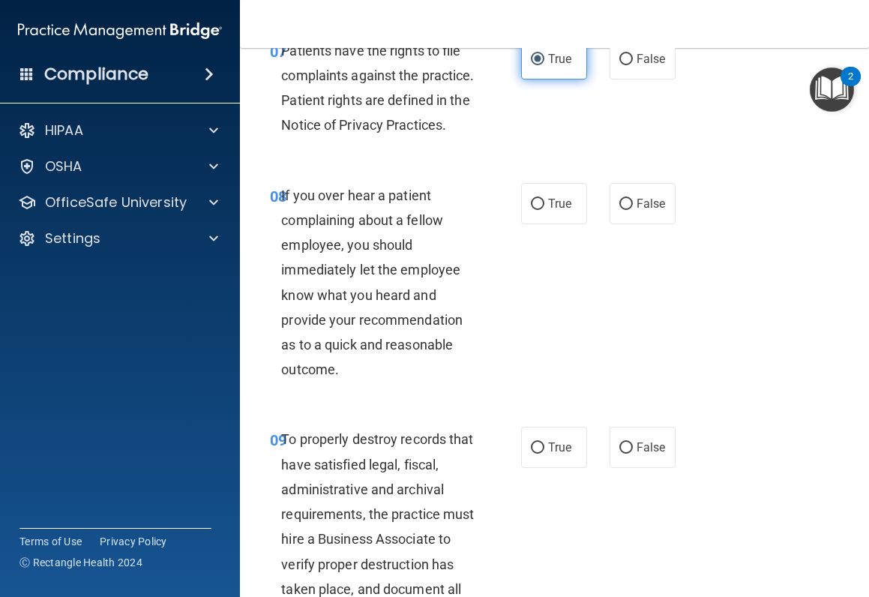
scroll to position [1424, 0]
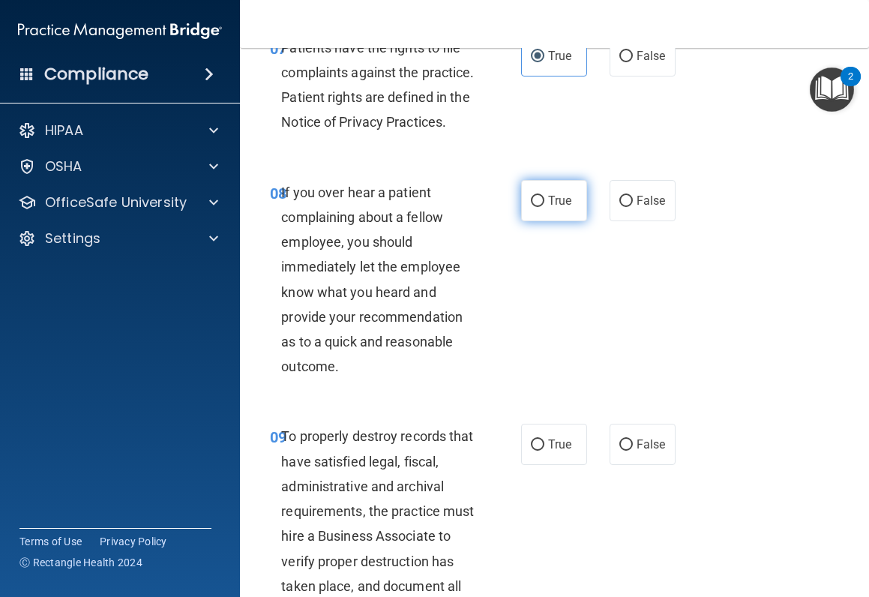
click at [567, 221] on label "True" at bounding box center [554, 200] width 66 height 41
click at [544, 207] on input "True" at bounding box center [537, 201] width 13 height 11
radio input "true"
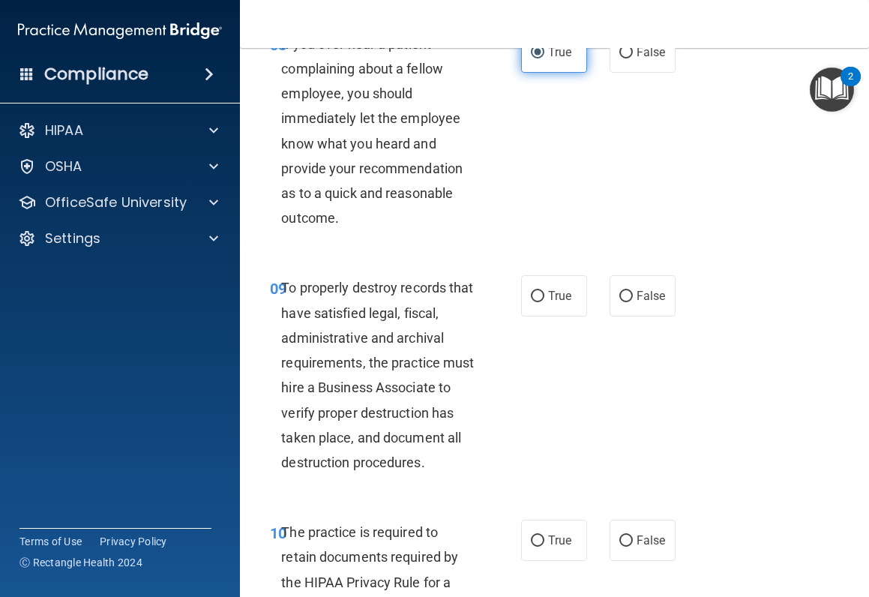
scroll to position [1574, 0]
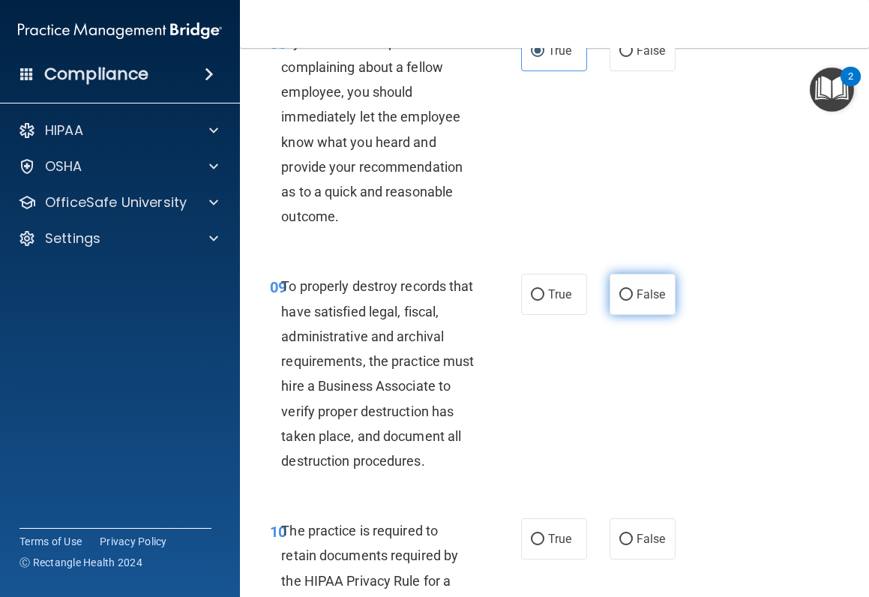
click at [621, 301] on input "False" at bounding box center [625, 294] width 13 height 11
radio input "true"
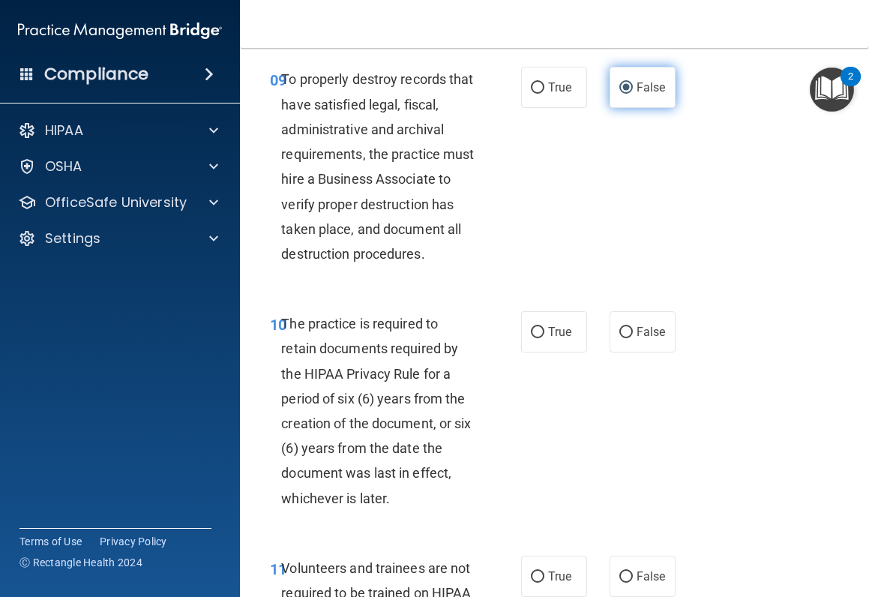
scroll to position [1799, 0]
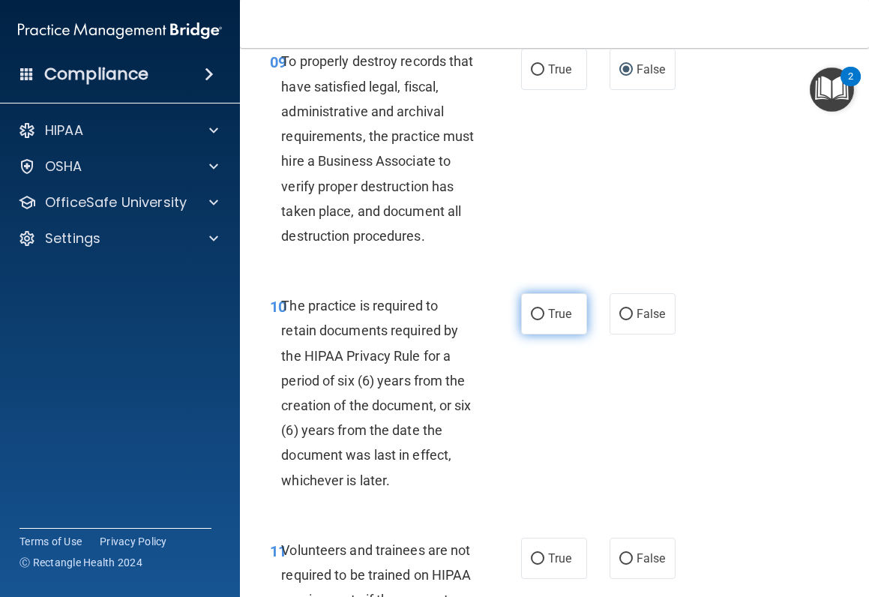
click at [550, 321] on span "True" at bounding box center [559, 314] width 23 height 14
click at [544, 320] on input "True" at bounding box center [537, 314] width 13 height 11
radio input "true"
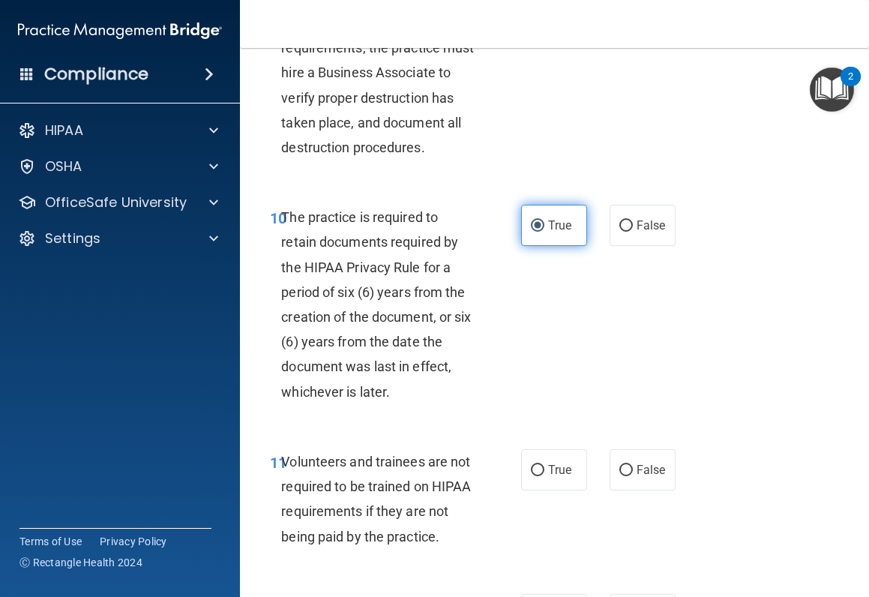
scroll to position [2024, 0]
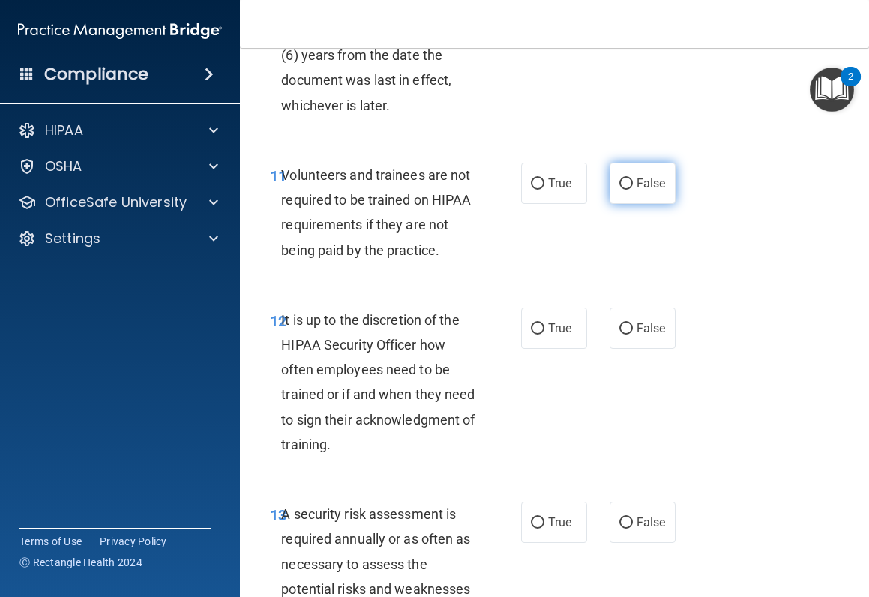
click at [657, 190] on span "False" at bounding box center [651, 183] width 29 height 14
click at [633, 190] on input "False" at bounding box center [625, 183] width 13 height 11
radio input "true"
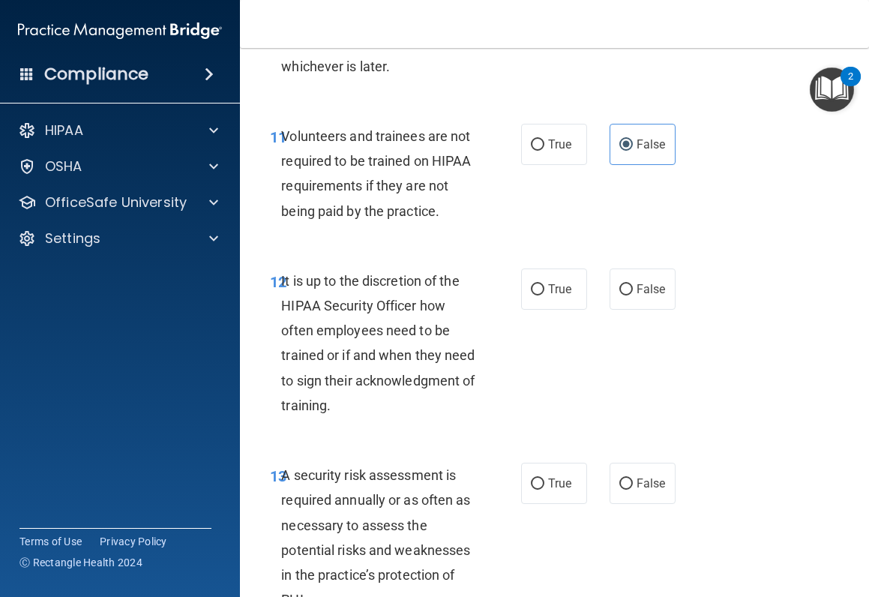
scroll to position [2324, 0]
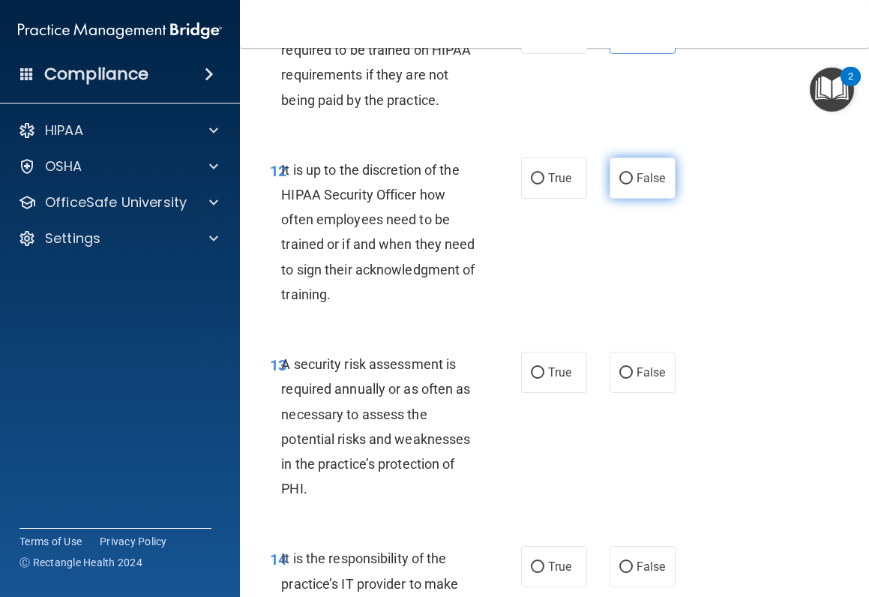
click at [637, 185] on span "False" at bounding box center [651, 178] width 29 height 14
click at [633, 184] on input "False" at bounding box center [625, 178] width 13 height 11
radio input "true"
click at [541, 393] on label "True" at bounding box center [554, 372] width 66 height 41
click at [541, 379] on input "True" at bounding box center [537, 372] width 13 height 11
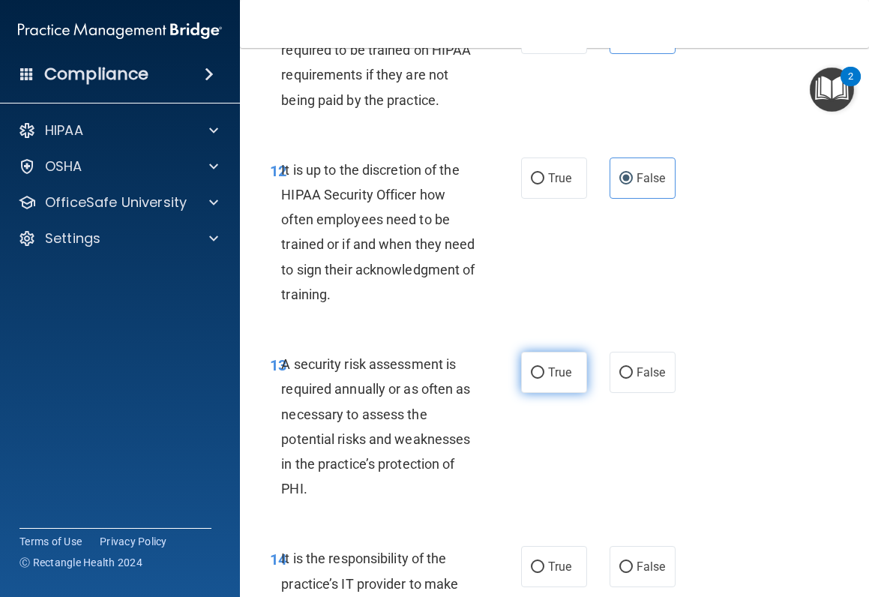
radio input "true"
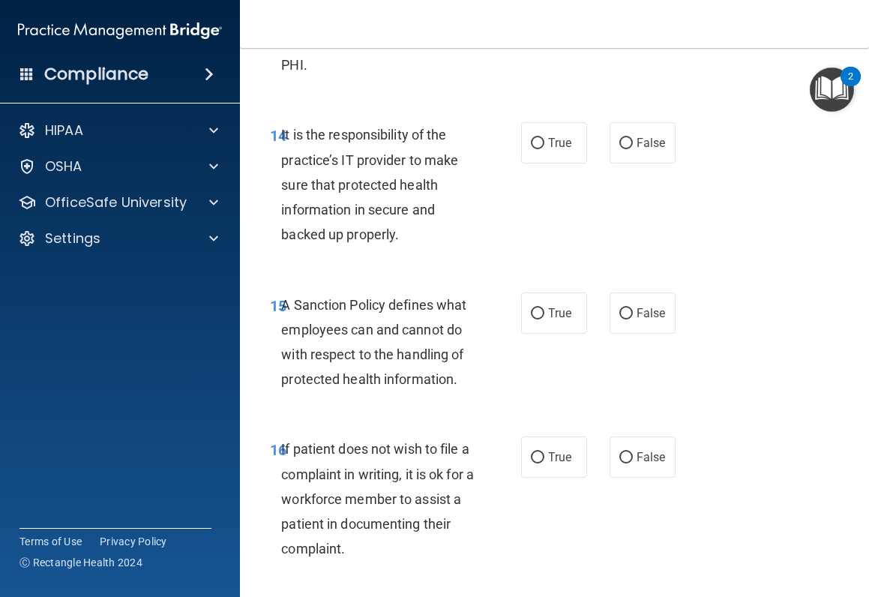
scroll to position [2774, 0]
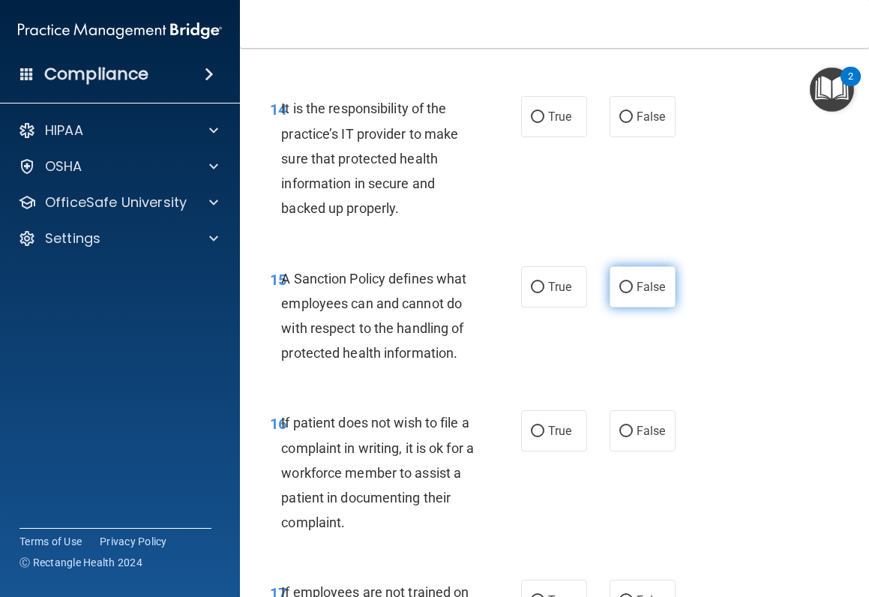
click at [628, 307] on label "False" at bounding box center [643, 286] width 66 height 41
click at [628, 293] on input "False" at bounding box center [625, 287] width 13 height 11
radio input "true"
click at [640, 124] on span "False" at bounding box center [651, 116] width 29 height 14
click at [633, 123] on input "False" at bounding box center [625, 117] width 13 height 11
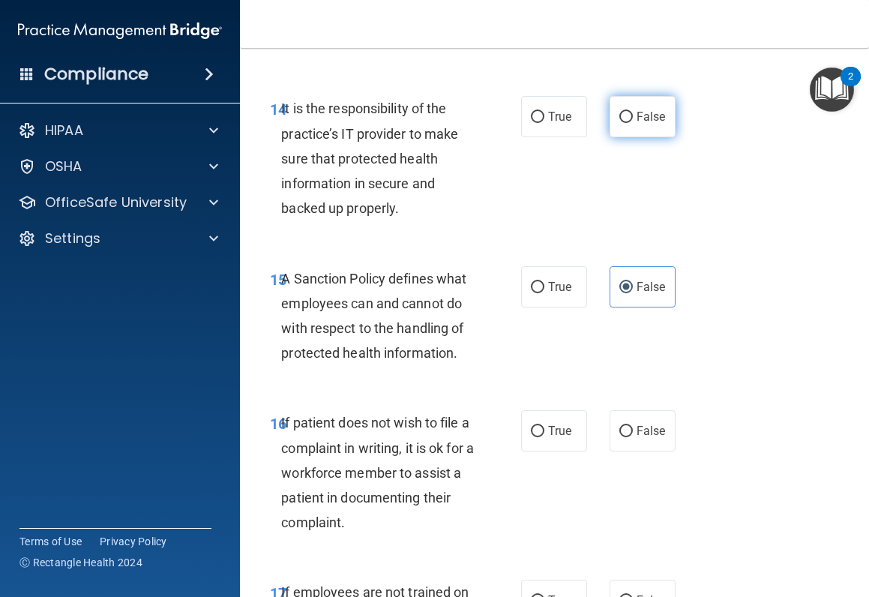
radio input "true"
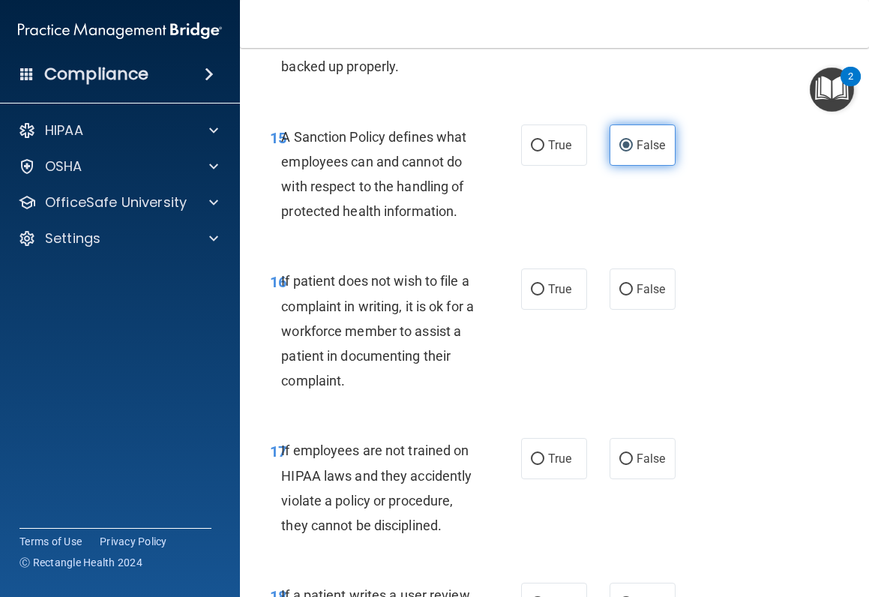
scroll to position [2924, 0]
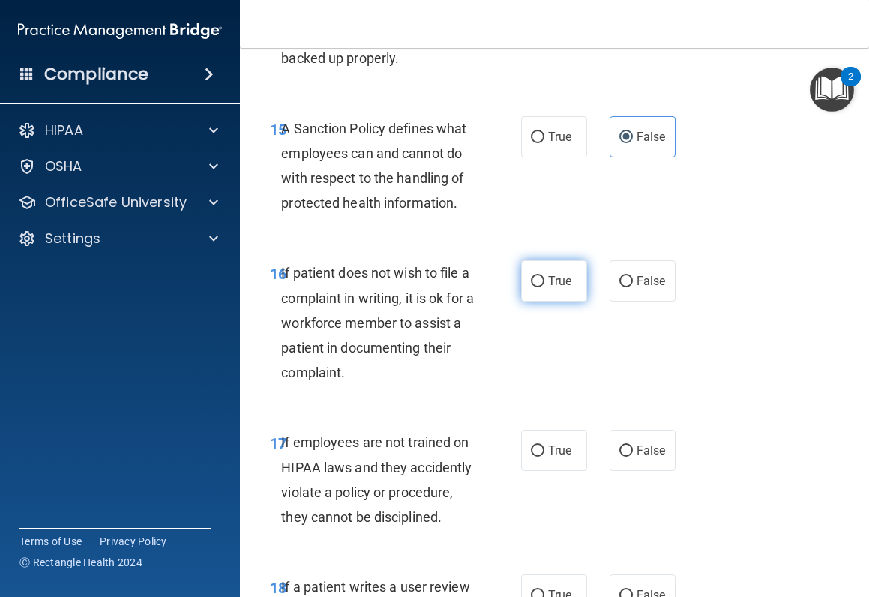
click at [534, 287] on input "True" at bounding box center [537, 281] width 13 height 11
radio input "true"
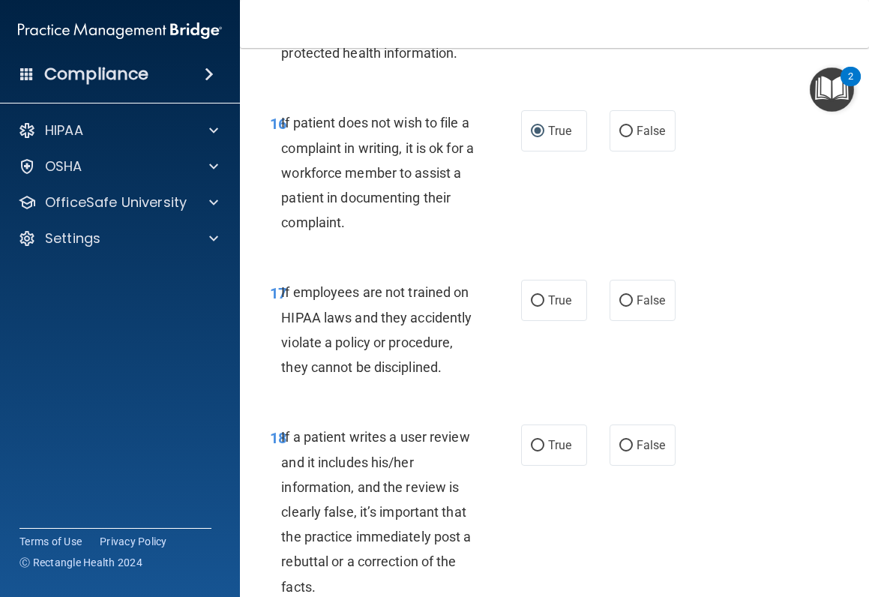
scroll to position [3149, 0]
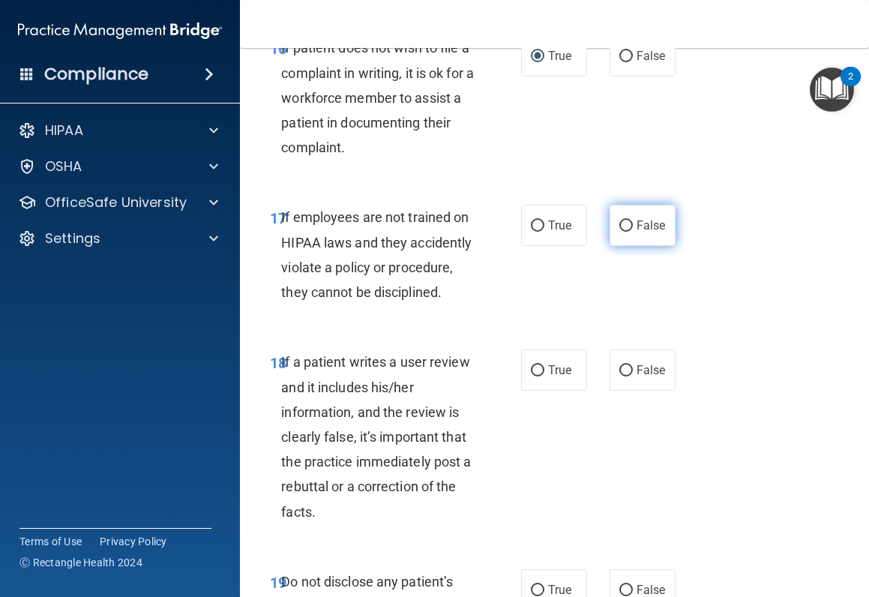
click at [637, 232] on span "False" at bounding box center [651, 225] width 29 height 14
click at [630, 232] on input "False" at bounding box center [625, 225] width 13 height 11
radio input "true"
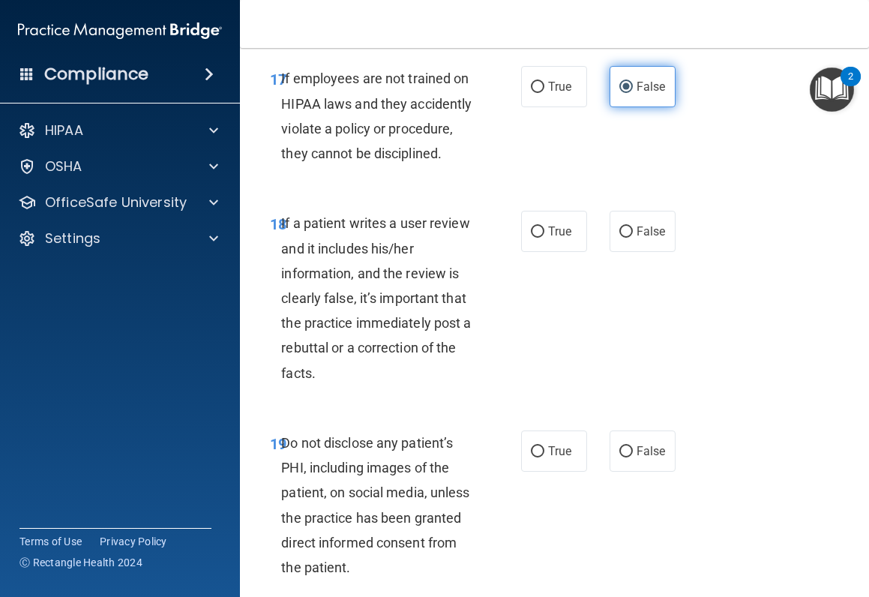
scroll to position [3299, 0]
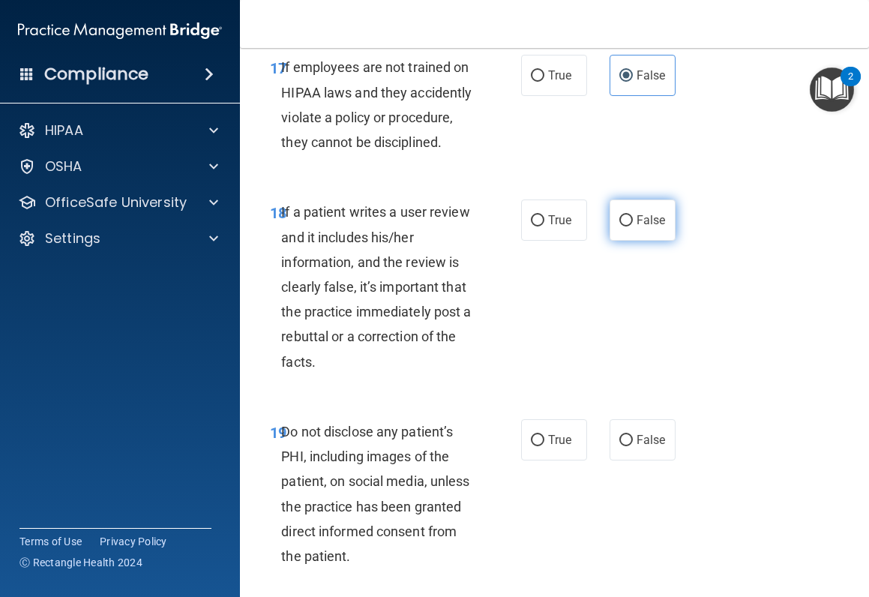
click at [619, 226] on input "False" at bounding box center [625, 220] width 13 height 11
radio input "true"
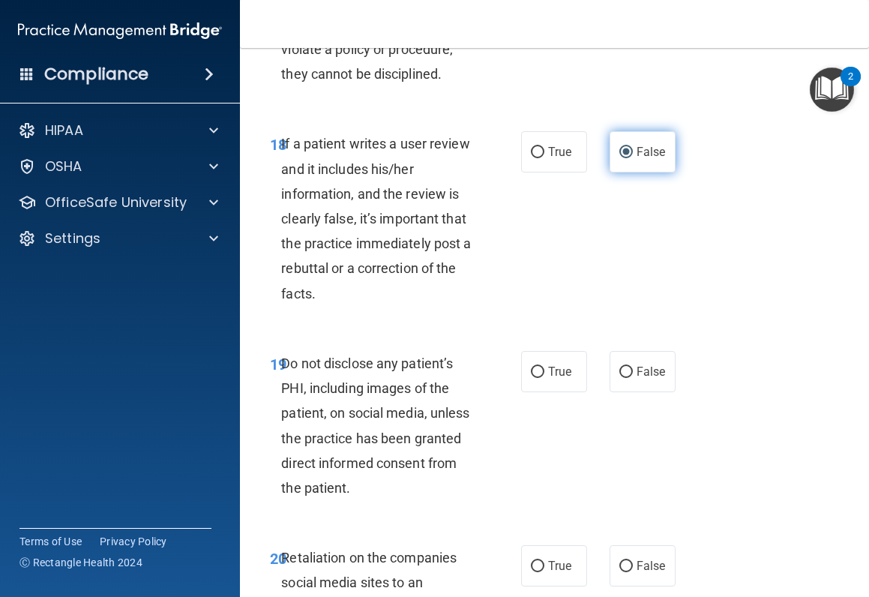
scroll to position [3449, 0]
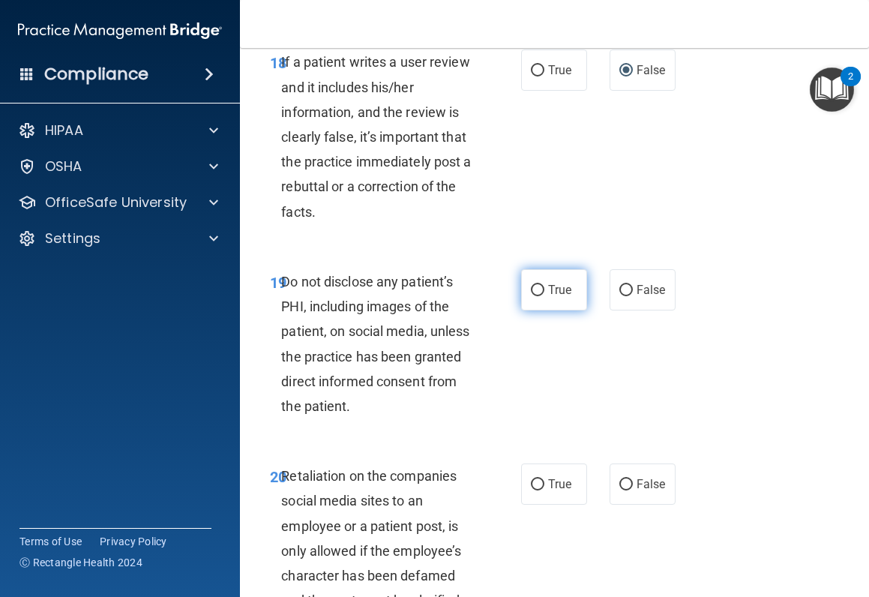
click at [548, 297] on span "True" at bounding box center [559, 290] width 23 height 14
click at [544, 296] on input "True" at bounding box center [537, 290] width 13 height 11
radio input "true"
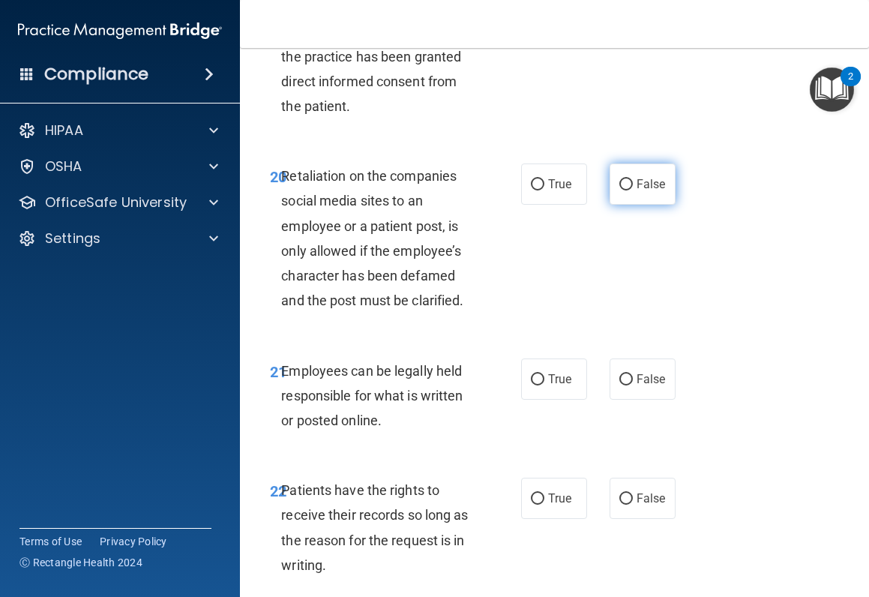
click at [655, 191] on span "False" at bounding box center [651, 184] width 29 height 14
click at [633, 190] on input "False" at bounding box center [625, 184] width 13 height 11
radio input "true"
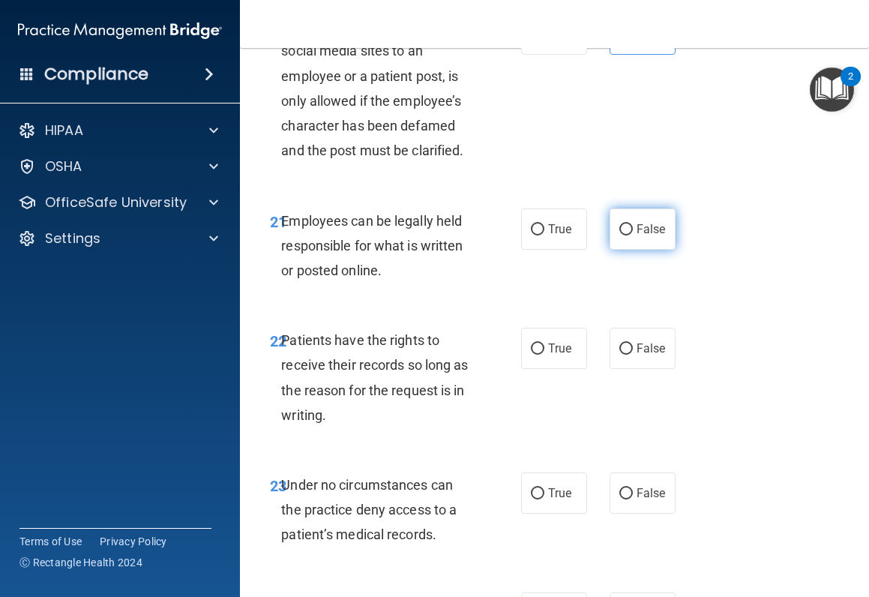
click at [655, 250] on label "False" at bounding box center [643, 228] width 66 height 41
click at [633, 235] on input "False" at bounding box center [625, 229] width 13 height 11
radio input "true"
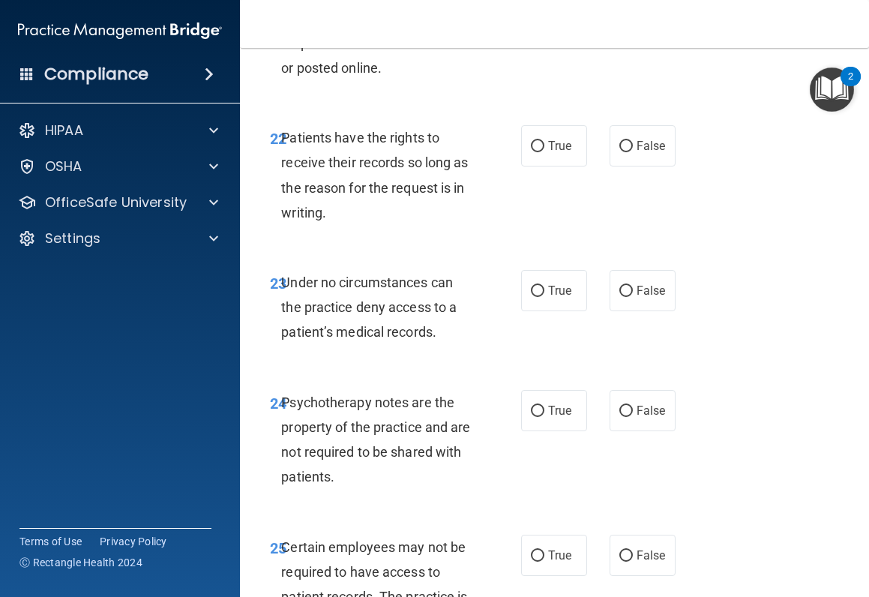
scroll to position [4123, 0]
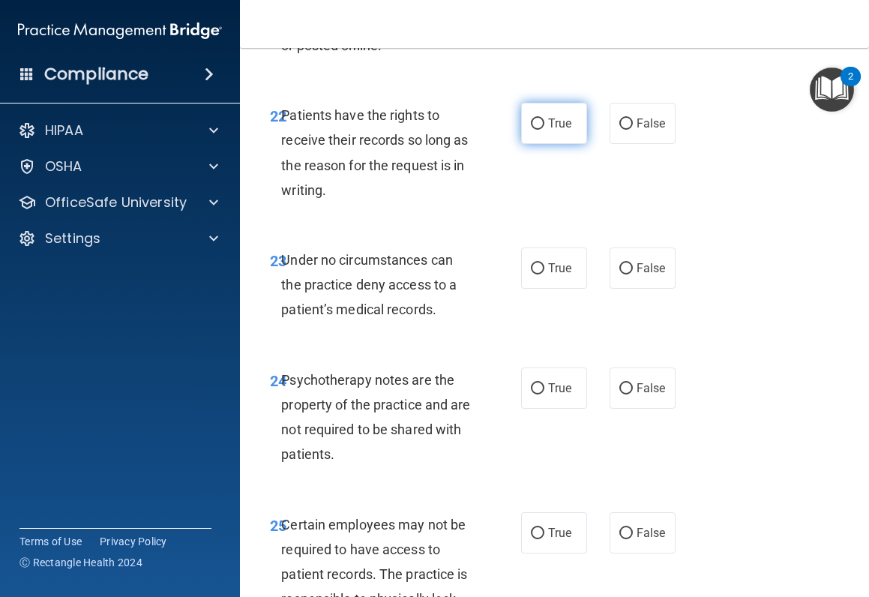
click at [564, 144] on label "True" at bounding box center [554, 123] width 66 height 41
click at [544, 130] on input "True" at bounding box center [537, 123] width 13 height 11
radio input "true"
click at [553, 25] on label "True" at bounding box center [554, 4] width 66 height 41
click at [544, 10] on input "True" at bounding box center [537, 4] width 13 height 11
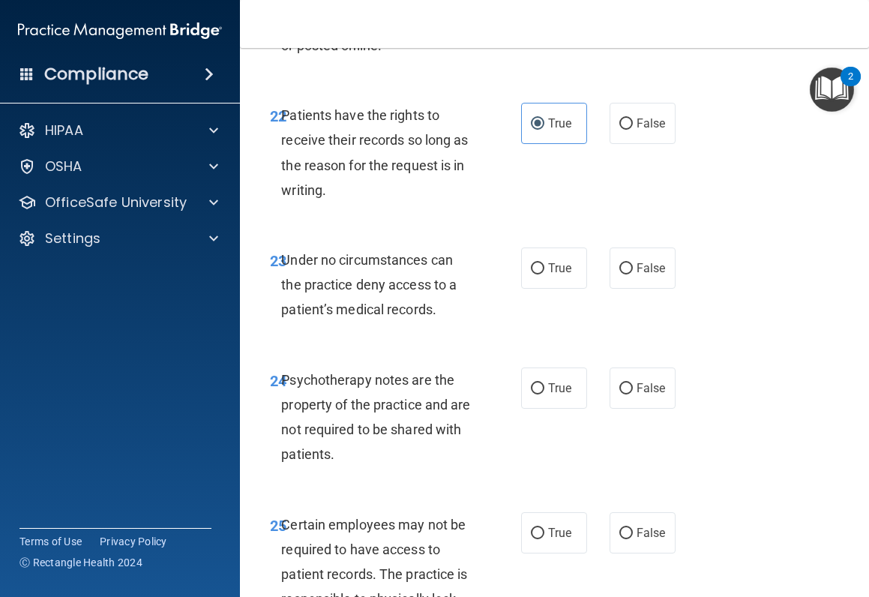
radio input "true"
radio input "false"
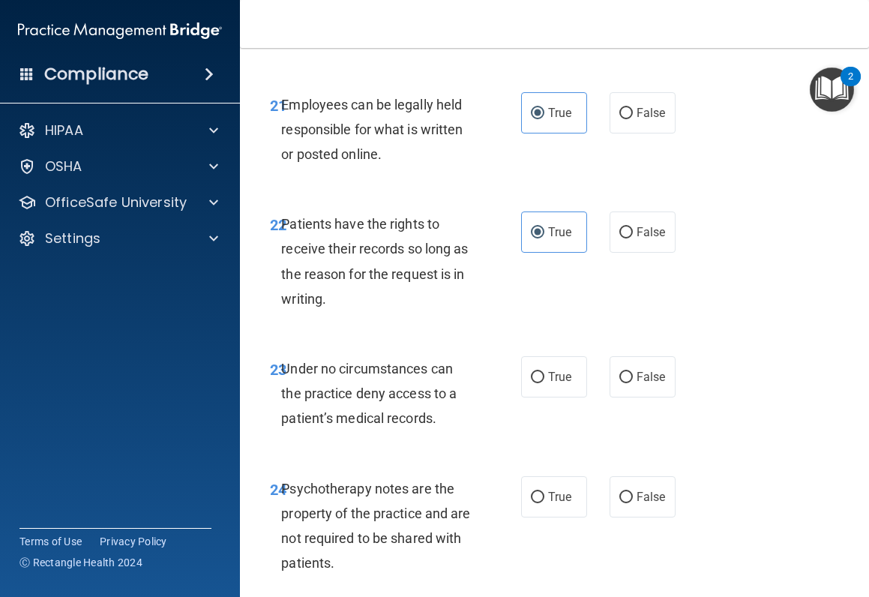
scroll to position [4048, 0]
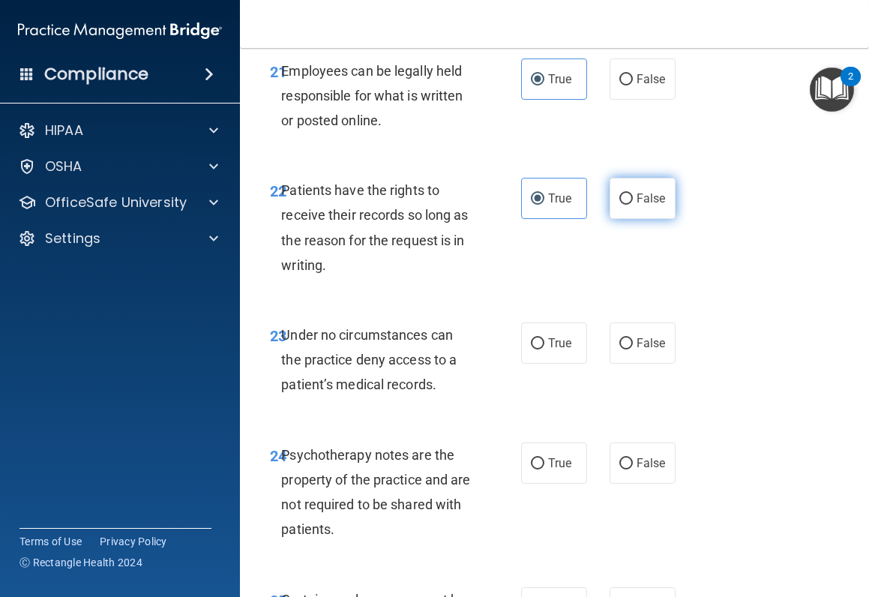
click at [637, 205] on span "False" at bounding box center [651, 198] width 29 height 14
click at [633, 205] on input "False" at bounding box center [625, 198] width 13 height 11
radio input "true"
radio input "false"
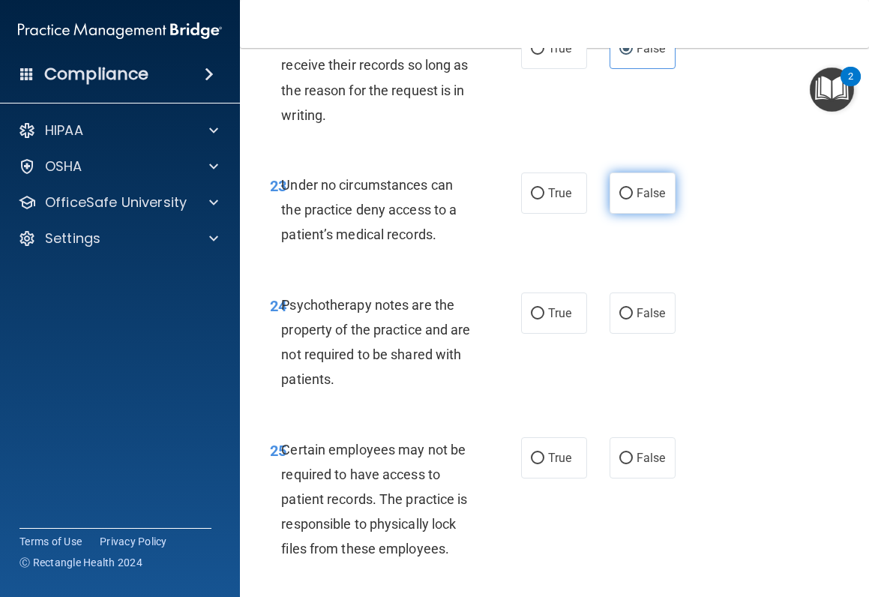
click at [637, 200] on span "False" at bounding box center [651, 193] width 29 height 14
click at [633, 199] on input "False" at bounding box center [625, 193] width 13 height 11
radio input "true"
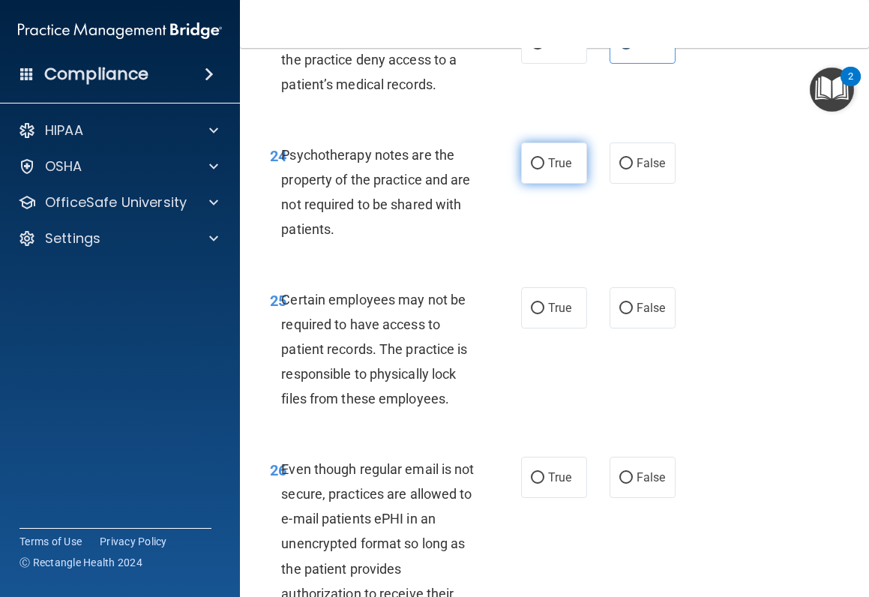
click at [555, 170] on span "True" at bounding box center [559, 163] width 23 height 14
click at [544, 169] on input "True" at bounding box center [537, 163] width 13 height 11
radio input "true"
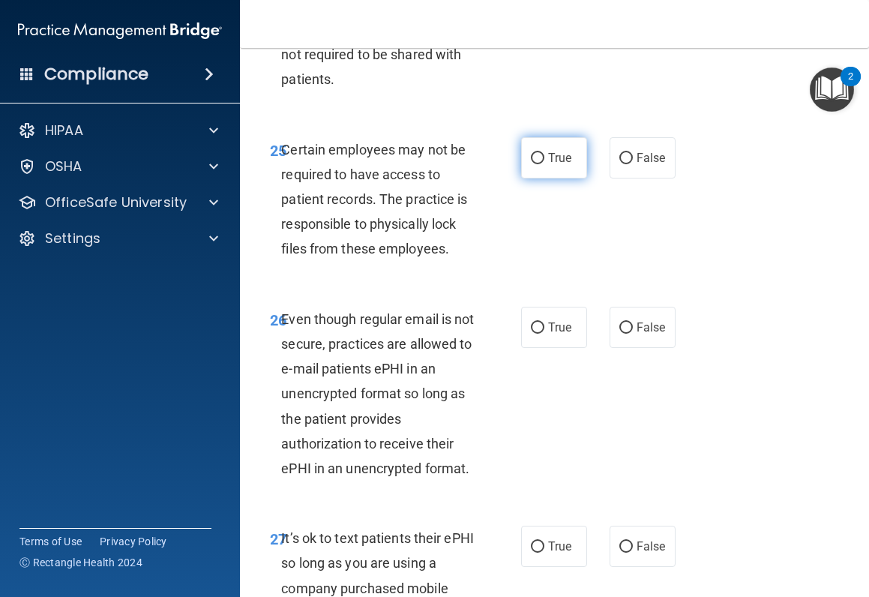
click at [548, 165] on span "True" at bounding box center [559, 158] width 23 height 14
click at [544, 164] on input "True" at bounding box center [537, 158] width 13 height 11
radio input "true"
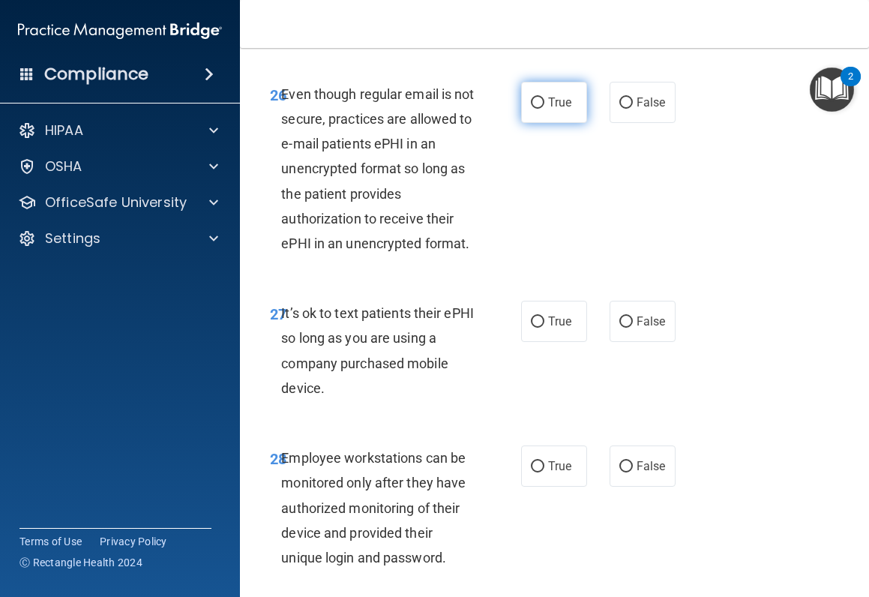
click at [542, 123] on label "True" at bounding box center [554, 102] width 66 height 41
click at [542, 109] on input "True" at bounding box center [537, 102] width 13 height 11
radio input "true"
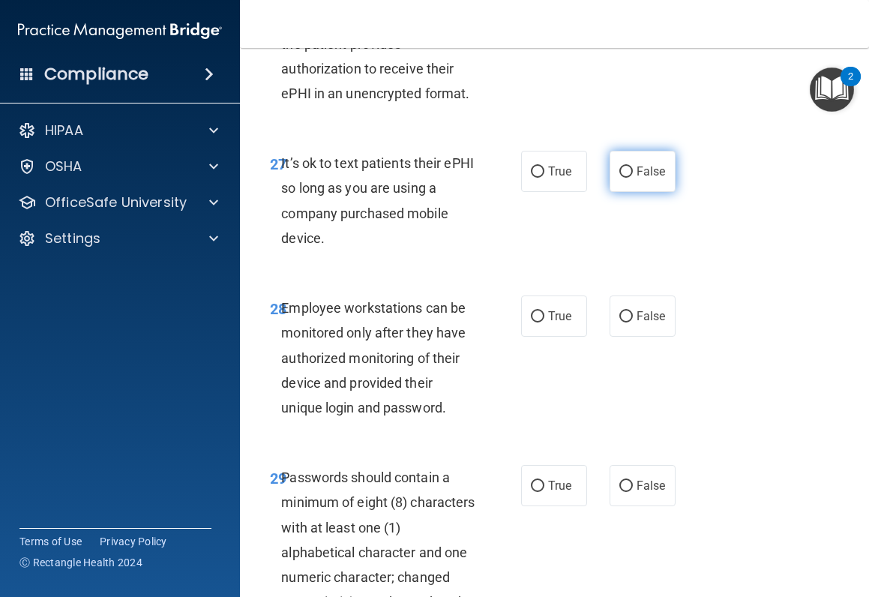
click at [652, 178] on span "False" at bounding box center [651, 171] width 29 height 14
click at [633, 178] on input "False" at bounding box center [625, 171] width 13 height 11
radio input "true"
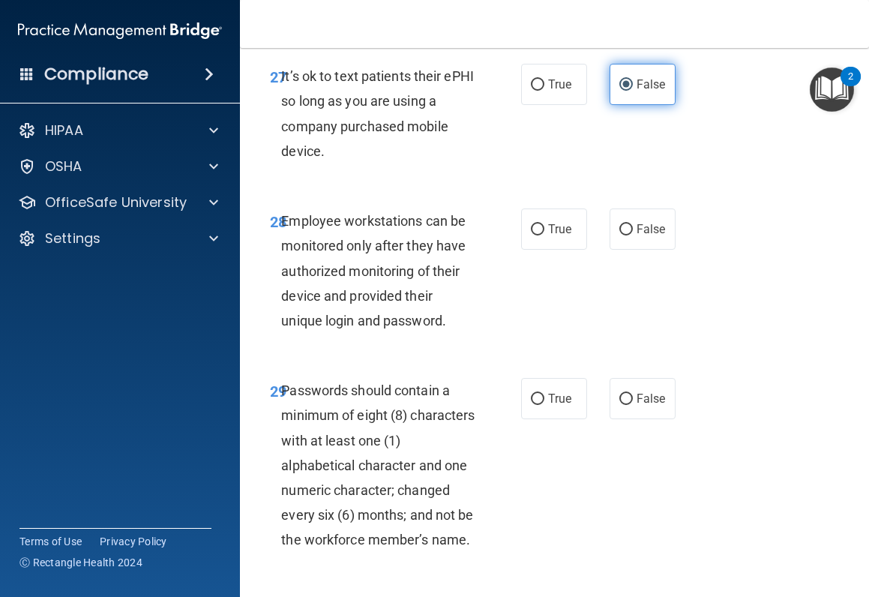
scroll to position [5098, 0]
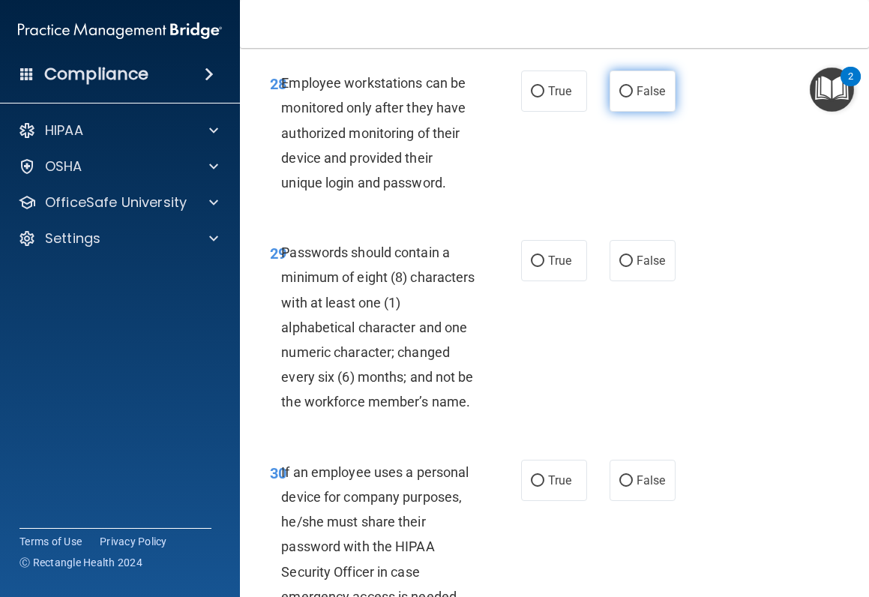
click at [619, 97] on input "False" at bounding box center [625, 91] width 13 height 11
radio input "true"
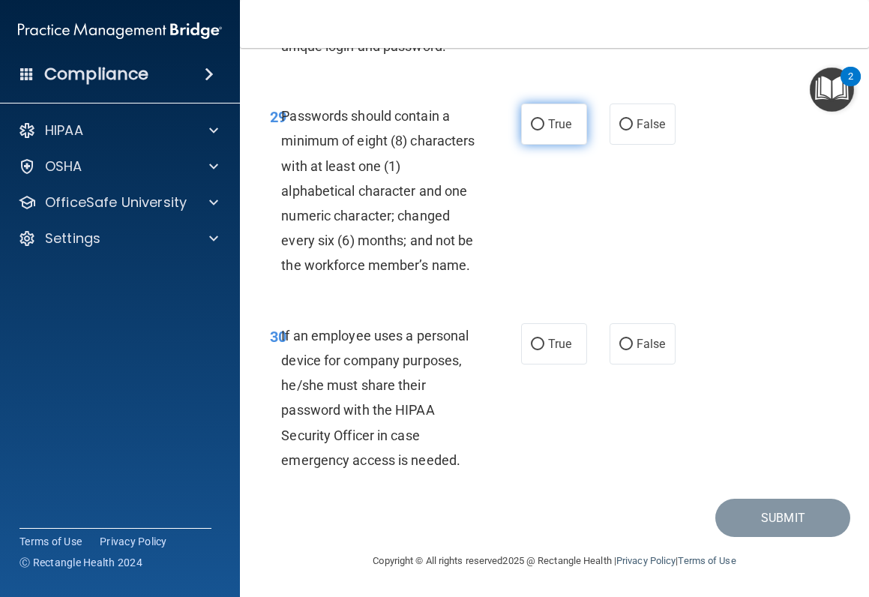
click at [552, 131] on span "True" at bounding box center [559, 124] width 23 height 14
click at [544, 130] on input "True" at bounding box center [537, 124] width 13 height 11
radio input "true"
click at [643, 344] on span "False" at bounding box center [651, 344] width 29 height 14
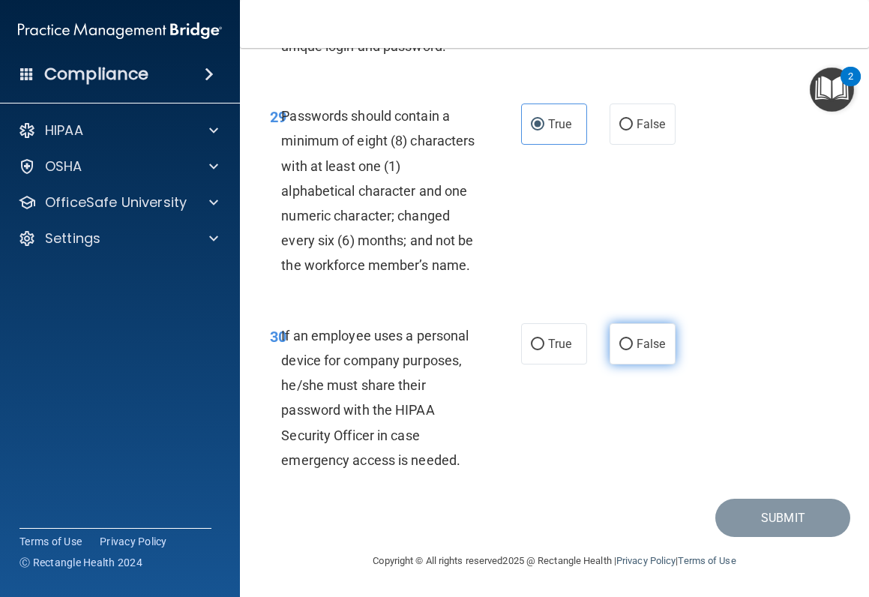
click at [633, 344] on input "False" at bounding box center [625, 344] width 13 height 11
radio input "true"
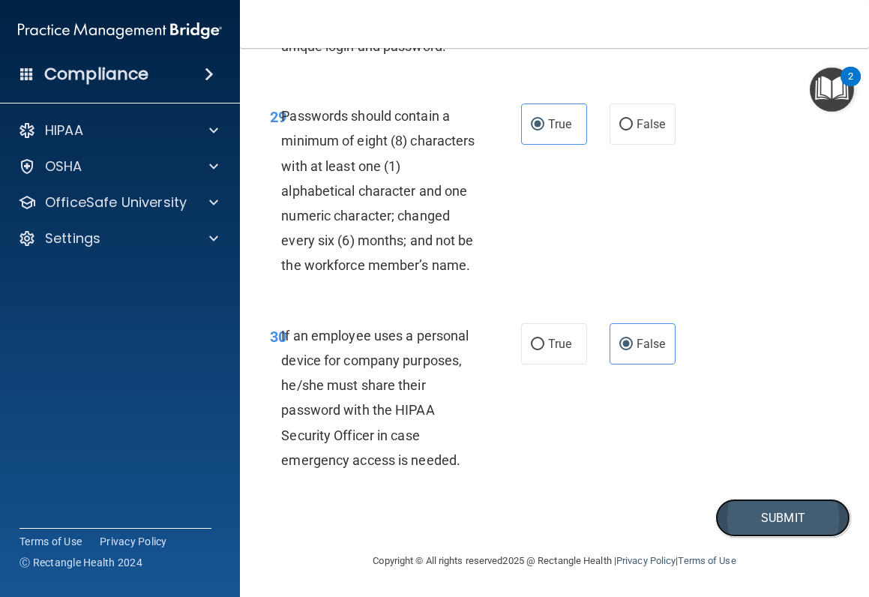
click at [762, 475] on button "Submit" at bounding box center [782, 518] width 135 height 38
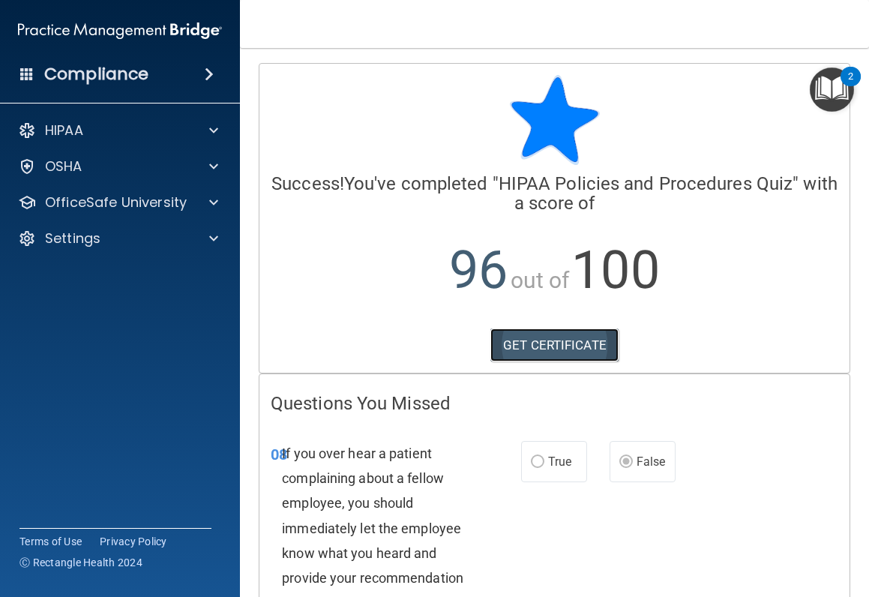
click at [580, 337] on link "GET CERTIFICATE" at bounding box center [554, 344] width 128 height 33
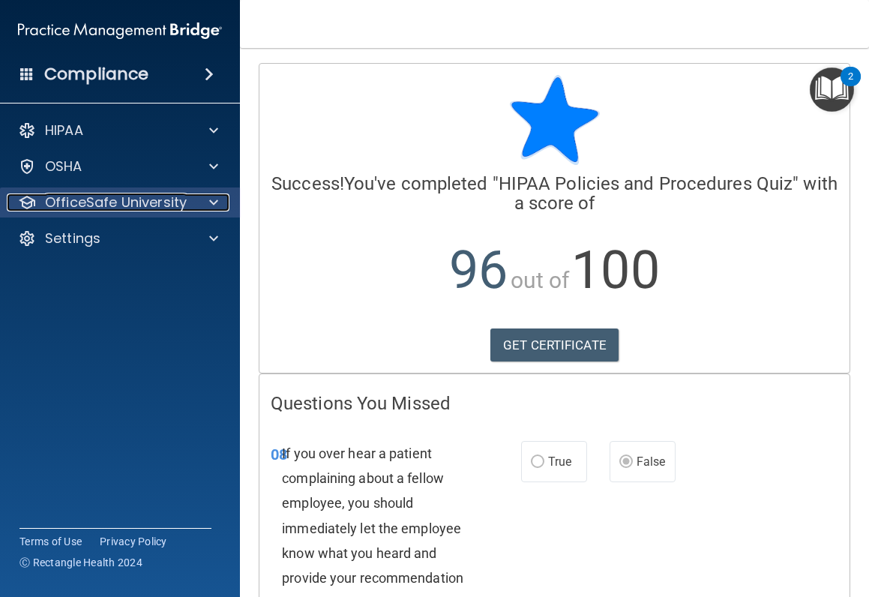
click at [75, 202] on p "OfficeSafe University" at bounding box center [116, 202] width 142 height 18
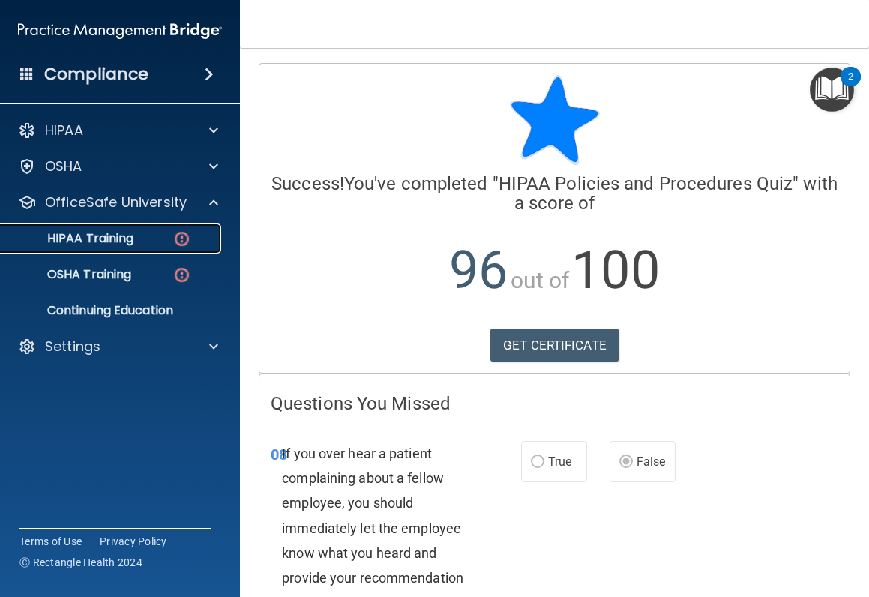
click at [70, 236] on p "HIPAA Training" at bounding box center [72, 238] width 124 height 15
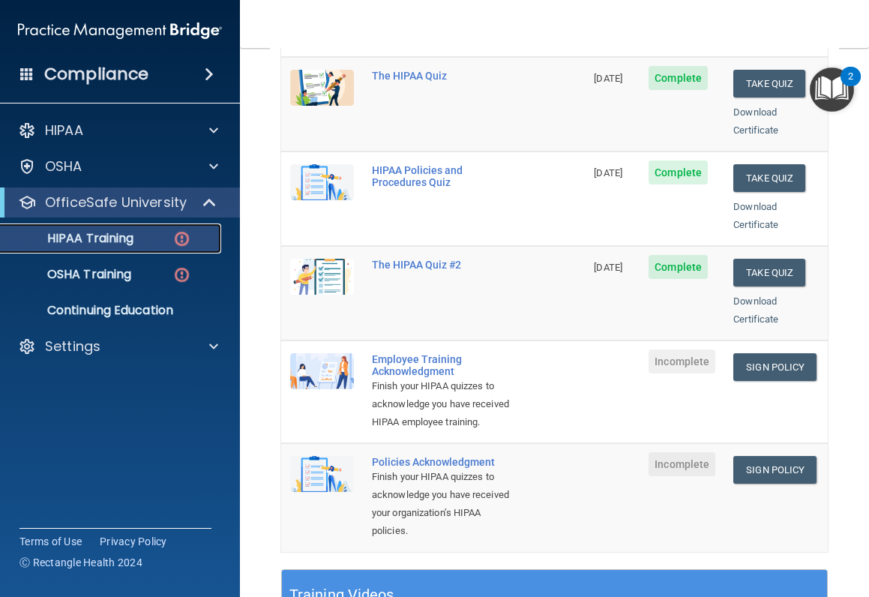
scroll to position [300, 0]
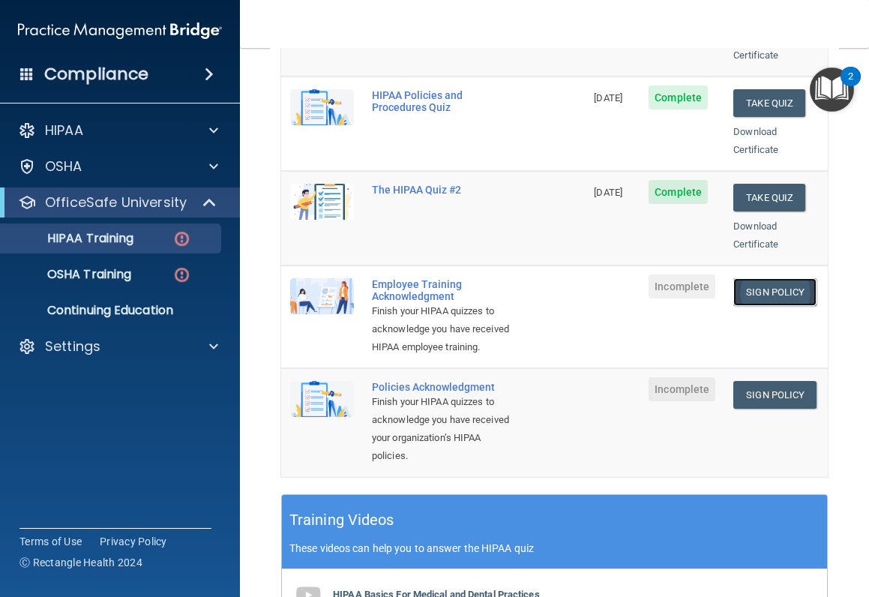
click at [793, 278] on link "Sign Policy" at bounding box center [774, 292] width 83 height 28
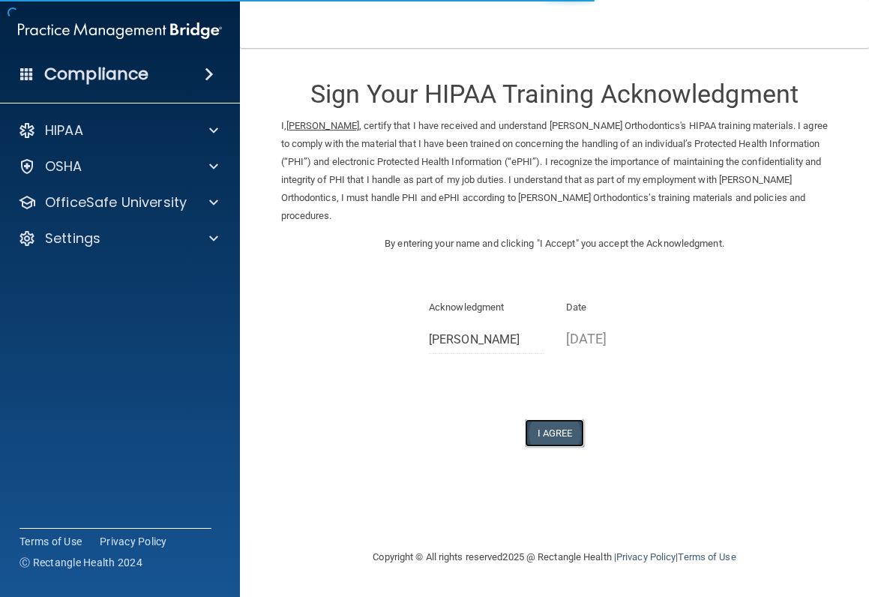
click at [558, 428] on button "I Agree" at bounding box center [555, 433] width 60 height 28
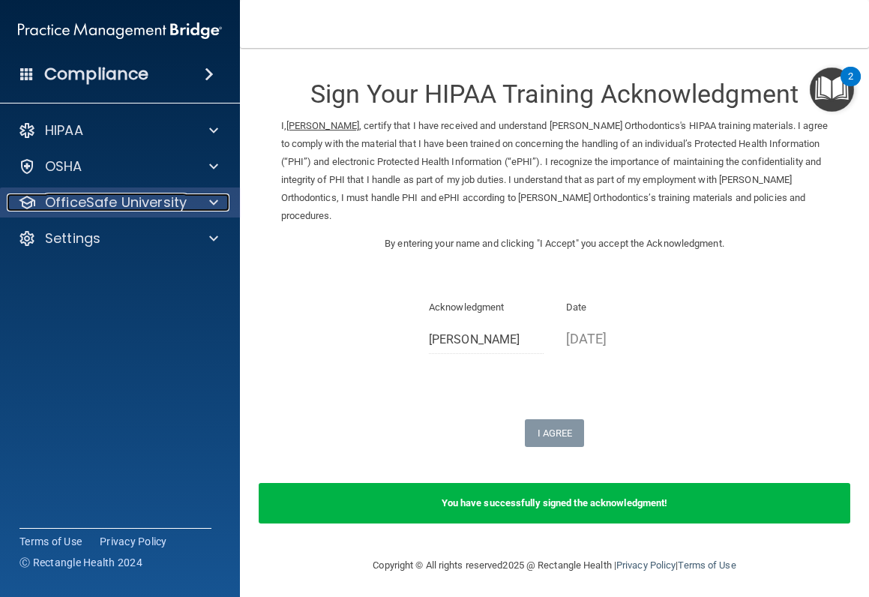
click at [118, 204] on p "OfficeSafe University" at bounding box center [116, 202] width 142 height 18
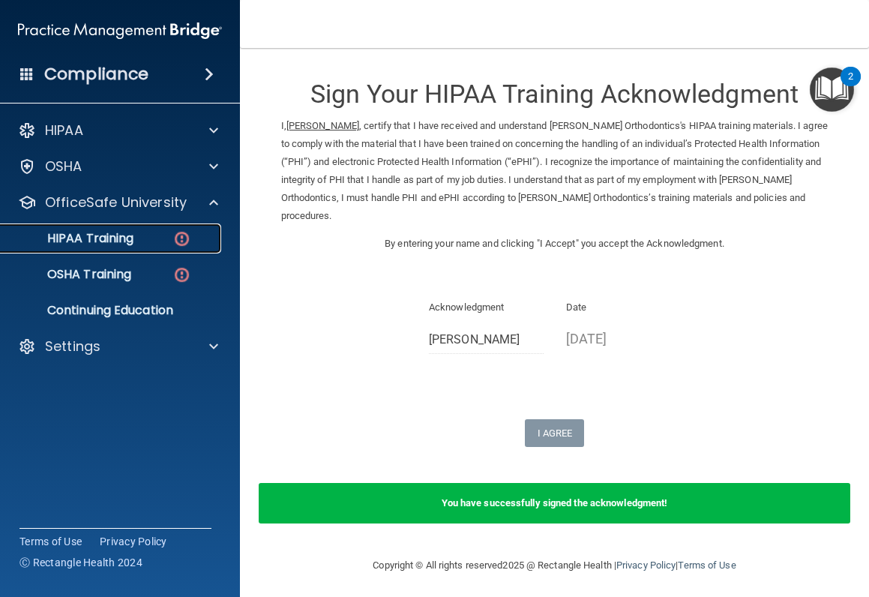
click at [107, 246] on p "HIPAA Training" at bounding box center [72, 238] width 124 height 15
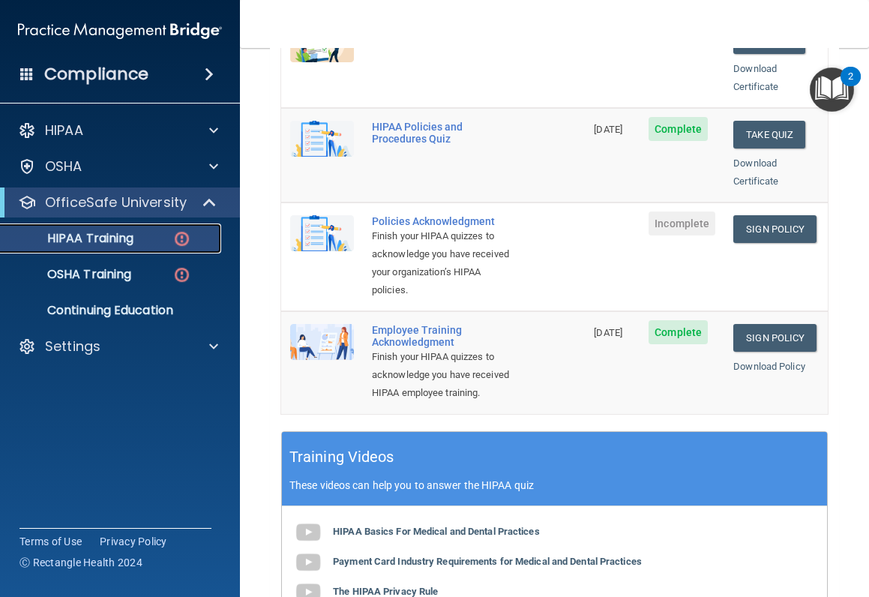
scroll to position [375, 0]
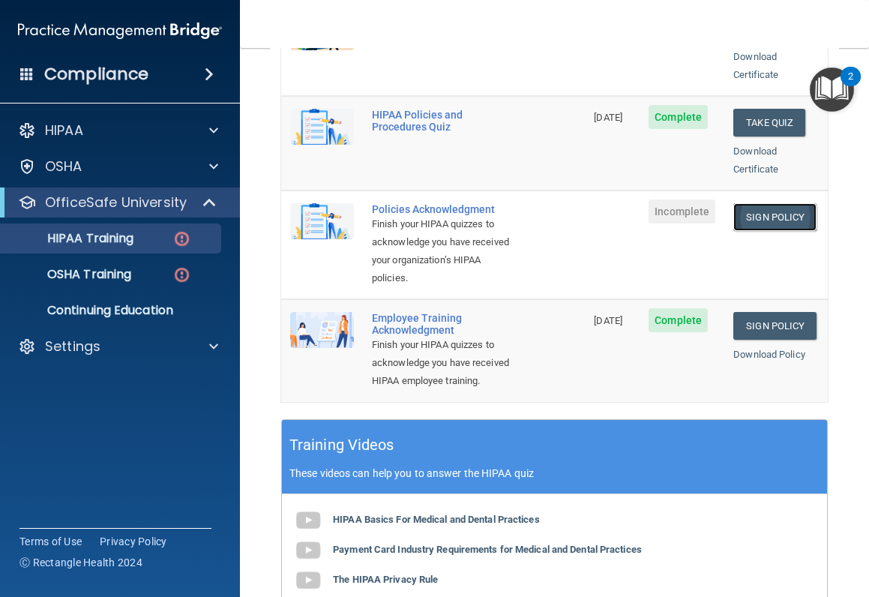
click at [753, 203] on link "Sign Policy" at bounding box center [774, 217] width 83 height 28
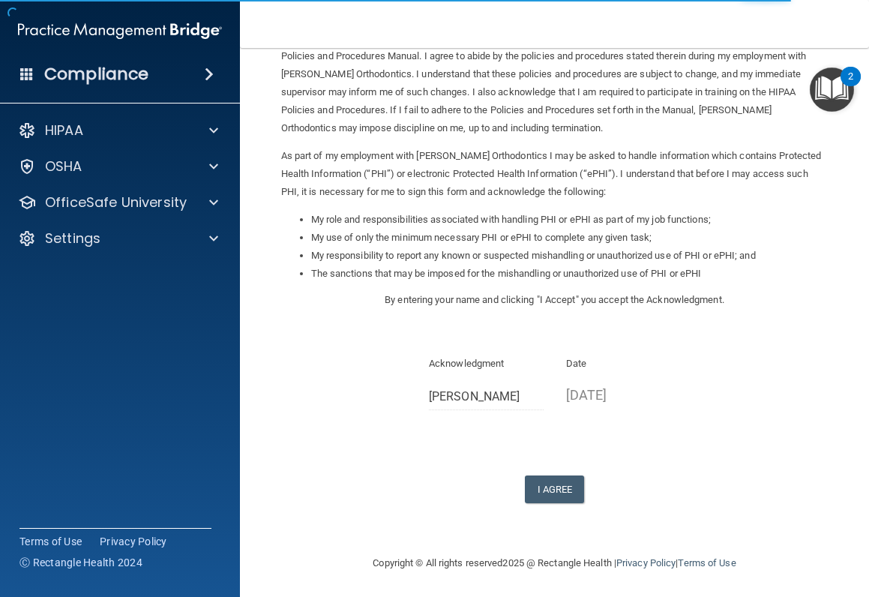
scroll to position [90, 0]
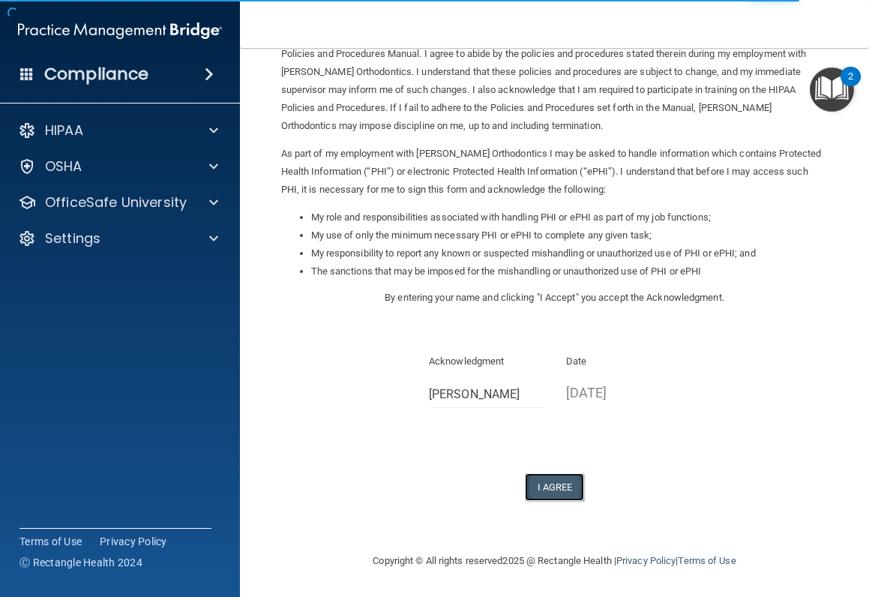
click at [544, 484] on button "I Agree" at bounding box center [555, 487] width 60 height 28
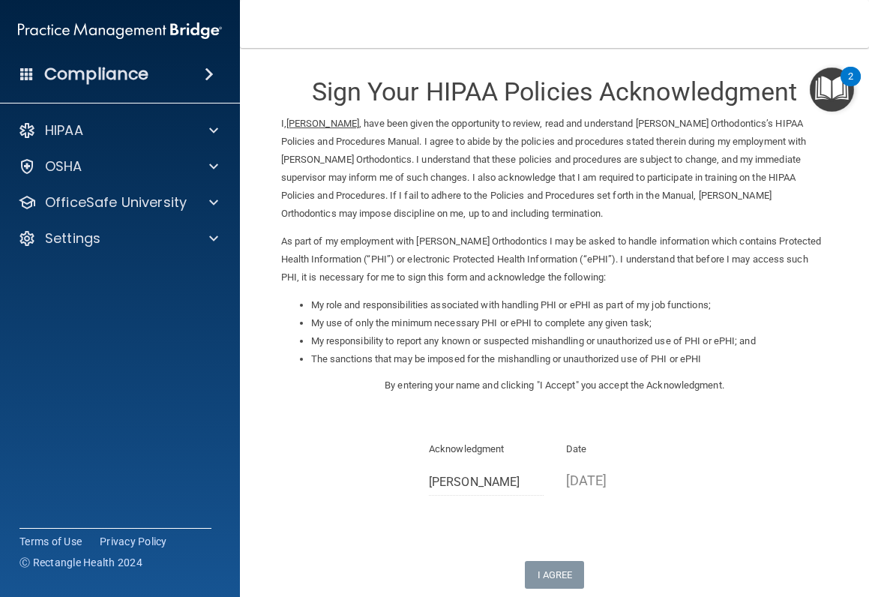
scroll to position [0, 0]
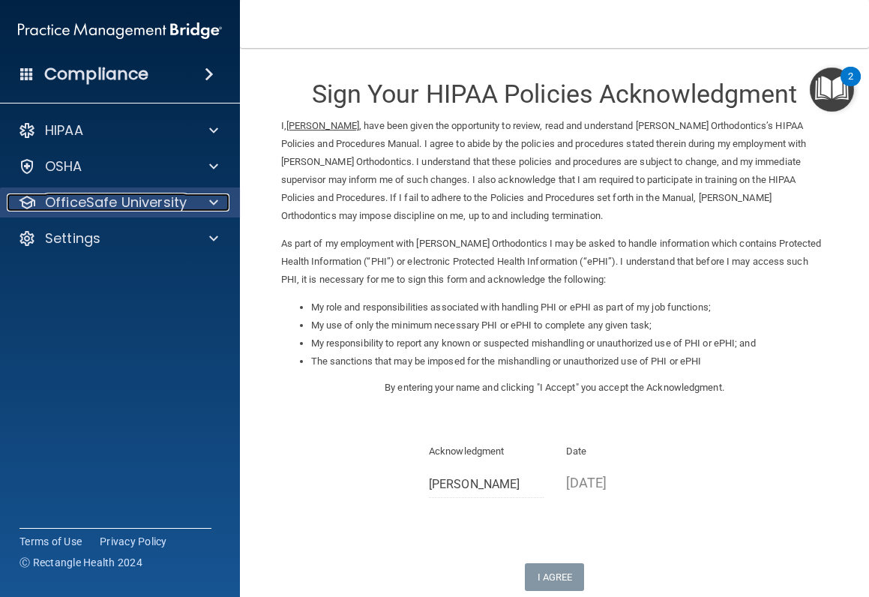
click at [206, 211] on div at bounding box center [211, 202] width 37 height 18
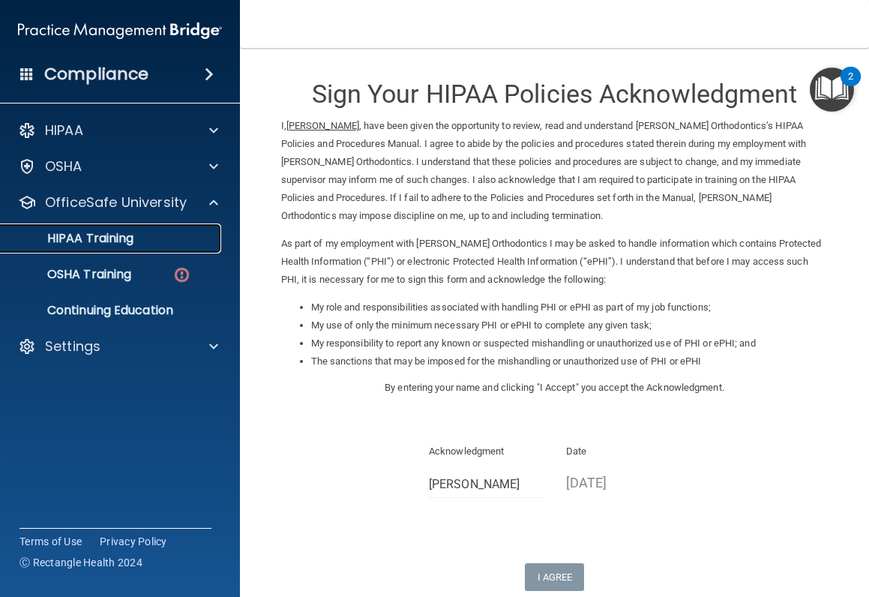
click at [178, 232] on div "HIPAA Training" at bounding box center [112, 238] width 205 height 15
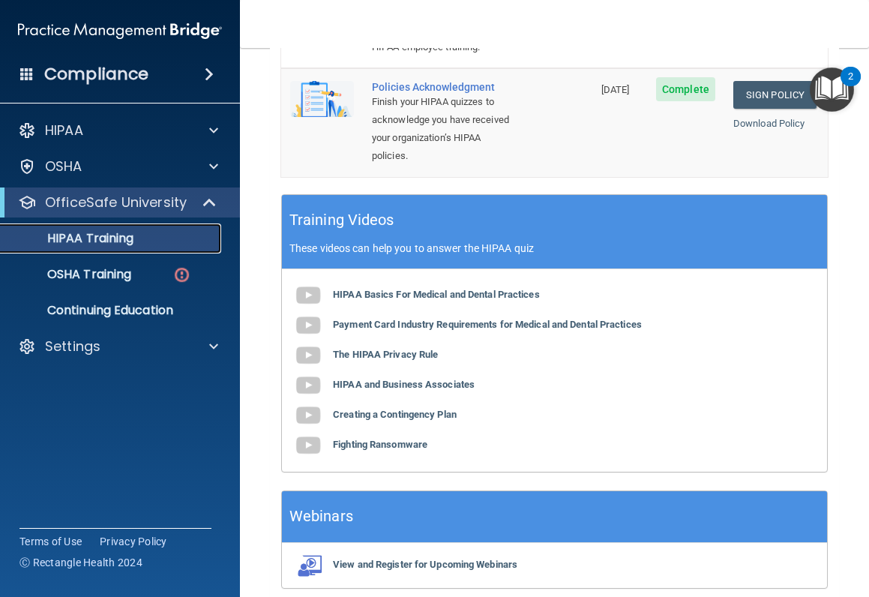
scroll to position [696, 0]
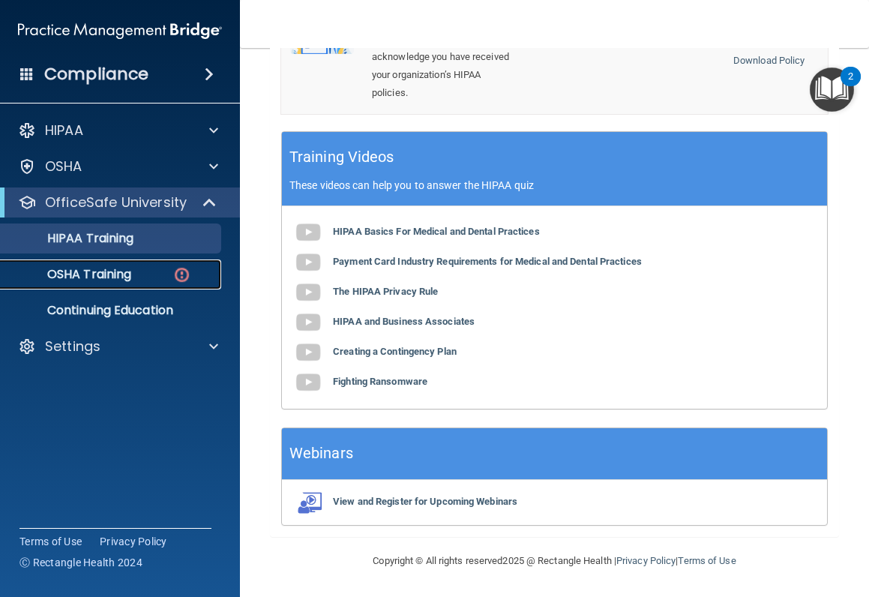
drag, startPoint x: 62, startPoint y: 274, endPoint x: 484, endPoint y: 334, distance: 426.3
click at [62, 274] on p "OSHA Training" at bounding box center [70, 274] width 121 height 15
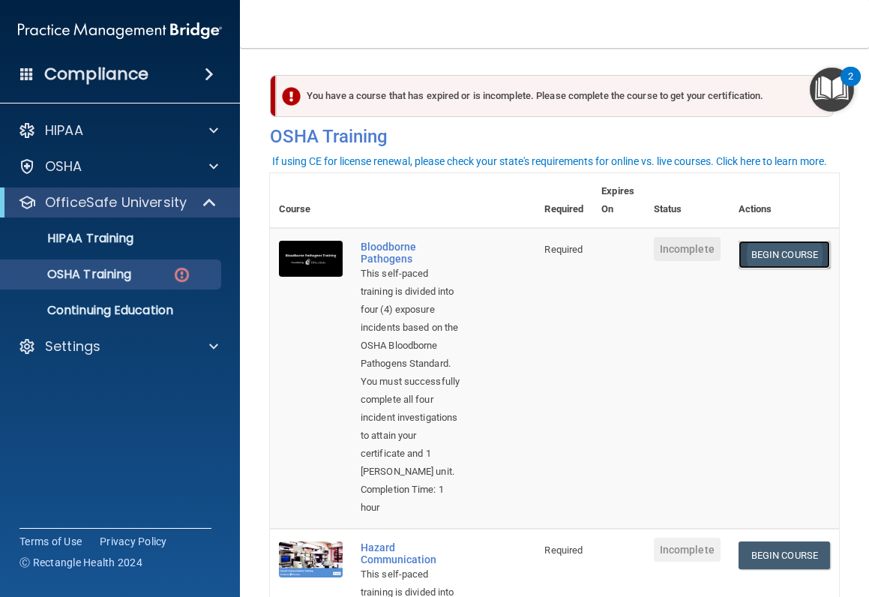
click at [768, 249] on link "Begin Course" at bounding box center [783, 255] width 91 height 28
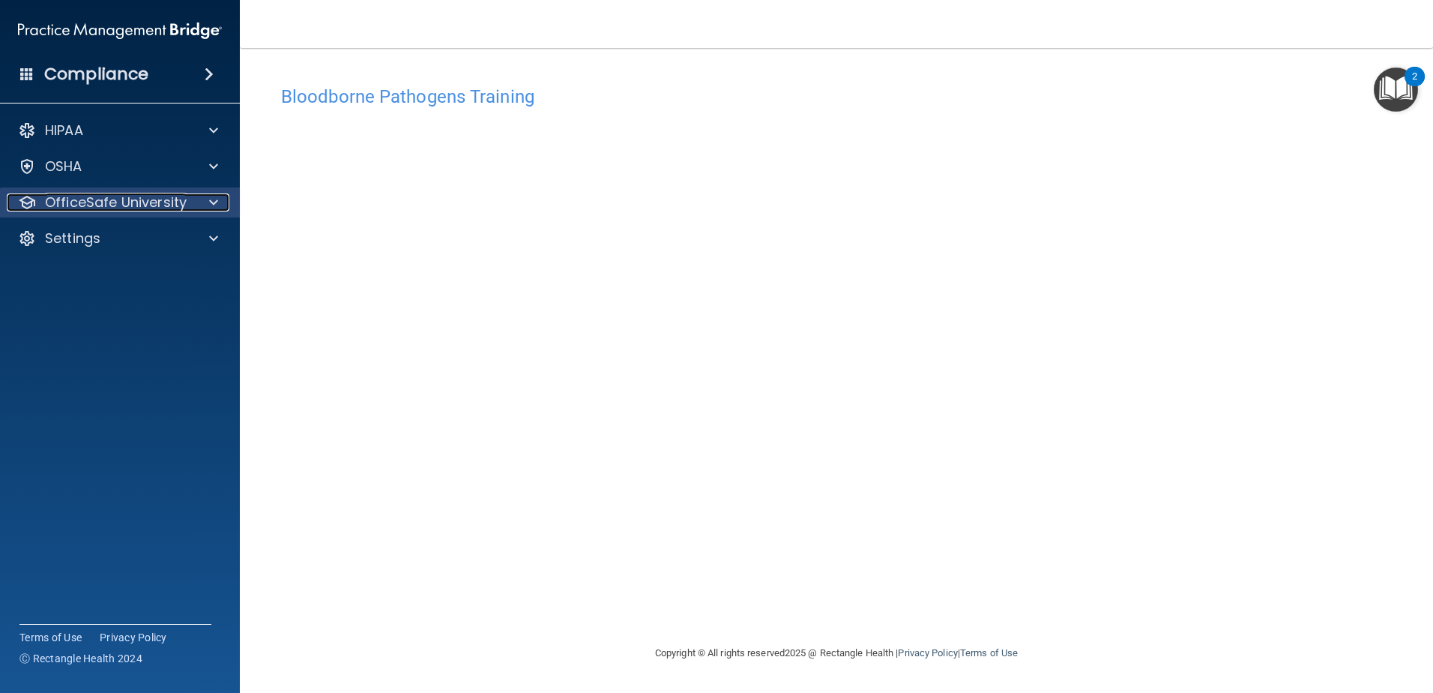
click at [106, 199] on p "OfficeSafe University" at bounding box center [116, 202] width 142 height 18
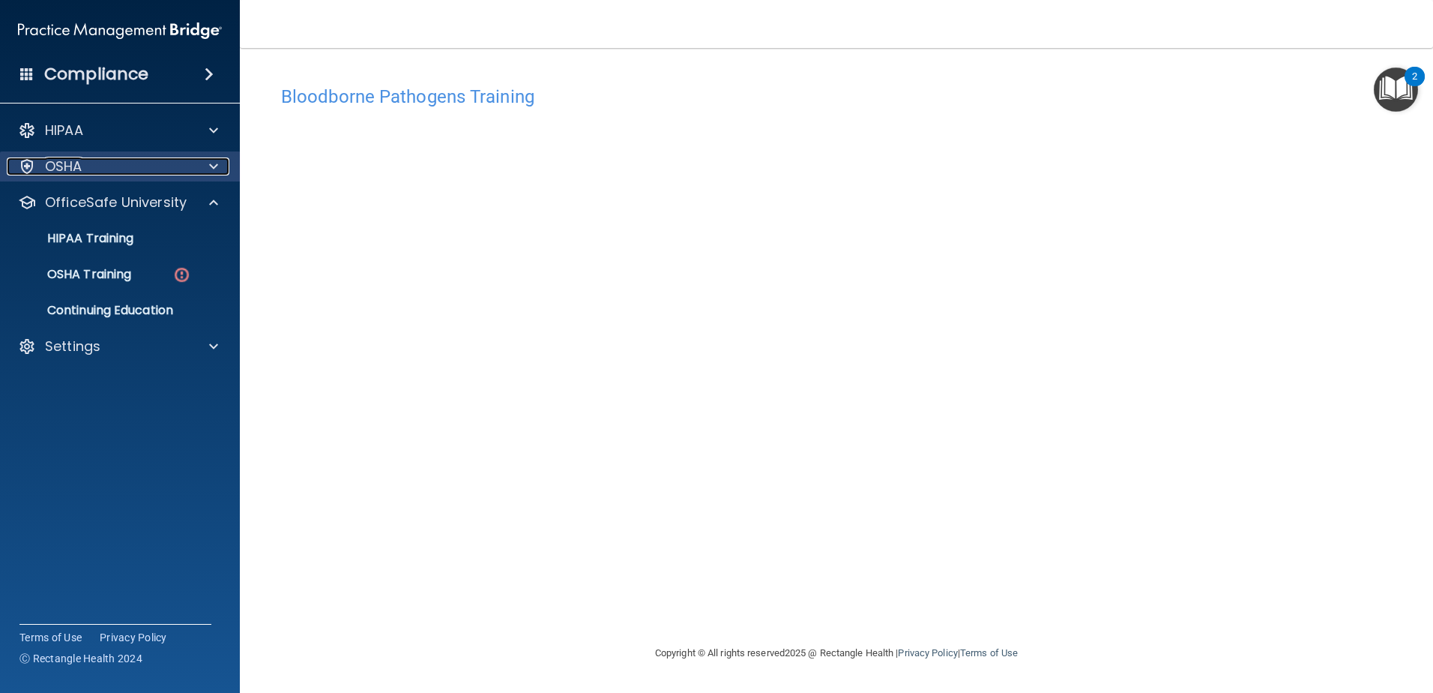
click at [219, 171] on div at bounding box center [211, 166] width 37 height 18
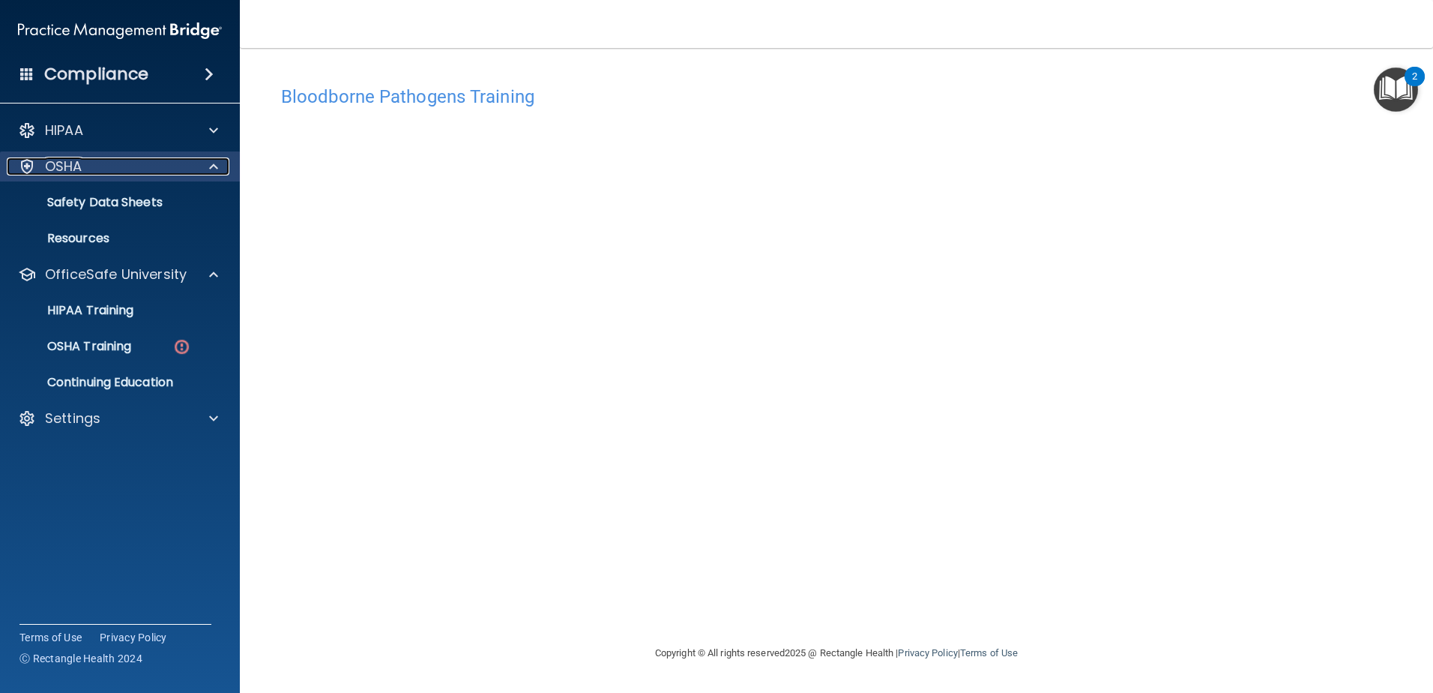
click at [219, 171] on div at bounding box center [211, 166] width 37 height 18
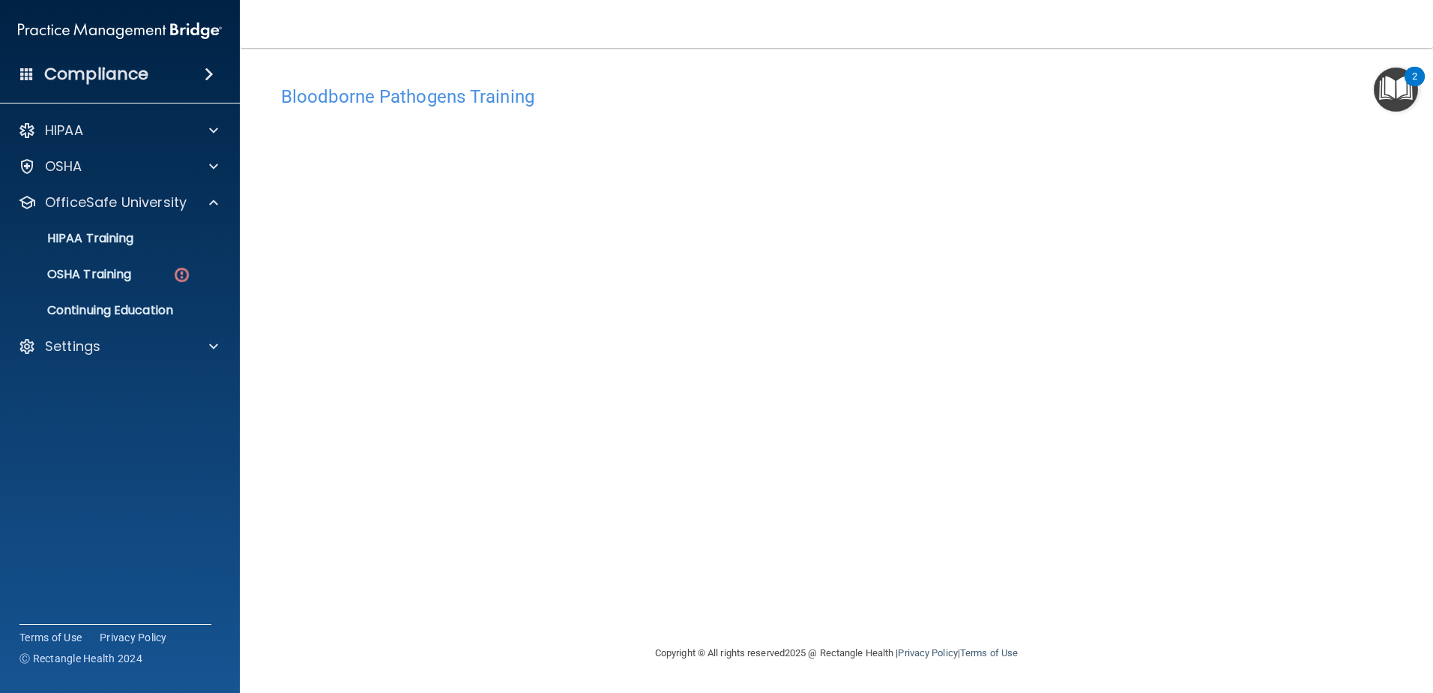
click at [868, 81] on img "Open Resource Center, 2 new notifications" at bounding box center [1396, 89] width 44 height 44
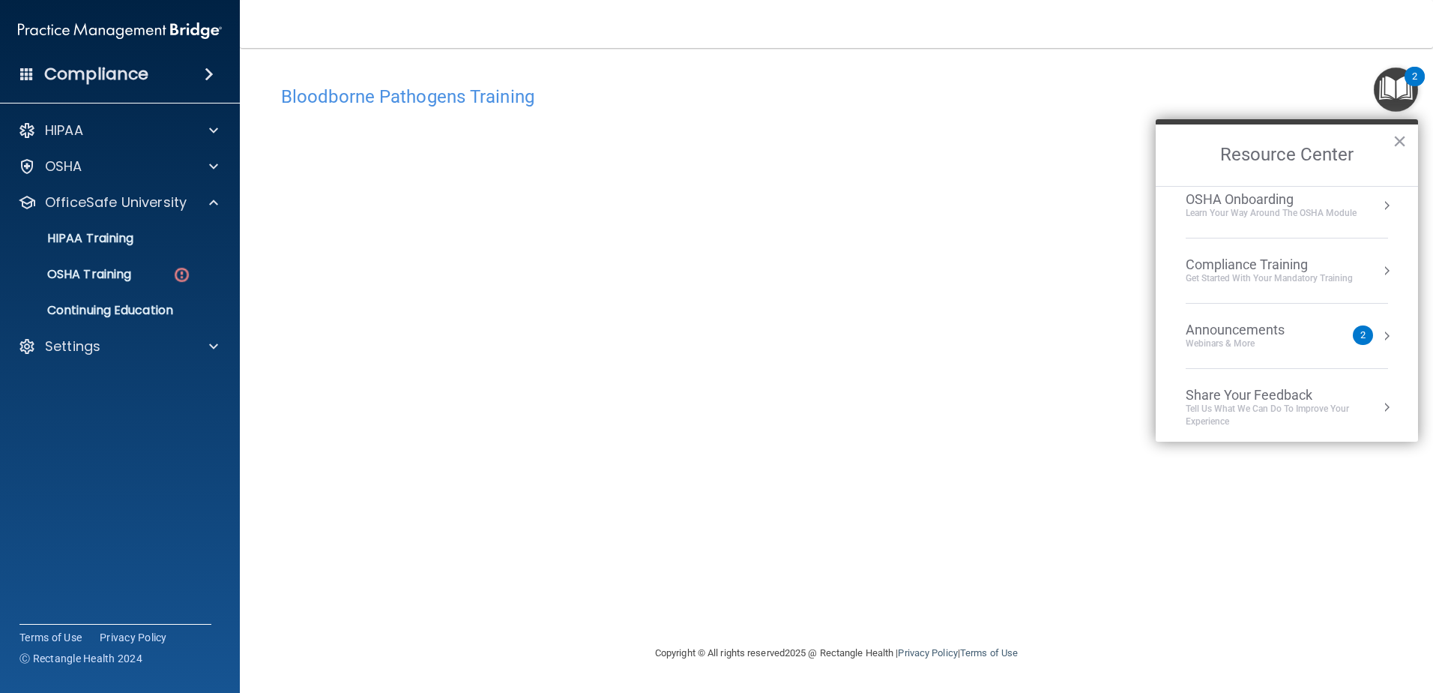
scroll to position [84, 0]
click at [868, 99] on h4 "Bloodborne Pathogens Training" at bounding box center [836, 96] width 1111 height 19
click at [868, 142] on button "×" at bounding box center [1400, 141] width 14 height 24
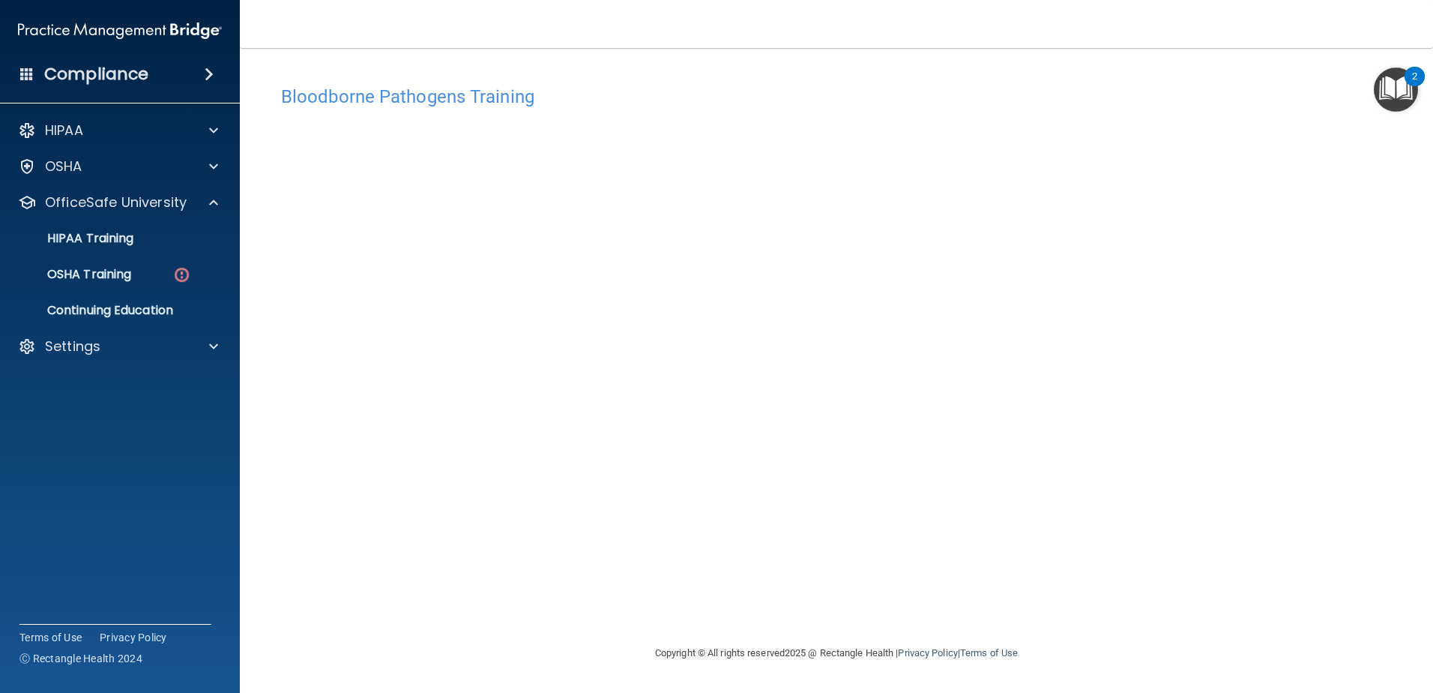
click at [868, 83] on img "Open Resource Center, 2 new notifications" at bounding box center [1396, 89] width 44 height 44
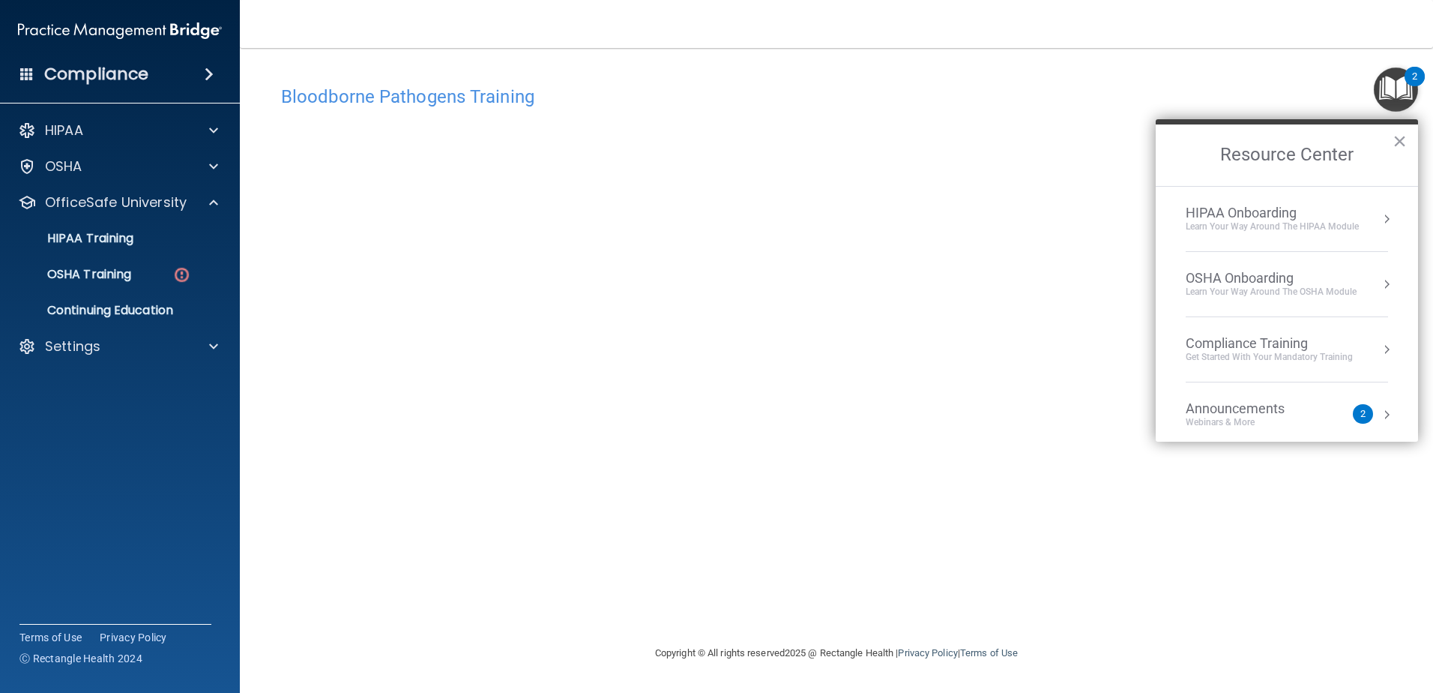
click at [868, 84] on div "Bloodborne Pathogens Training" at bounding box center [837, 96] width 1134 height 37
click at [868, 142] on button "×" at bounding box center [1400, 141] width 14 height 24
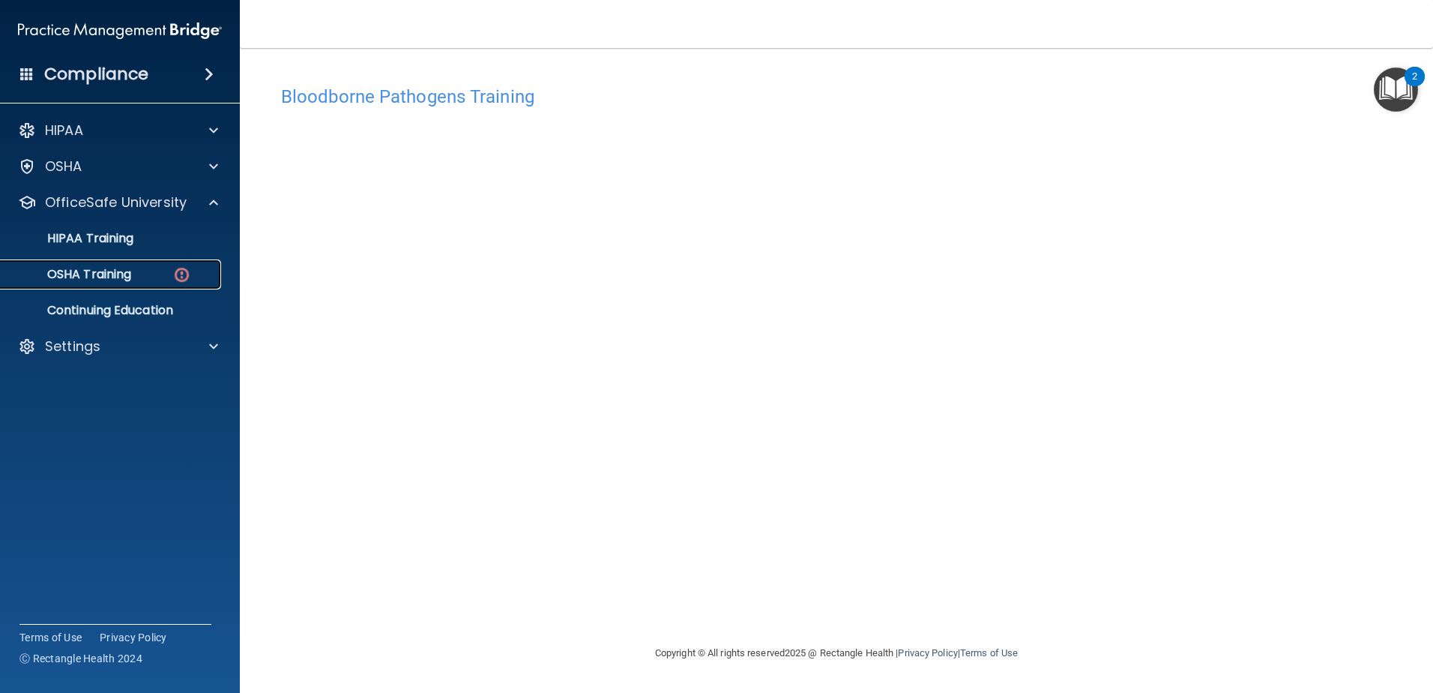
click at [118, 275] on p "OSHA Training" at bounding box center [70, 274] width 121 height 15
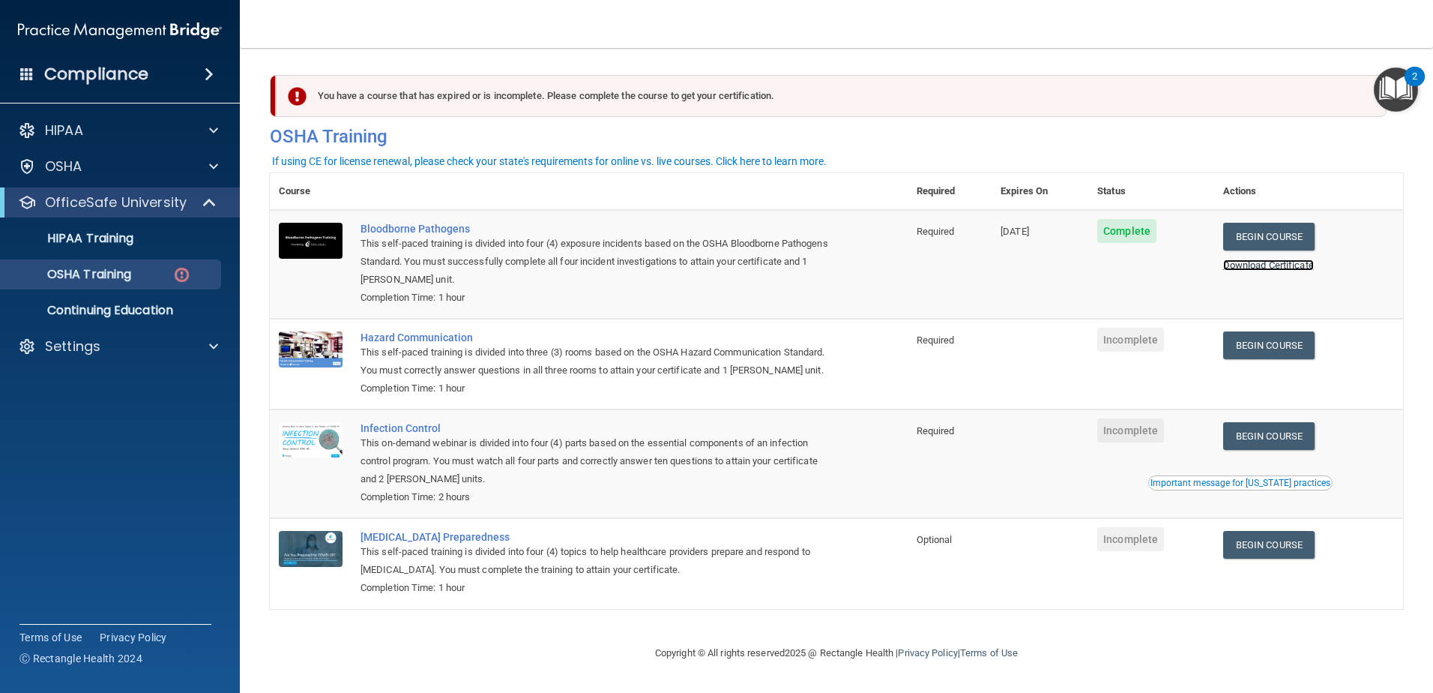
click at [868, 270] on link "Download Certificate" at bounding box center [1269, 264] width 91 height 11
click at [868, 345] on link "Begin Course" at bounding box center [1269, 345] width 91 height 28
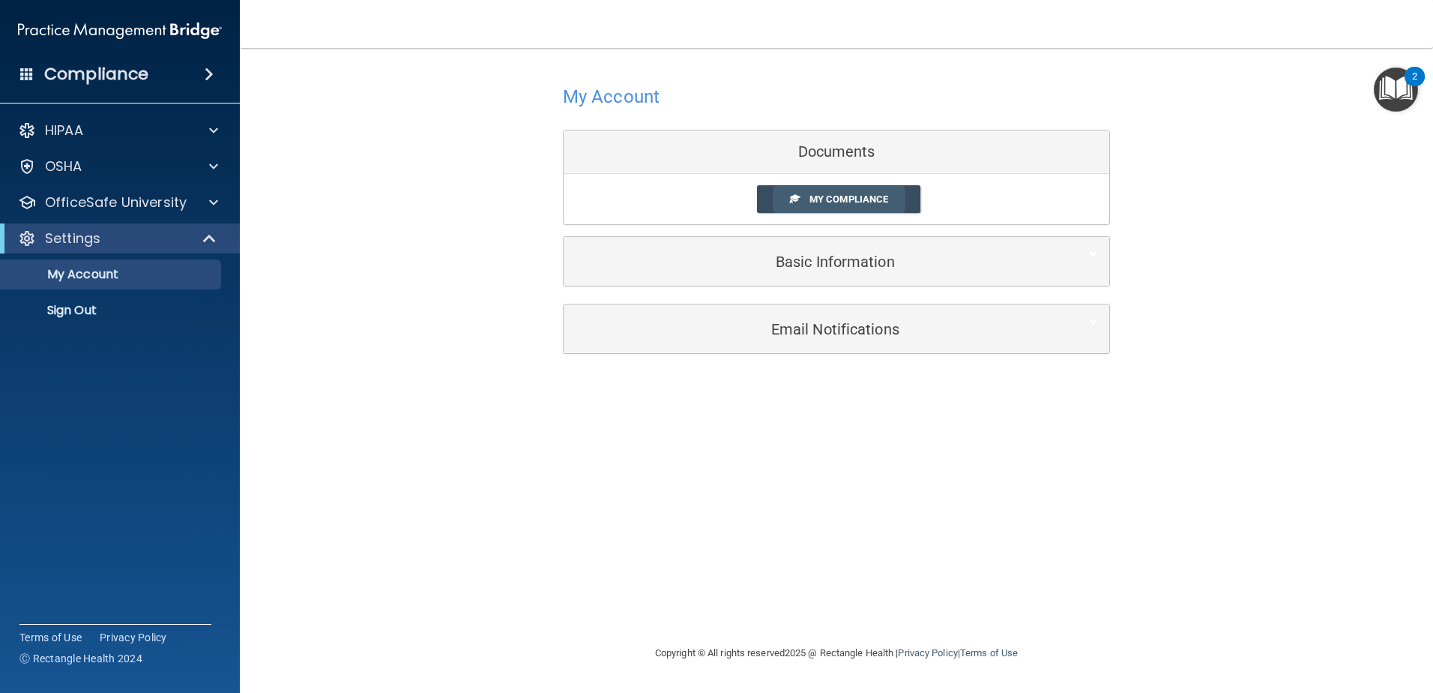
click at [840, 202] on span "My Compliance" at bounding box center [849, 198] width 79 height 11
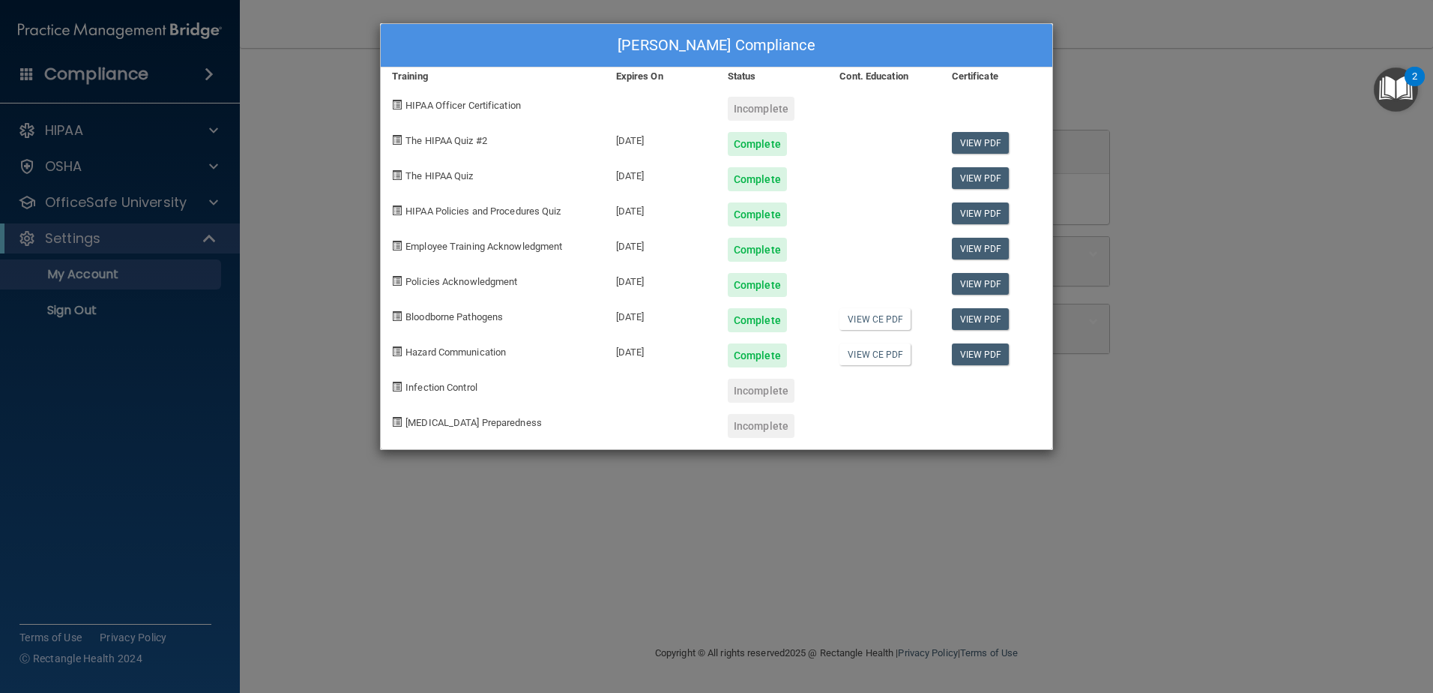
click at [62, 243] on div "Jacqueline Randall's Compliance Training Expires On Status Cont. Education Cert…" at bounding box center [716, 346] width 1433 height 693
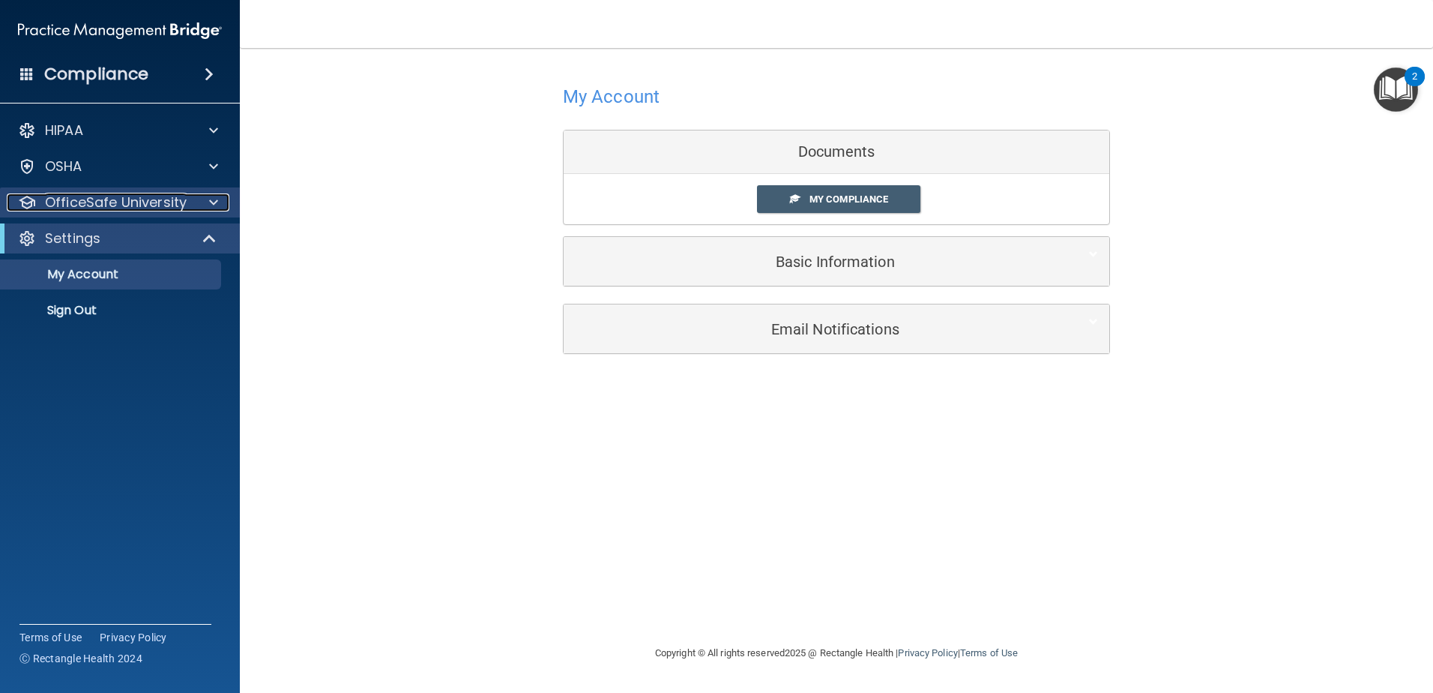
click at [153, 209] on p "OfficeSafe University" at bounding box center [116, 202] width 142 height 18
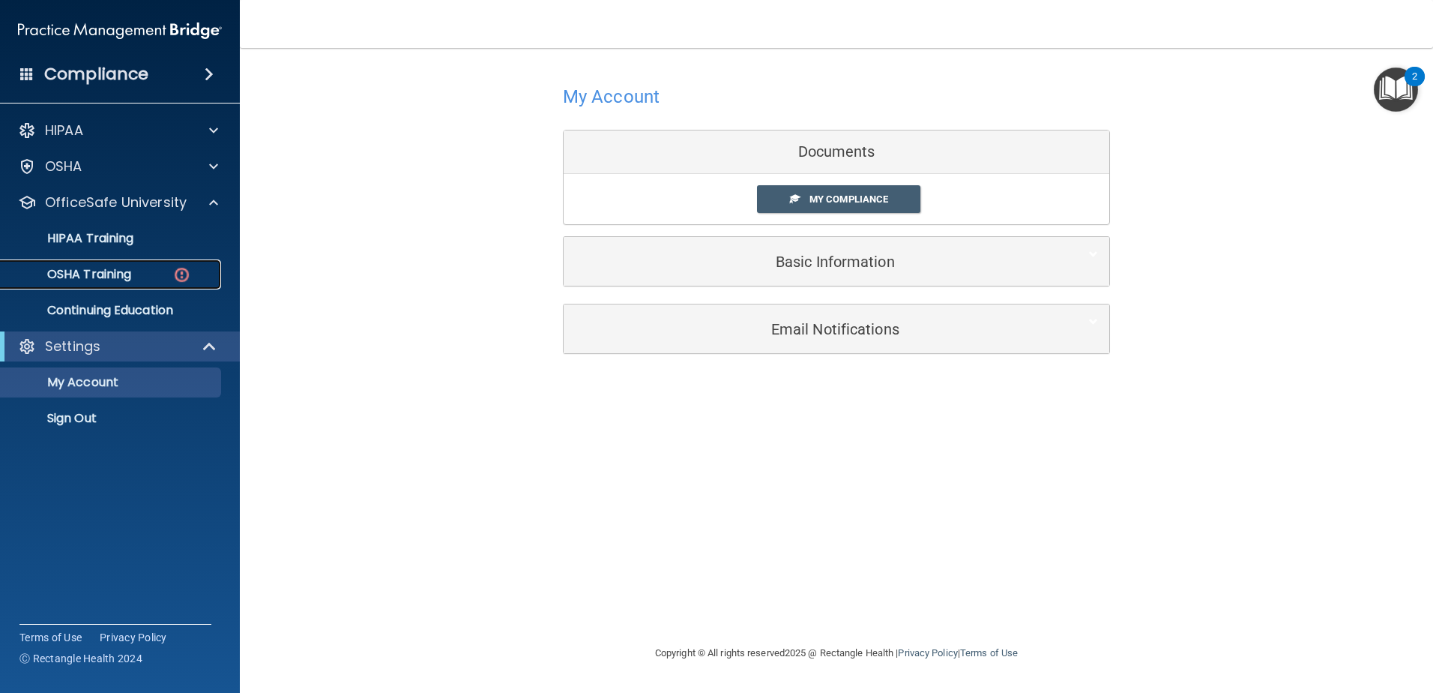
click at [155, 273] on div "OSHA Training" at bounding box center [112, 274] width 205 height 15
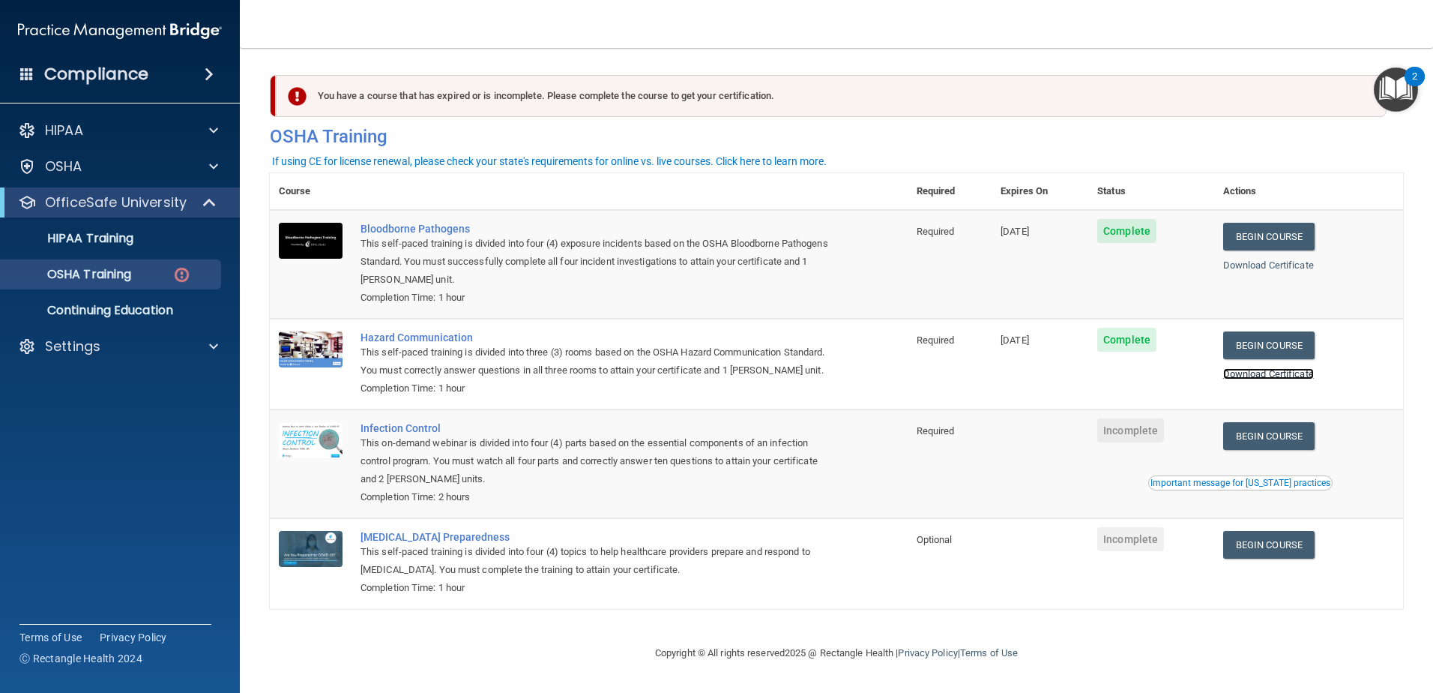
click at [1270, 379] on link "Download Certificate" at bounding box center [1269, 373] width 91 height 11
click at [1284, 450] on link "Begin Course" at bounding box center [1269, 436] width 91 height 28
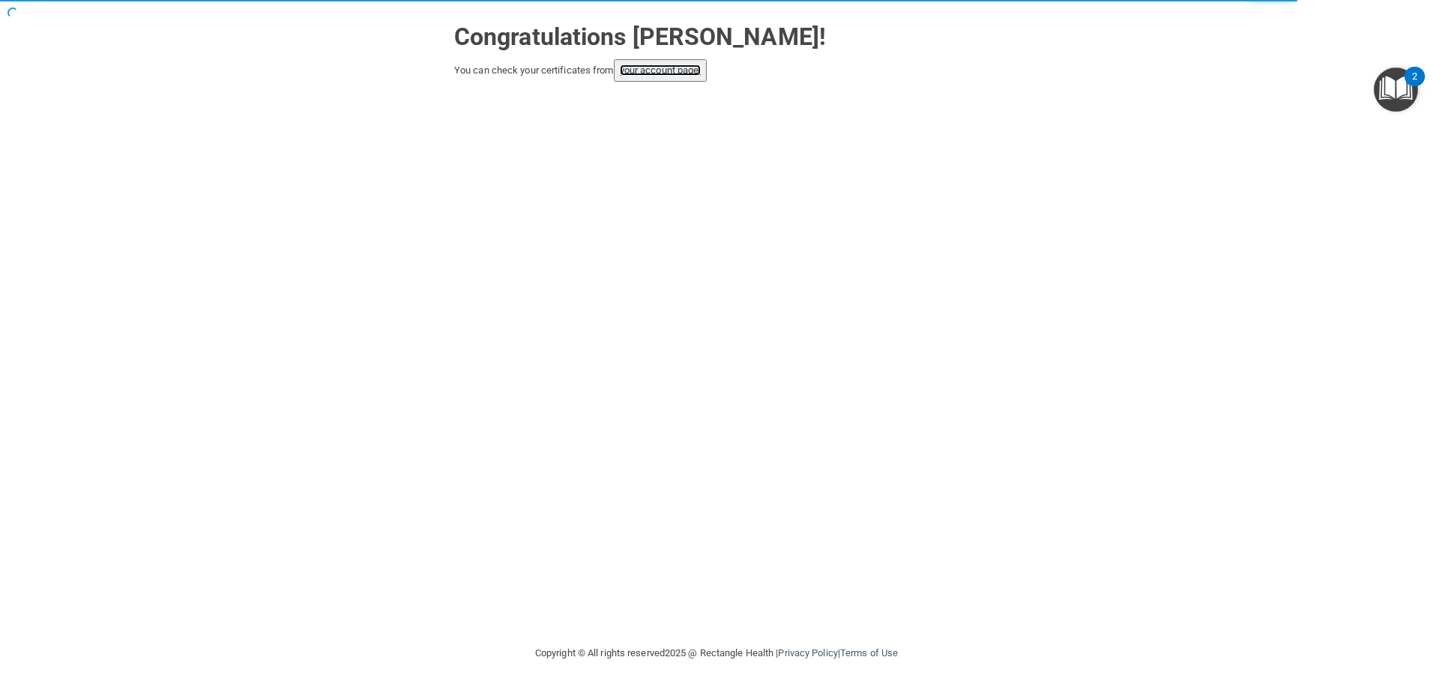
drag, startPoint x: 652, startPoint y: 74, endPoint x: 675, endPoint y: 79, distance: 22.9
click at [652, 74] on link "your account page!" at bounding box center [661, 69] width 82 height 11
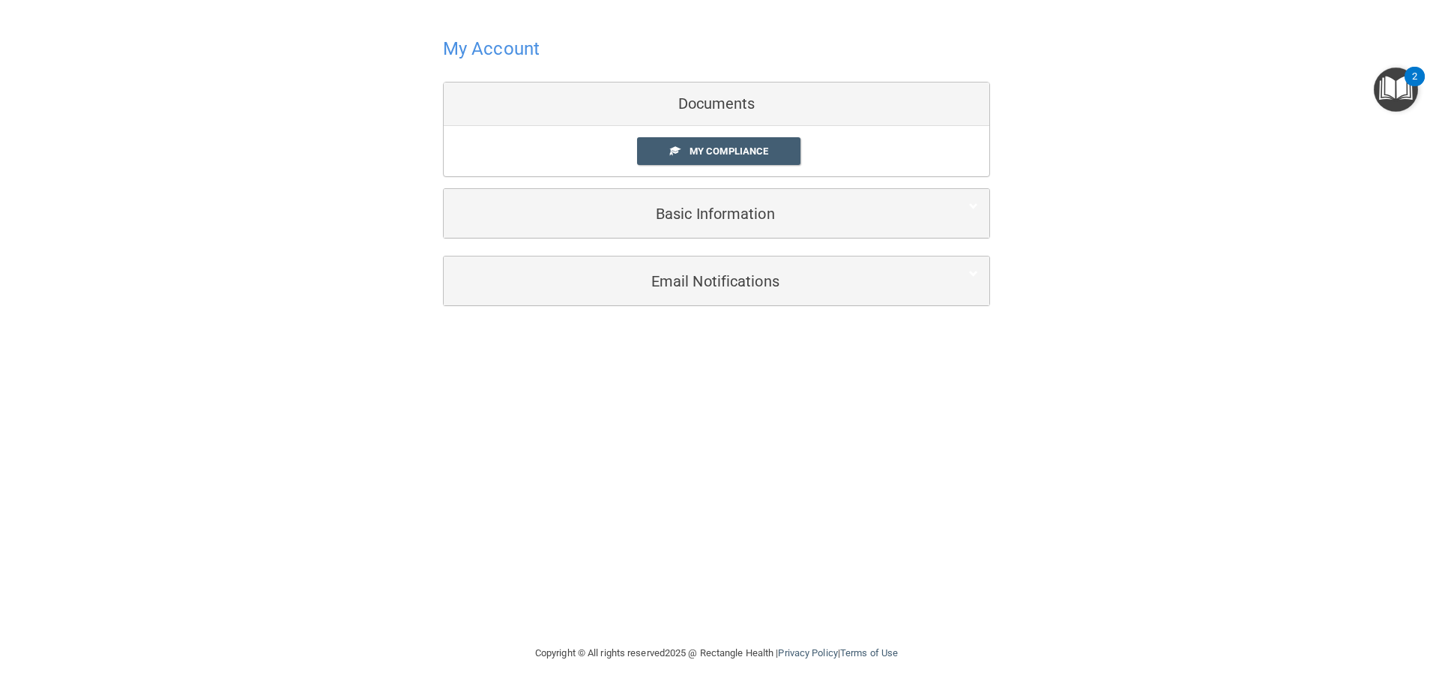
click at [504, 50] on h4 "My Account" at bounding box center [491, 48] width 97 height 19
click at [714, 157] on link "My Compliance" at bounding box center [719, 151] width 164 height 28
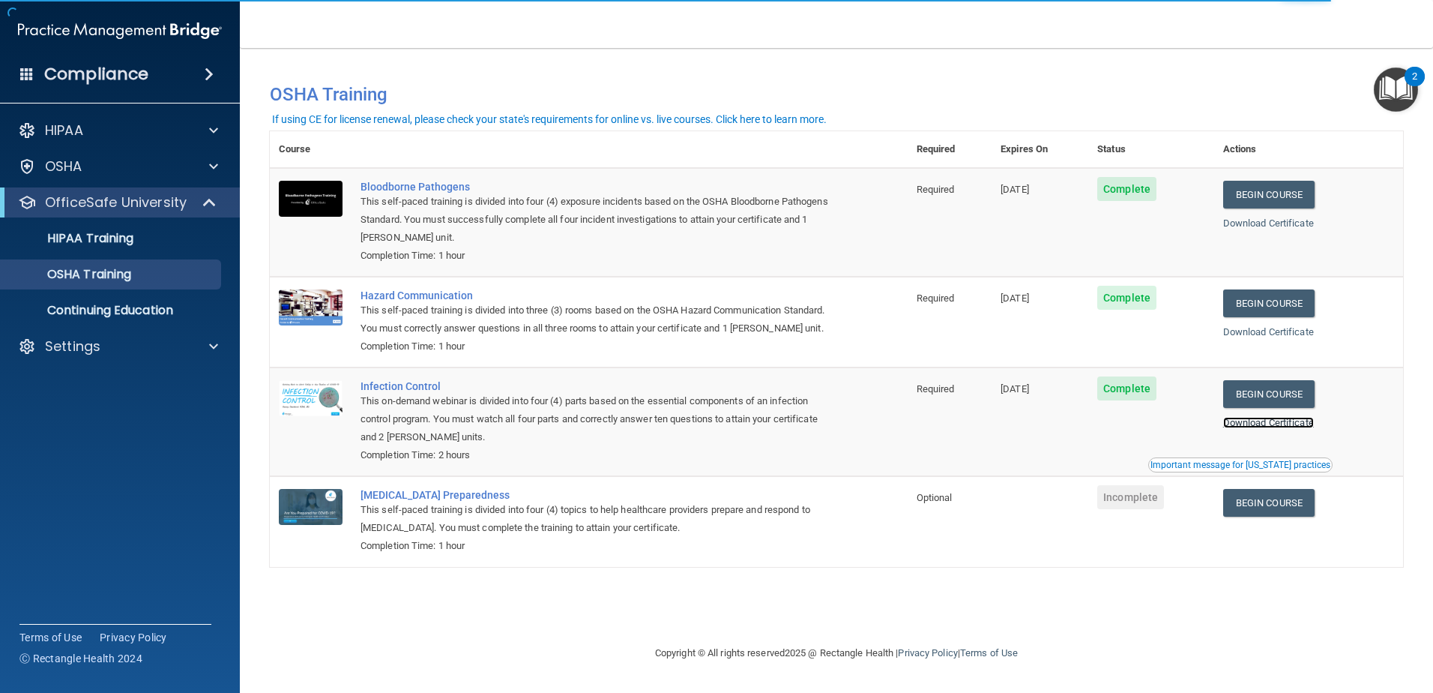
click at [1267, 428] on link "Download Certificate" at bounding box center [1269, 422] width 91 height 11
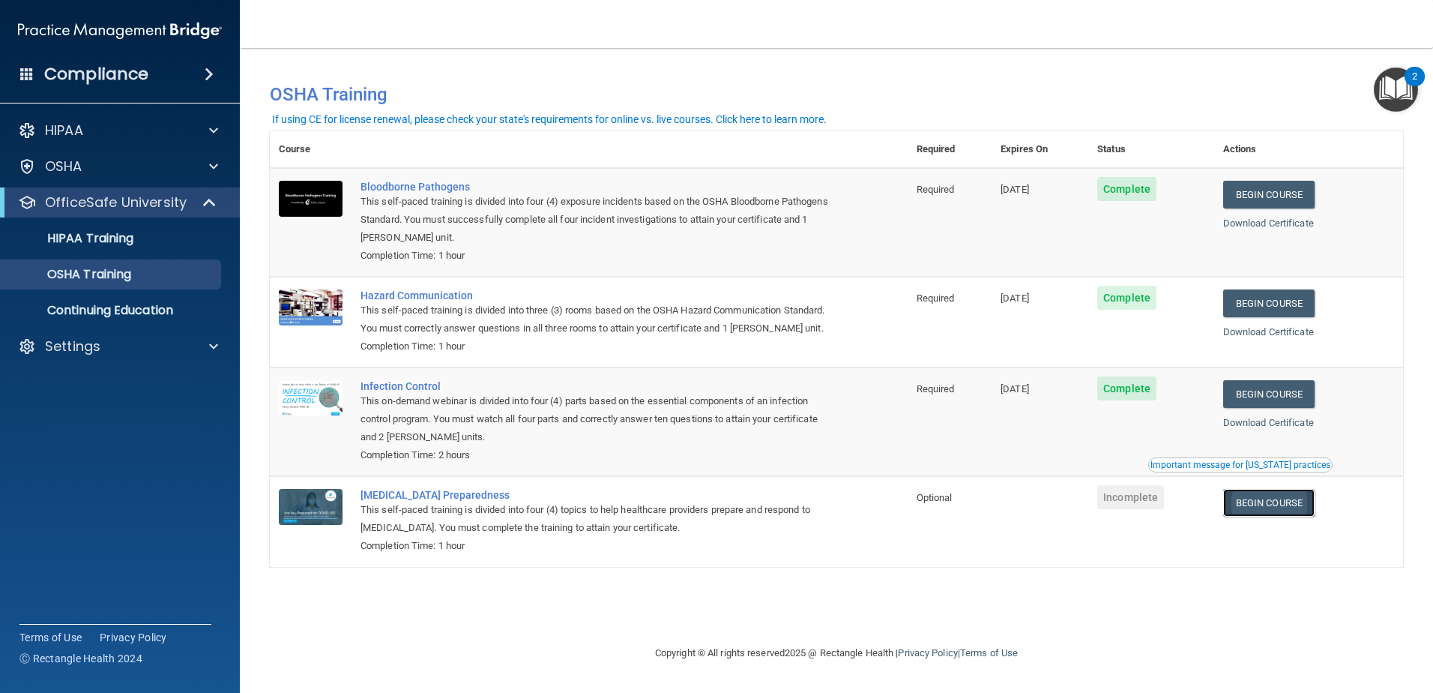
click at [1278, 517] on link "Begin Course" at bounding box center [1269, 503] width 91 height 28
click at [1182, 469] on div "Important message for [US_STATE] practices" at bounding box center [1241, 464] width 180 height 9
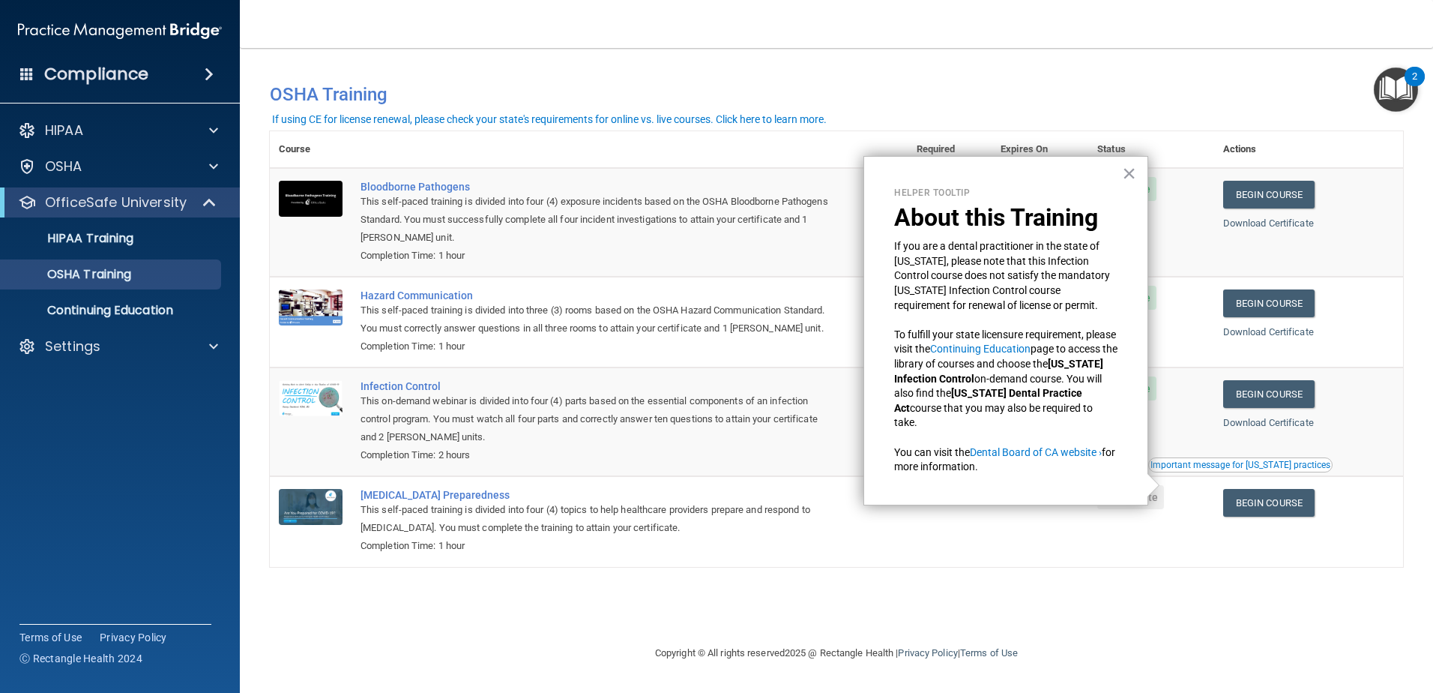
click at [1182, 469] on div "Important message for [US_STATE] practices" at bounding box center [1241, 464] width 180 height 9
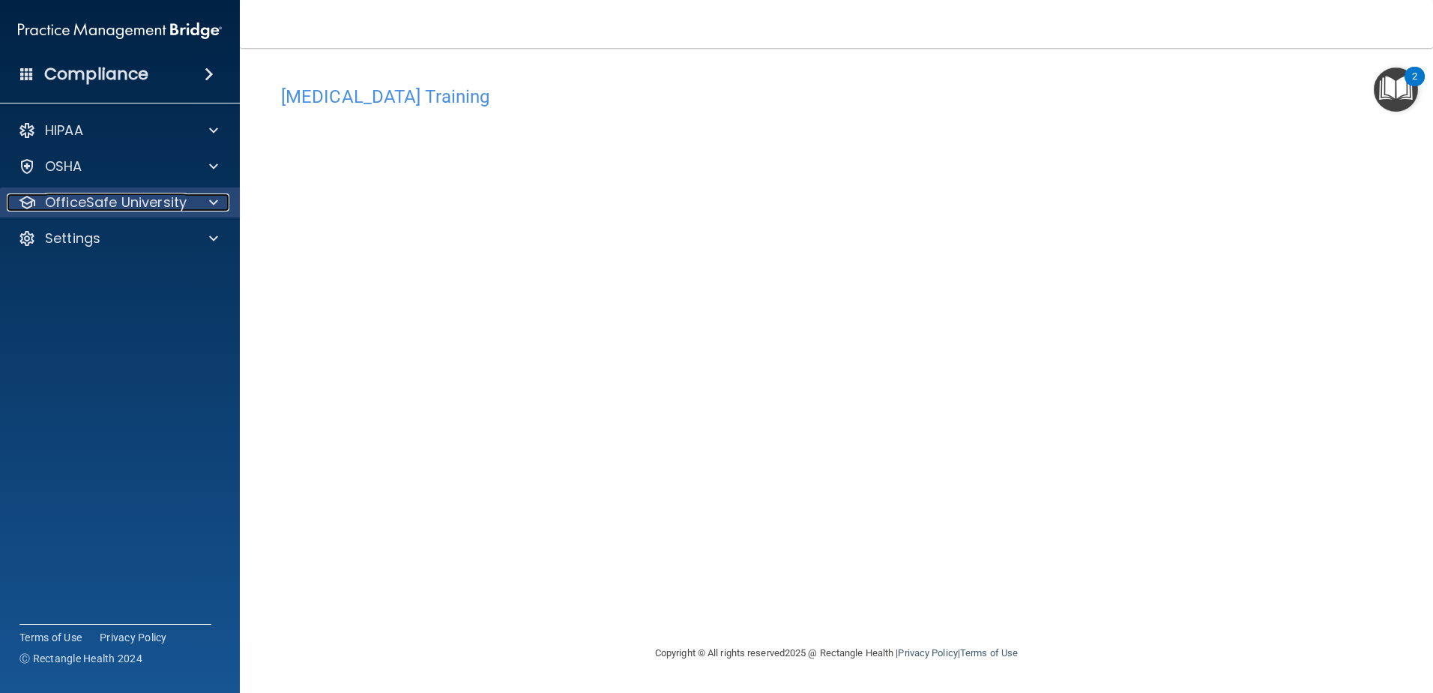
click at [91, 201] on p "OfficeSafe University" at bounding box center [116, 202] width 142 height 18
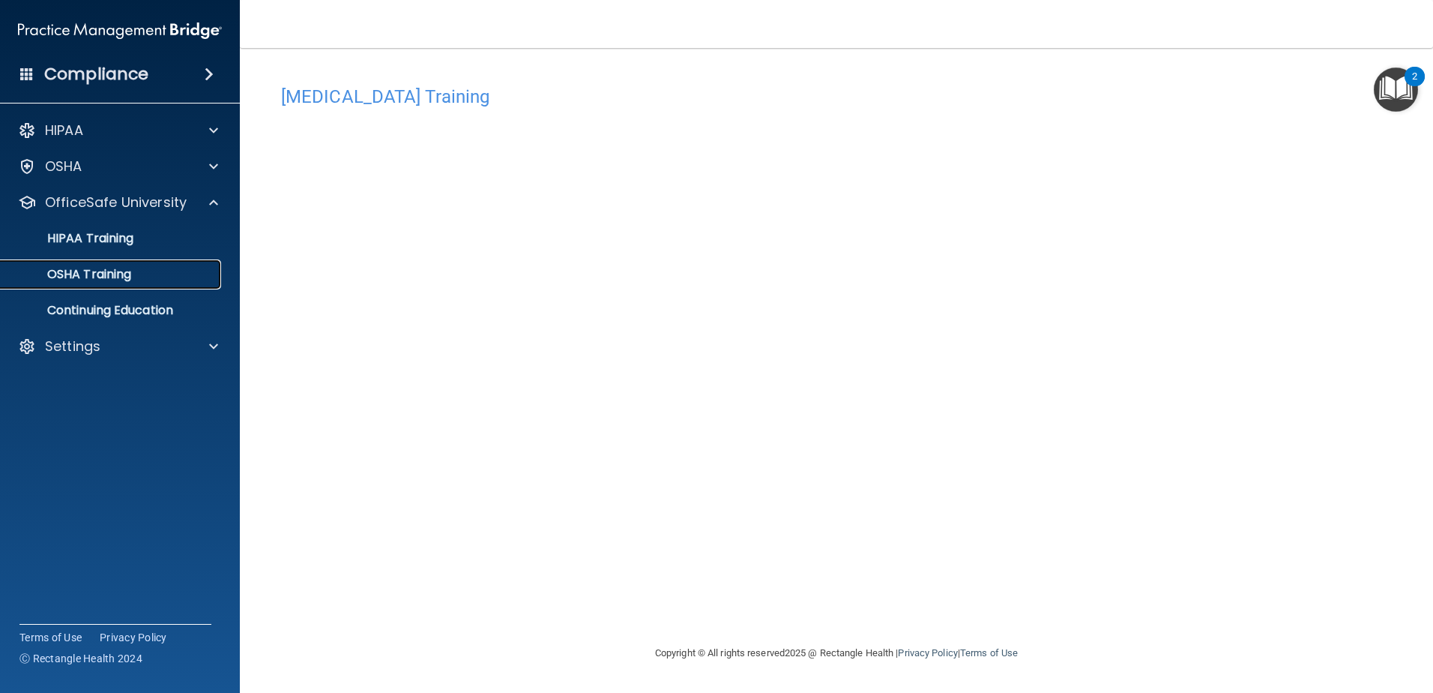
click at [85, 282] on p "OSHA Training" at bounding box center [70, 274] width 121 height 15
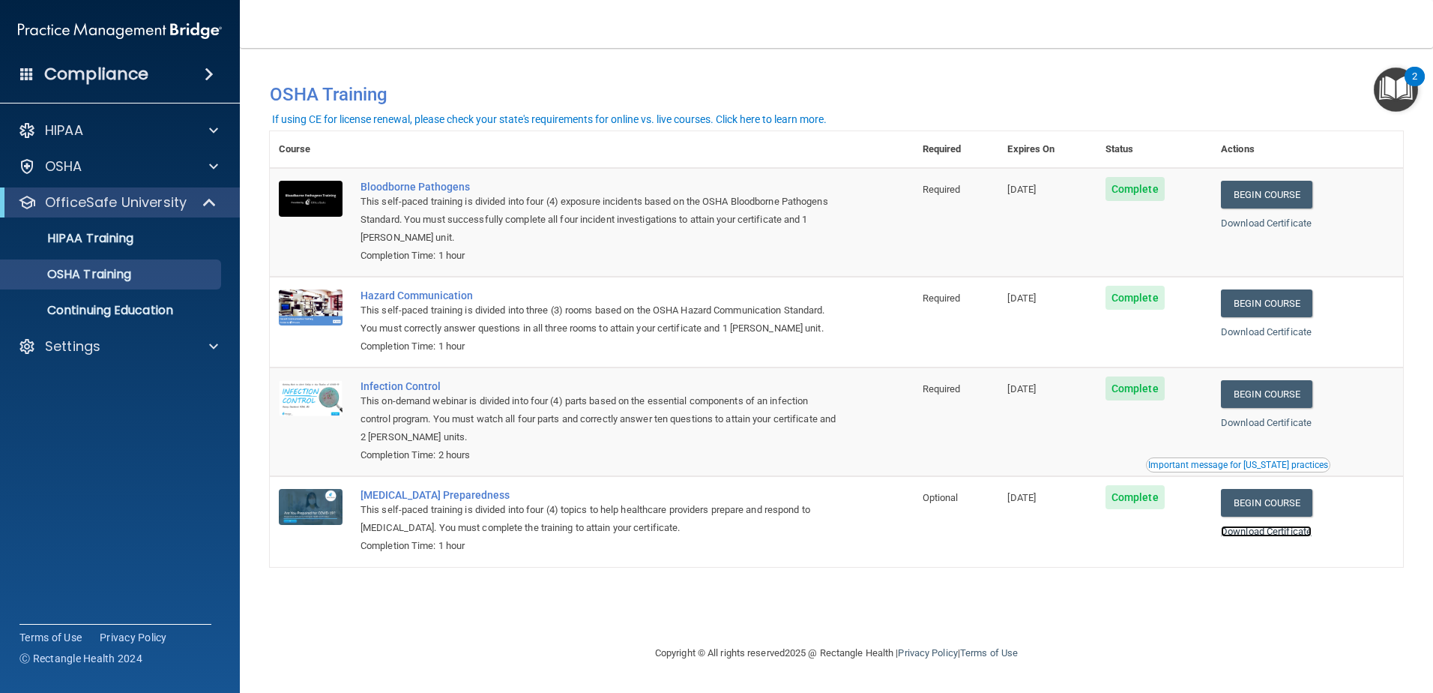
click at [1260, 530] on link "Download Certificate" at bounding box center [1266, 531] width 91 height 11
click at [67, 127] on p "HIPAA" at bounding box center [64, 130] width 38 height 18
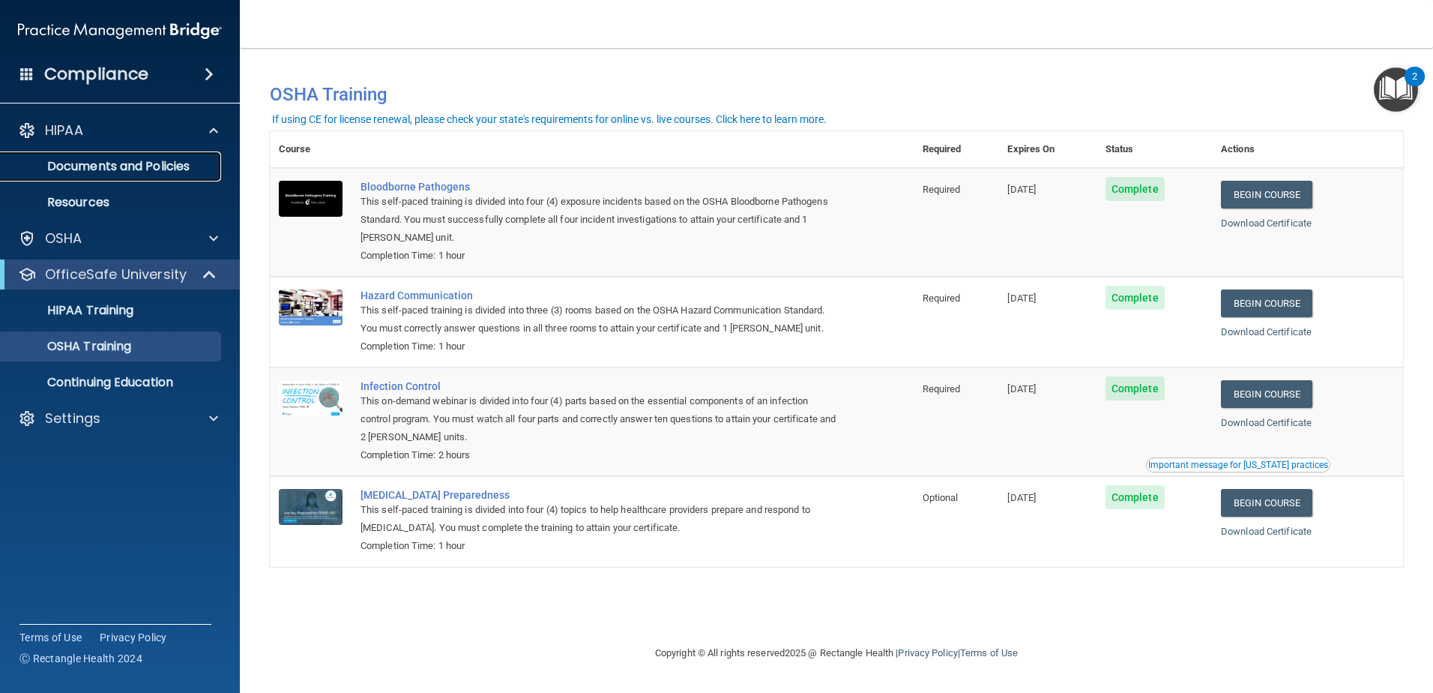
click at [78, 167] on p "Documents and Policies" at bounding box center [112, 166] width 205 height 15
